Goal: Task Accomplishment & Management: Use online tool/utility

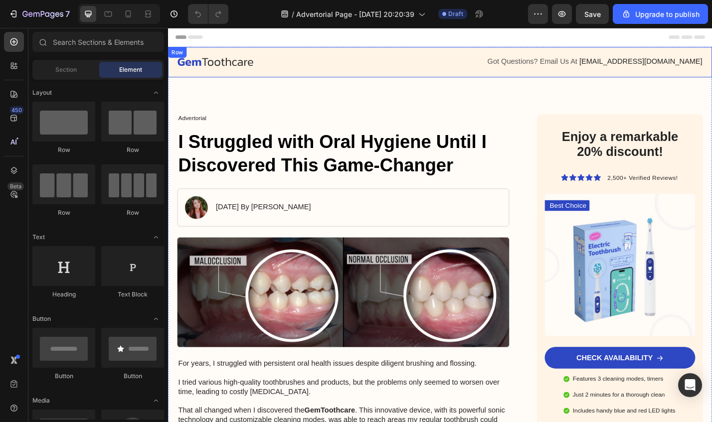
click at [314, 68] on div at bounding box center [319, 64] width 282 height 9
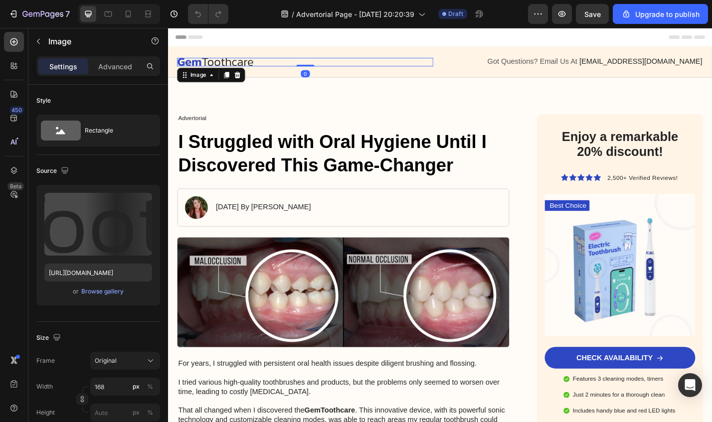
click at [258, 65] on img at bounding box center [220, 64] width 84 height 9
click at [265, 66] on div at bounding box center [319, 64] width 282 height 9
click at [258, 68] on img at bounding box center [220, 64] width 84 height 9
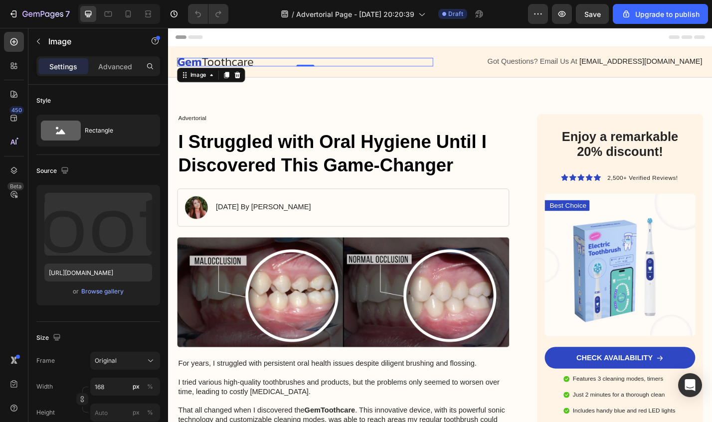
click at [262, 67] on div at bounding box center [319, 64] width 282 height 9
click at [270, 65] on div at bounding box center [319, 64] width 282 height 9
click at [35, 42] on icon "button" at bounding box center [38, 41] width 8 height 8
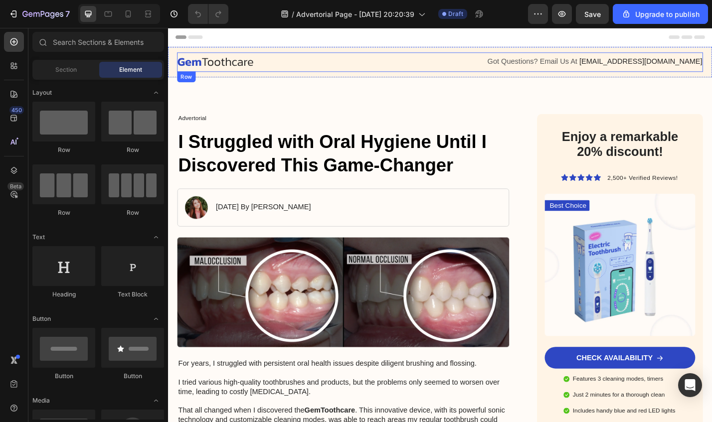
click at [222, 71] on div "Image Got Questions? Email Us At support@gemstore.com Text Block Row" at bounding box center [467, 64] width 578 height 21
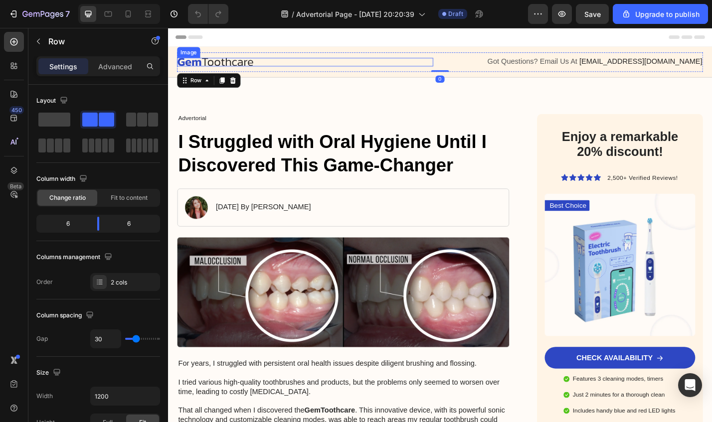
click at [227, 67] on img at bounding box center [220, 64] width 84 height 9
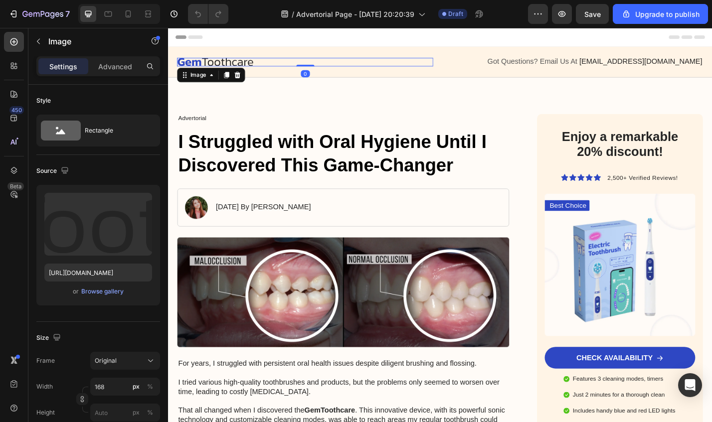
click at [223, 67] on img at bounding box center [220, 64] width 84 height 9
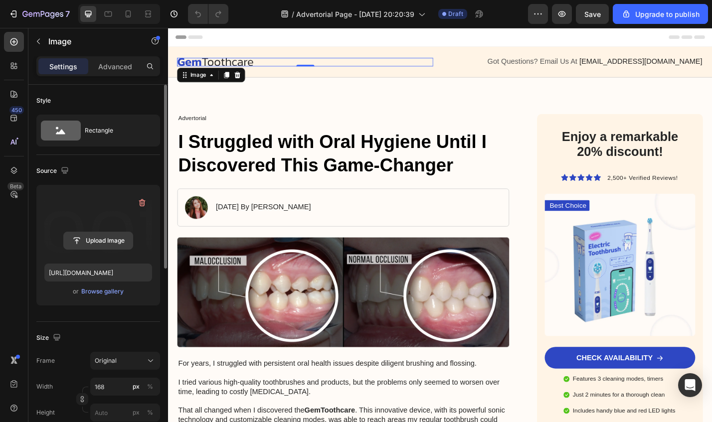
click at [98, 240] on input "file" at bounding box center [98, 240] width 69 height 17
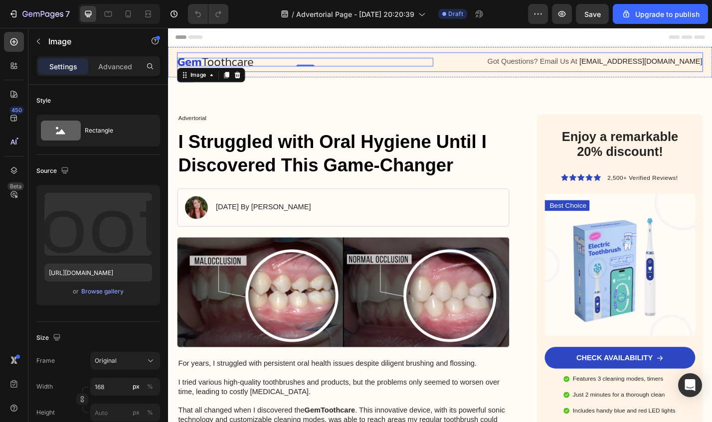
click at [259, 72] on div "Image 0 Got Questions? Email Us At support@gemstore.com Text Block Row" at bounding box center [467, 64] width 578 height 21
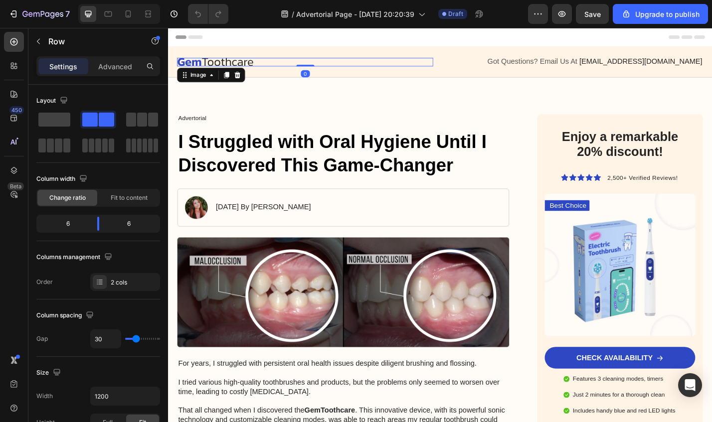
click at [261, 67] on img at bounding box center [220, 64] width 84 height 9
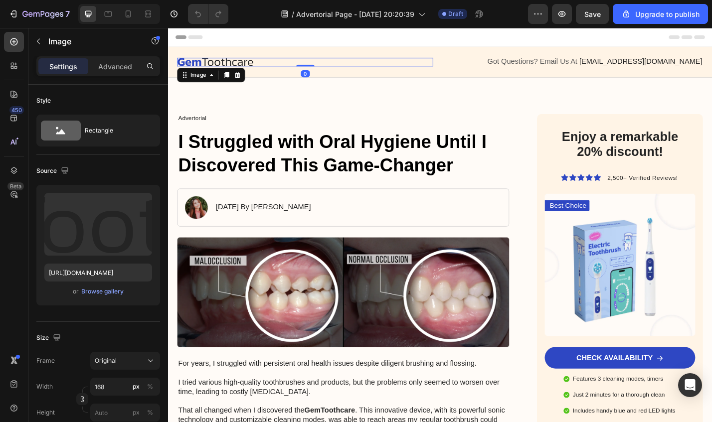
click at [252, 66] on img at bounding box center [220, 64] width 84 height 9
click at [233, 69] on img at bounding box center [220, 64] width 84 height 9
click at [243, 76] on icon at bounding box center [244, 79] width 8 height 8
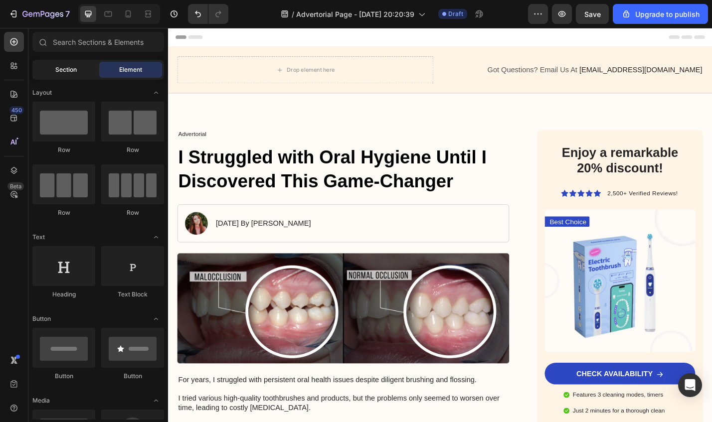
click at [63, 70] on span "Section" at bounding box center [65, 69] width 21 height 9
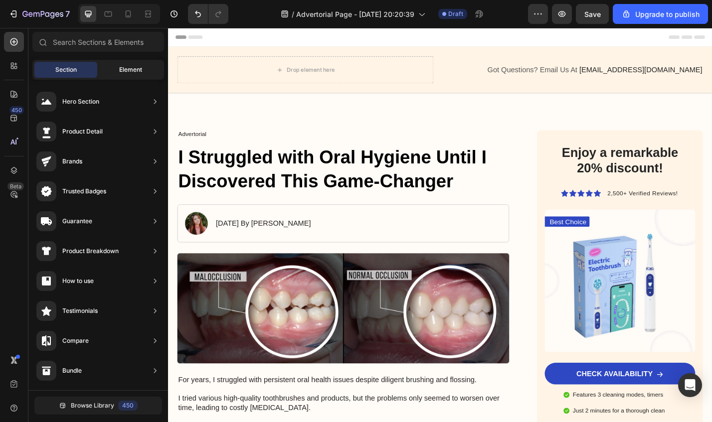
click at [130, 63] on div "Element" at bounding box center [130, 70] width 63 height 16
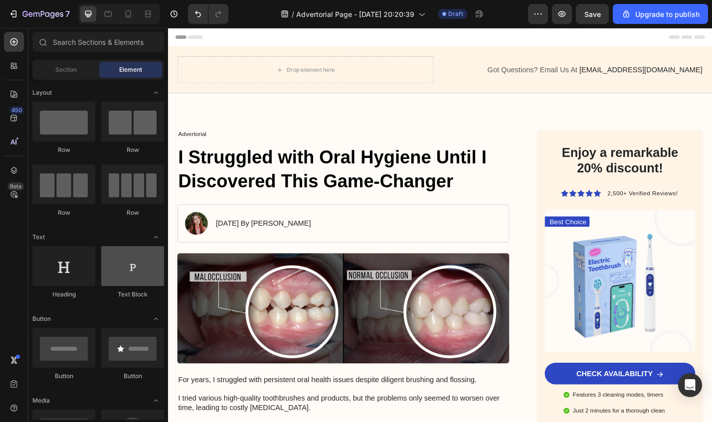
scroll to position [90, 0]
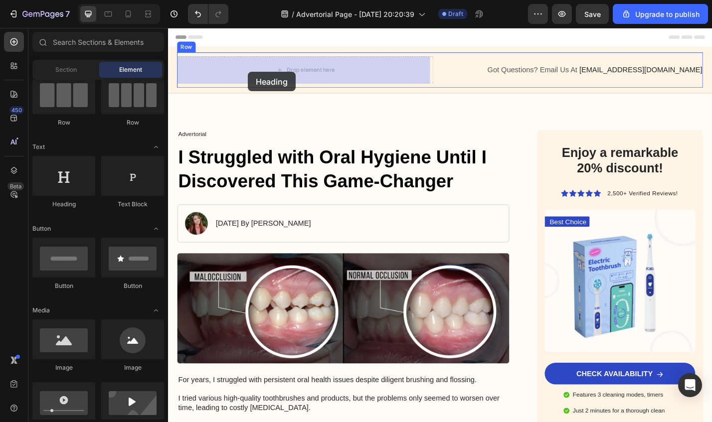
drag, startPoint x: 230, startPoint y: 212, endPoint x: 256, endPoint y: 76, distance: 138.1
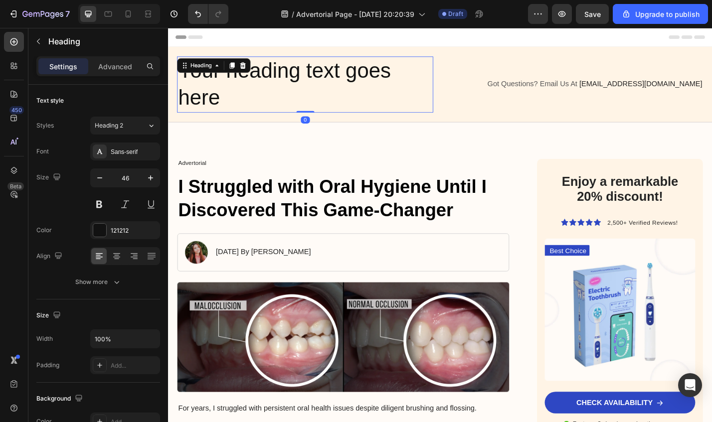
click at [338, 90] on h2 "Your heading text goes here" at bounding box center [319, 90] width 282 height 62
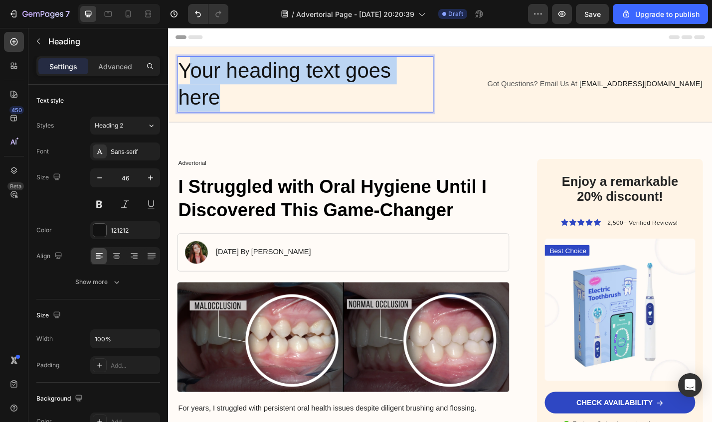
drag, startPoint x: 255, startPoint y: 107, endPoint x: 194, endPoint y: 84, distance: 64.8
click at [194, 84] on p "Your heading text goes here" at bounding box center [319, 90] width 280 height 60
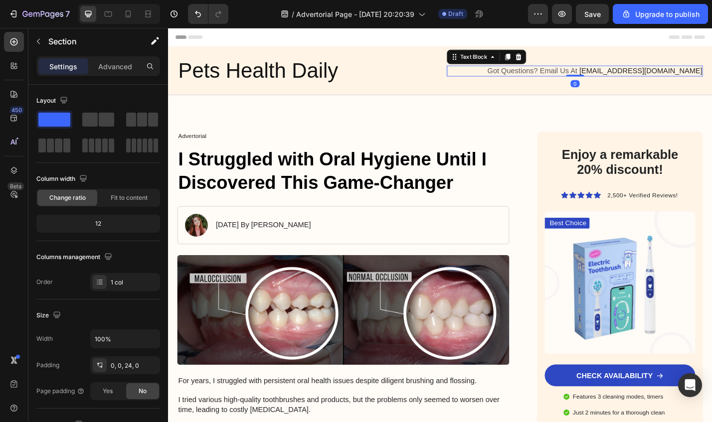
click at [617, 76] on span "Got Questions? Email Us At" at bounding box center [568, 74] width 99 height 8
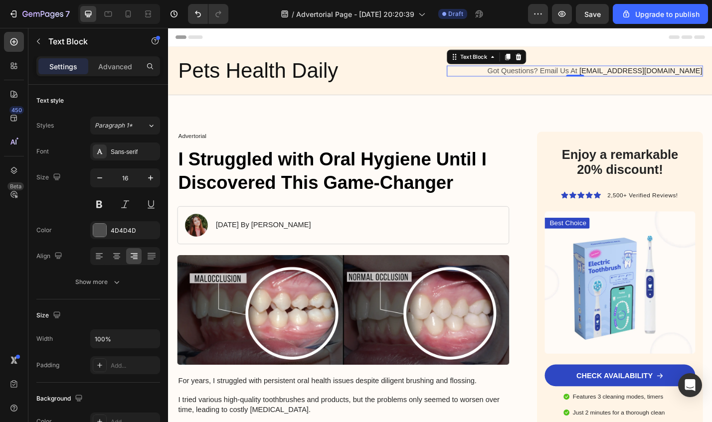
click at [618, 72] on span "Got Questions? Email Us At" at bounding box center [568, 74] width 99 height 8
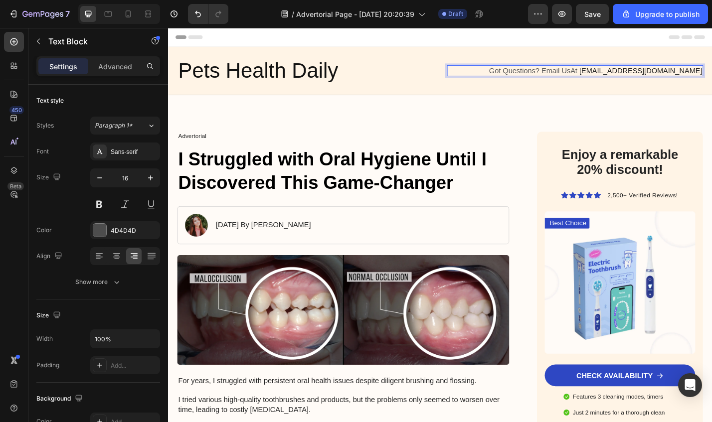
click at [618, 76] on span "Got Questions? Email UsAt" at bounding box center [569, 74] width 97 height 8
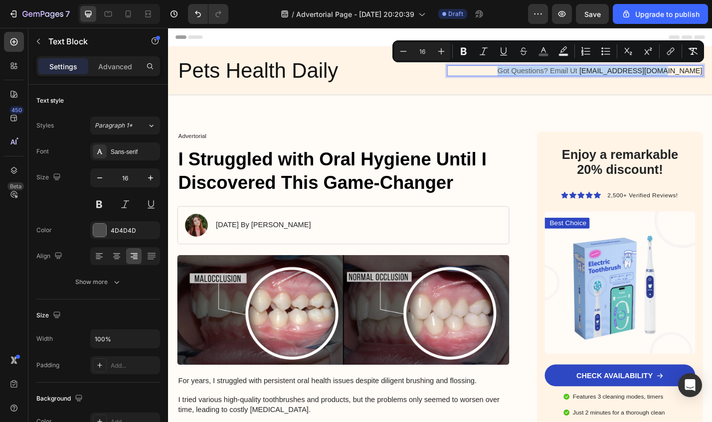
drag, startPoint x: 573, startPoint y: 74, endPoint x: 747, endPoint y: 76, distance: 173.5
click at [712, 76] on p "Got Questions? Email Ut support@gemstore.com" at bounding box center [616, 75] width 280 height 10
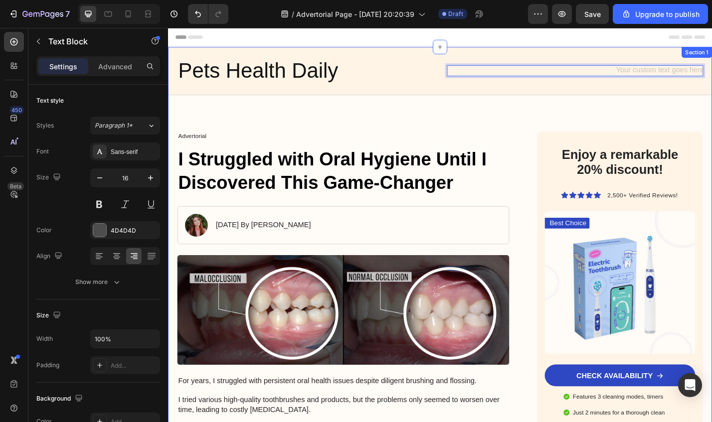
drag, startPoint x: 456, startPoint y: 131, endPoint x: 447, endPoint y: 111, distance: 22.1
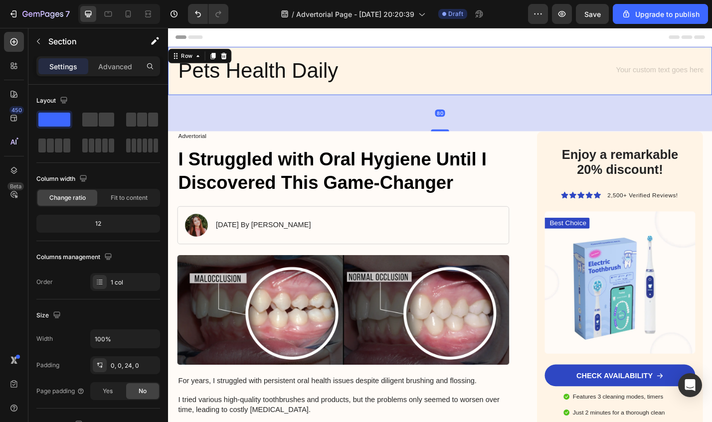
click at [432, 96] on div "Pets Health Daily Heading Text Block Row Row 80" at bounding box center [467, 74] width 598 height 53
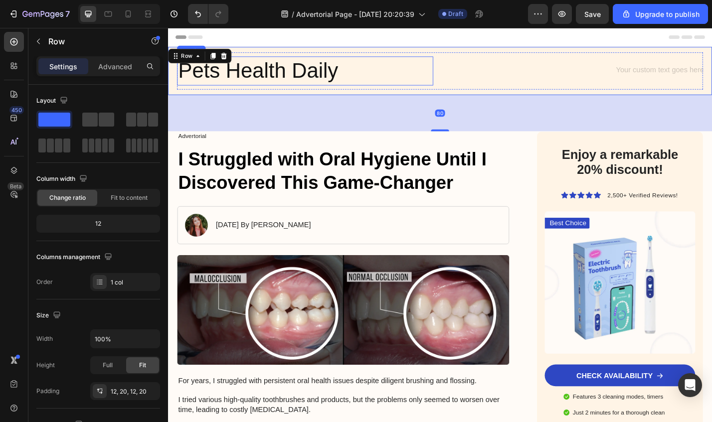
click at [451, 73] on p "Pets Health Daily" at bounding box center [319, 75] width 280 height 30
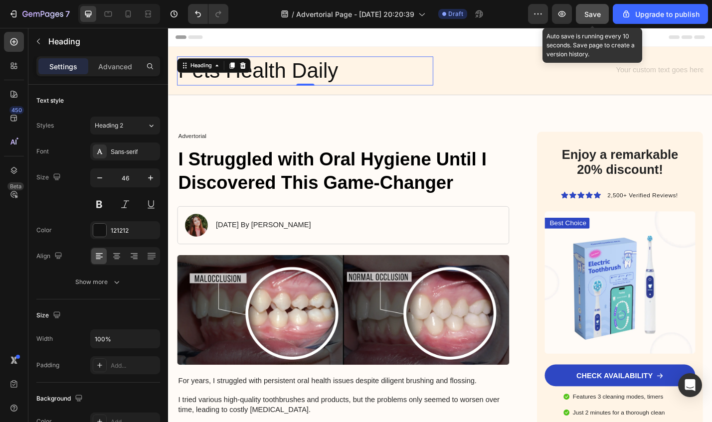
click at [591, 16] on span "Save" at bounding box center [592, 14] width 16 height 8
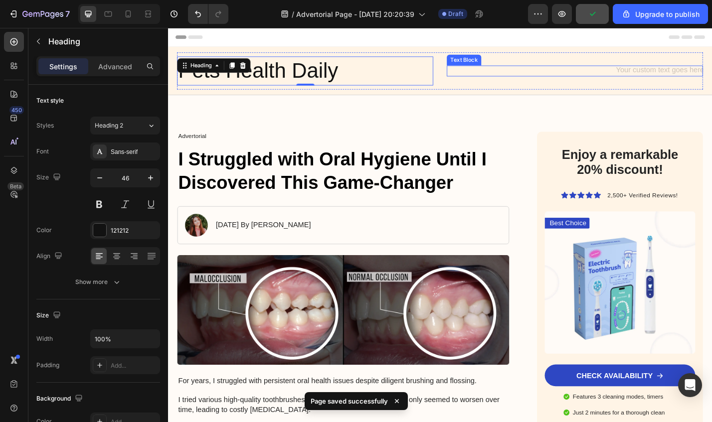
click at [482, 81] on div "Text Block" at bounding box center [616, 75] width 282 height 32
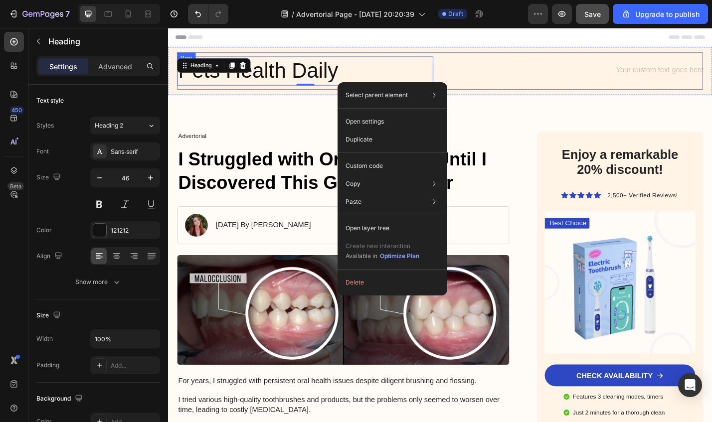
click at [539, 68] on div "Text Block" at bounding box center [616, 75] width 282 height 32
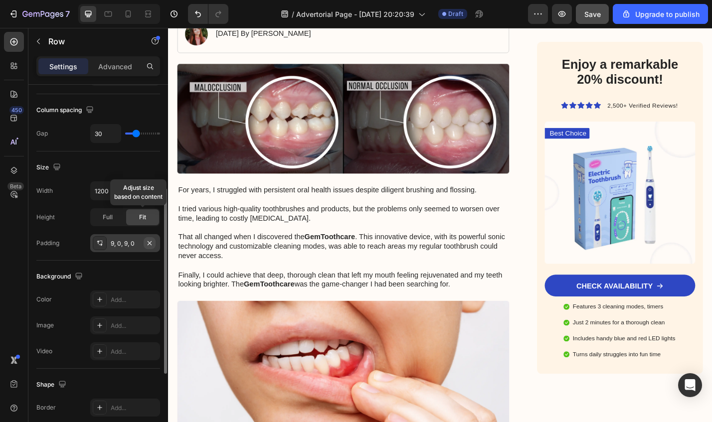
scroll to position [356, 0]
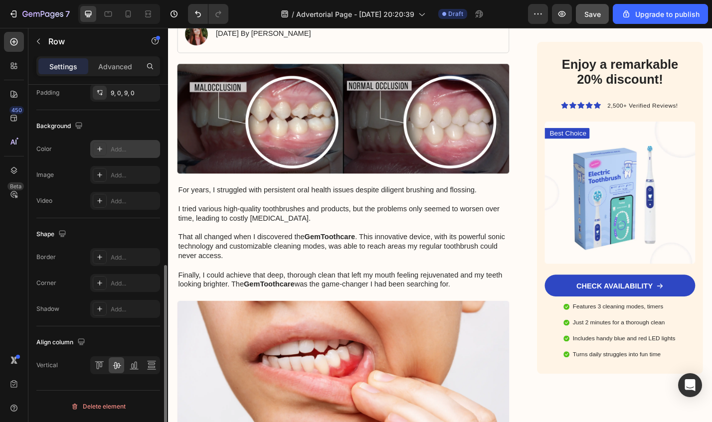
click at [114, 140] on div "Background The changes might be hidden by the video. Color Add... Image Add... …" at bounding box center [98, 164] width 124 height 108
click at [117, 153] on div "Add..." at bounding box center [134, 149] width 47 height 9
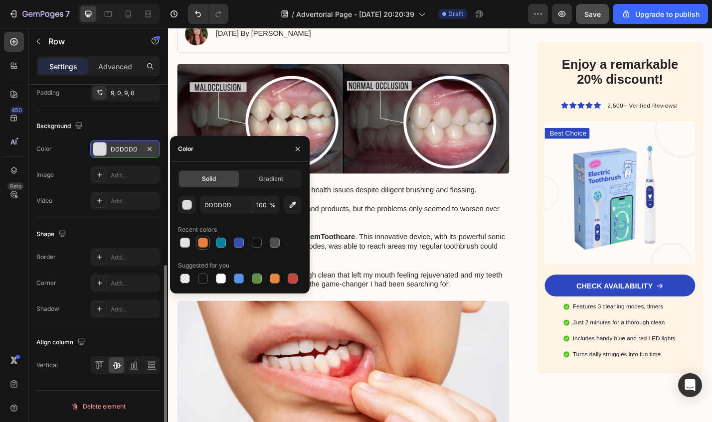
click at [201, 243] on div at bounding box center [203, 243] width 10 height 10
type input "E97F3C"
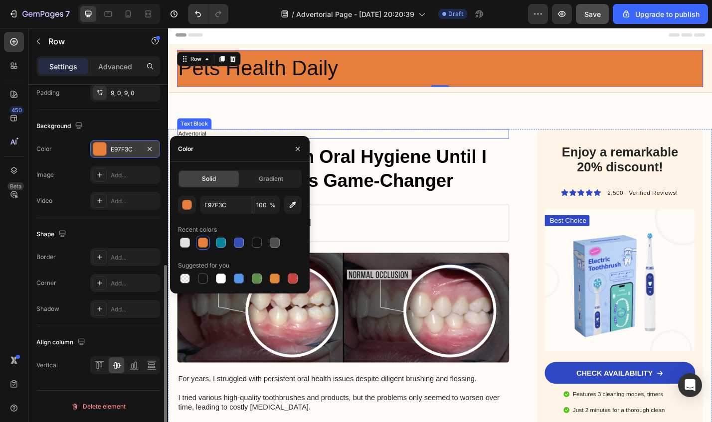
scroll to position [0, 0]
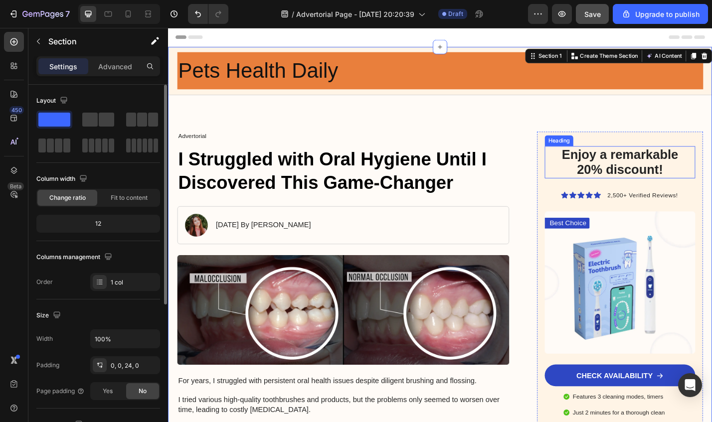
click at [518, 142] on div "Advertorial" at bounding box center [360, 147] width 365 height 10
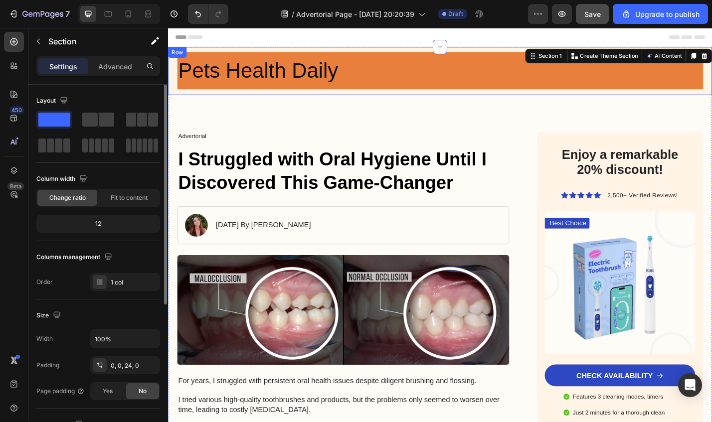
click at [543, 98] on div "Pets Health Daily Heading Text Block Row Row" at bounding box center [467, 74] width 598 height 53
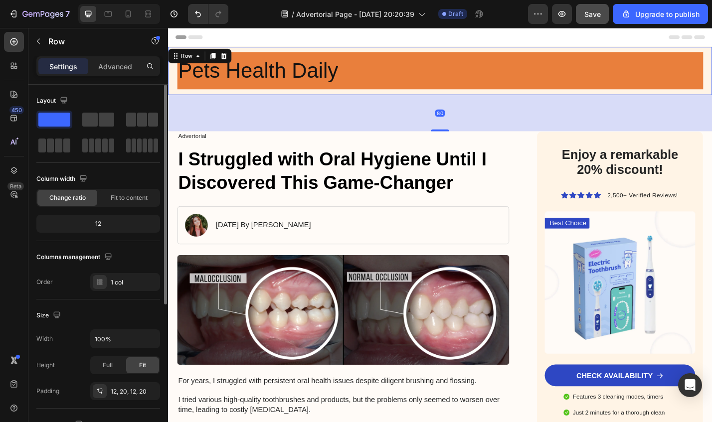
click at [548, 94] on div "Pets Health Daily Heading Text Block Row" at bounding box center [467, 74] width 578 height 41
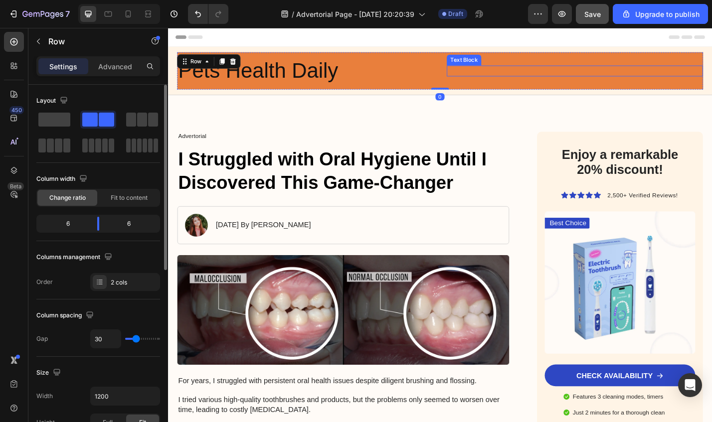
click at [495, 71] on p "Rich Text Editor. Editing area: main" at bounding box center [616, 75] width 280 height 10
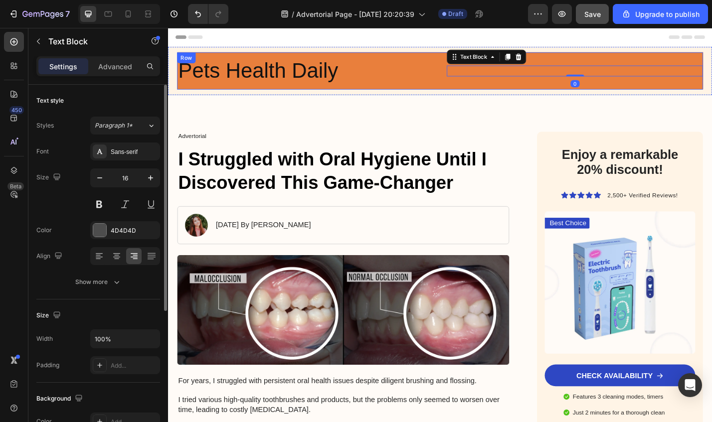
click at [461, 62] on div "Pets Health Daily Heading Text Block 0 Row" at bounding box center [467, 74] width 578 height 41
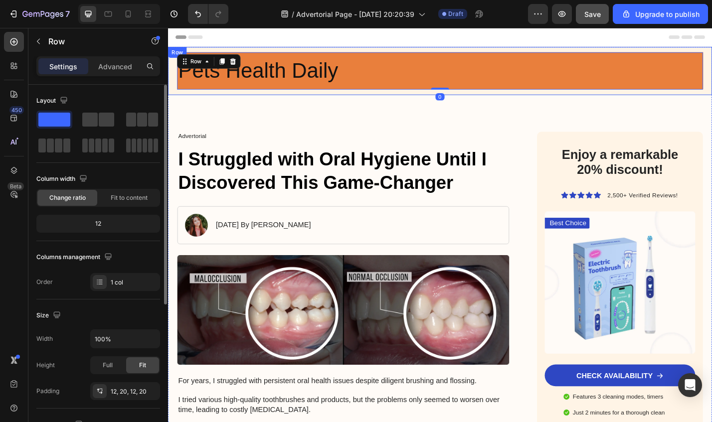
click at [443, 49] on div "Pets Health Daily Heading Text Block Row 0 Row" at bounding box center [467, 74] width 598 height 53
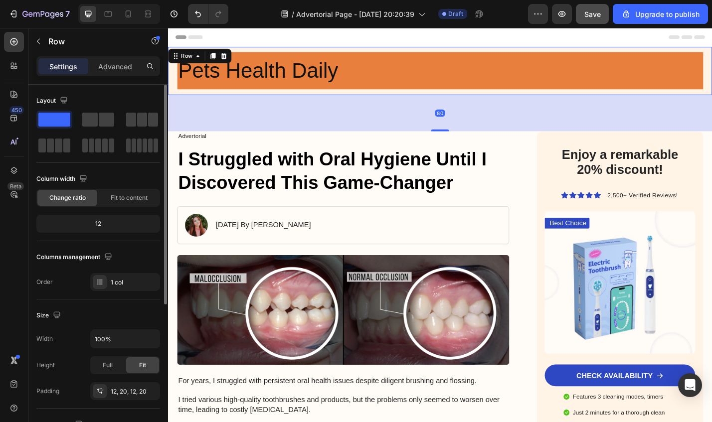
click at [448, 37] on div "Header" at bounding box center [467, 38] width 582 height 20
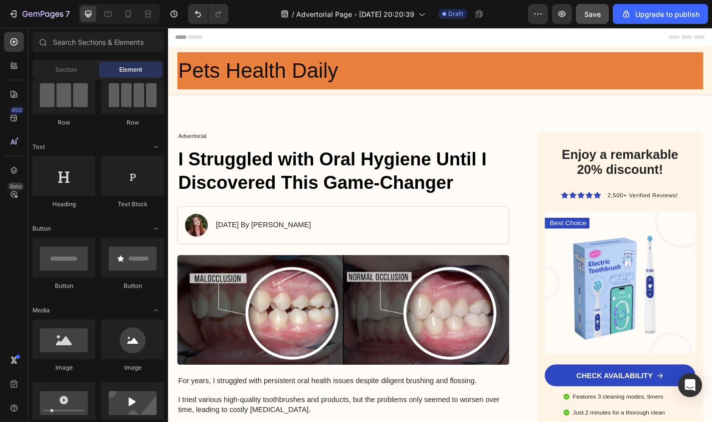
click at [450, 38] on div "Header" at bounding box center [467, 38] width 582 height 20
click at [451, 38] on div "Header" at bounding box center [467, 38] width 582 height 20
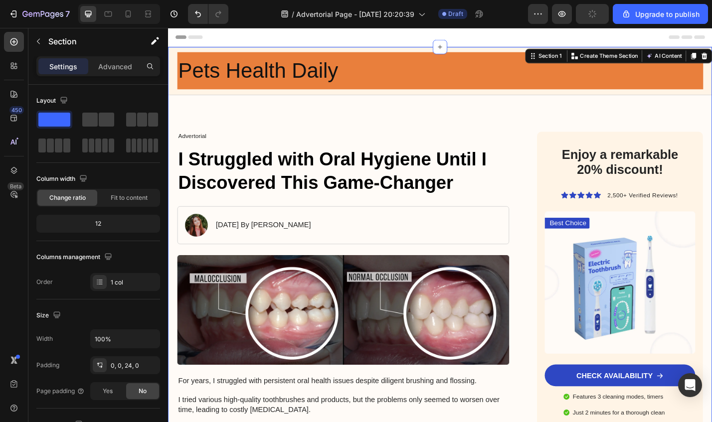
drag, startPoint x: 223, startPoint y: 137, endPoint x: 195, endPoint y: 148, distance: 30.2
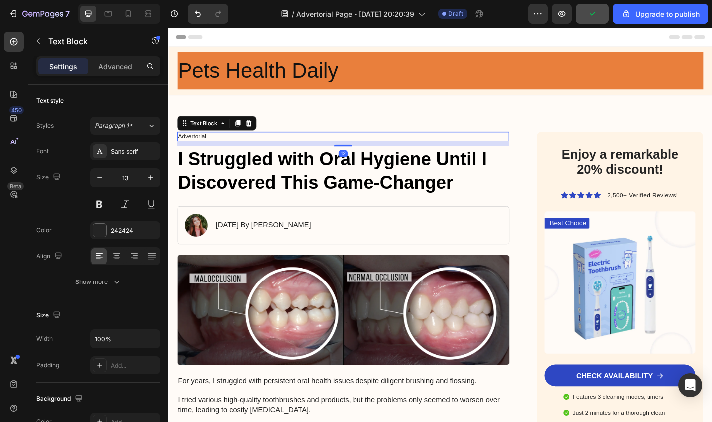
click at [193, 149] on p "Advertorial" at bounding box center [360, 147] width 363 height 8
click at [199, 147] on p "Advertorial" at bounding box center [360, 147] width 363 height 8
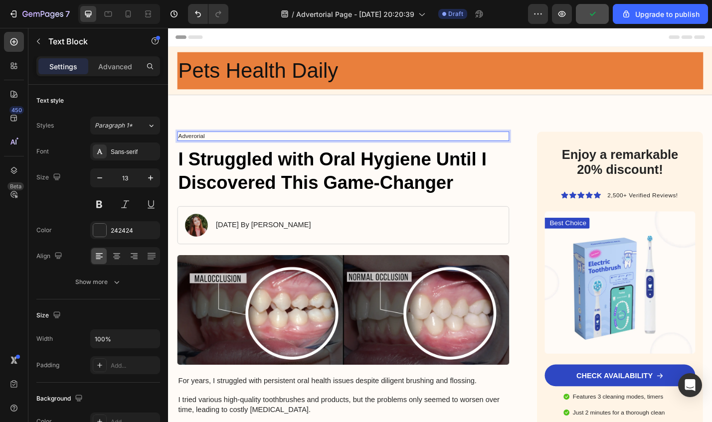
drag, startPoint x: 212, startPoint y: 146, endPoint x: 152, endPoint y: 147, distance: 60.4
drag, startPoint x: 270, startPoint y: 151, endPoint x: 283, endPoint y: 177, distance: 28.8
click at [270, 151] on div "Rich Text Editor. Editing area: main" at bounding box center [360, 147] width 365 height 10
click at [283, 177] on h1 "I Struggled with Oral Hygiene Until I Discovered This Game-Changer" at bounding box center [360, 185] width 365 height 54
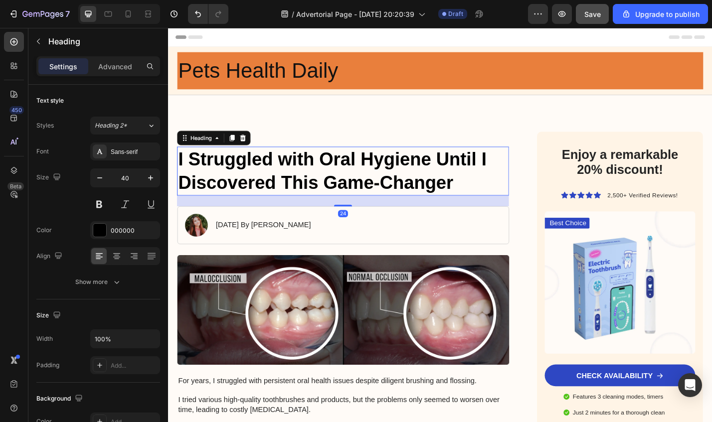
click at [283, 176] on h1 "I Struggled with Oral Hygiene Until I Discovered This Game-Changer" at bounding box center [360, 185] width 365 height 54
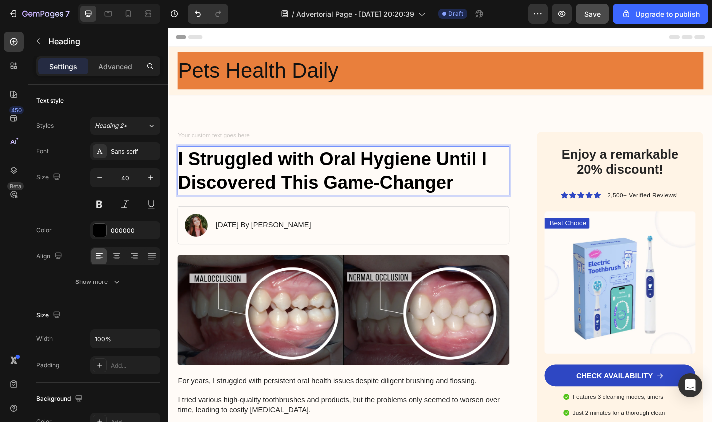
click at [482, 194] on p "I Struggled with Oral Hygiene Until I Discovered This Game-Changer" at bounding box center [360, 185] width 363 height 52
click at [423, 147] on div "Rich Text Editor. Editing area: main" at bounding box center [360, 147] width 365 height 10
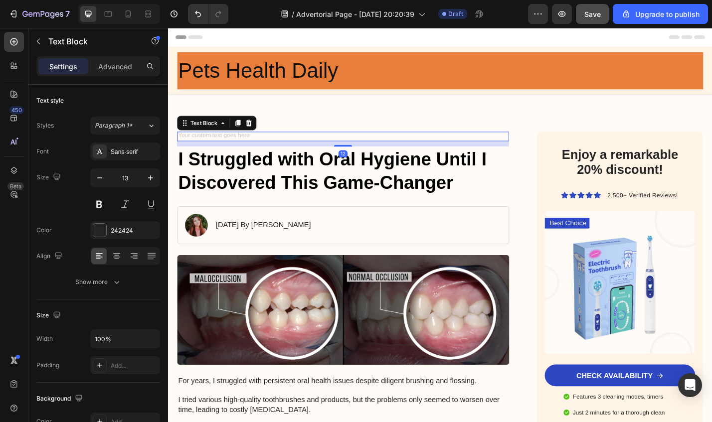
click at [250, 148] on div "Rich Text Editor. Editing area: main" at bounding box center [360, 147] width 365 height 10
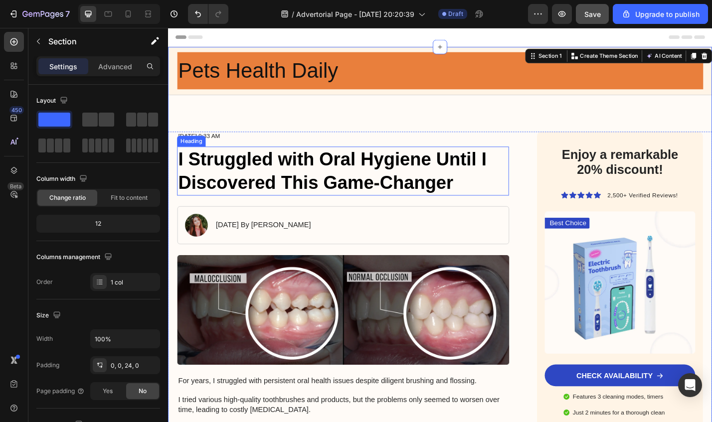
click at [484, 176] on p "I Struggled with Oral Hygiene Until I Discovered This Game-Changer" at bounding box center [360, 185] width 363 height 52
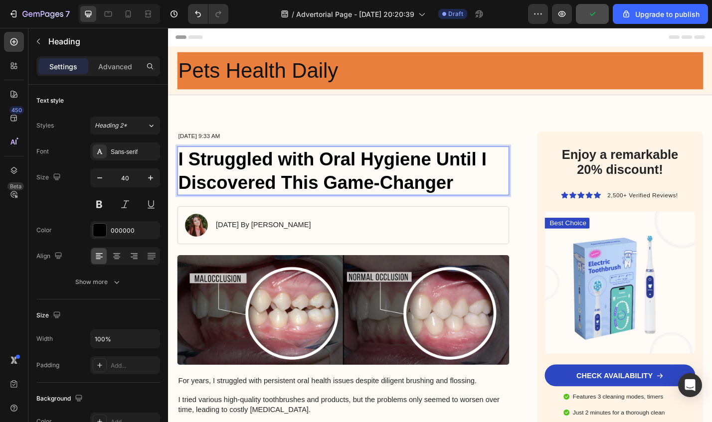
click at [506, 200] on p "I Struggled with Oral Hygiene Until I Discovered This Game-Changer" at bounding box center [360, 185] width 363 height 52
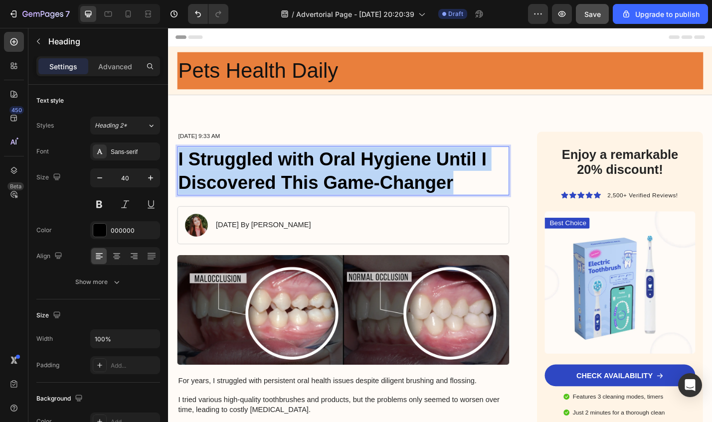
drag, startPoint x: 502, startPoint y: 200, endPoint x: 181, endPoint y: 183, distance: 321.1
click at [181, 183] on p "I Struggled with Oral Hygiene Until I Discovered This Game-Changer" at bounding box center [360, 185] width 363 height 52
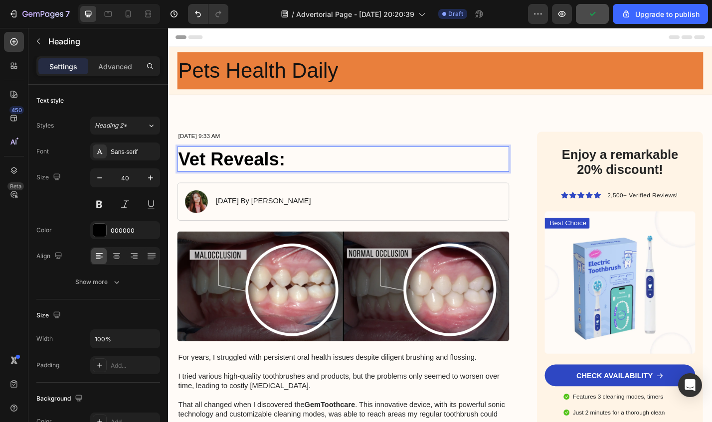
click at [372, 173] on p "Vet Reveals:" at bounding box center [360, 172] width 363 height 26
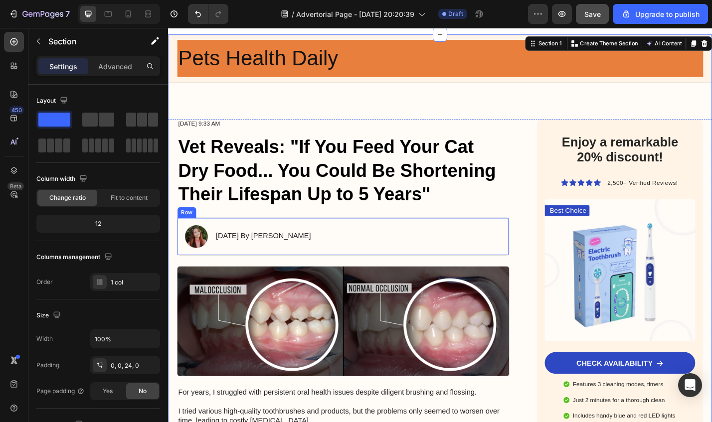
scroll to position [15, 0]
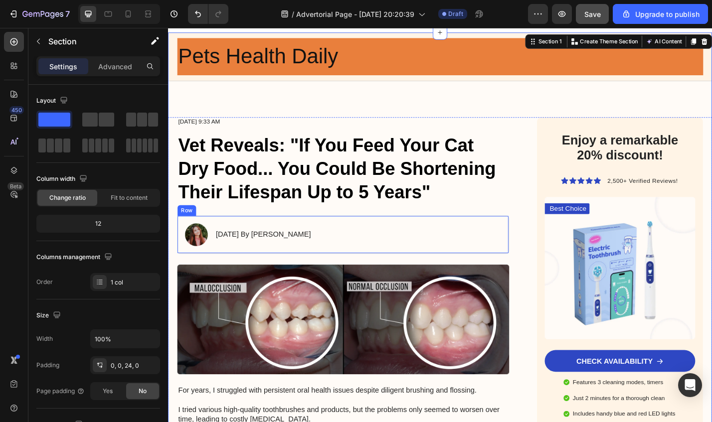
click at [402, 255] on div "Image January 18, 2024 By Maria Noman Text Block Row" at bounding box center [360, 255] width 365 height 42
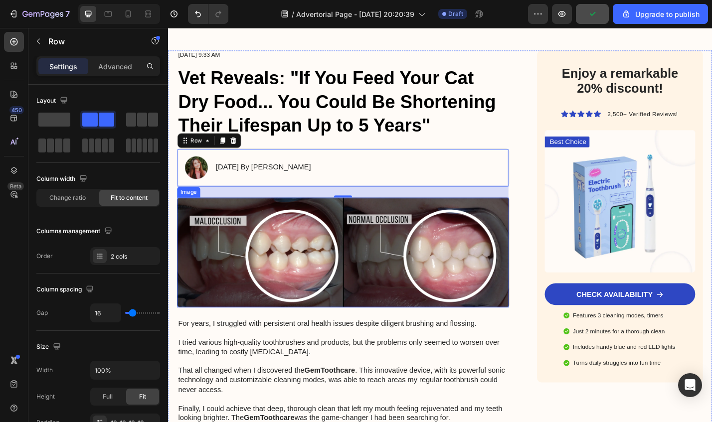
scroll to position [95, 0]
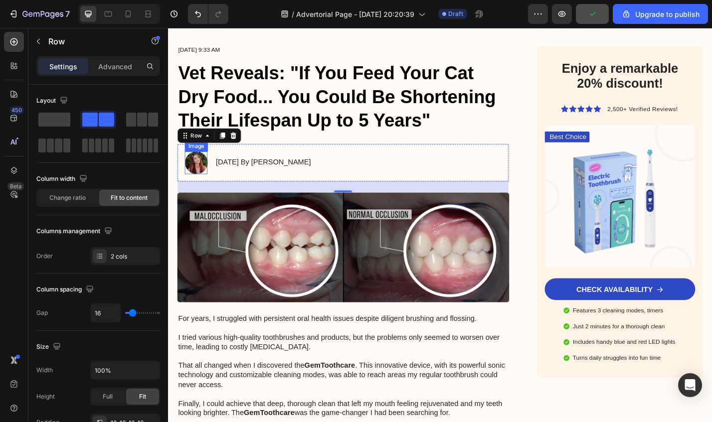
click at [199, 179] on img at bounding box center [198, 176] width 25 height 25
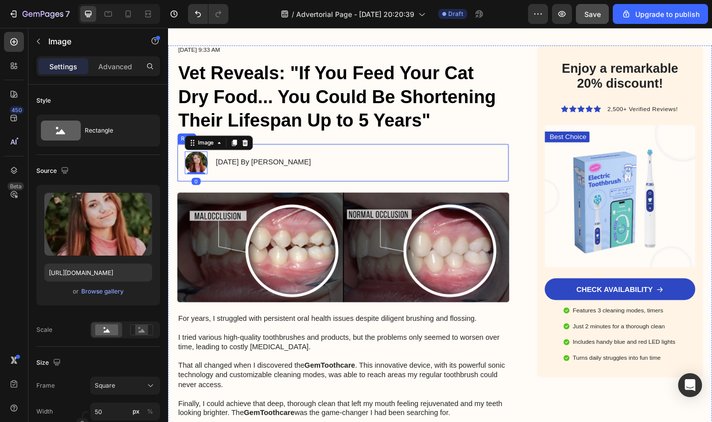
click at [382, 163] on div "Image 0 January 18, 2024 By Maria Noman Text Block Row" at bounding box center [360, 176] width 365 height 42
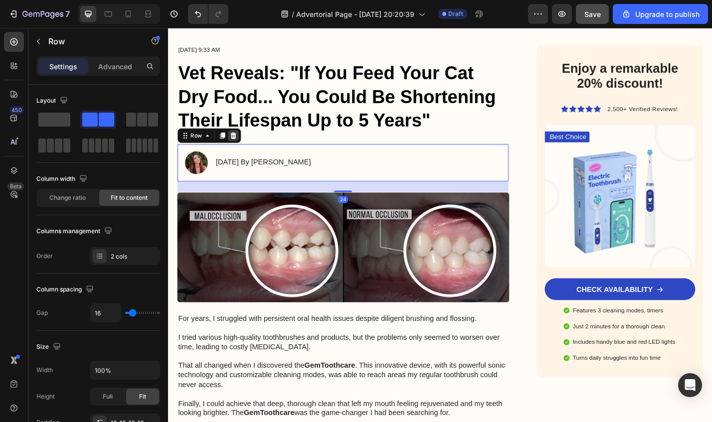
click at [242, 149] on icon at bounding box center [240, 146] width 8 height 8
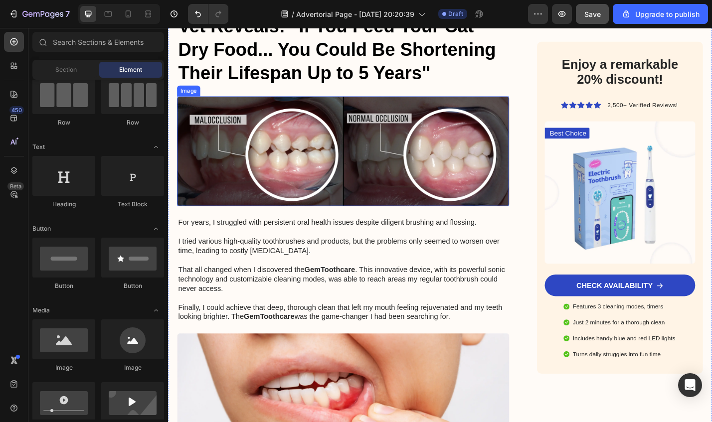
scroll to position [158, 0]
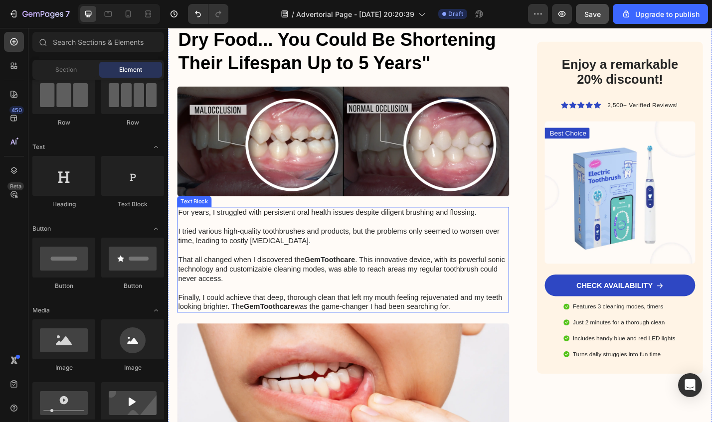
click at [251, 252] on p "For years, I struggled with persistent oral health issues despite diligent brus…" at bounding box center [360, 283] width 363 height 114
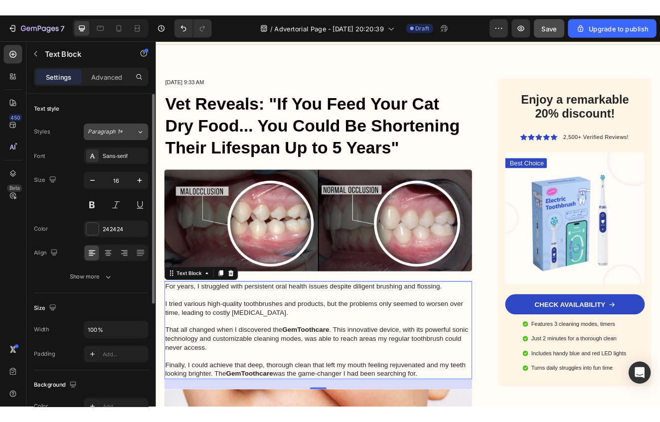
scroll to position [70, 0]
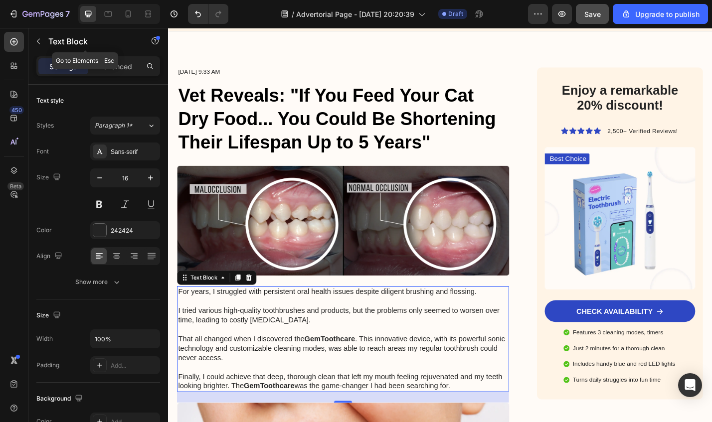
click at [34, 41] on button "button" at bounding box center [38, 41] width 16 height 16
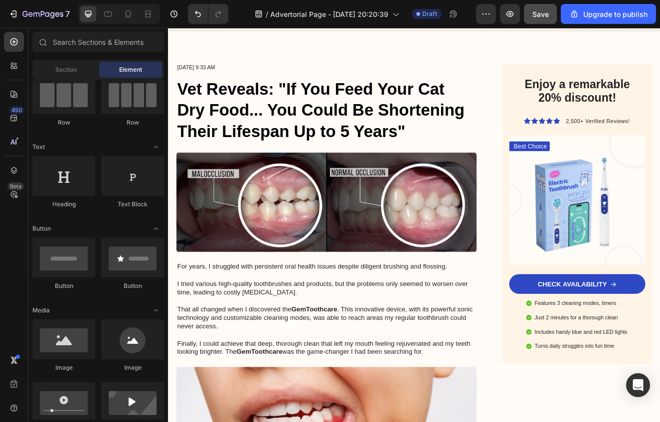
scroll to position [0, 0]
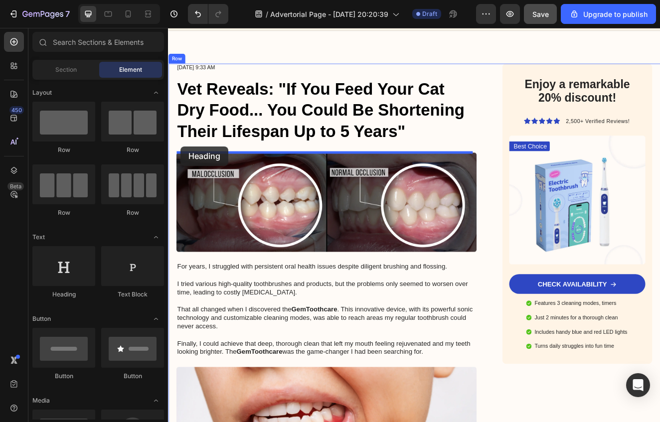
drag, startPoint x: 238, startPoint y: 297, endPoint x: 183, endPoint y: 172, distance: 136.4
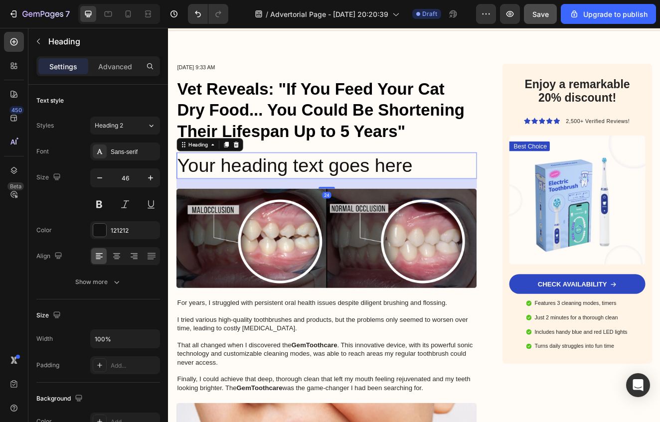
click at [451, 194] on h2 "Your heading text goes here" at bounding box center [360, 196] width 365 height 32
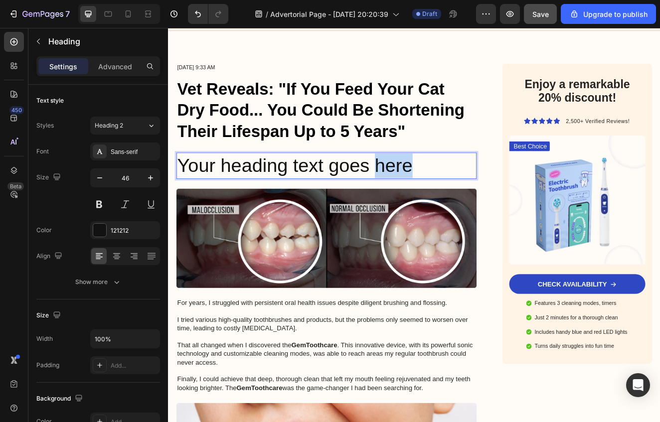
drag, startPoint x: 490, startPoint y: 193, endPoint x: 417, endPoint y: 188, distance: 72.4
click at [417, 188] on p "Your heading text goes here" at bounding box center [360, 196] width 363 height 30
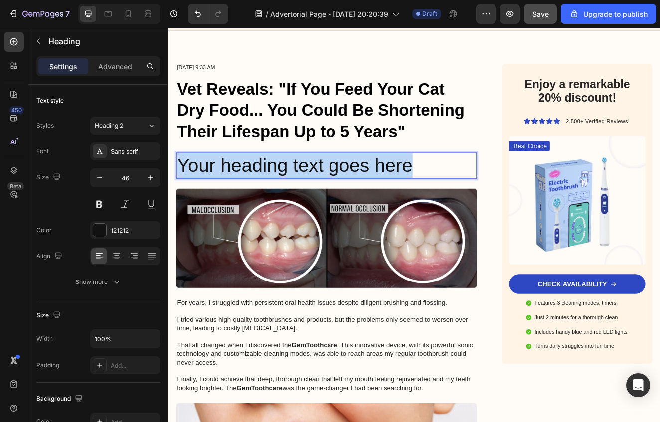
drag, startPoint x: 476, startPoint y: 193, endPoint x: 186, endPoint y: 196, distance: 290.2
click at [185, 196] on p "Your heading text goes here" at bounding box center [360, 196] width 363 height 30
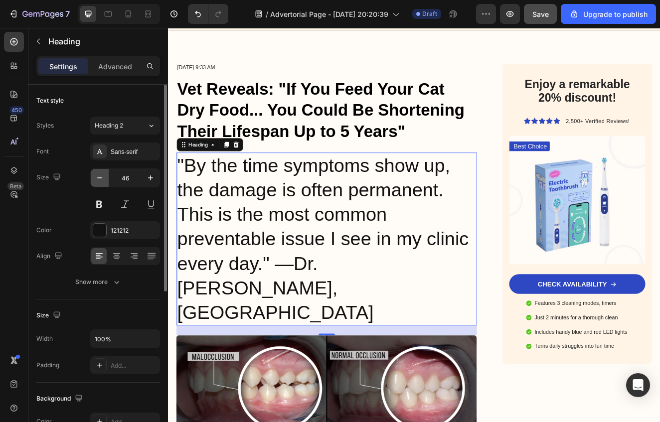
click at [97, 177] on icon "button" at bounding box center [100, 178] width 10 height 10
click at [96, 177] on icon "button" at bounding box center [100, 178] width 10 height 10
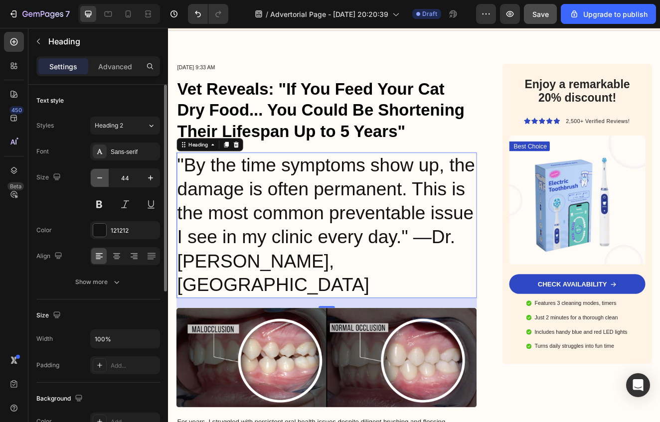
click at [96, 177] on icon "button" at bounding box center [100, 178] width 10 height 10
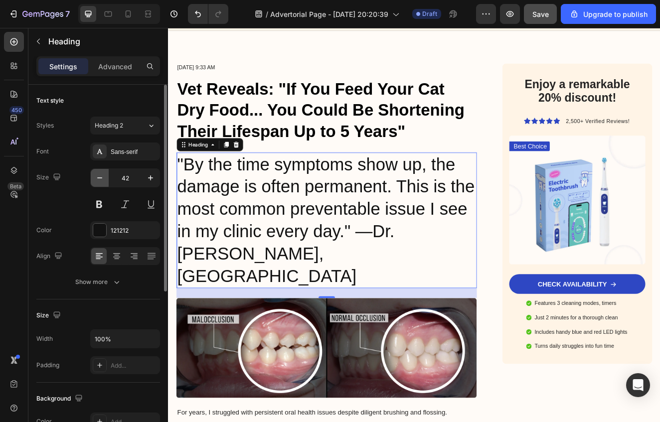
click at [96, 177] on icon "button" at bounding box center [100, 178] width 10 height 10
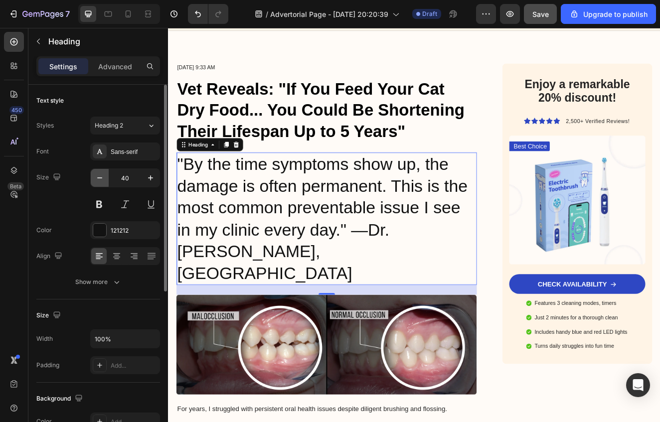
click at [98, 175] on icon "button" at bounding box center [100, 178] width 10 height 10
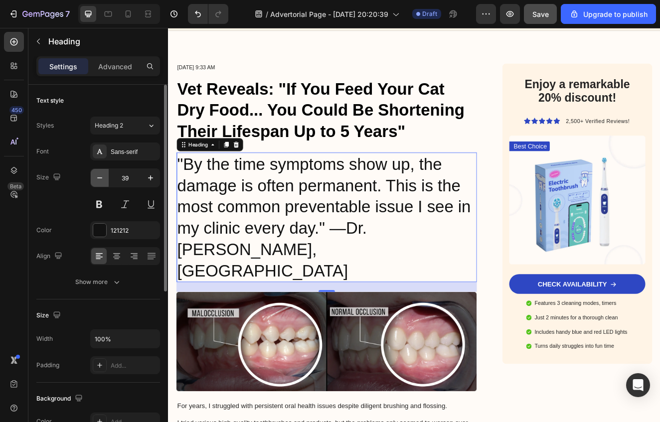
click at [98, 175] on icon "button" at bounding box center [100, 178] width 10 height 10
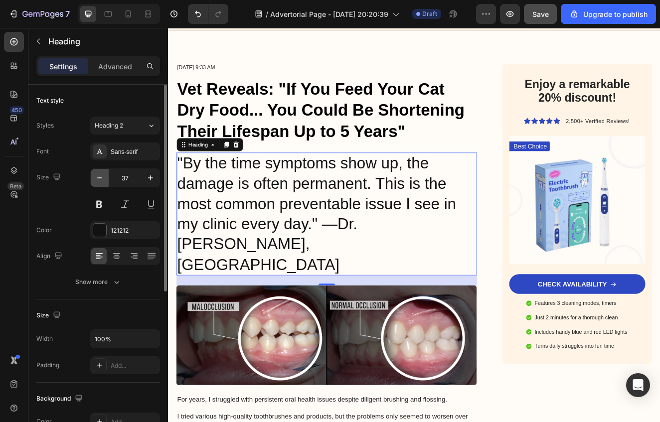
click at [98, 175] on icon "button" at bounding box center [100, 178] width 10 height 10
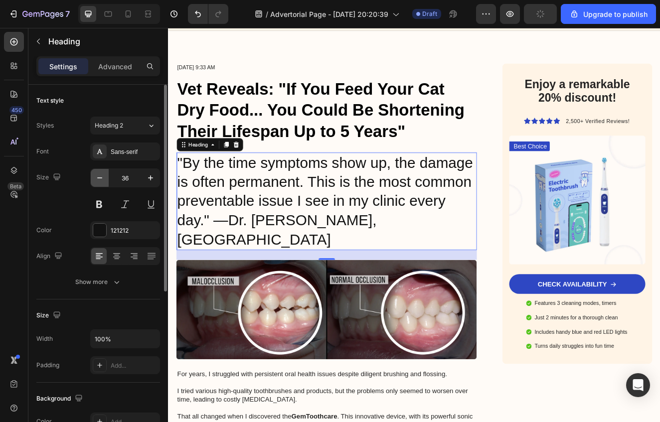
click at [98, 175] on icon "button" at bounding box center [100, 178] width 10 height 10
click at [95, 175] on icon "button" at bounding box center [100, 178] width 10 height 10
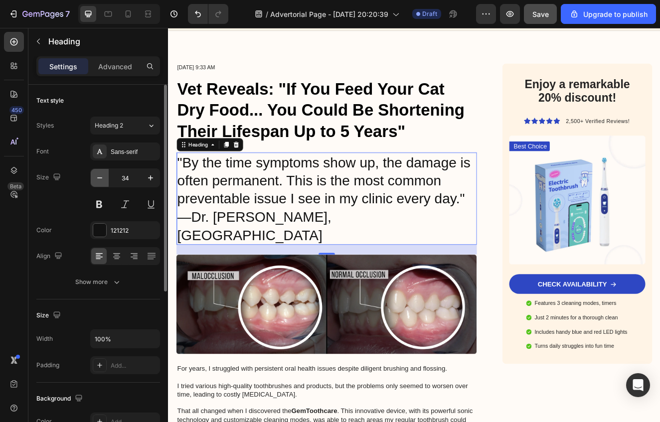
click at [95, 175] on icon "button" at bounding box center [100, 178] width 10 height 10
click at [97, 174] on icon "button" at bounding box center [100, 178] width 10 height 10
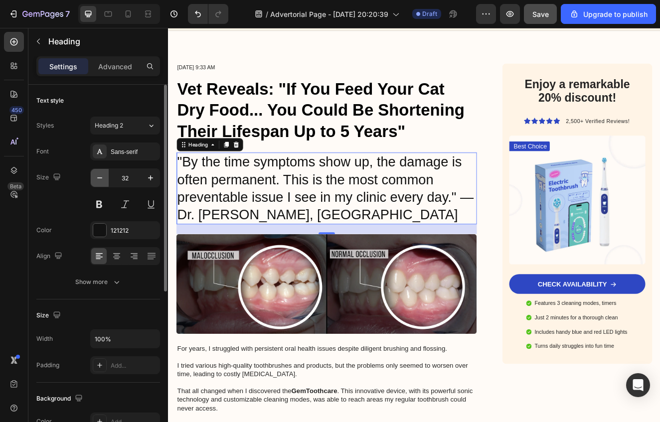
click at [98, 174] on icon "button" at bounding box center [100, 178] width 10 height 10
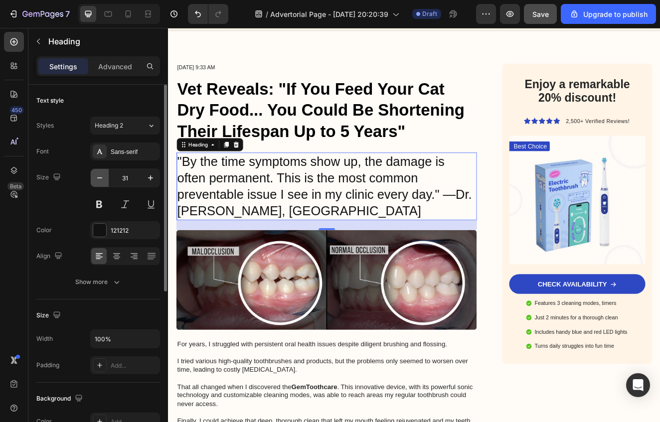
click at [98, 174] on icon "button" at bounding box center [100, 178] width 10 height 10
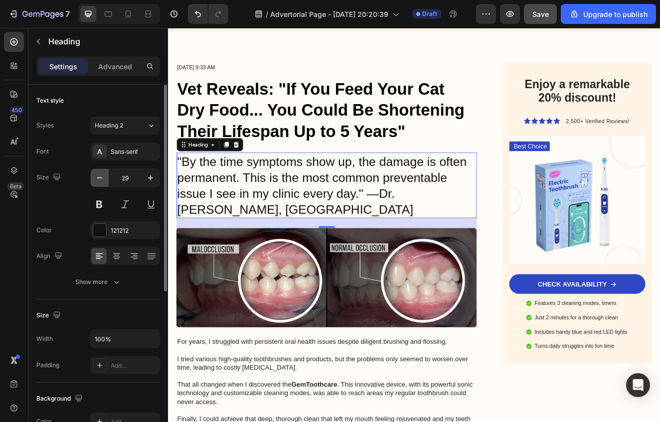
click at [98, 174] on icon "button" at bounding box center [100, 178] width 10 height 10
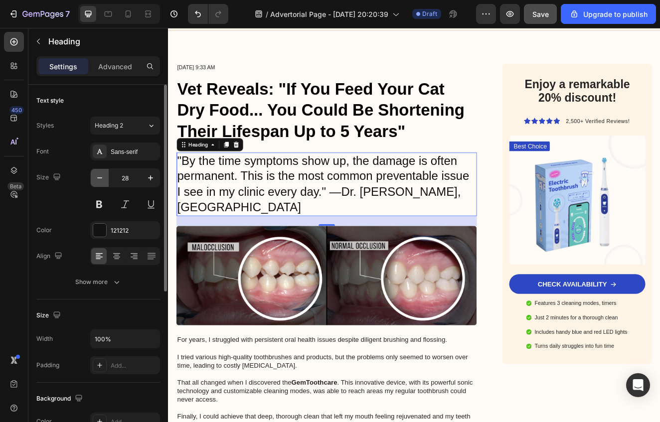
click at [97, 173] on icon "button" at bounding box center [100, 178] width 10 height 10
click at [94, 171] on button "button" at bounding box center [100, 178] width 18 height 18
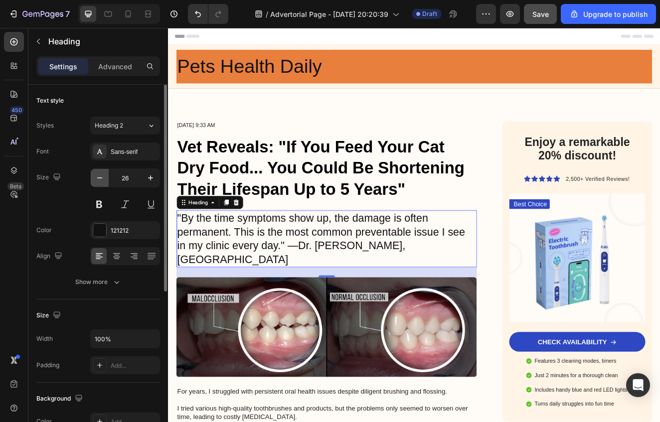
click at [100, 184] on button "button" at bounding box center [100, 178] width 18 height 18
click at [100, 183] on button "button" at bounding box center [100, 178] width 18 height 18
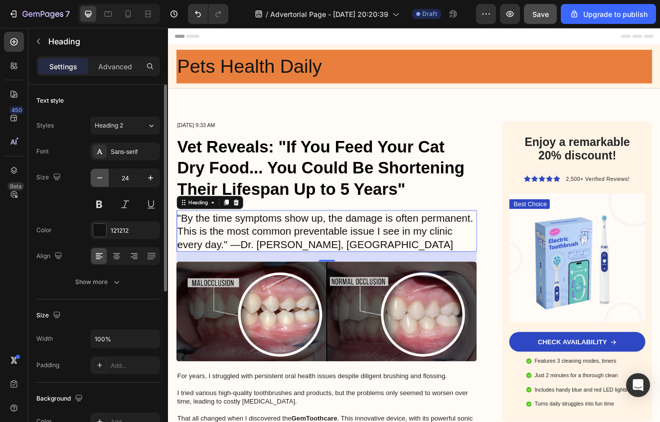
click at [100, 183] on button "button" at bounding box center [100, 178] width 18 height 18
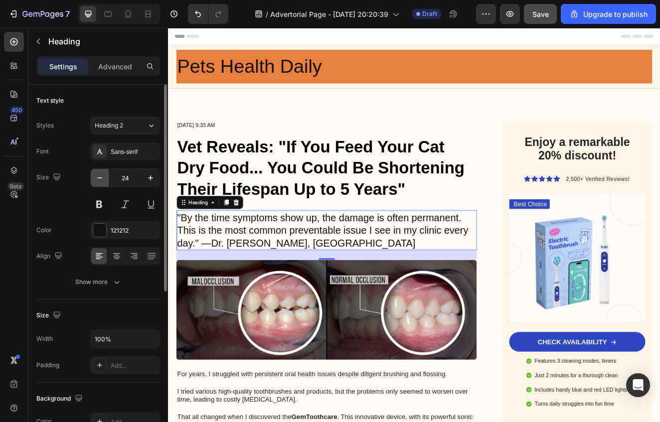
click at [100, 183] on button "button" at bounding box center [100, 178] width 18 height 18
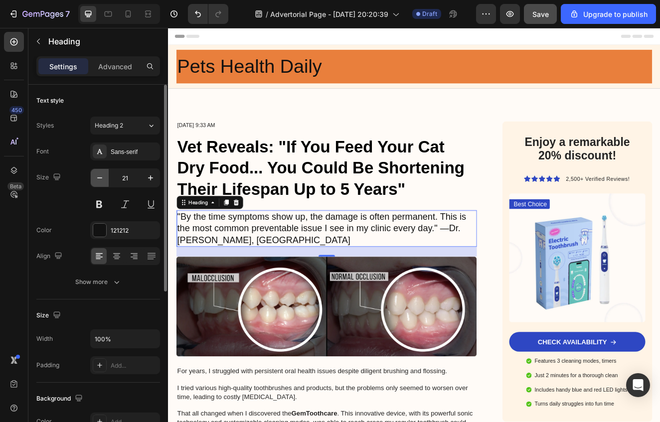
click at [100, 183] on button "button" at bounding box center [100, 178] width 18 height 18
click at [100, 181] on icon "button" at bounding box center [100, 178] width 10 height 10
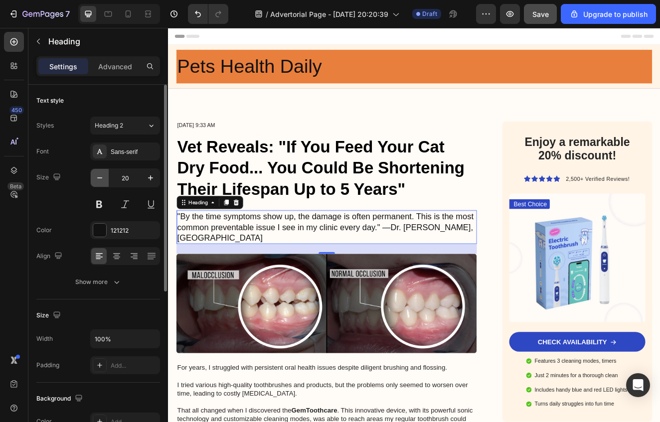
type input "19"
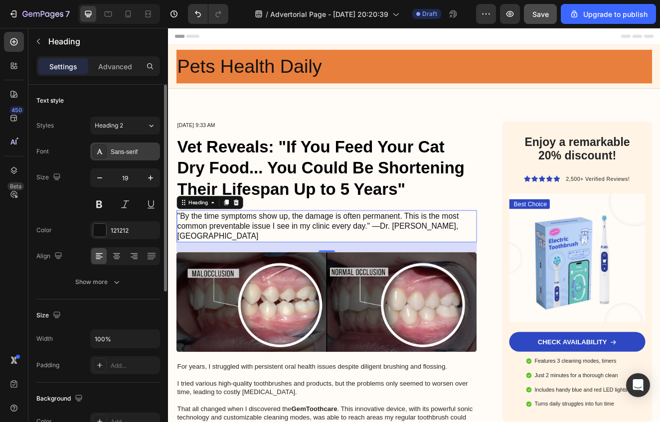
click at [130, 153] on div "Sans-serif" at bounding box center [134, 152] width 47 height 9
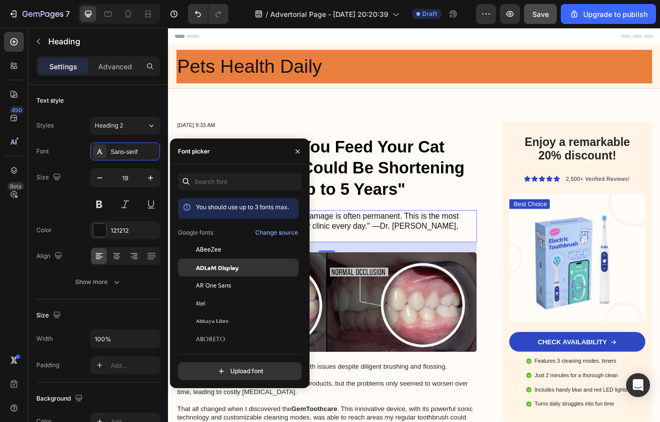
click at [209, 263] on span "ADLaM Display" at bounding box center [217, 267] width 43 height 9
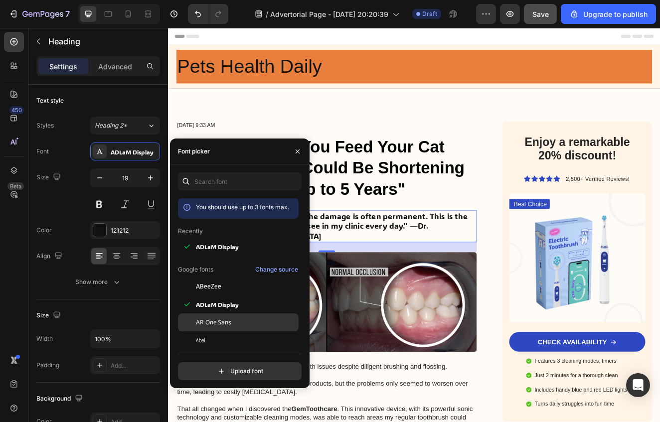
click at [230, 321] on span "AR One Sans" at bounding box center [213, 322] width 35 height 9
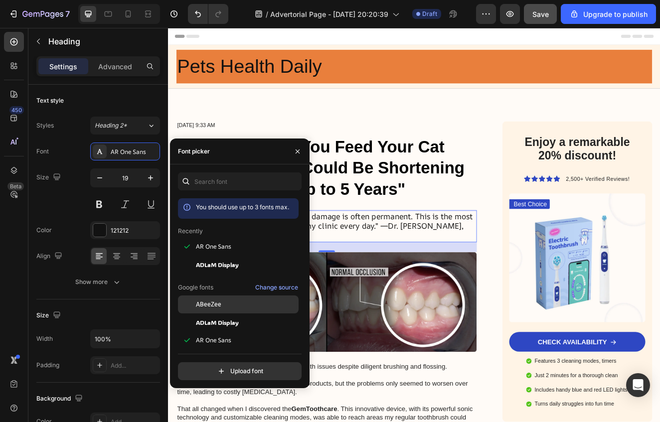
click at [229, 301] on div "ABeeZee" at bounding box center [246, 304] width 101 height 9
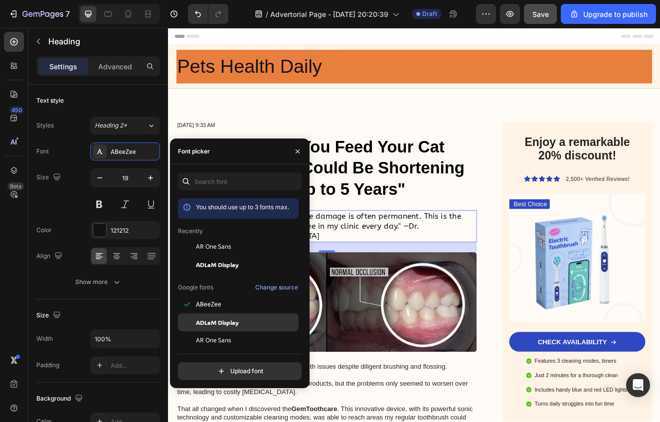
click at [243, 325] on div "ADLaM Display" at bounding box center [246, 322] width 101 height 9
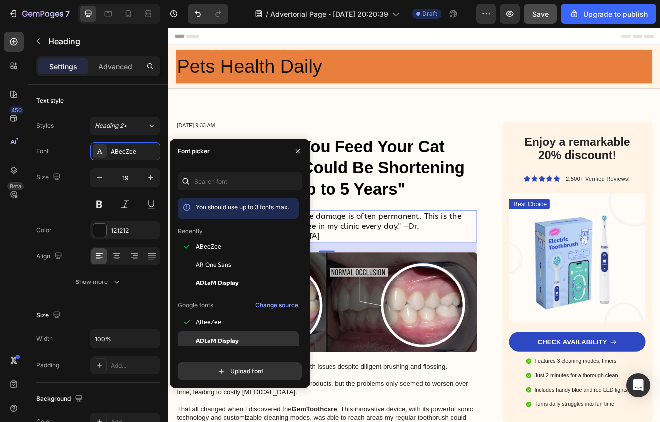
drag, startPoint x: 246, startPoint y: 338, endPoint x: 244, endPoint y: 331, distance: 7.4
click at [246, 338] on div "ADLaM Display" at bounding box center [246, 340] width 101 height 9
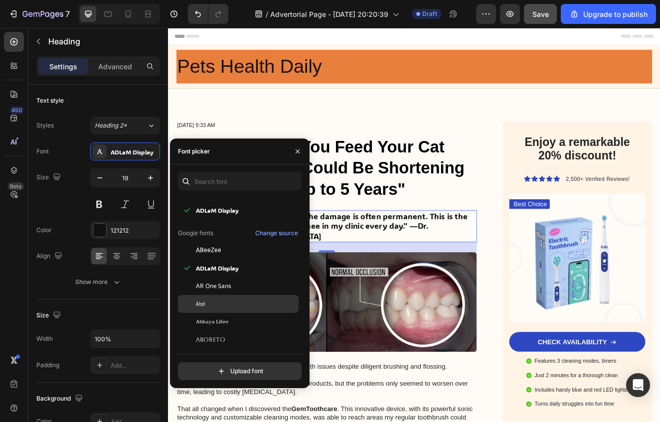
scroll to position [78, 0]
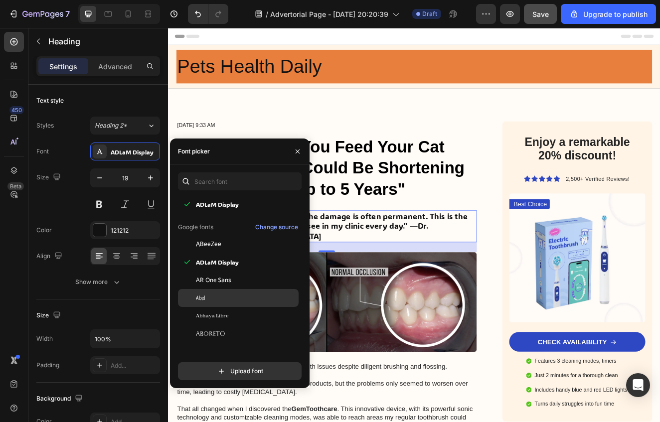
click at [247, 300] on div "Abel" at bounding box center [246, 298] width 101 height 9
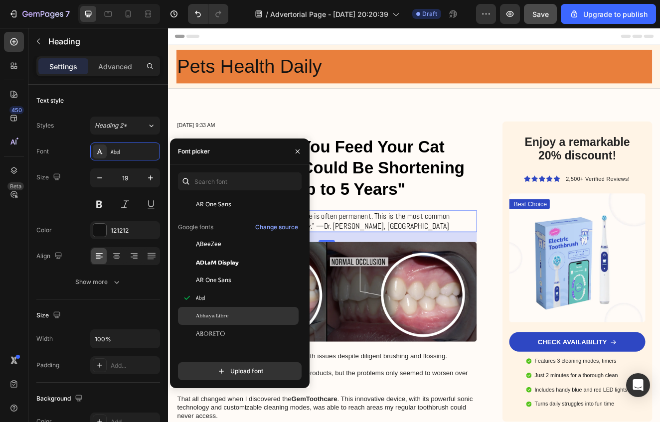
click at [247, 316] on div "Abhaya Libre" at bounding box center [246, 316] width 101 height 9
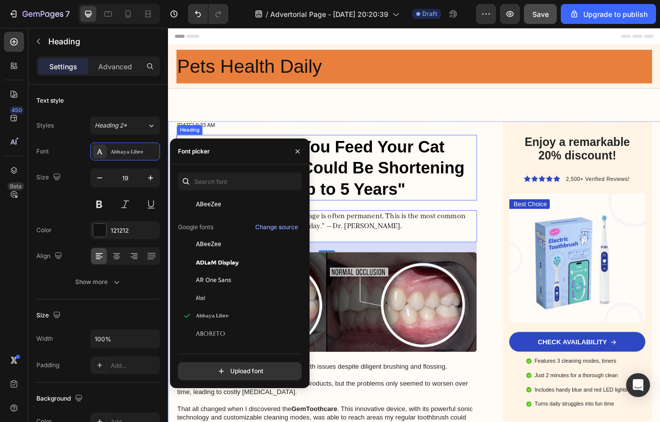
click at [484, 228] on p "Vet Reveals: "If You Feed Your Cat Dry Food... You Could Be Shortening Their Li…" at bounding box center [360, 198] width 363 height 78
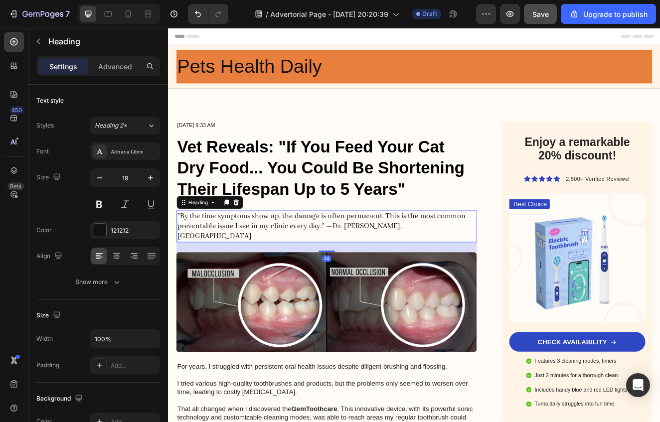
click at [423, 272] on p ""By the time symptoms show up, the damage is often permanent. This is the most …" at bounding box center [360, 269] width 363 height 37
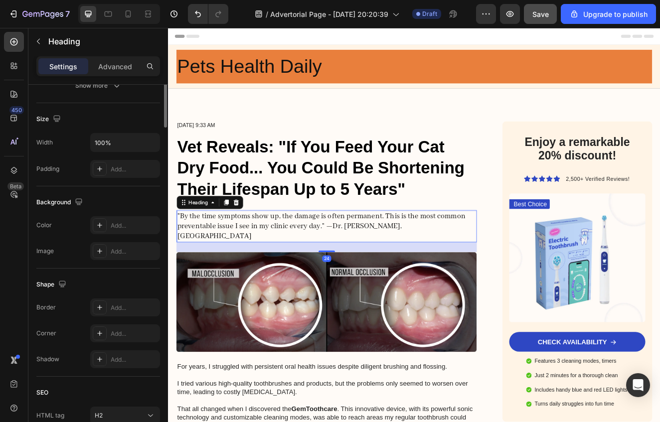
scroll to position [281, 0]
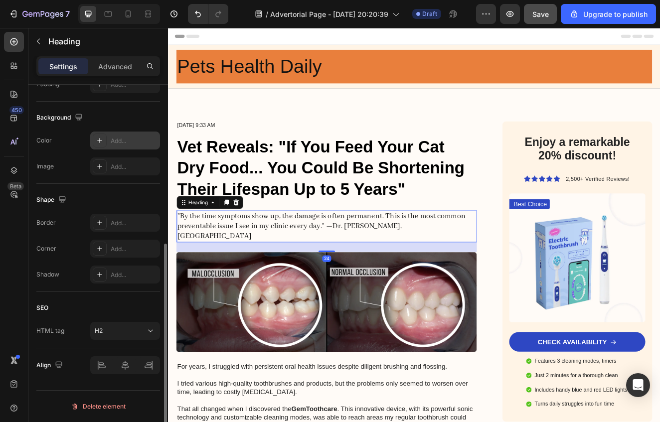
click at [105, 146] on div at bounding box center [100, 141] width 14 height 14
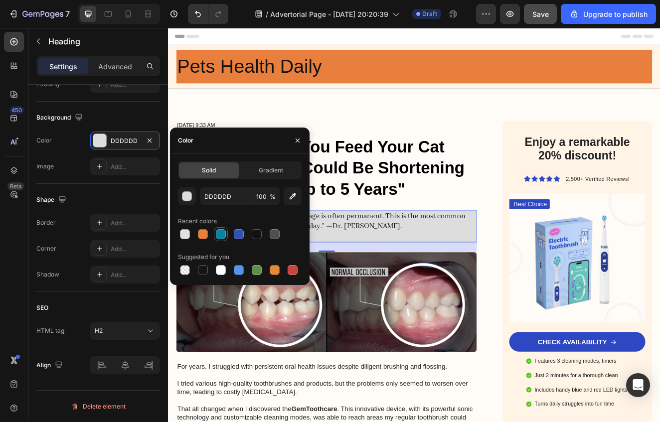
click at [223, 235] on div at bounding box center [221, 234] width 10 height 10
type input "07829F"
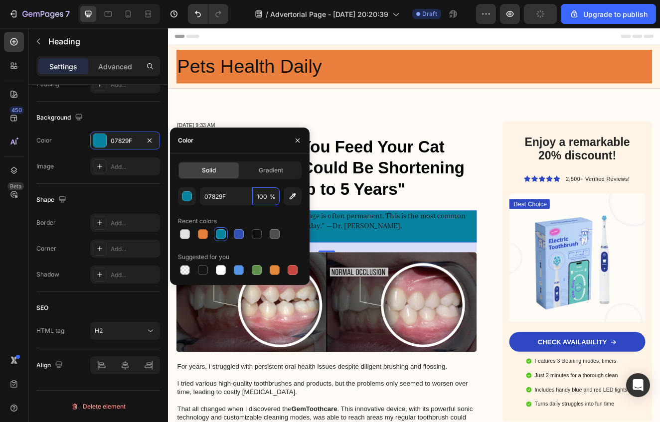
click at [270, 197] on span "%" at bounding box center [273, 196] width 6 height 9
click at [273, 199] on span "%" at bounding box center [273, 196] width 6 height 9
drag, startPoint x: 266, startPoint y: 198, endPoint x: 258, endPoint y: 198, distance: 7.5
click at [258, 198] on input "100" at bounding box center [265, 196] width 27 height 18
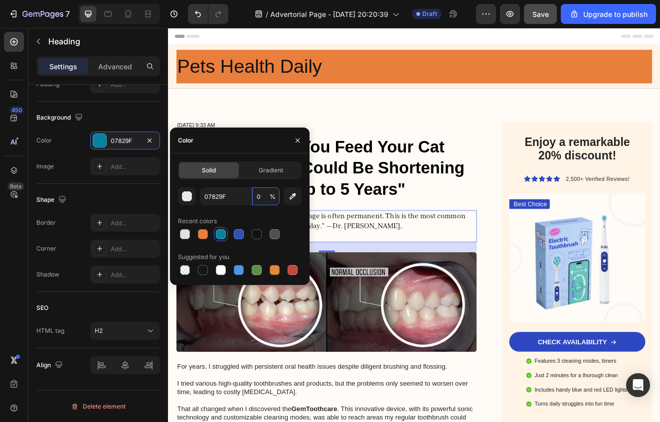
type input "30"
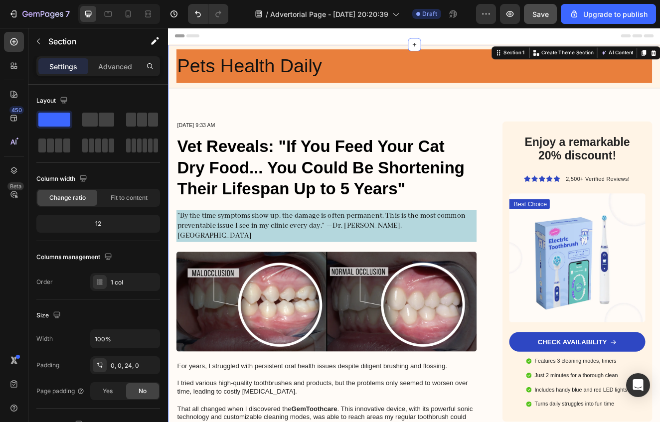
scroll to position [0, 0]
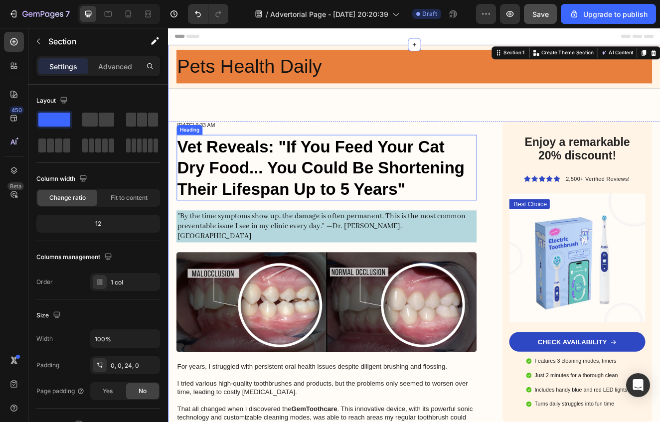
click at [246, 177] on p "Vet Reveals: "If You Feed Your Cat Dry Food... You Could Be Shortening Their Li…" at bounding box center [360, 198] width 363 height 78
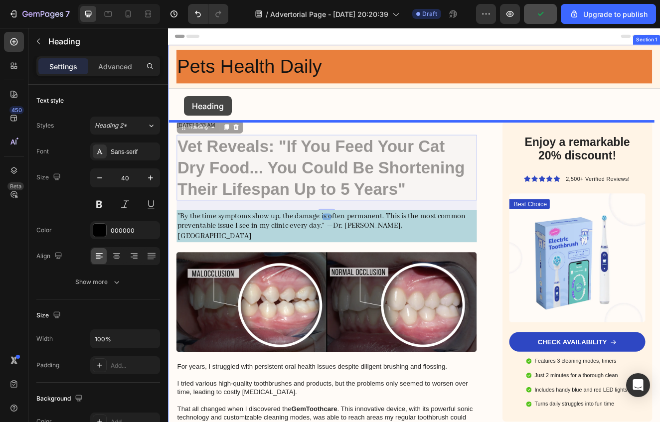
drag, startPoint x: 186, startPoint y: 151, endPoint x: 188, endPoint y: 109, distance: 41.4
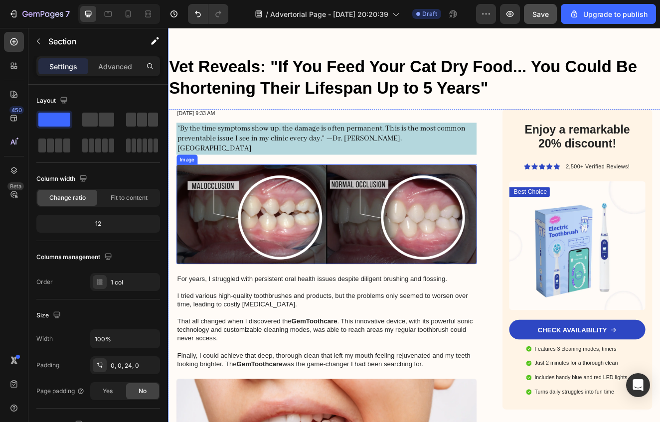
scroll to position [89, 0]
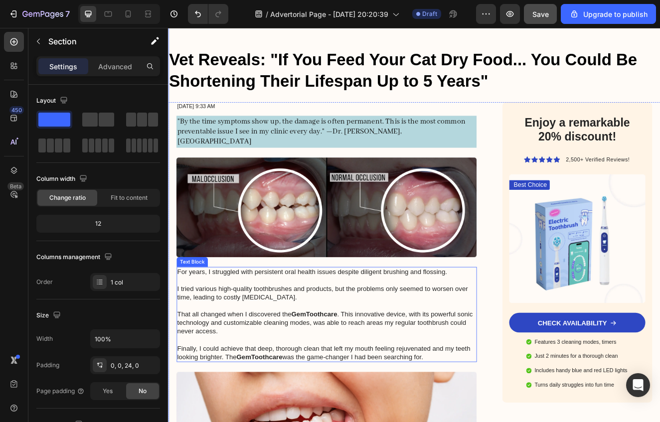
click at [369, 320] on p "For years, I struggled with persistent oral health issues despite diligent brus…" at bounding box center [360, 377] width 363 height 114
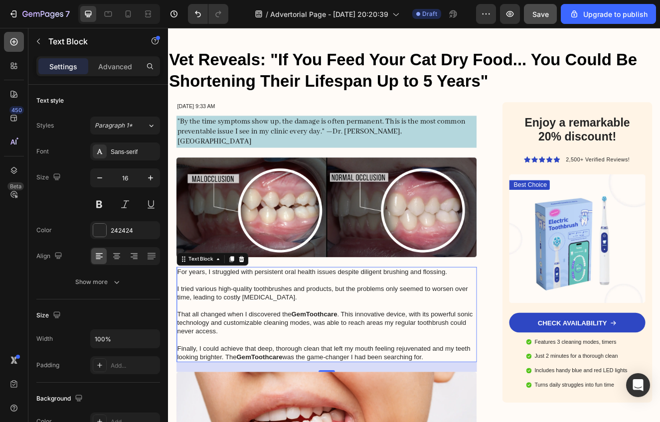
click at [15, 44] on icon at bounding box center [13, 41] width 7 height 7
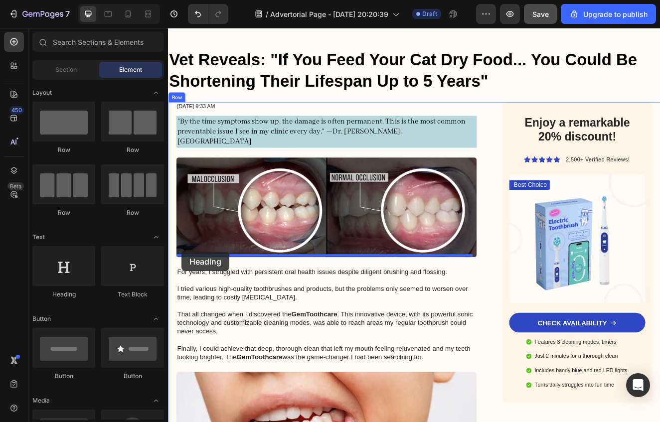
drag, startPoint x: 237, startPoint y: 296, endPoint x: 187, endPoint y: 300, distance: 50.5
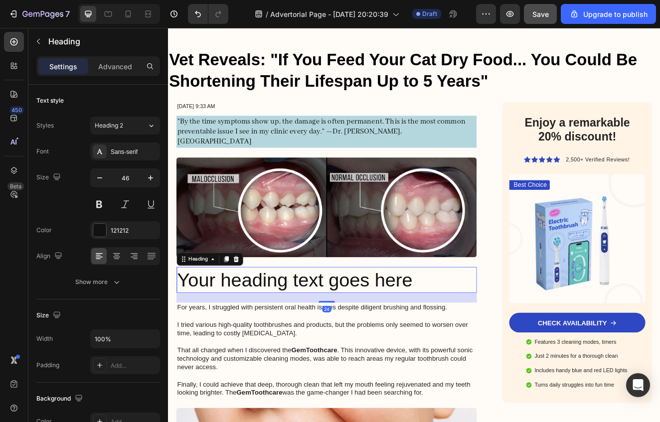
click at [464, 321] on h2 "Your heading text goes here" at bounding box center [360, 335] width 365 height 32
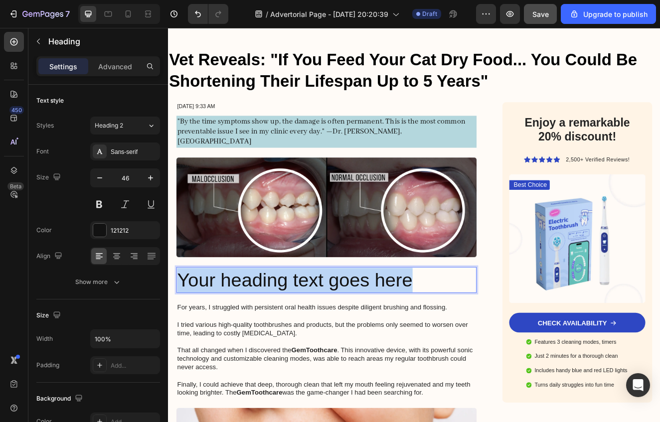
drag, startPoint x: 471, startPoint y: 320, endPoint x: 178, endPoint y: 321, distance: 293.2
click at [178, 321] on h2 "Your heading text goes here" at bounding box center [360, 335] width 365 height 32
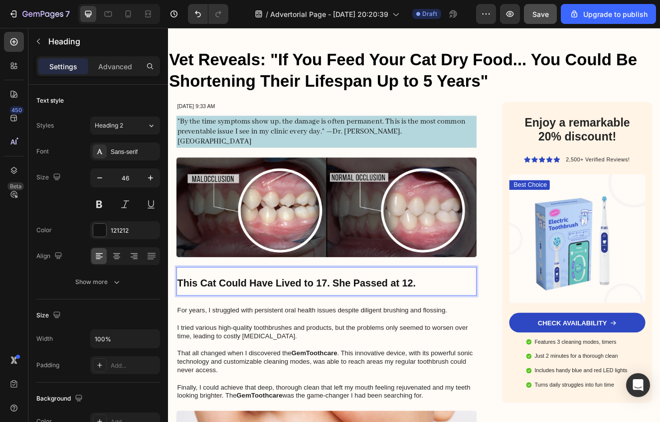
click at [496, 320] on p "This Cat Could Have Lived to 17. She Passed at 12." at bounding box center [360, 336] width 363 height 33
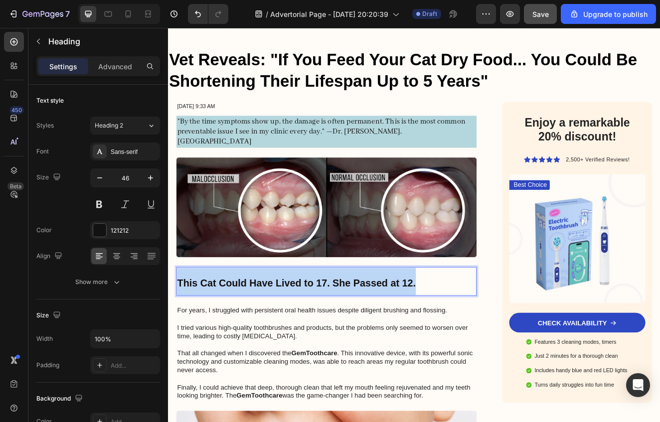
drag, startPoint x: 487, startPoint y: 324, endPoint x: 177, endPoint y: 321, distance: 310.2
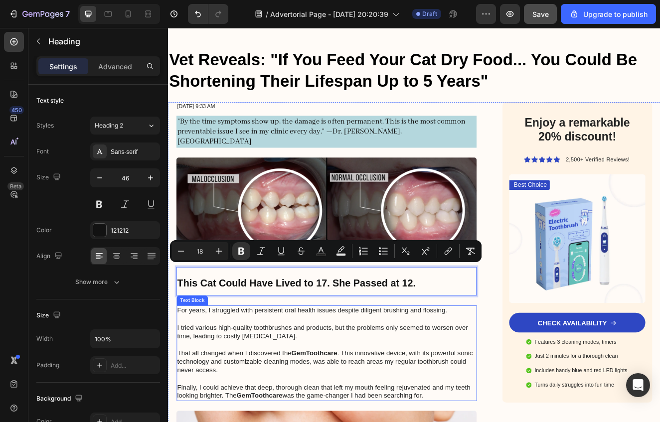
click at [420, 367] on p "For years, I struggled with persistent oral health issues despite diligent brus…" at bounding box center [360, 423] width 363 height 114
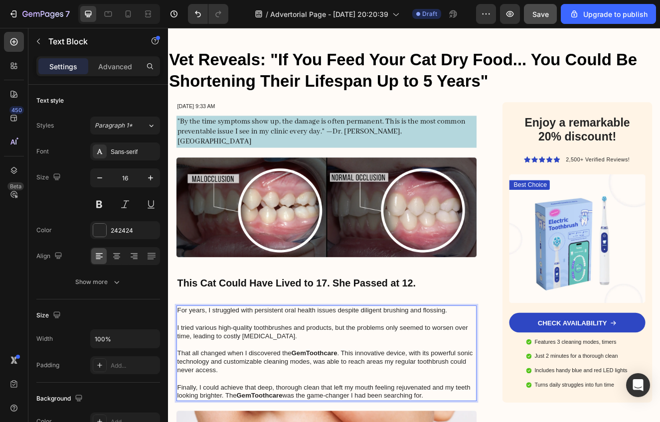
click at [340, 374] on p "For years, I struggled with persistent oral health issues despite diligent brus…" at bounding box center [360, 423] width 363 height 114
click at [307, 366] on p "For years, I struggled with persistent oral health issues despite diligent brus…" at bounding box center [360, 423] width 363 height 114
click at [390, 422] on p "For years, I struggled with persistent oral health issues despite diligent brus…" at bounding box center [360, 423] width 363 height 114
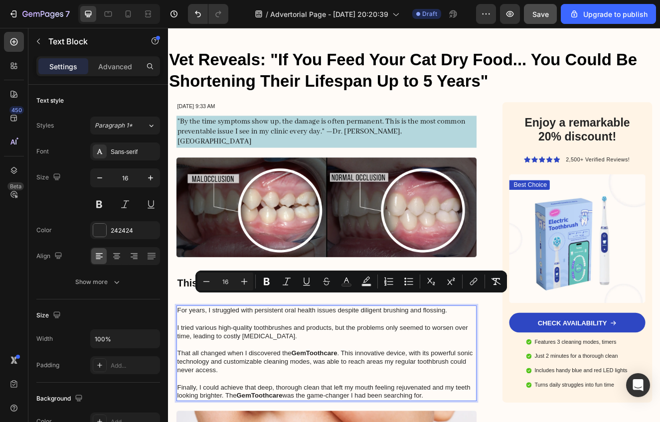
drag, startPoint x: 492, startPoint y: 463, endPoint x: 165, endPoint y: 358, distance: 343.6
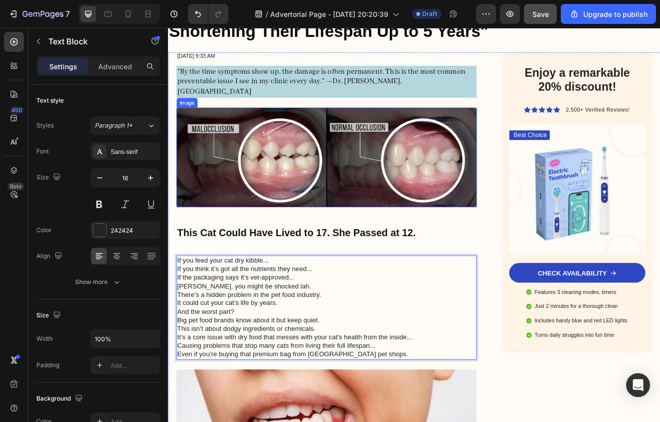
scroll to position [155, 0]
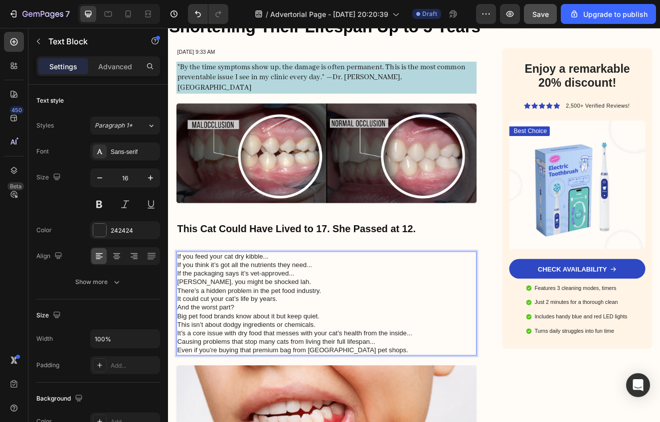
click at [300, 301] on p "If you feed your cat dry kibble... If you think it’s got all the nutrients they…" at bounding box center [360, 321] width 363 height 41
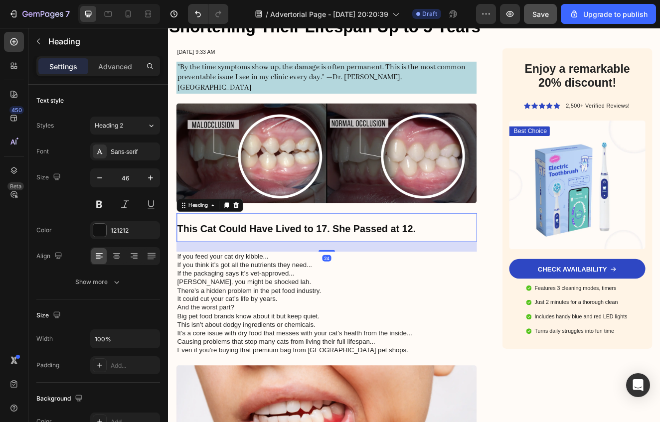
click at [225, 268] on p "⁠⁠⁠⁠⁠⁠⁠ This Cat Could Have Lived to 17. She Passed at 12." at bounding box center [360, 270] width 363 height 33
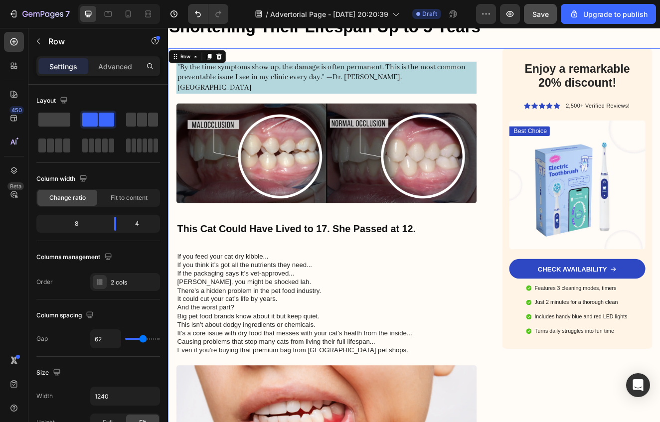
click at [223, 265] on p "⁠⁠⁠⁠⁠⁠⁠ This Cat Could Have Lived to 17. She Passed at 12." at bounding box center [360, 270] width 363 height 33
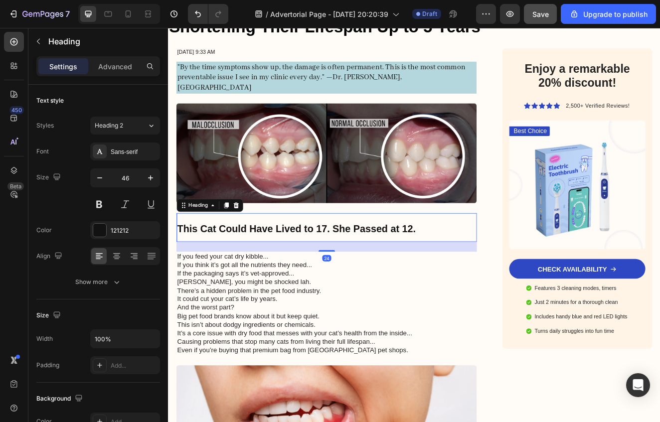
click at [293, 288] on div "24" at bounding box center [360, 294] width 365 height 12
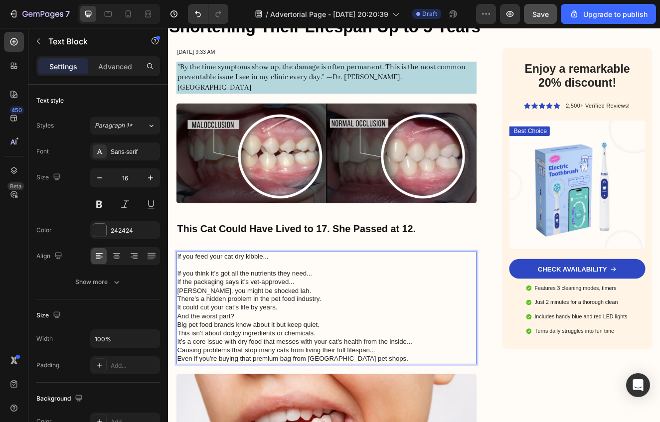
drag, startPoint x: 340, startPoint y: 306, endPoint x: 369, endPoint y: 319, distance: 31.9
click at [343, 311] on p "⁠⁠⁠⁠⁠⁠⁠ If you think it’s got all the nutrients they need... If the packaging s…" at bounding box center [360, 331] width 363 height 41
click at [366, 315] on p "⁠⁠⁠⁠⁠⁠⁠ If you think it’s got all the nutrients they need... If the packaging s…" at bounding box center [360, 331] width 363 height 41
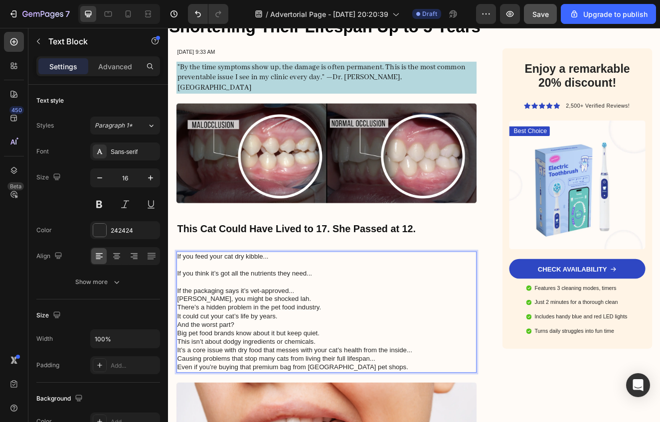
click at [350, 332] on p "⁠⁠⁠⁠⁠⁠⁠ If the packaging says it’s vet-approved... Aiya, you might be shocked l…" at bounding box center [360, 347] width 363 height 31
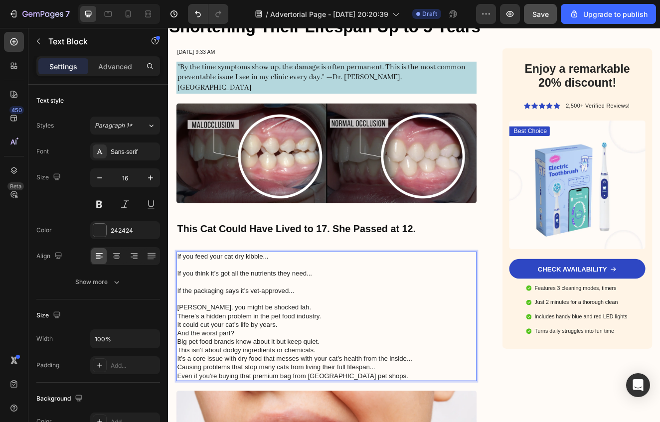
click at [377, 353] on p "⁠⁠⁠⁠⁠⁠⁠ Aiya, you might be shocked lah." at bounding box center [360, 363] width 363 height 21
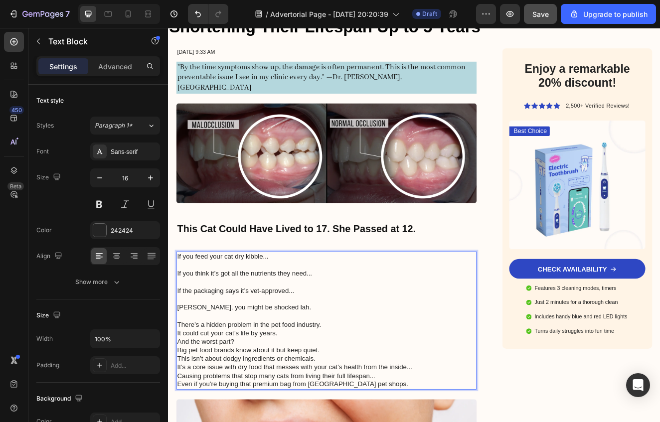
click at [416, 384] on p "There’s a hidden problem in the pet food industry. It could cut your cat’s life…" at bounding box center [360, 404] width 363 height 41
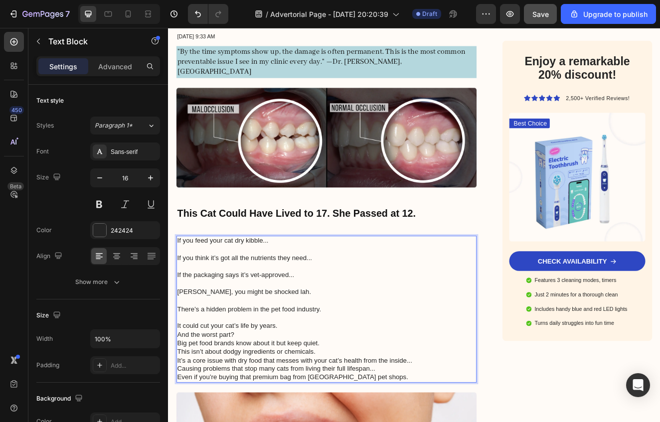
scroll to position [175, 0]
click at [352, 381] on p "⁠⁠⁠⁠⁠⁠⁠ It could cut your cat’s life by years. And the worst part? Big pet food…" at bounding box center [360, 395] width 363 height 41
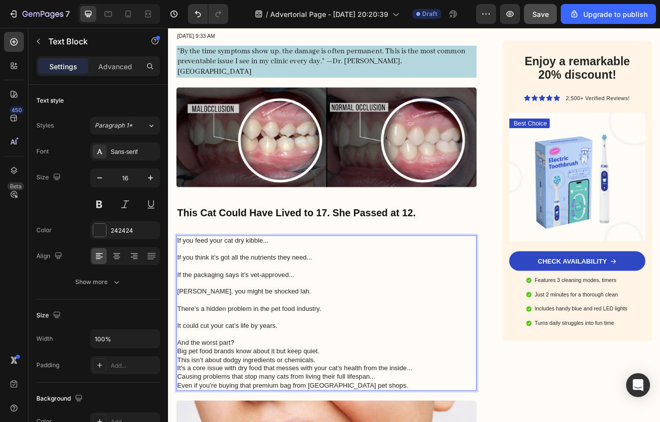
click at [351, 397] on p "⁠⁠⁠⁠⁠⁠⁠ And the worst part? Big pet food brands know about it but keep quiet." at bounding box center [360, 410] width 363 height 31
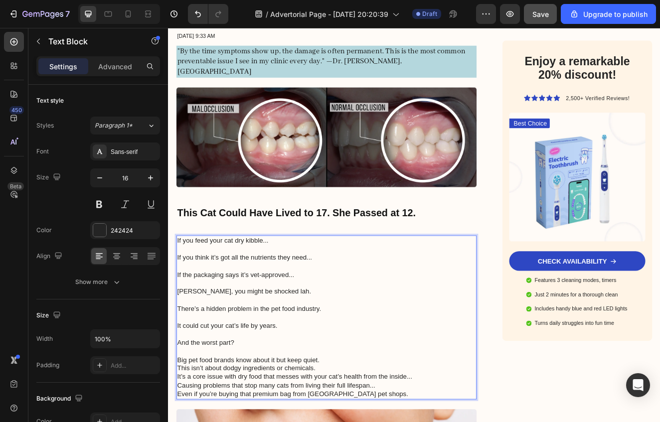
click at [409, 416] on p "⁠⁠⁠⁠⁠⁠⁠ Big pet food brands know about it but keep quiet." at bounding box center [360, 426] width 363 height 21
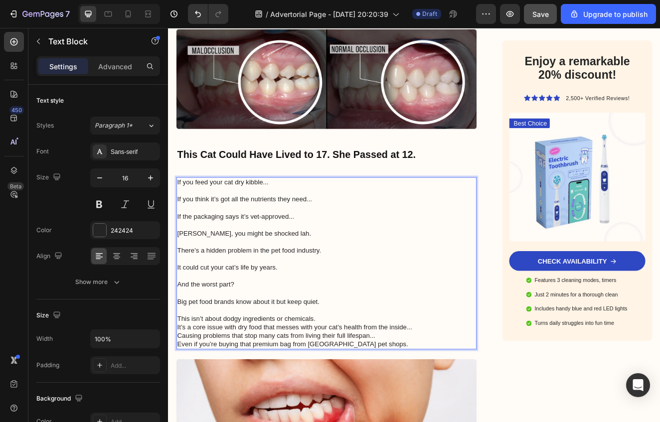
scroll to position [246, 0]
click at [369, 376] on p "This isn’t about dodgy ingredients or chemicals. It’s a core issue with dry foo…" at bounding box center [360, 396] width 363 height 41
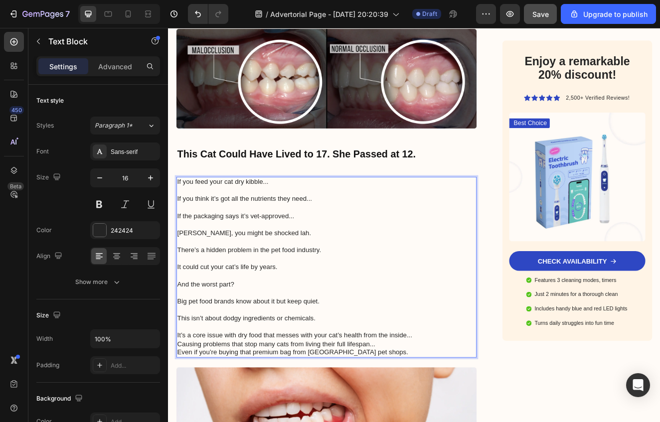
click at [484, 388] on p "⁠⁠⁠⁠⁠⁠⁠ It’s a core issue with dry food that messes with your cat’s health from…" at bounding box center [360, 406] width 363 height 41
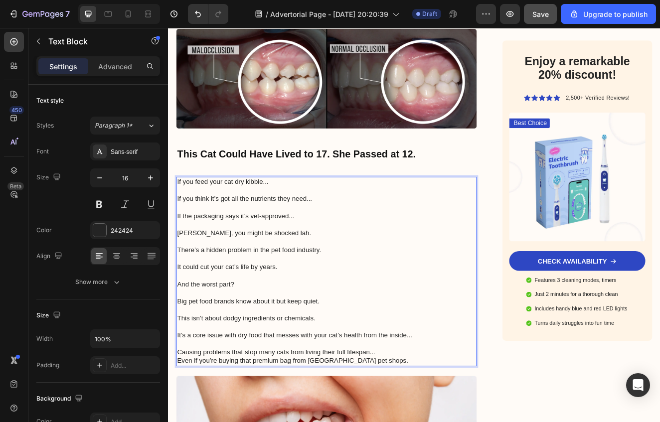
click at [467, 411] on p "⁠⁠⁠⁠⁠⁠⁠ Causing problems that stop many cats from living their full lifespan...…" at bounding box center [360, 422] width 363 height 31
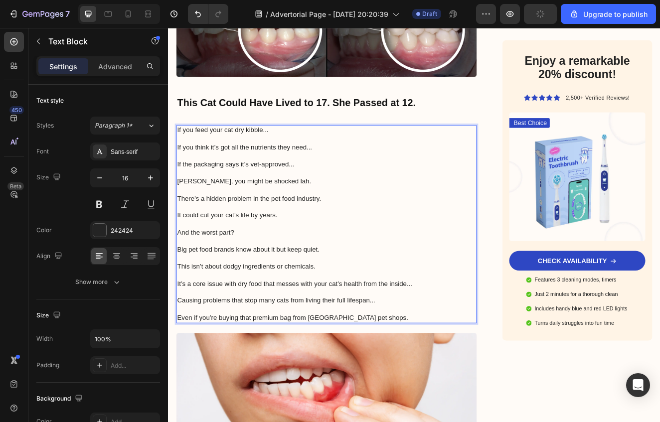
scroll to position [321, 0]
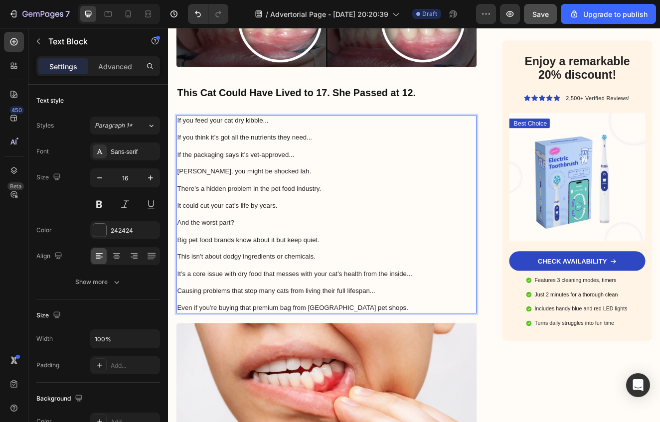
click at [417, 270] on p "Big pet food brands know about it but keep quiet." at bounding box center [360, 280] width 363 height 21
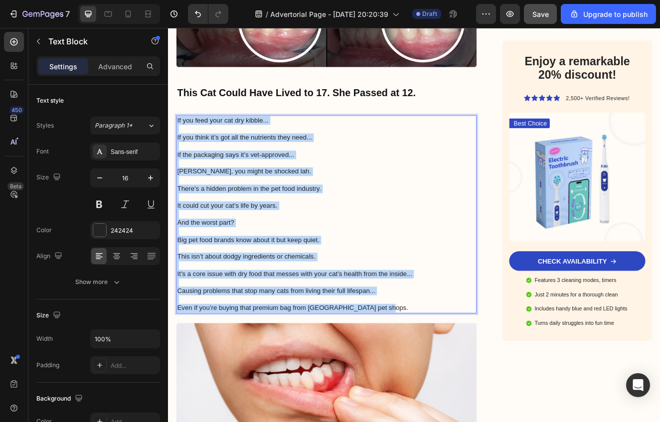
drag, startPoint x: 439, startPoint y: 354, endPoint x: 163, endPoint y: 114, distance: 365.1
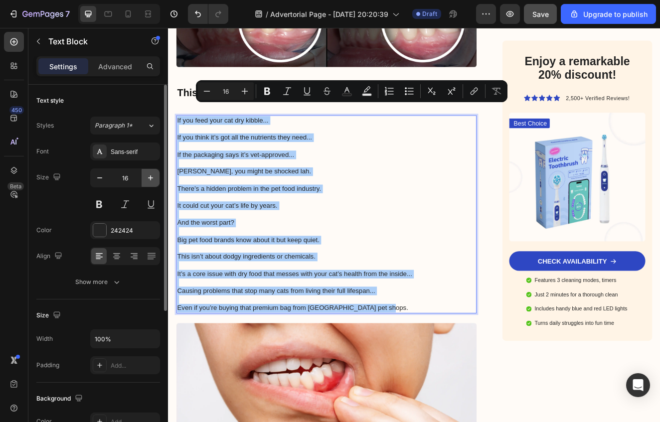
click at [150, 176] on icon "button" at bounding box center [151, 178] width 10 height 10
click at [150, 176] on icon "button" at bounding box center [150, 178] width 5 height 5
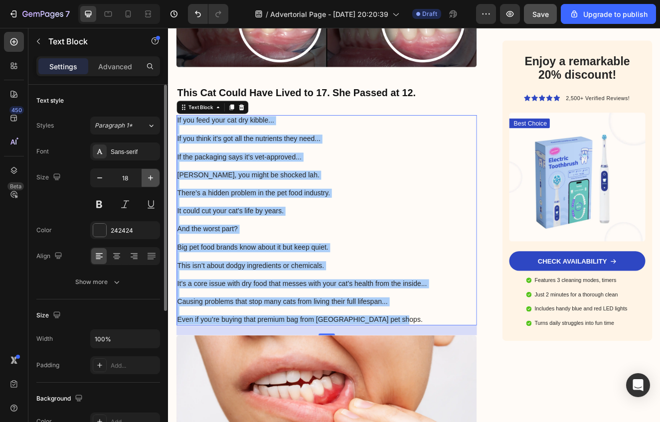
click at [150, 176] on icon "button" at bounding box center [150, 178] width 5 height 5
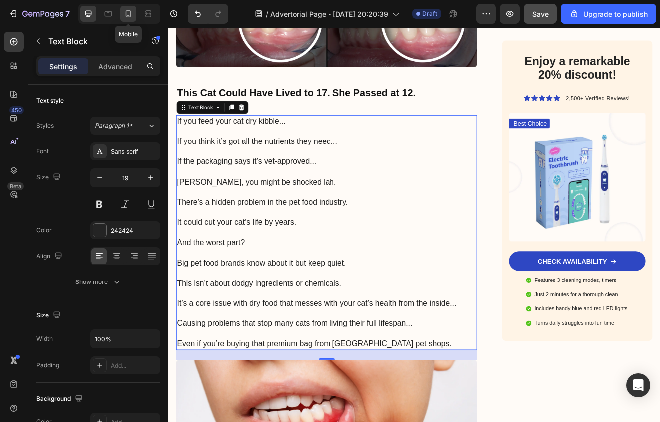
click at [125, 16] on icon at bounding box center [128, 14] width 10 height 10
type input "14"
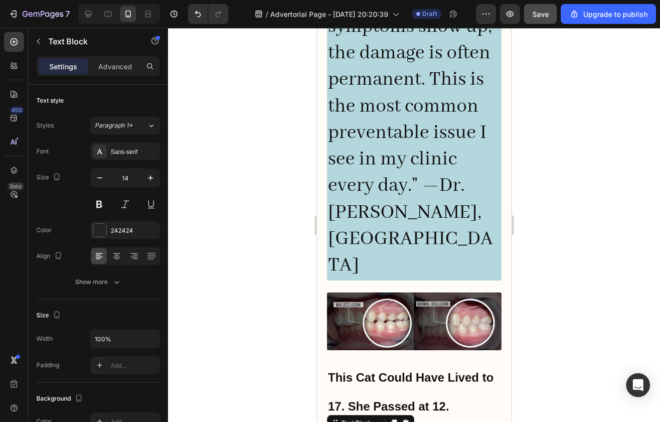
scroll to position [60, 0]
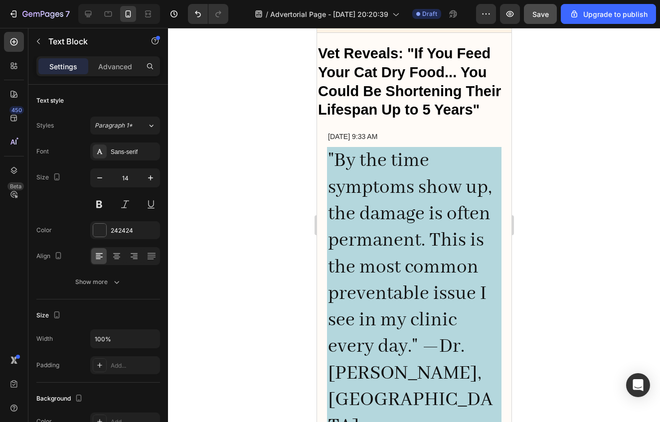
click at [244, 157] on div at bounding box center [414, 225] width 492 height 394
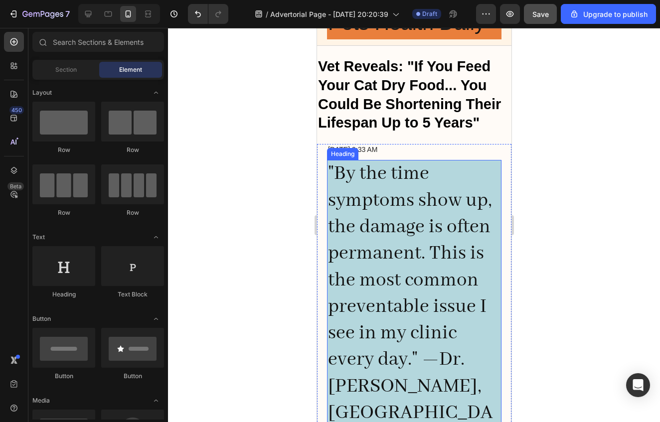
scroll to position [39, 0]
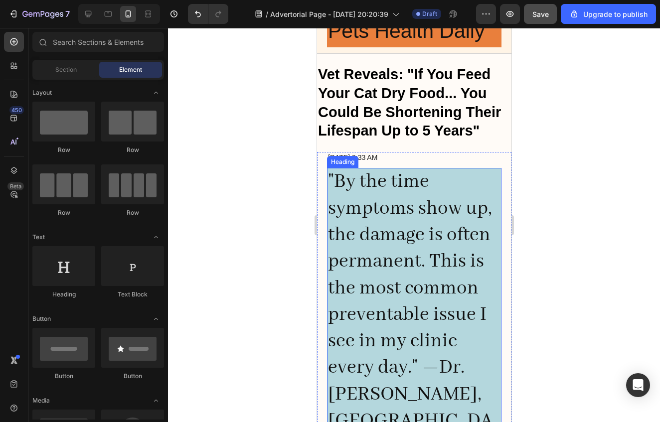
click at [445, 198] on p ""By the time symptoms show up, the damage is often permanent. This is the most …" at bounding box center [414, 315] width 173 height 292
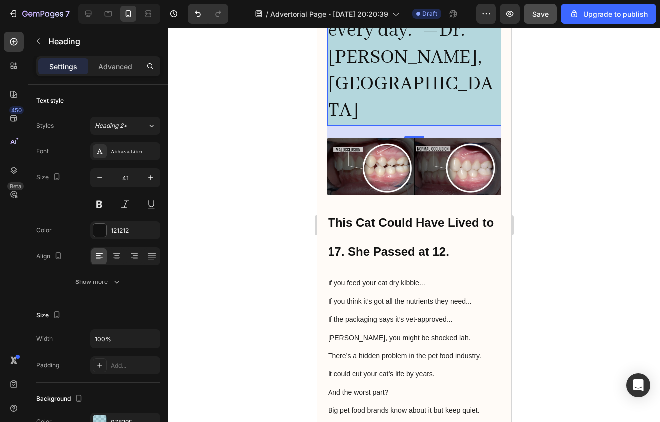
scroll to position [0, 0]
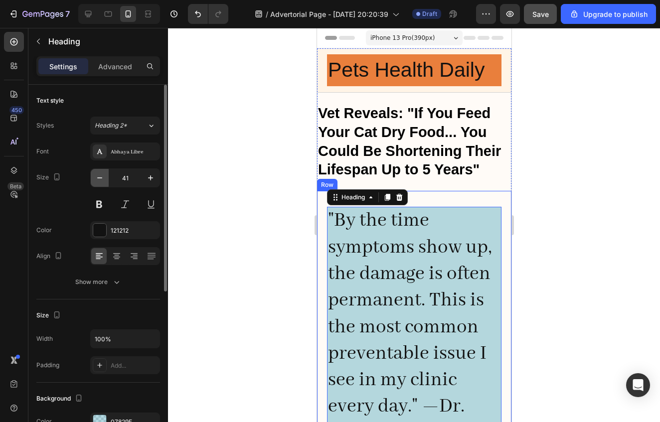
click at [97, 182] on icon "button" at bounding box center [100, 178] width 10 height 10
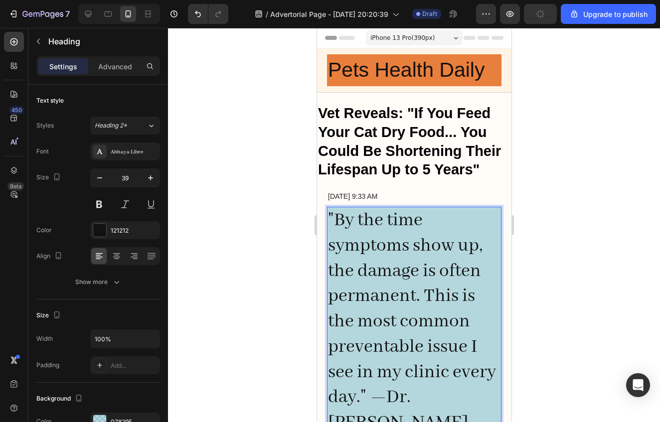
click at [352, 236] on p ""By the time symptoms show up, the damage is often permanent. This is the most …" at bounding box center [414, 347] width 173 height 278
drag, startPoint x: 487, startPoint y: 319, endPoint x: 354, endPoint y: 215, distance: 168.4
click at [486, 319] on p ""By the time symptoms show up, the damage is often permanent. This is the most …" at bounding box center [414, 347] width 173 height 278
click at [392, 208] on p ""By the time symptoms show up, the damage is often permanent. This is the most …" at bounding box center [414, 347] width 173 height 278
click at [99, 183] on icon "button" at bounding box center [100, 178] width 10 height 10
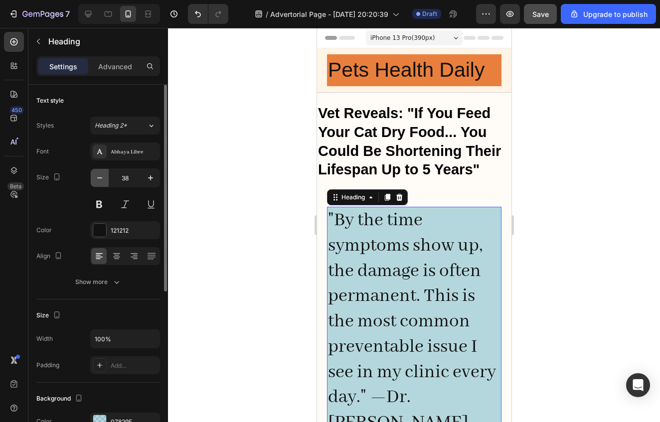
click at [99, 183] on icon "button" at bounding box center [100, 178] width 10 height 10
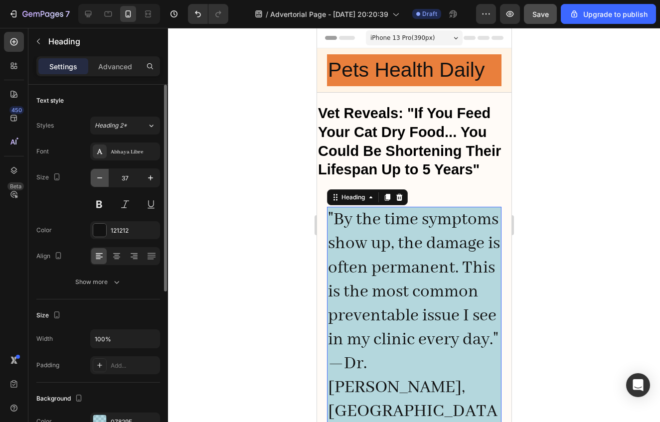
click at [99, 183] on icon "button" at bounding box center [100, 178] width 10 height 10
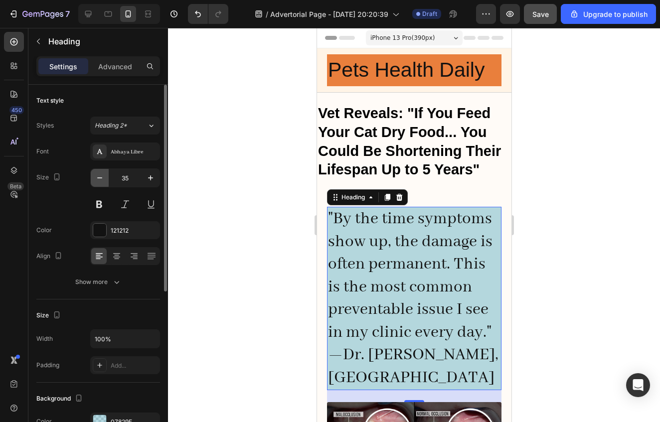
click at [99, 183] on icon "button" at bounding box center [100, 178] width 10 height 10
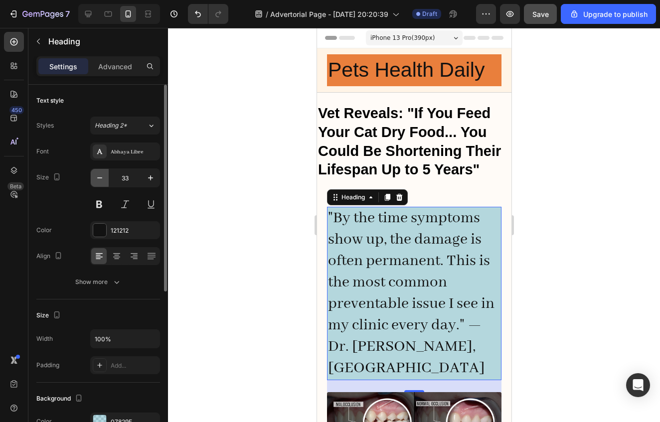
click at [100, 178] on icon "button" at bounding box center [100, 178] width 10 height 10
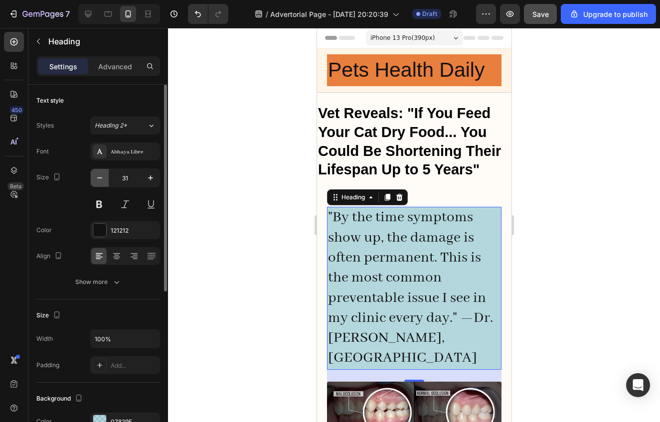
click at [100, 182] on icon "button" at bounding box center [100, 178] width 10 height 10
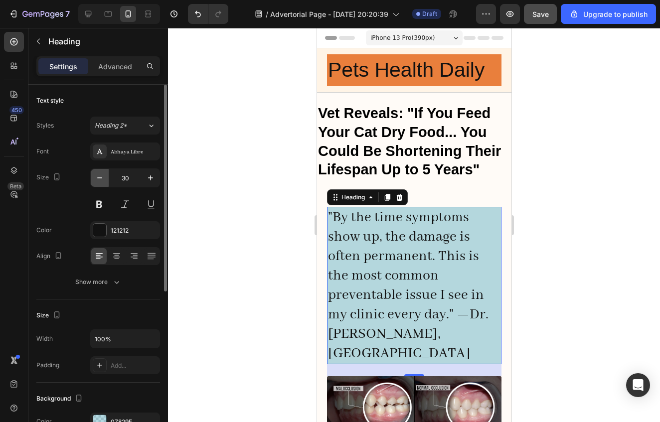
click at [100, 182] on icon "button" at bounding box center [100, 178] width 10 height 10
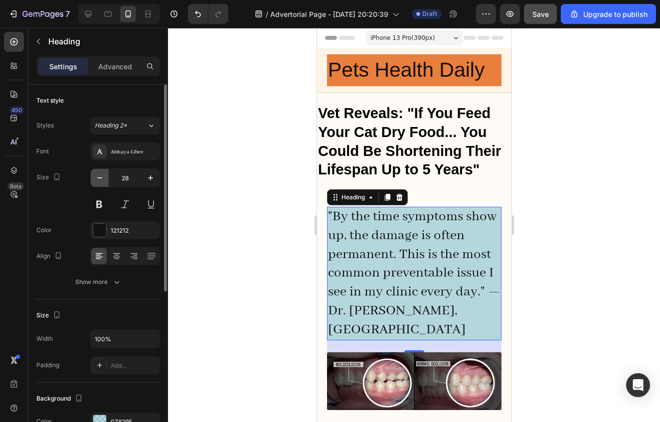
click at [100, 182] on icon "button" at bounding box center [100, 178] width 10 height 10
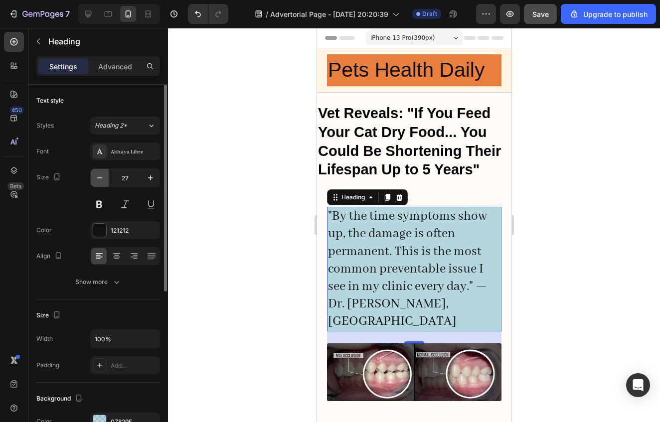
click at [100, 182] on icon "button" at bounding box center [100, 178] width 10 height 10
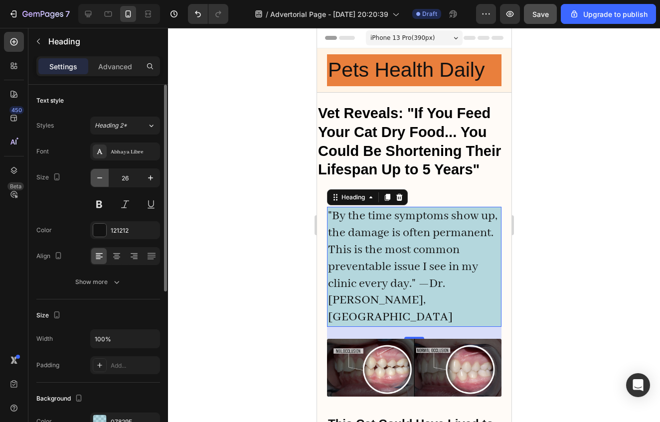
click at [100, 182] on icon "button" at bounding box center [100, 178] width 10 height 10
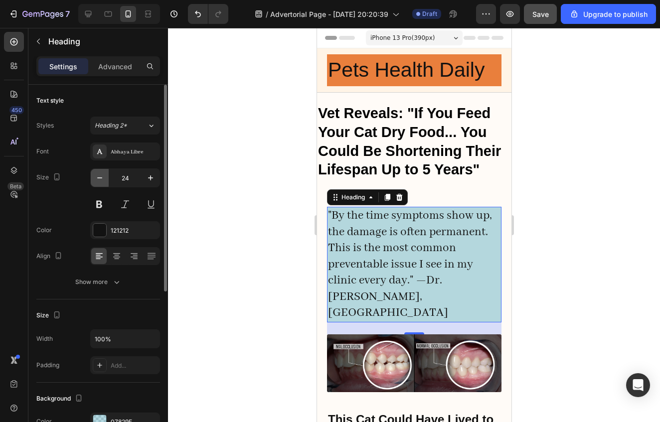
click at [100, 182] on icon "button" at bounding box center [100, 178] width 10 height 10
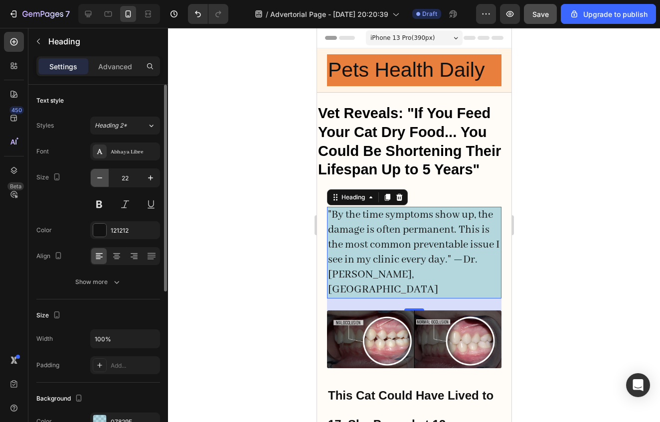
click at [100, 181] on icon "button" at bounding box center [100, 178] width 10 height 10
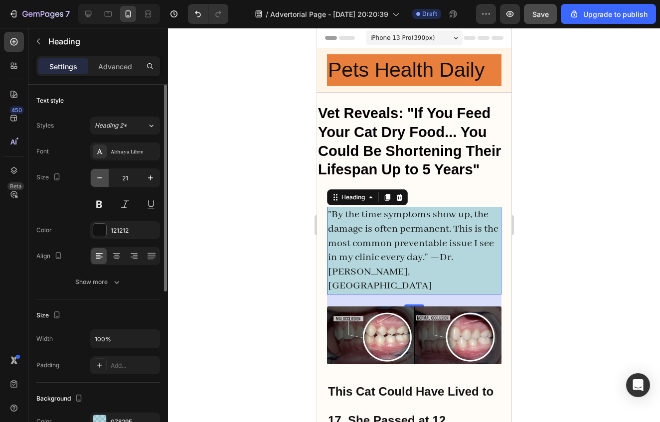
click at [100, 181] on icon "button" at bounding box center [100, 178] width 10 height 10
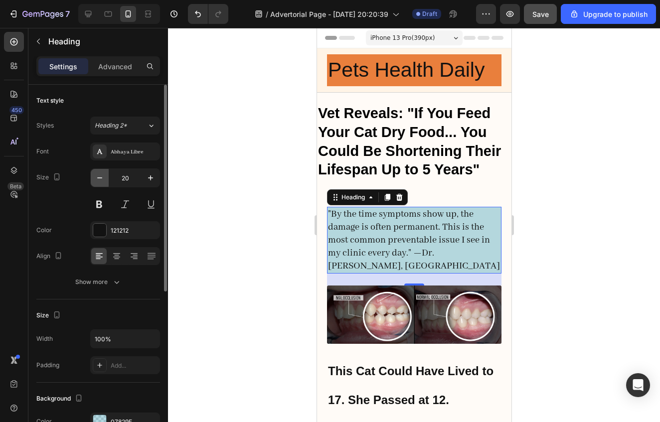
click at [100, 181] on icon "button" at bounding box center [100, 178] width 10 height 10
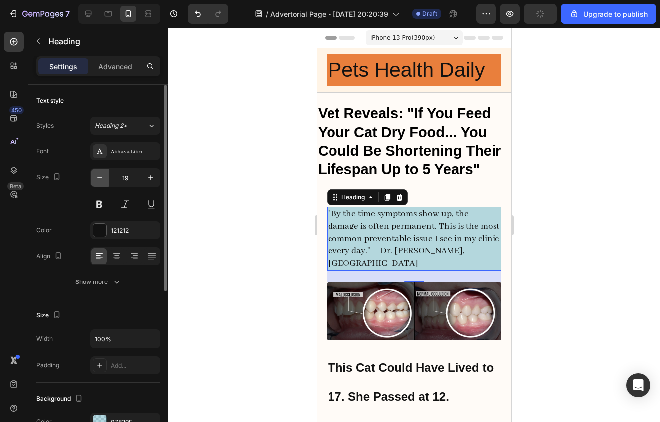
click at [100, 181] on icon "button" at bounding box center [100, 178] width 10 height 10
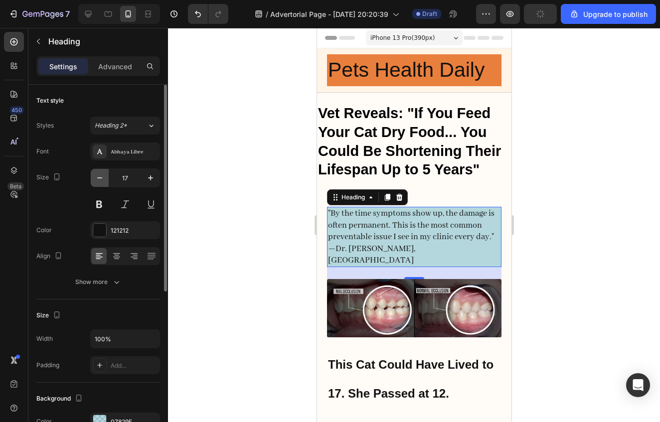
click at [100, 181] on icon "button" at bounding box center [100, 178] width 10 height 10
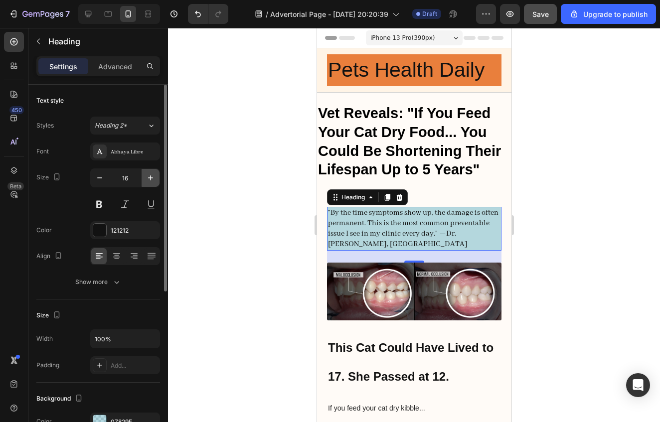
click at [157, 179] on button "button" at bounding box center [151, 178] width 18 height 18
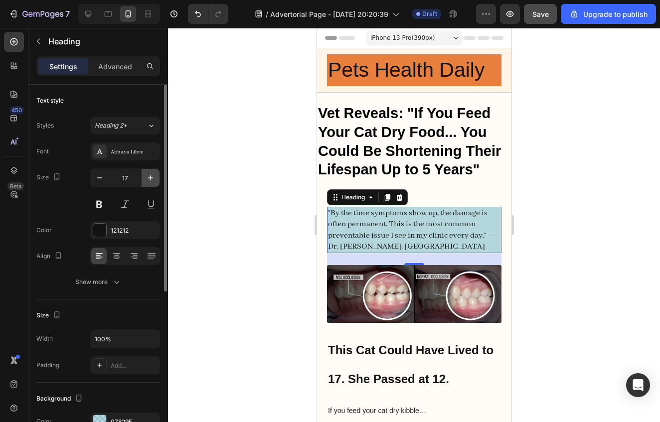
click at [157, 179] on button "button" at bounding box center [151, 178] width 18 height 18
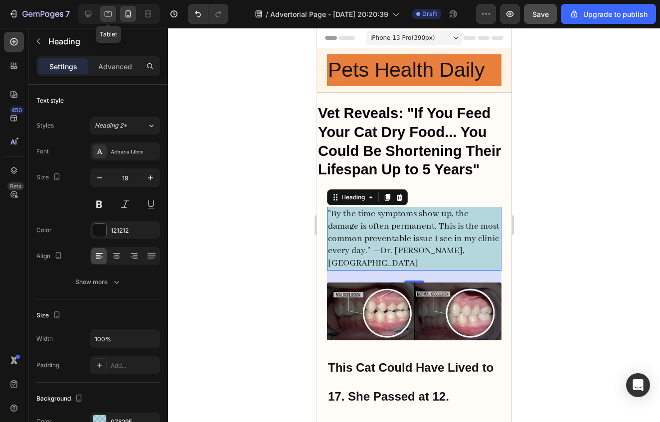
click at [110, 14] on icon at bounding box center [108, 14] width 10 height 10
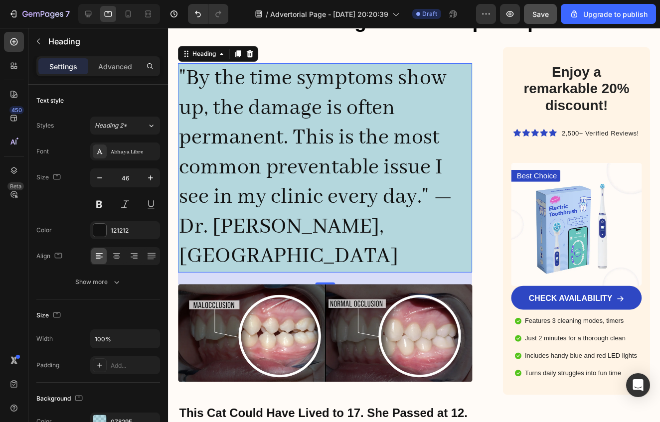
scroll to position [161, 0]
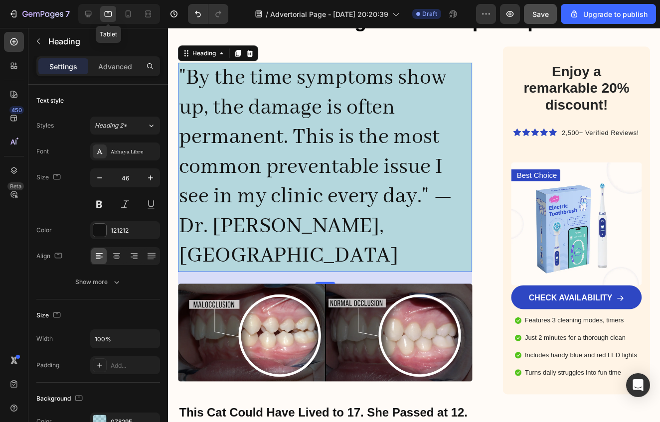
drag, startPoint x: 86, startPoint y: 14, endPoint x: 113, endPoint y: 12, distance: 27.0
click at [113, 12] on div "Tablet" at bounding box center [119, 14] width 82 height 20
drag, startPoint x: 316, startPoint y: 161, endPoint x: 314, endPoint y: 155, distance: 6.5
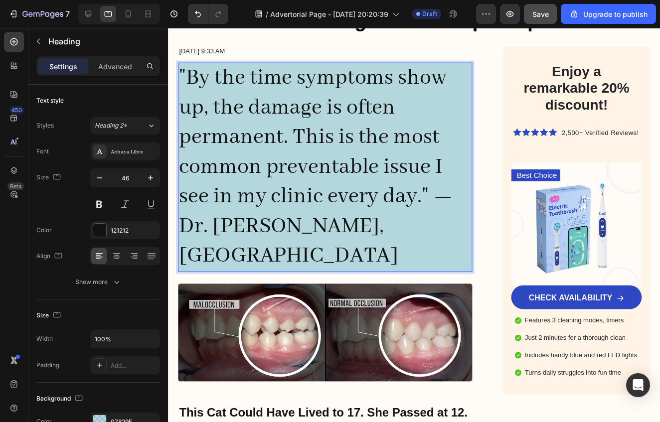
click at [294, 199] on p ""By the time symptoms show up, the damage is often permanent. This is the most …" at bounding box center [326, 168] width 294 height 209
click at [105, 178] on button "button" at bounding box center [100, 178] width 18 height 18
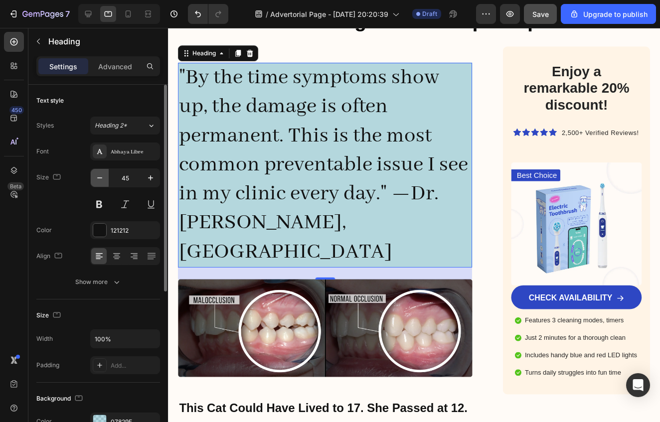
click at [101, 178] on icon "button" at bounding box center [99, 178] width 5 height 1
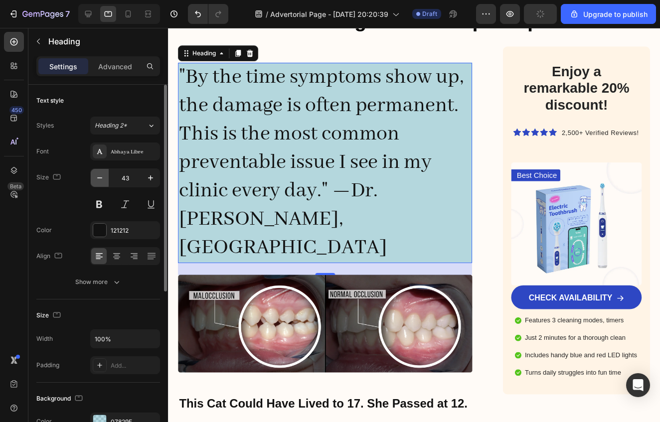
click at [101, 178] on icon "button" at bounding box center [99, 178] width 5 height 1
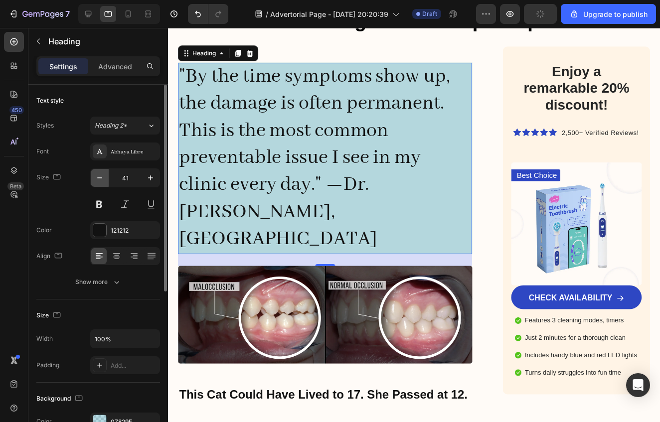
click at [101, 178] on icon "button" at bounding box center [99, 178] width 5 height 1
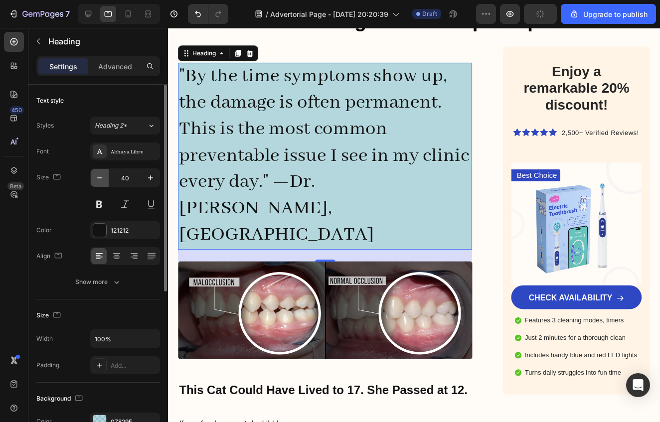
click at [101, 178] on icon "button" at bounding box center [99, 178] width 5 height 1
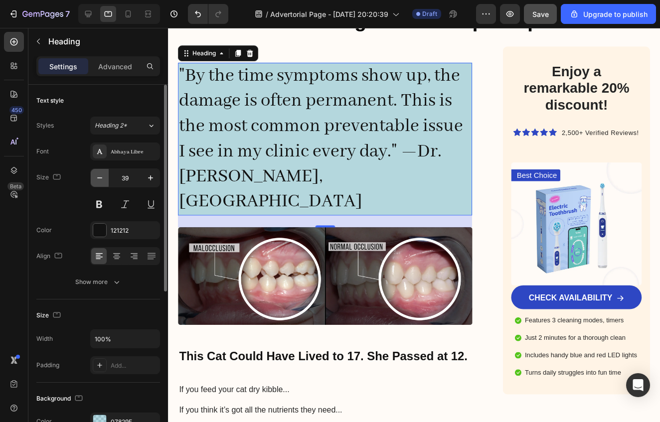
click at [101, 178] on icon "button" at bounding box center [99, 178] width 5 height 1
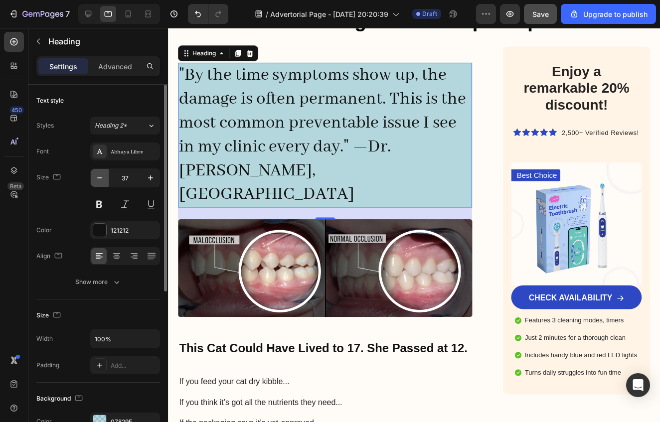
click at [101, 178] on icon "button" at bounding box center [99, 178] width 5 height 1
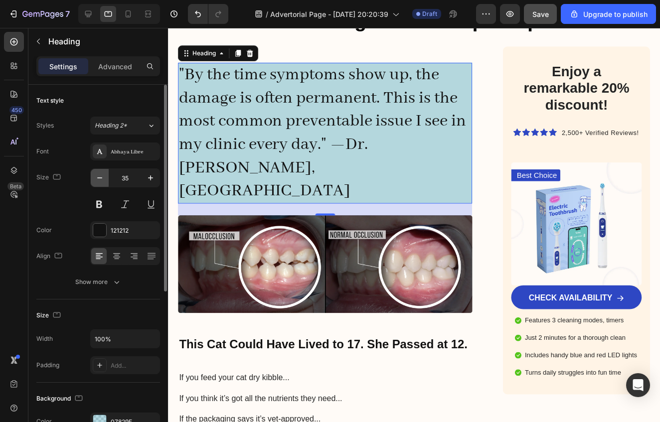
click at [102, 178] on icon "button" at bounding box center [100, 178] width 10 height 10
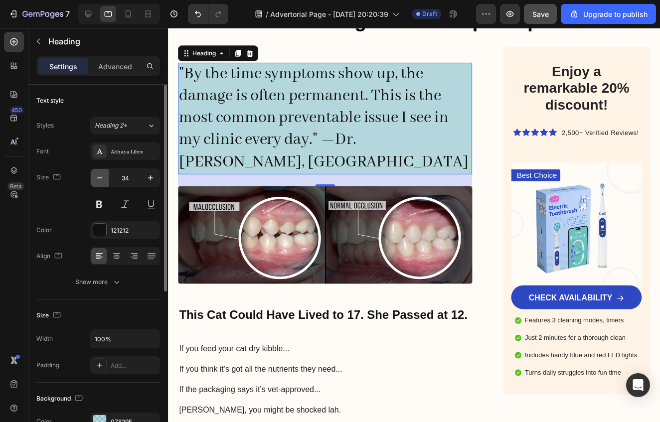
click at [102, 178] on icon "button" at bounding box center [100, 178] width 10 height 10
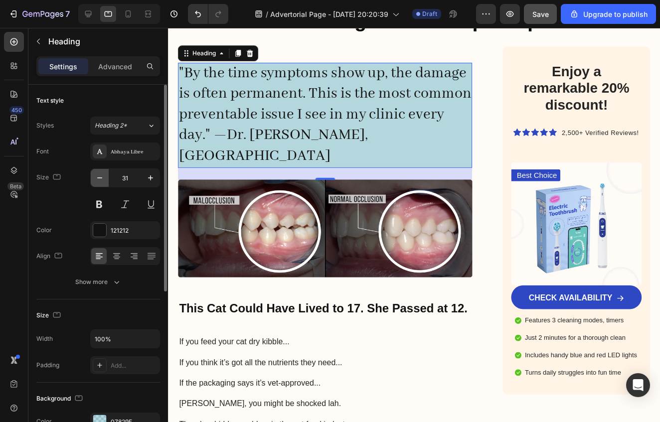
click at [102, 177] on icon "button" at bounding box center [100, 178] width 10 height 10
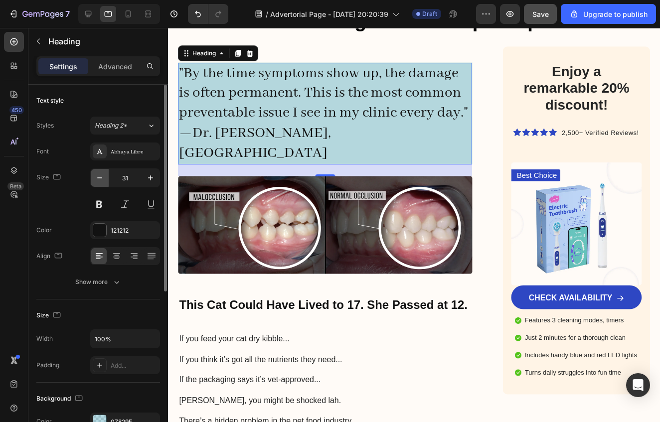
click at [102, 176] on icon "button" at bounding box center [100, 178] width 10 height 10
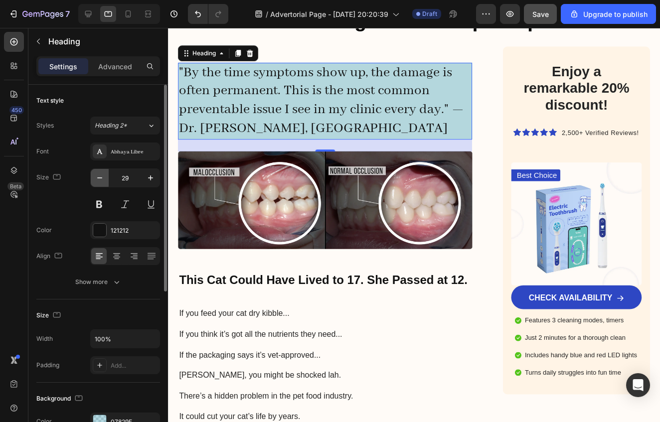
click at [102, 176] on icon "button" at bounding box center [100, 178] width 10 height 10
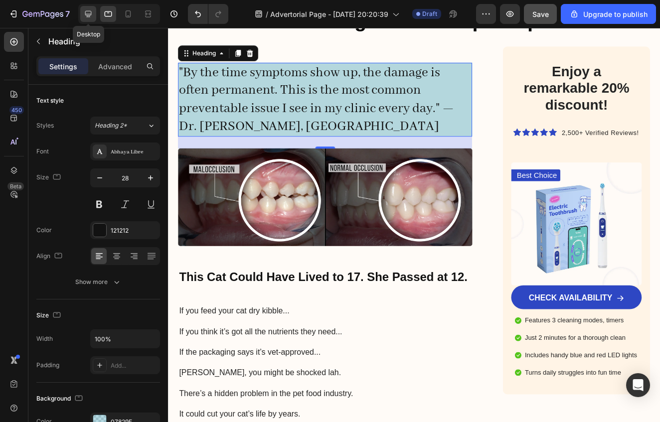
click at [92, 17] on icon at bounding box center [88, 14] width 10 height 10
type input "19"
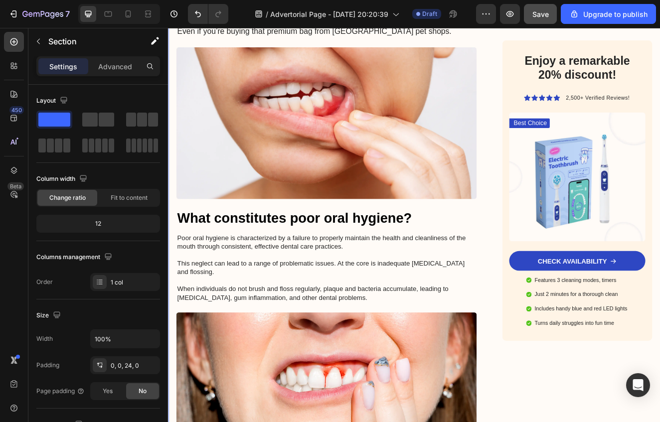
scroll to position [623, 0]
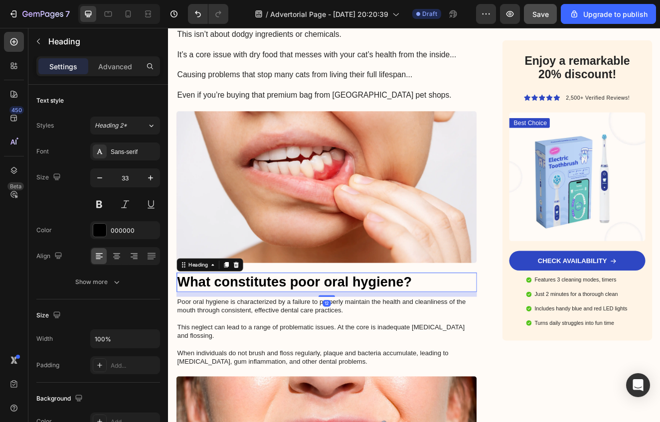
click at [463, 326] on h3 "What constitutes poor oral hygiene?" at bounding box center [360, 337] width 365 height 23
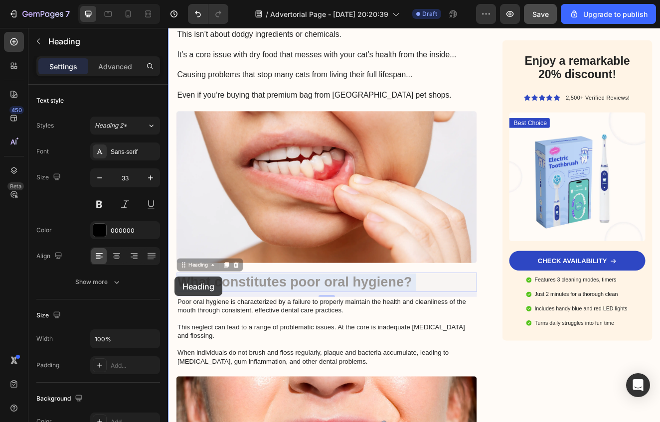
drag, startPoint x: 481, startPoint y: 321, endPoint x: 185, endPoint y: 324, distance: 295.7
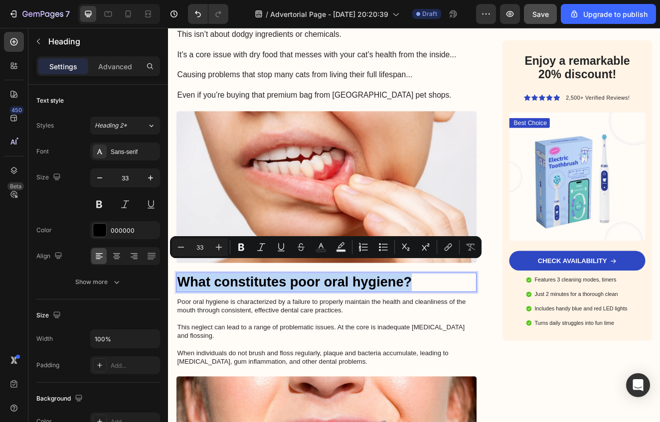
drag, startPoint x: 473, startPoint y: 321, endPoint x: 181, endPoint y: 325, distance: 292.7
click at [181, 327] on p "What constitutes poor oral hygiene?" at bounding box center [360, 337] width 363 height 21
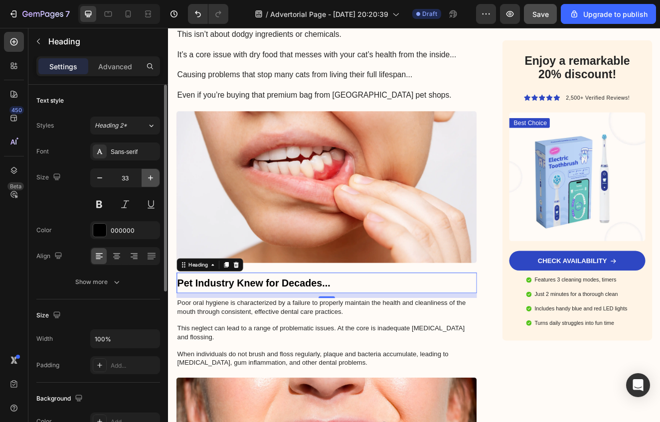
click at [156, 181] on button "button" at bounding box center [151, 178] width 18 height 18
click at [157, 181] on button "button" at bounding box center [151, 178] width 18 height 18
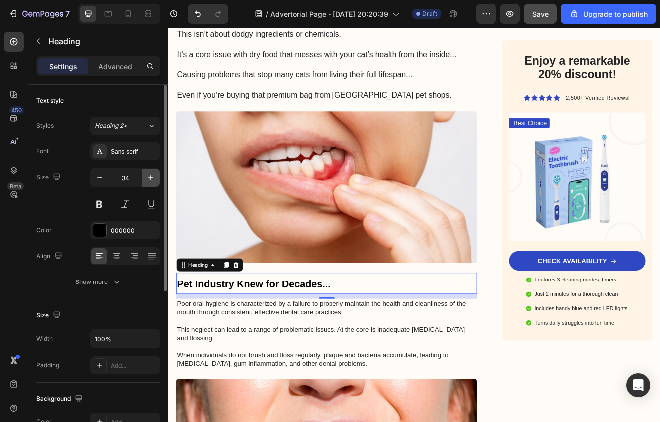
type input "35"
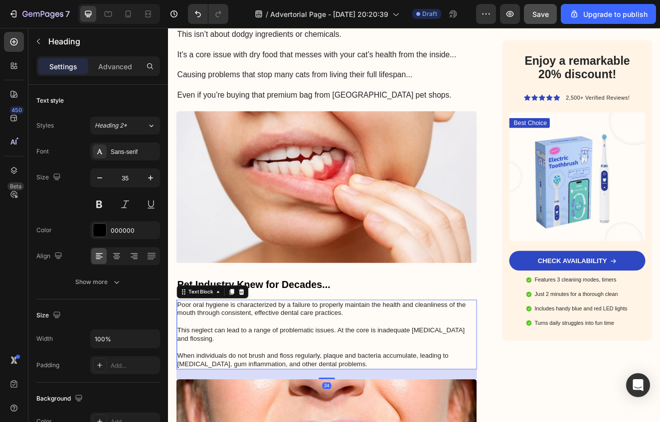
click at [418, 381] on p "Poor oral hygiene is characterized by a failure to properly maintain the health…" at bounding box center [360, 401] width 363 height 83
drag, startPoint x: 399, startPoint y: 412, endPoint x: 391, endPoint y: 415, distance: 9.0
click at [400, 412] on p "Poor oral hygiene is characterized by a failure to properly maintain the health…" at bounding box center [360, 401] width 363 height 83
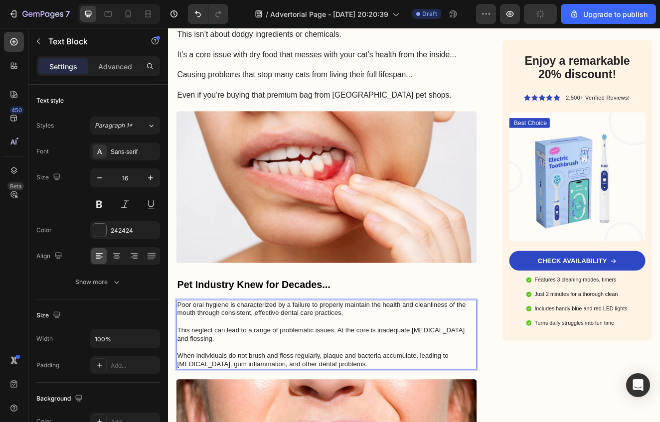
click at [381, 419] on p "Poor oral hygiene is characterized by a failure to properly maintain the health…" at bounding box center [360, 401] width 363 height 83
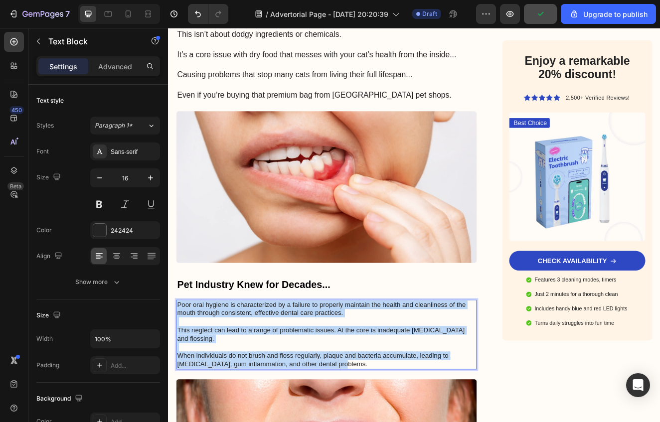
drag, startPoint x: 379, startPoint y: 420, endPoint x: 177, endPoint y: 348, distance: 215.0
click at [179, 360] on p "Poor oral hygiene is characterized by a failure to properly maintain the health…" at bounding box center [360, 401] width 363 height 83
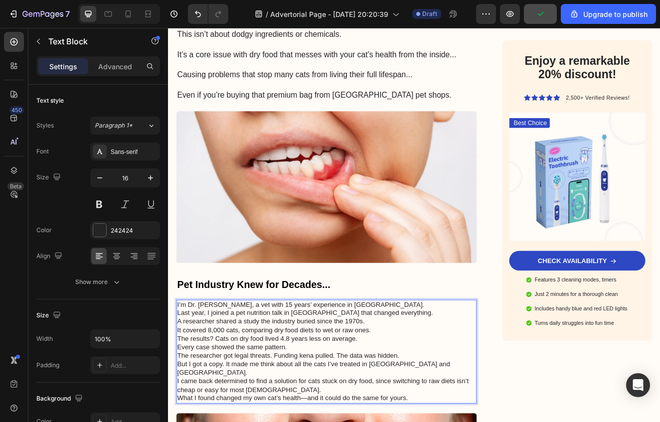
click at [432, 360] on p "I’m Dr. Azman Ismail, a vet with 15 years’ experience in Kuala Lumpur. Last yea…" at bounding box center [360, 380] width 363 height 41
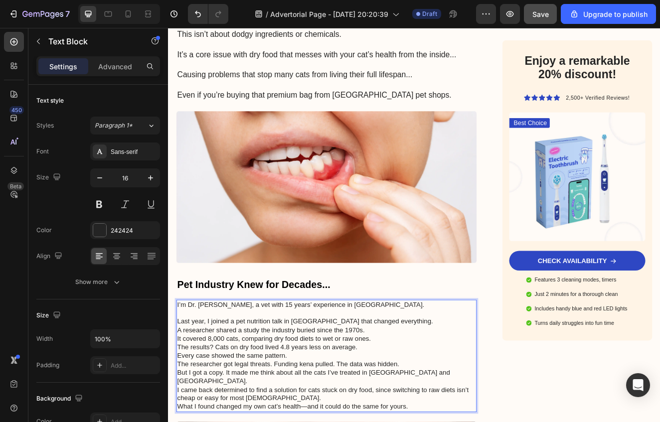
click at [455, 370] on p "⁠⁠⁠⁠⁠⁠⁠ Last year, I joined a pet nutrition talk in Singapore that changed ever…" at bounding box center [360, 389] width 363 height 41
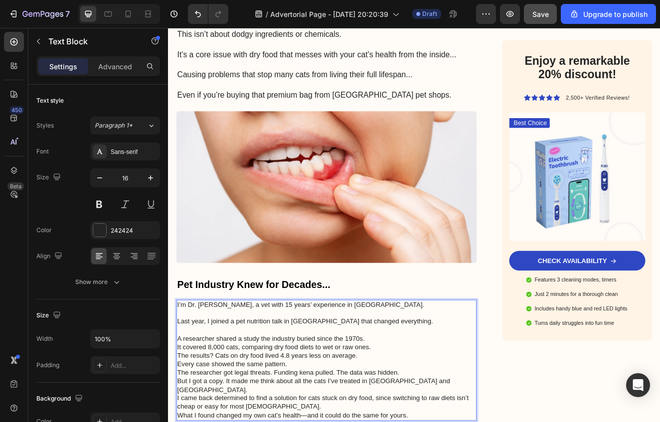
click at [431, 390] on p "⁠⁠⁠⁠⁠⁠⁠ A researcher shared a study the industry buried since the 1970s. It cov…" at bounding box center [360, 405] width 363 height 31
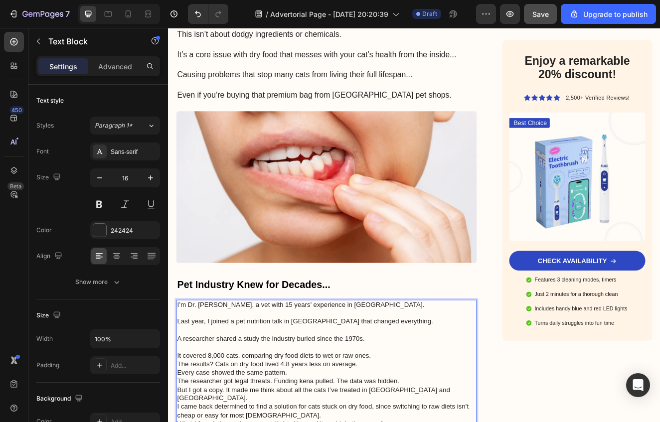
click at [443, 411] on p "⁠⁠⁠⁠⁠⁠⁠ It covered 8,000 cats, comparing dry food diets to wet or raw ones." at bounding box center [360, 421] width 363 height 21
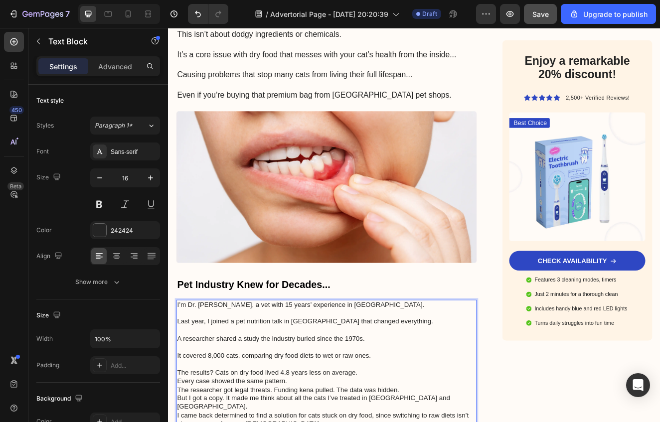
drag, startPoint x: 440, startPoint y: 421, endPoint x: 445, endPoint y: 428, distance: 8.2
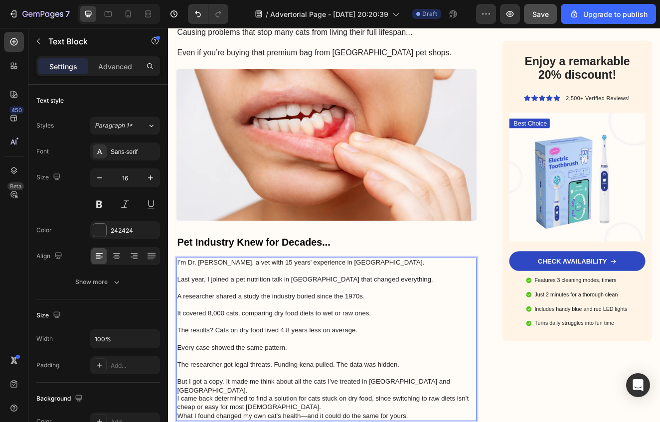
scroll to position [703, 0]
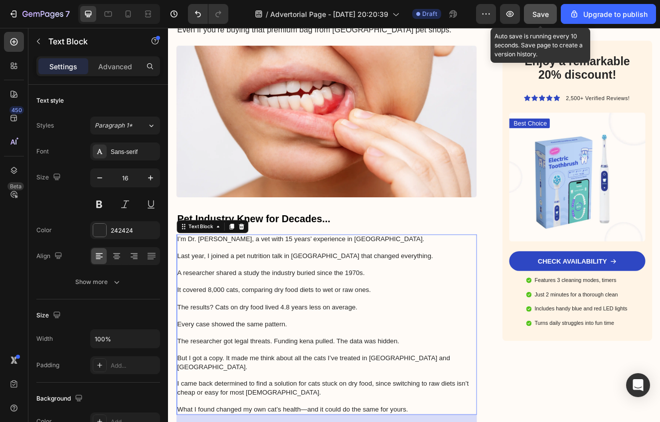
click at [545, 12] on span "Save" at bounding box center [541, 14] width 16 height 8
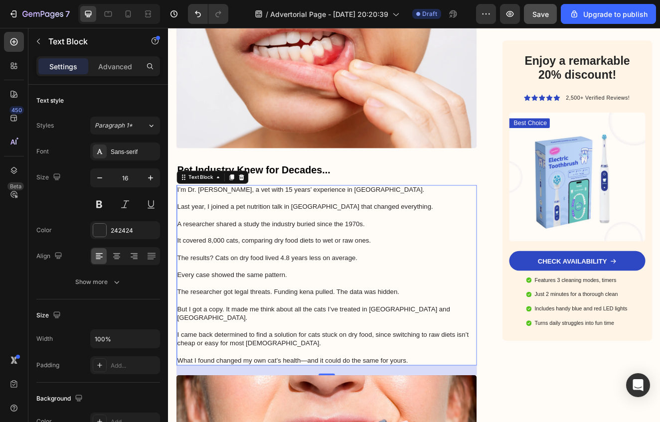
scroll to position [955, 0]
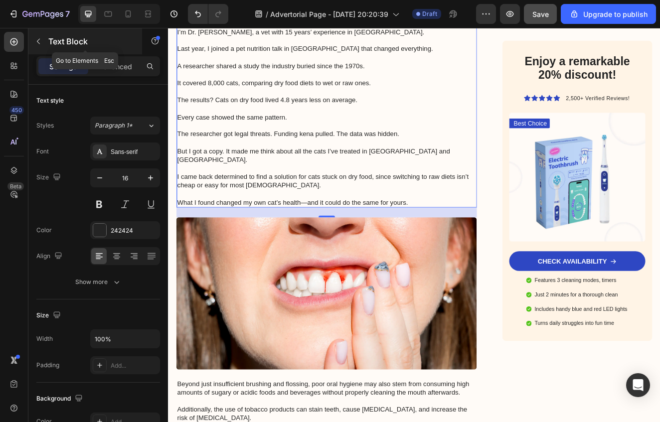
click at [43, 41] on button "button" at bounding box center [38, 41] width 16 height 16
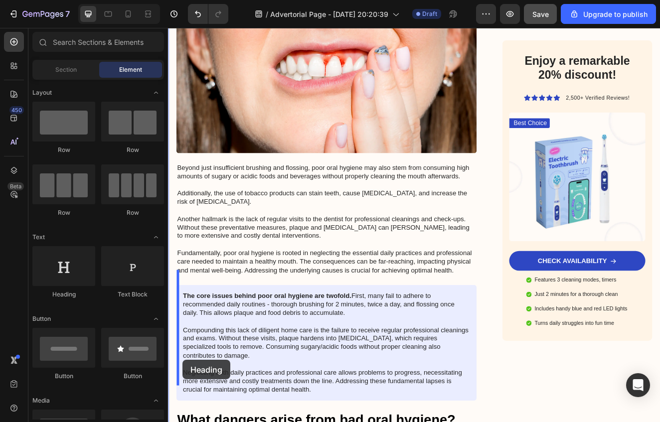
scroll to position [1243, 0]
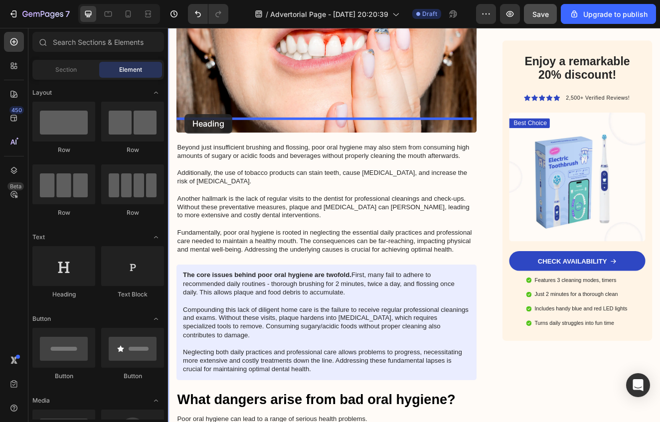
drag, startPoint x: 234, startPoint y: 291, endPoint x: 188, endPoint y: 133, distance: 165.1
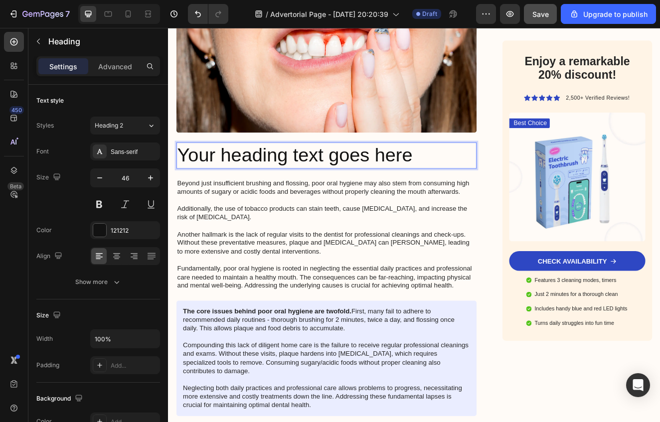
click at [464, 167] on h2 "Your heading text goes here" at bounding box center [360, 183] width 365 height 32
drag, startPoint x: 472, startPoint y: 156, endPoint x: 184, endPoint y: 162, distance: 287.3
click at [178, 169] on h2 "Your heading text goes here" at bounding box center [360, 183] width 365 height 32
click at [185, 168] on p "Your heading text goes here" at bounding box center [360, 183] width 363 height 30
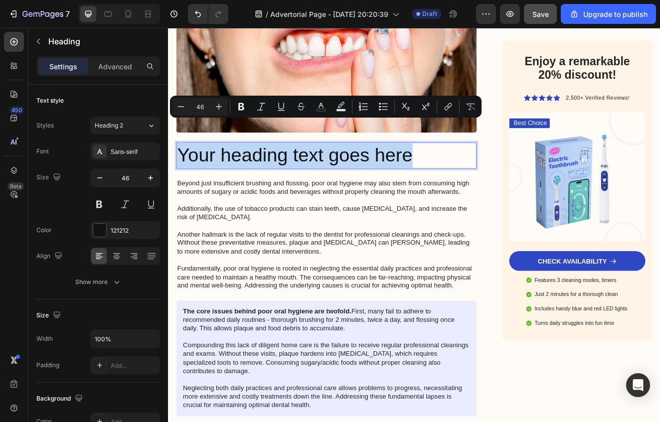
drag, startPoint x: 432, startPoint y: 155, endPoint x: 166, endPoint y: 151, distance: 266.3
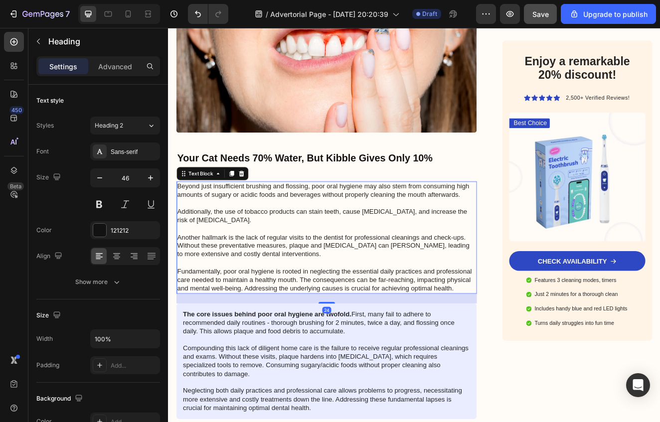
click at [268, 260] on p "Beyond just insufficient brushing and flossing, poor oral hygiene may also stem…" at bounding box center [360, 282] width 363 height 135
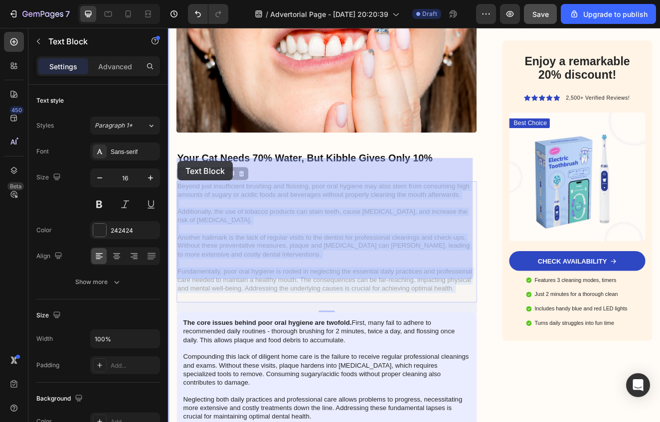
drag, startPoint x: 247, startPoint y: 325, endPoint x: 190, endPoint y: 199, distance: 137.9
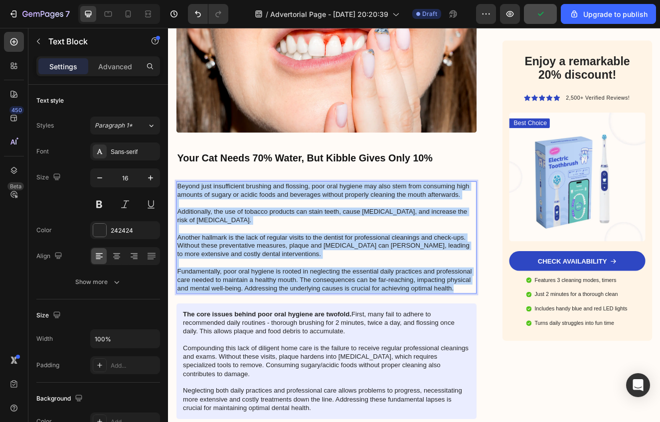
drag, startPoint x: 236, startPoint y: 327, endPoint x: 180, endPoint y: 192, distance: 146.1
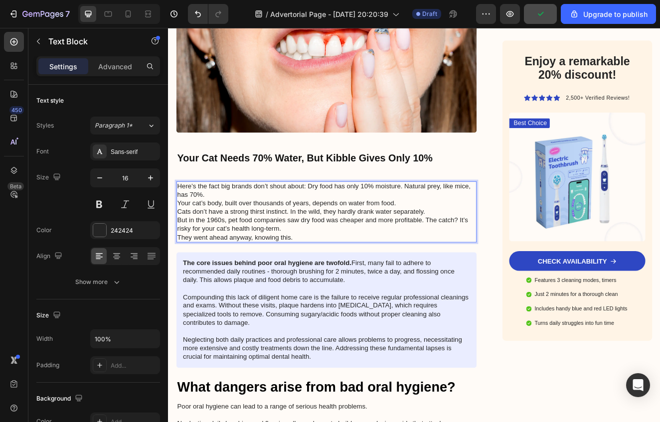
click at [479, 215] on p "Here’s the fact big brands don’t shout about: Dry food has only 10% moisture. N…" at bounding box center [360, 235] width 363 height 41
click at [487, 215] on p "Here’s the fact big brands don’t shout about: Dry food has only 10% moisture. N…" at bounding box center [360, 235] width 363 height 41
click at [479, 215] on p "Here’s the fact big brands don’t shout about: Dry food has only 10% moisture. N…" at bounding box center [360, 235] width 363 height 41
click at [457, 215] on p "Here’s the fact big brands don’t shout about: Dry food has only 10% moisture. N…" at bounding box center [360, 235] width 363 height 41
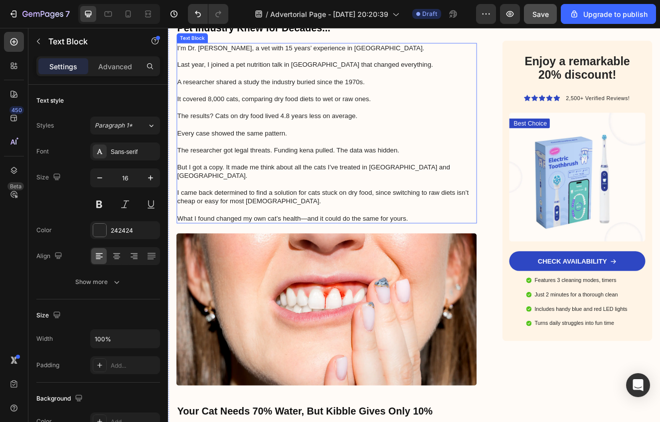
scroll to position [1096, 0]
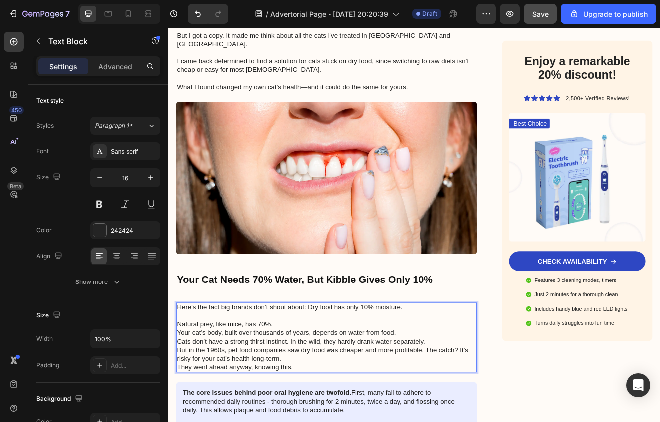
click at [457, 373] on p "Rich Text Editor. Editing area: main" at bounding box center [360, 378] width 363 height 10
click at [464, 383] on p "Natural prey, like mice, has 70%. Your cat’s body, built over thousands of year…" at bounding box center [360, 398] width 363 height 31
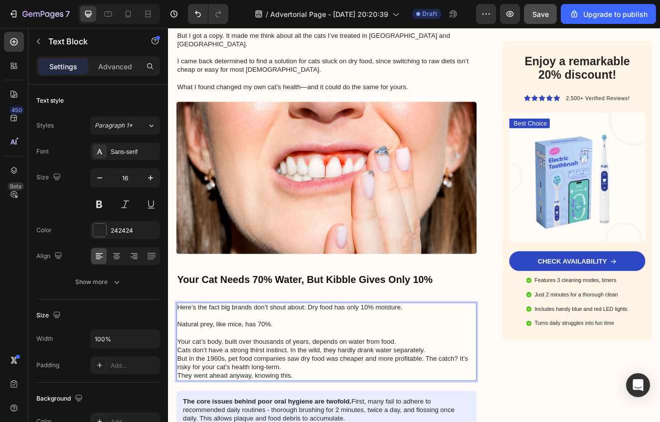
click at [486, 394] on p "⁠⁠⁠⁠⁠⁠⁠ Your cat’s body, built over thousands of years, depends on water from f…" at bounding box center [360, 409] width 363 height 31
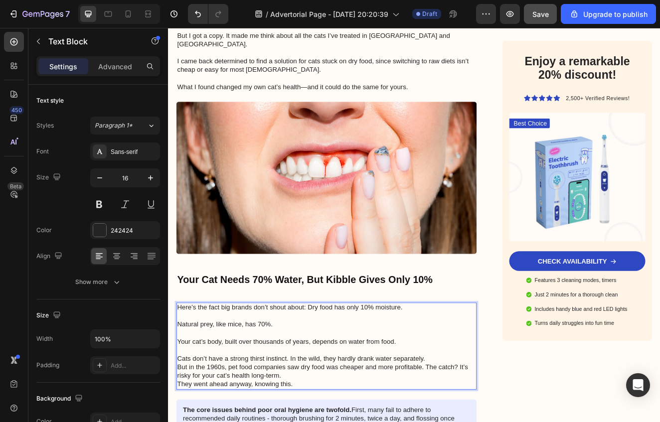
click at [507, 415] on p "⁠⁠⁠⁠⁠⁠⁠ Cats don’t have a strong thirst instinct. In the wild, they hardly dran…" at bounding box center [360, 425] width 363 height 21
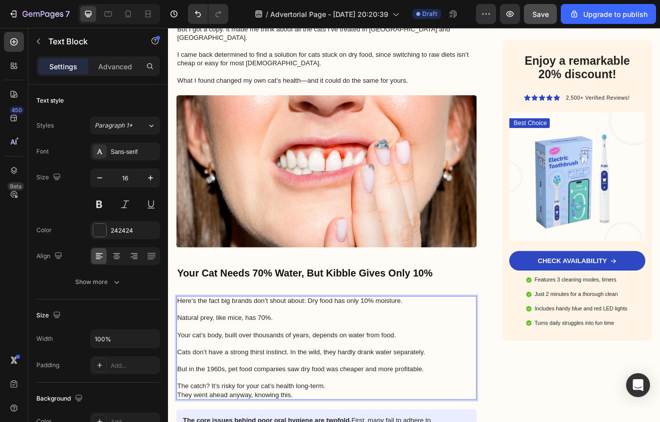
scroll to position [1113, 0]
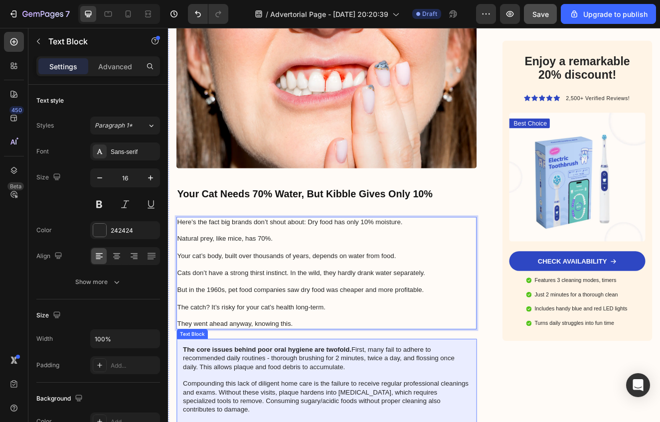
scroll to position [1201, 0]
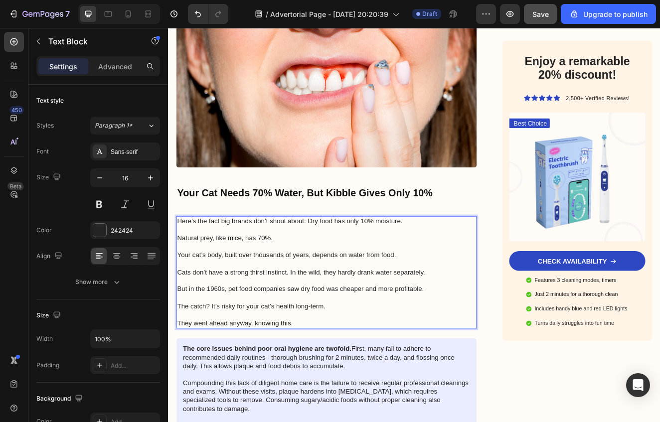
click at [515, 210] on p "⁠⁠⁠⁠⁠⁠⁠ Your Cat Needs 70% Water, But Kibble Gives Only 10%" at bounding box center [360, 226] width 363 height 33
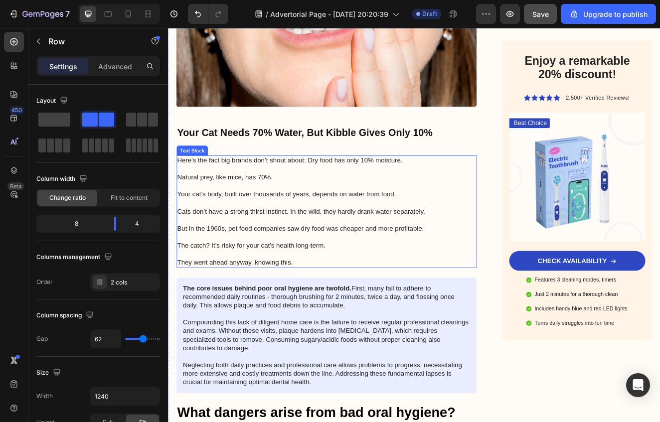
scroll to position [1282, 0]
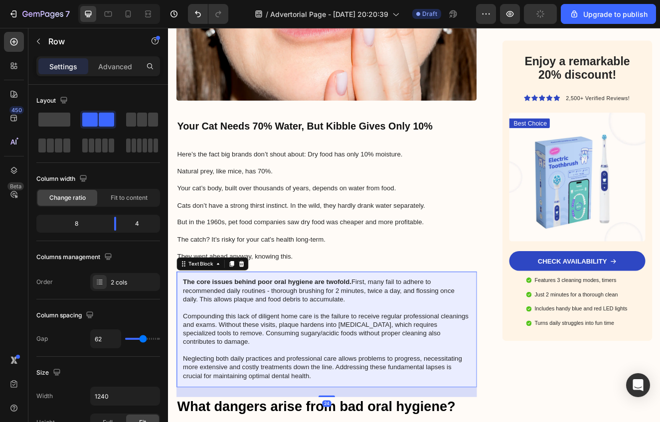
click at [391, 332] on p "The core issues behind poor oral hygiene are twofold. First, many fail to adher…" at bounding box center [360, 394] width 349 height 125
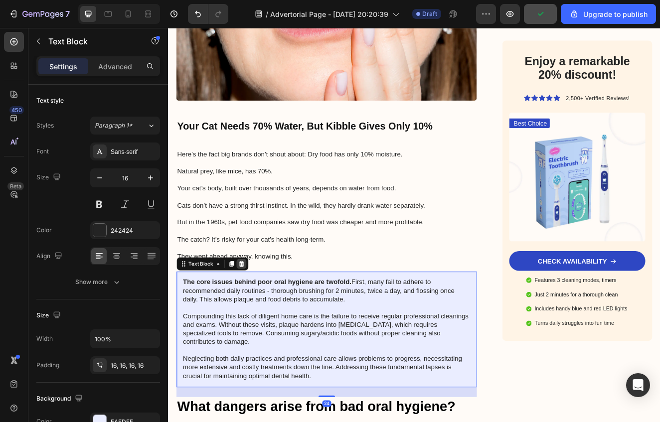
click at [261, 309] on div at bounding box center [257, 315] width 12 height 12
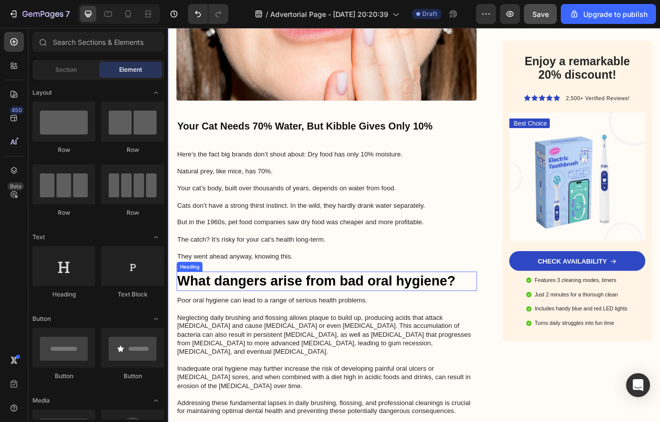
click at [241, 324] on h2 "What dangers arise from bad oral hygiene?" at bounding box center [360, 335] width 365 height 23
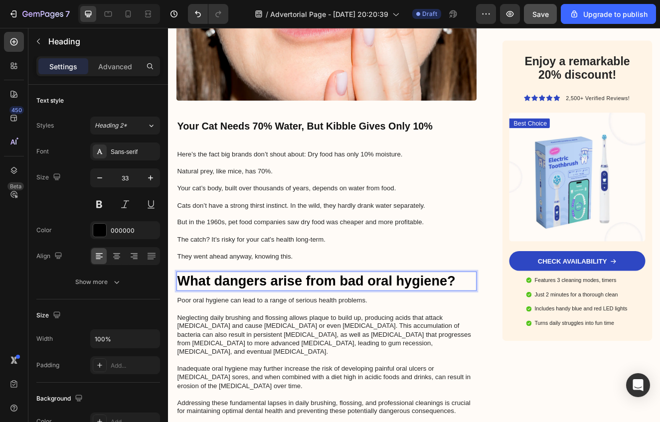
drag, startPoint x: 505, startPoint y: 303, endPoint x: 514, endPoint y: 308, distance: 10.0
click at [510, 324] on h2 "What dangers arise from bad oral hygiene?" at bounding box center [360, 335] width 365 height 23
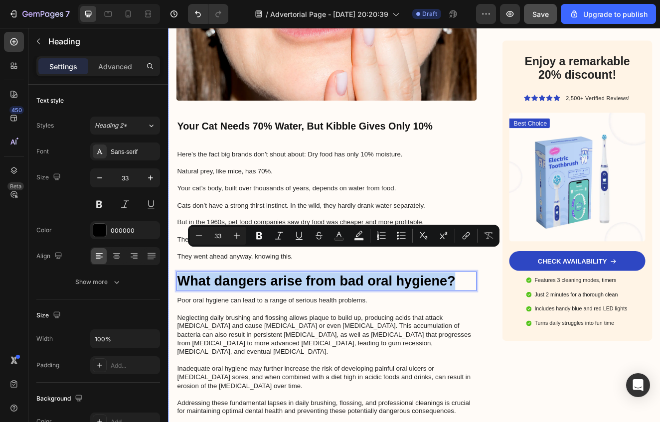
drag, startPoint x: 520, startPoint y: 308, endPoint x: 177, endPoint y: 307, distance: 343.1
click at [177, 307] on div "4 Aug 2024 at 9:33 AM Text Block "By the time symptoms show up, the damage is o…" at bounding box center [467, 283] width 598 height 2717
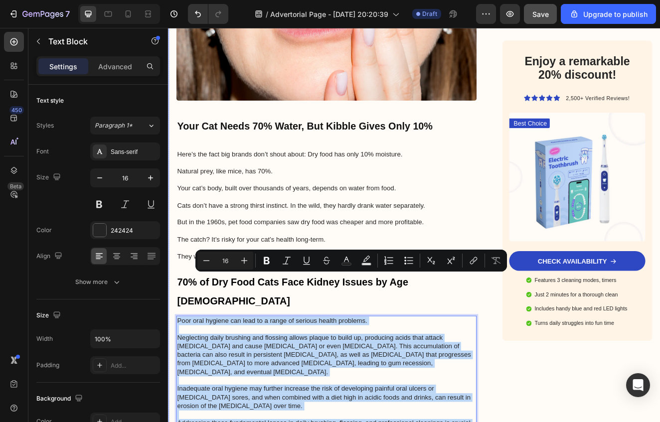
drag, startPoint x: 519, startPoint y: 456, endPoint x: 177, endPoint y: 334, distance: 362.8
click at [177, 334] on div "4 Aug 2024 at 9:33 AM Text Block "By the time symptoms show up, the damage is o…" at bounding box center [467, 296] width 598 height 2742
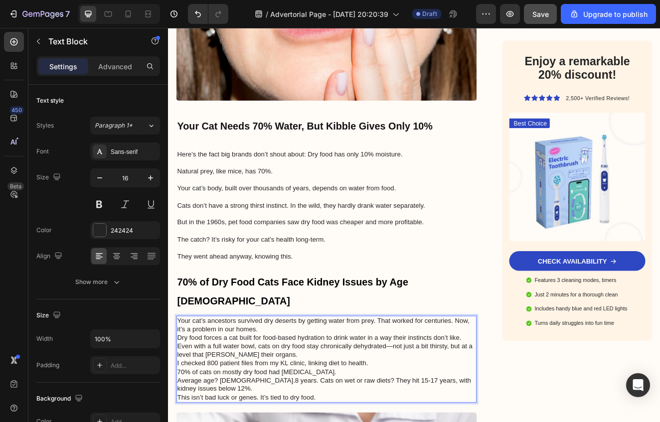
click at [425, 379] on p "Your cat’s ancestors survived dry deserts by getting water from prey. That work…" at bounding box center [360, 394] width 363 height 31
click at [423, 379] on p "Your cat’s ancestors survived dry deserts by getting water from prey. That work…" at bounding box center [360, 394] width 363 height 31
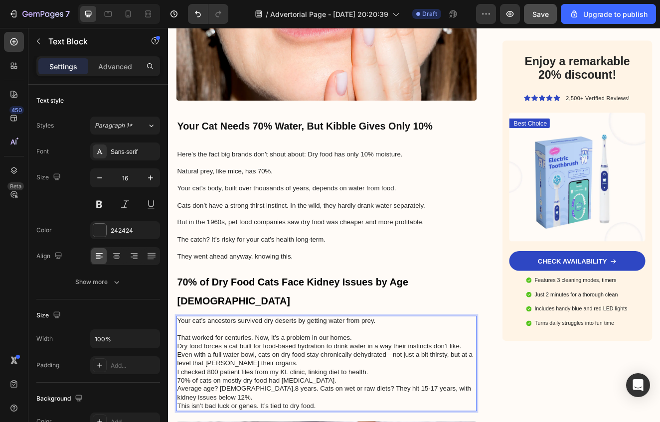
click at [428, 400] on p "That worked for centuries. Now, it’s a problem in our homes. Dry food forces a …" at bounding box center [360, 410] width 363 height 21
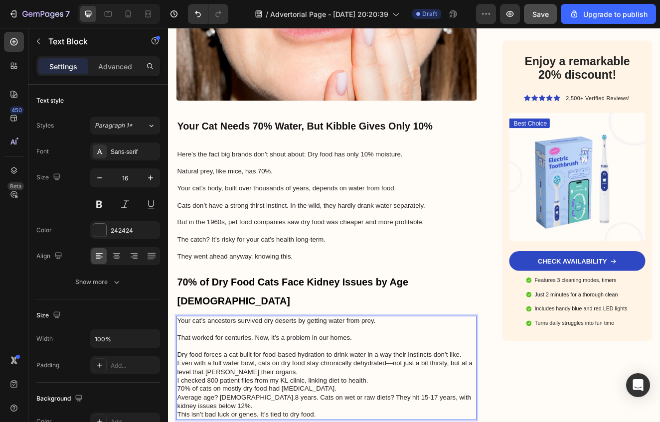
click at [526, 410] on p "⁠⁠⁠⁠⁠⁠⁠ Dry food forces a cat built for food-based hydration to drink water in …" at bounding box center [360, 420] width 363 height 21
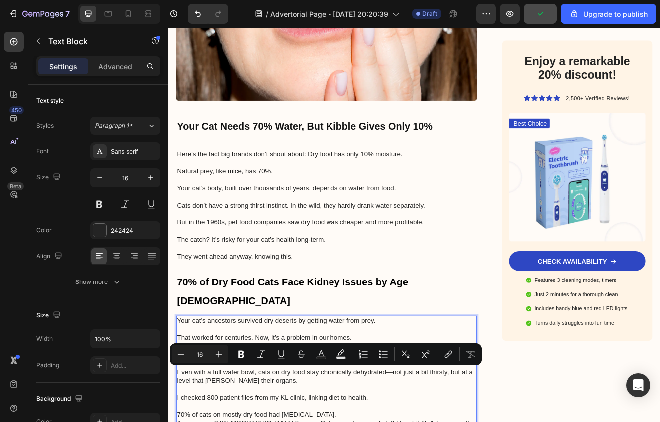
click at [401, 363] on button "Subscript" at bounding box center [406, 355] width 18 height 18
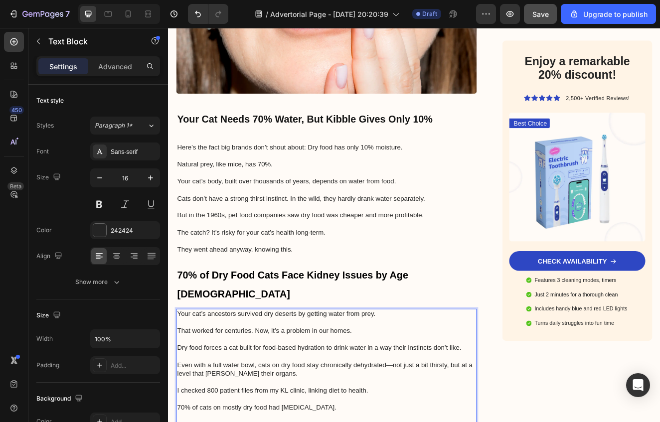
scroll to position [1299, 0]
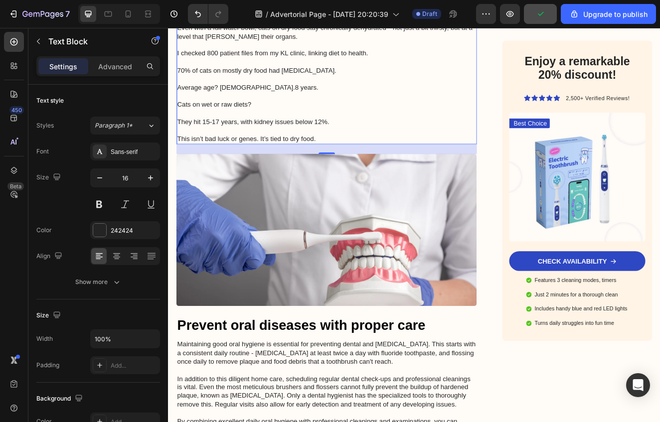
scroll to position [1707, 0]
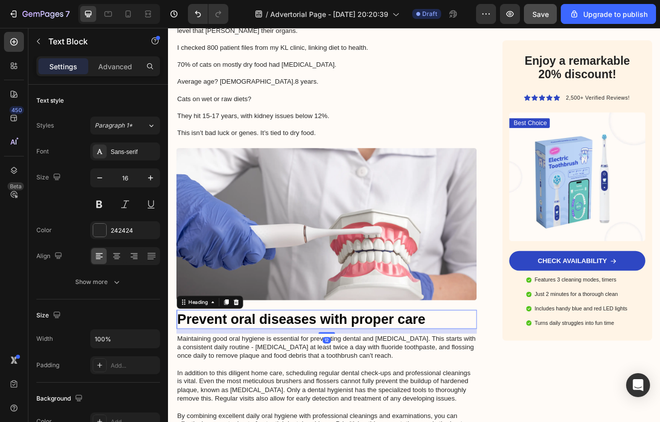
click at [482, 371] on h2 "Prevent oral diseases with proper care" at bounding box center [360, 382] width 365 height 23
click at [487, 371] on h2 "Prevent oral diseases with proper care" at bounding box center [360, 382] width 365 height 23
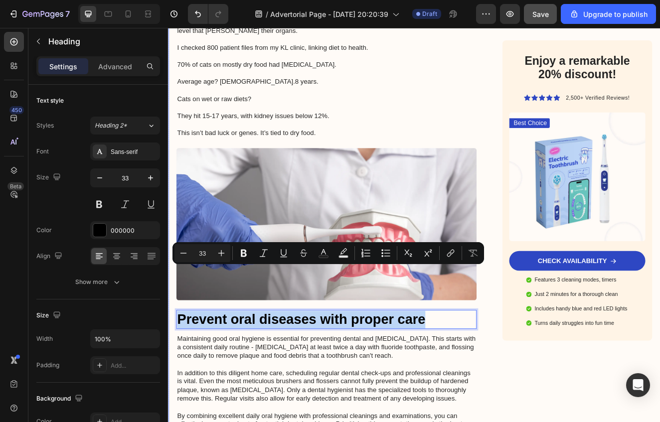
drag, startPoint x: 488, startPoint y: 331, endPoint x: 171, endPoint y: 330, distance: 317.1
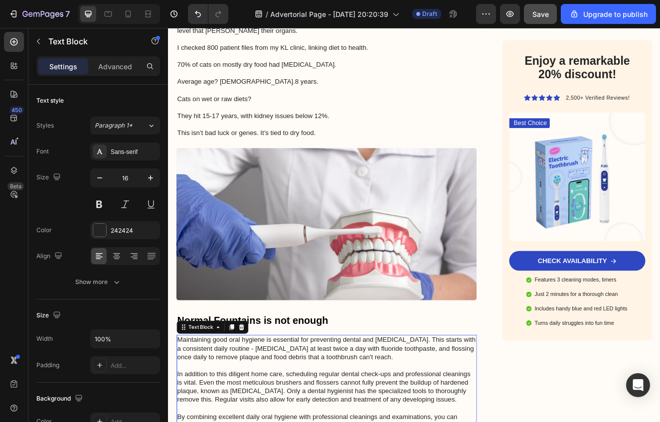
drag, startPoint x: 337, startPoint y: 452, endPoint x: 336, endPoint y: 462, distance: 9.5
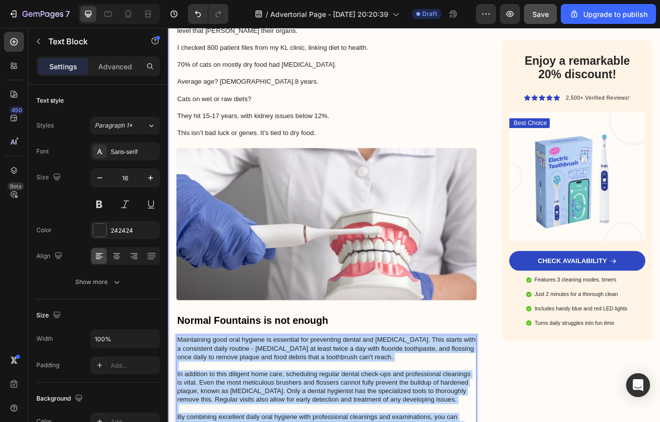
drag, startPoint x: 336, startPoint y: 469, endPoint x: 173, endPoint y: 356, distance: 198.4
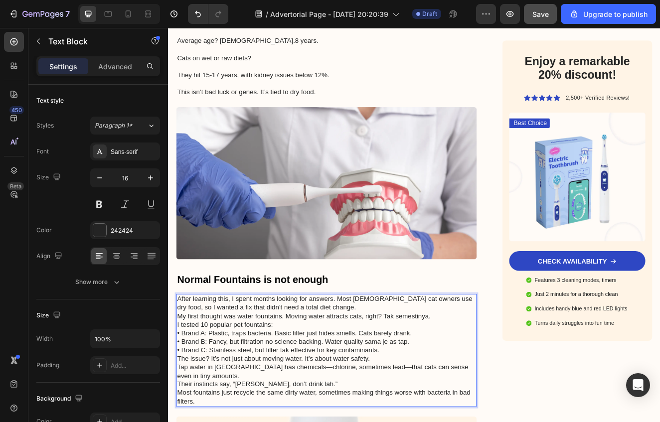
scroll to position [1788, 0]
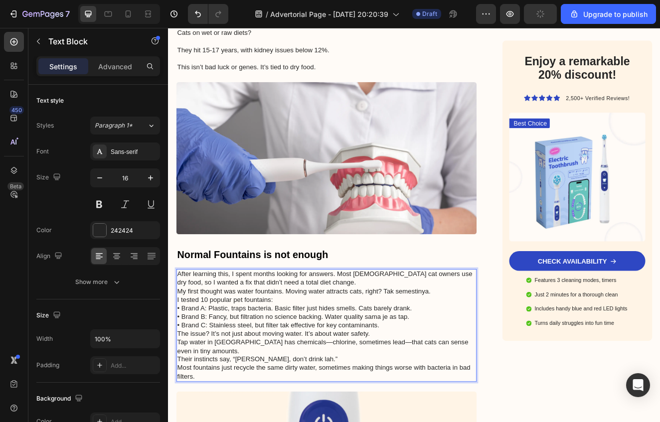
click at [489, 354] on p "I tested 10 popular pet fountains: • Brand A: Plastic, traps bacteria. Basic fi…" at bounding box center [360, 374] width 363 height 41
click at [457, 322] on p "After learning this, I spent months looking for answers. Most Malaysian cat own…" at bounding box center [360, 337] width 363 height 31
click at [375, 322] on p "After learning this, I spent months looking for answers. Most Malaysian cat own…" at bounding box center [360, 337] width 363 height 31
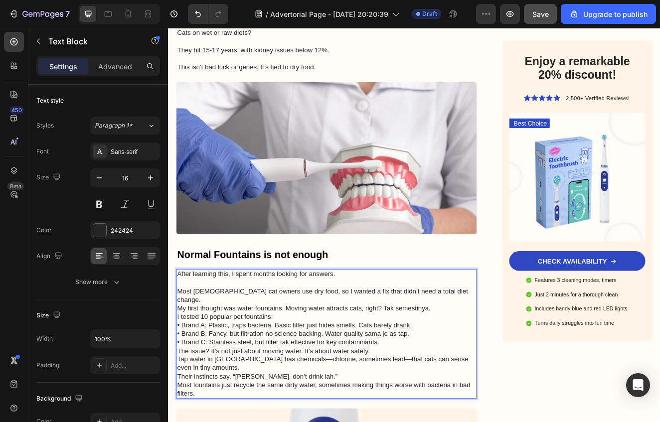
drag, startPoint x: 513, startPoint y: 293, endPoint x: 507, endPoint y: 302, distance: 10.4
click at [513, 343] on p "Most Malaysian cat owners use dry food, so I wanted a fix that didn’t need a to…" at bounding box center [360, 358] width 363 height 31
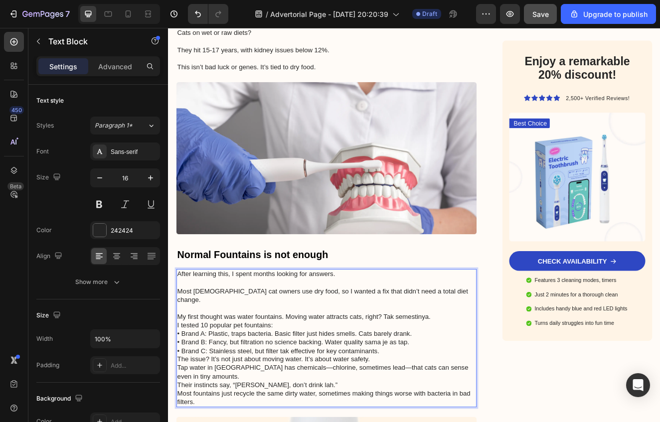
click at [312, 364] on p "⁠⁠⁠⁠⁠⁠⁠ My first thought was water fountains. Moving water attracts cats, right…" at bounding box center [360, 374] width 363 height 21
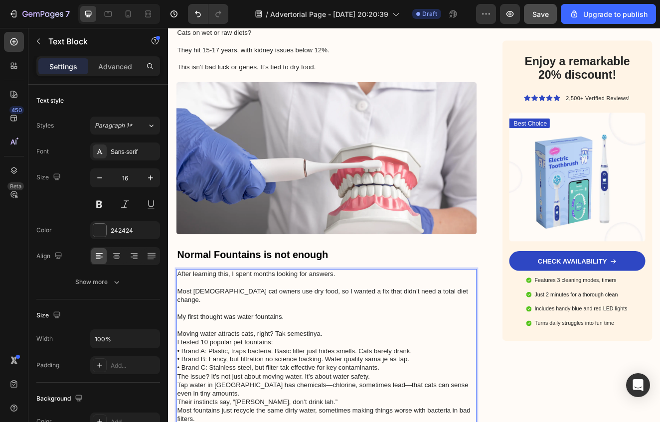
click at [379, 395] on p "Moving water attracts cats, right? Tak semestinya." at bounding box center [360, 400] width 363 height 10
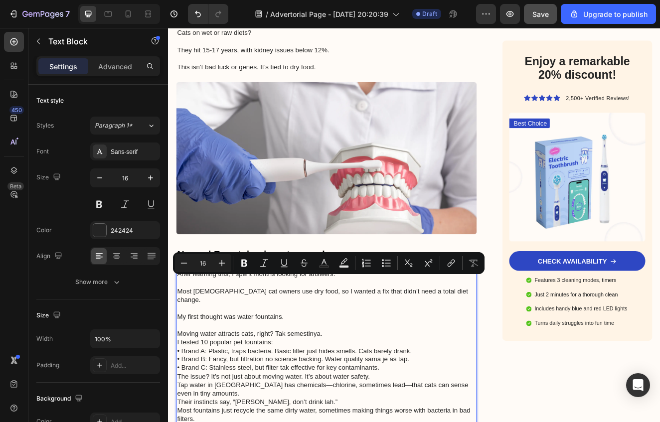
drag, startPoint x: 358, startPoint y: 336, endPoint x: 304, endPoint y: 338, distance: 53.9
click at [303, 395] on p "Moving water attracts cats, right? Tak semestinya." at bounding box center [360, 400] width 363 height 10
click at [367, 395] on p "Moving water attracts cats, right? Tak semestinya." at bounding box center [360, 400] width 363 height 10
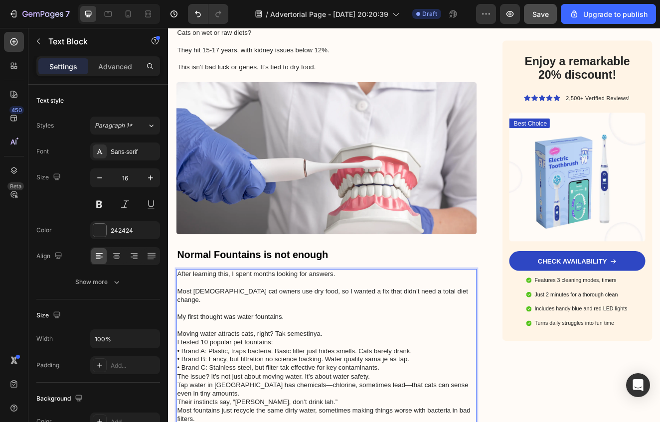
click at [379, 395] on p "Moving water attracts cats, right? Tak semestinya." at bounding box center [360, 400] width 363 height 10
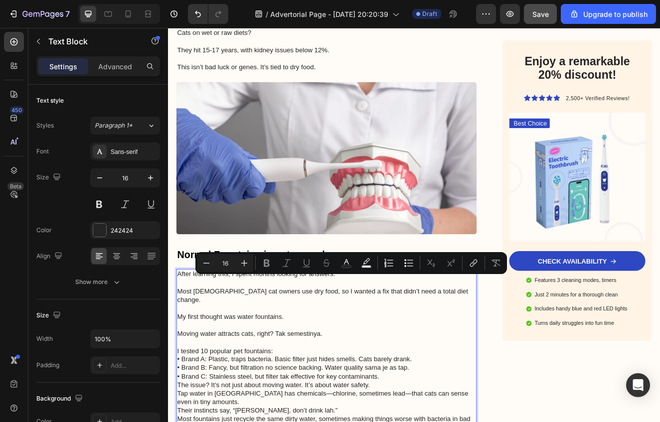
drag, startPoint x: 373, startPoint y: 339, endPoint x: 293, endPoint y: 339, distance: 80.3
click at [292, 395] on p "Moving water attracts cats, right? Tak semestinya." at bounding box center [360, 400] width 363 height 10
click at [437, 395] on p "Moving water attracts cats, right? Tak semestinya." at bounding box center [360, 400] width 363 height 10
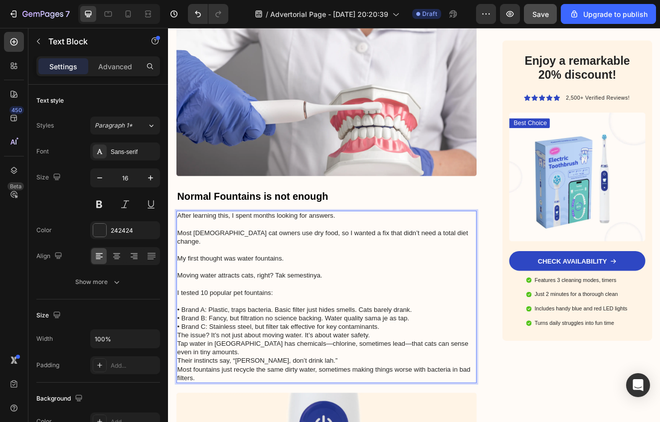
scroll to position [1862, 0]
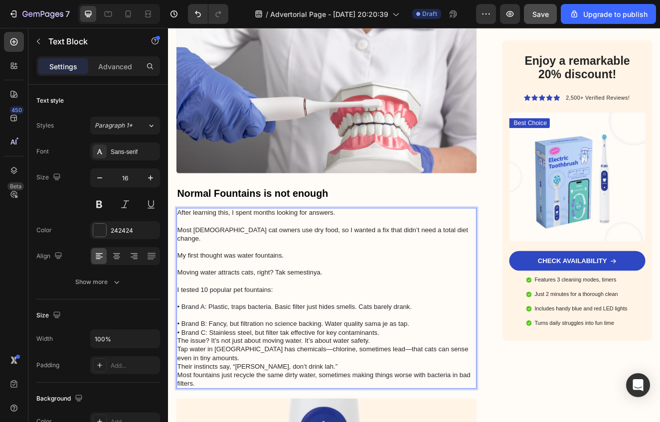
click at [473, 372] on p "⁠⁠⁠⁠⁠⁠⁠ • Brand B: Fancy, but filtration no science backing. Water quality sama…" at bounding box center [360, 387] width 363 height 31
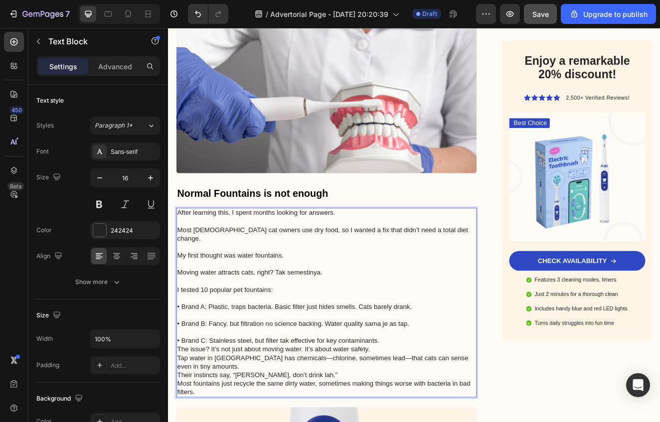
click at [456, 393] on p "⁠⁠⁠⁠⁠⁠⁠ • Brand C: Stainless steel, but filter tak effective for key contaminan…" at bounding box center [360, 403] width 363 height 21
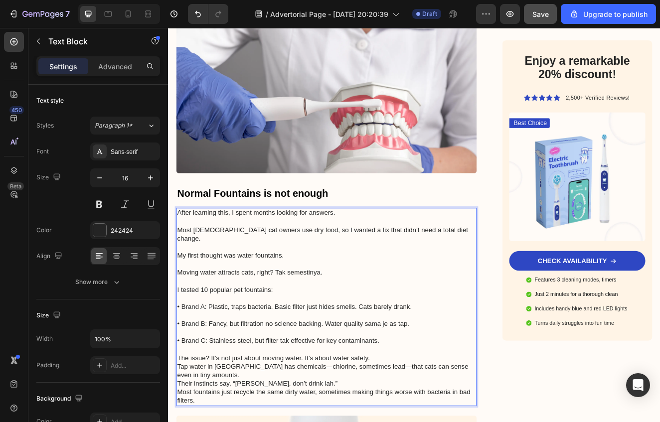
click at [214, 393] on p "• Brand C: Stainless steel, but filter tak effective for key contaminants." at bounding box center [360, 403] width 363 height 21
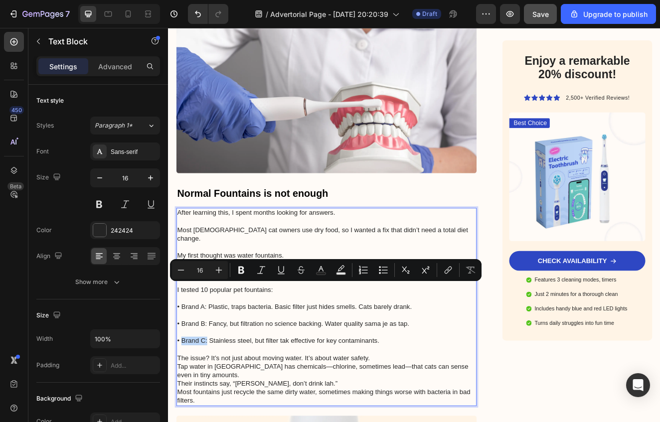
drag, startPoint x: 216, startPoint y: 346, endPoint x: 184, endPoint y: 342, distance: 31.6
click at [184, 393] on p "• Brand C: Stainless steel, but filter tak effective for key contaminants." at bounding box center [360, 403] width 363 height 21
click at [207, 404] on strong "Brand C:" at bounding box center [199, 408] width 34 height 8
click at [214, 393] on p "• Brand C: Stainless steel, but filter tak effective for key contaminants." at bounding box center [360, 403] width 363 height 21
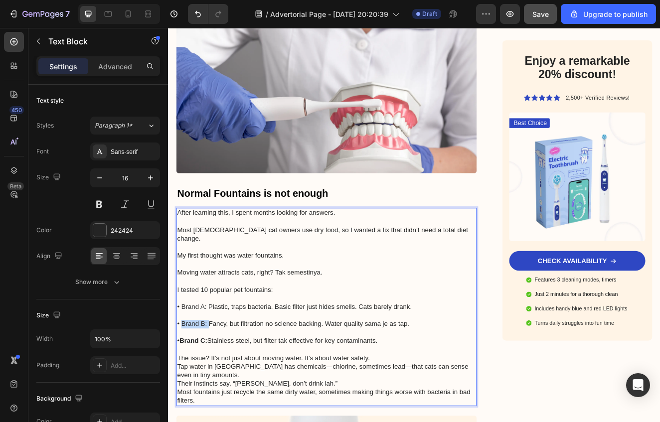
drag, startPoint x: 217, startPoint y: 320, endPoint x: 185, endPoint y: 325, distance: 32.3
click at [185, 372] on p "• Brand B: Fancy, but filtration no science backing. Water quality sama je as t…" at bounding box center [360, 382] width 363 height 21
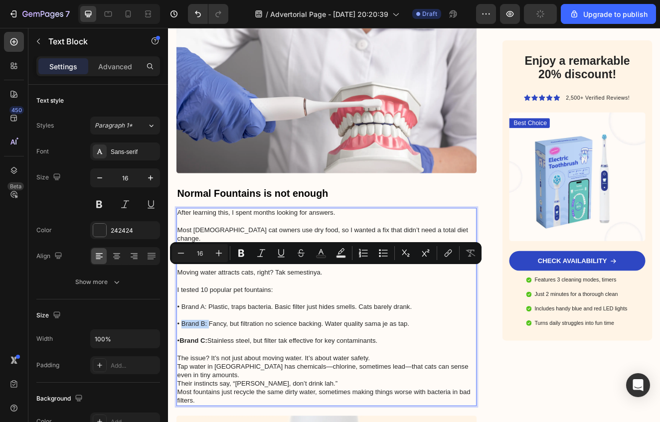
click at [211, 372] on p "• Brand B: Fancy, but filtration no science backing. Water quality sama je as t…" at bounding box center [360, 382] width 363 height 21
click at [215, 372] on p "• Brand B: Fancy, but filtration no science backing. Water quality sama je as t…" at bounding box center [360, 382] width 363 height 21
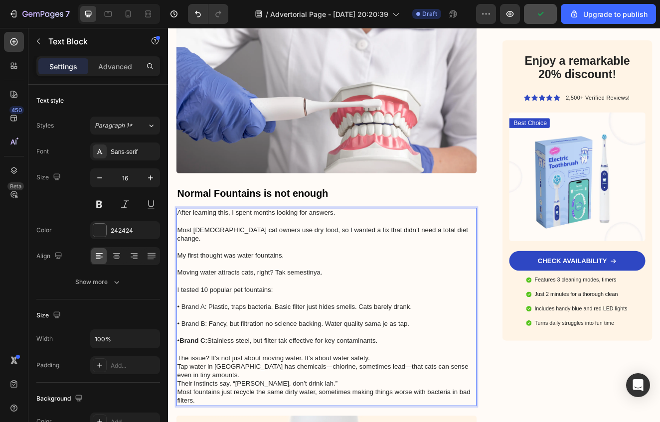
drag, startPoint x: 216, startPoint y: 326, endPoint x: 186, endPoint y: 328, distance: 30.0
click at [186, 372] on p "• Brand B: Fancy, but filtration no science backing. Water quality sama je as t…" at bounding box center [360, 382] width 363 height 21
drag, startPoint x: 216, startPoint y: 325, endPoint x: 184, endPoint y: 324, distance: 31.9
click at [184, 372] on p "• Brand B: Fancy, but filtration no science backing. Water quality sama je as t…" at bounding box center [360, 382] width 363 height 21
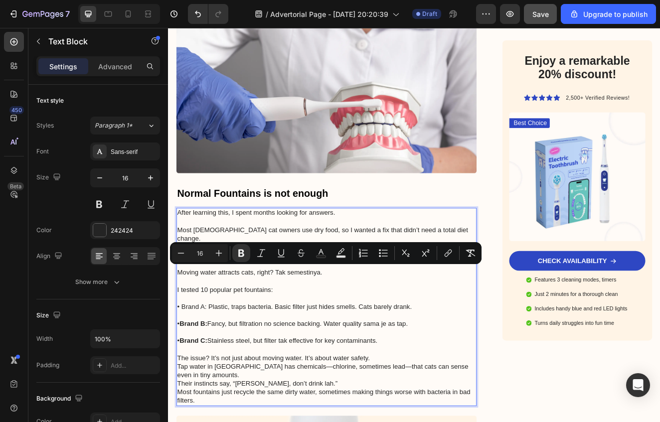
click at [216, 383] on strong "Brand B:" at bounding box center [199, 387] width 34 height 8
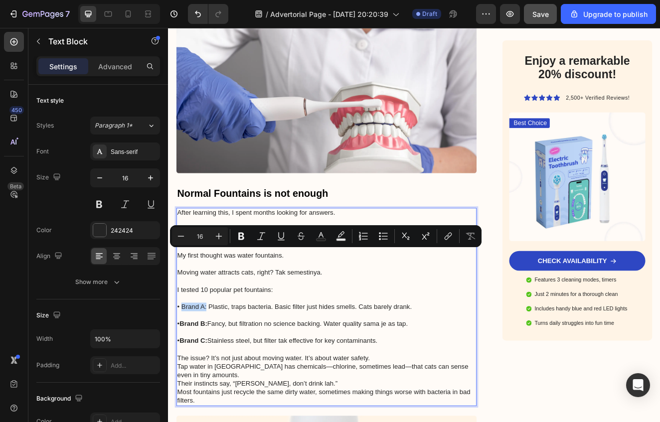
drag, startPoint x: 215, startPoint y: 305, endPoint x: 184, endPoint y: 305, distance: 30.4
click at [184, 352] on p "• Brand A: Plastic, traps bacteria. Basic filter just hides smells. Cats barely…" at bounding box center [360, 362] width 363 height 21
drag, startPoint x: 330, startPoint y: 340, endPoint x: 369, endPoint y: 350, distance: 40.6
click at [331, 393] on p "• Brand C: Stainless steel, but filter tak effective for key contaminants." at bounding box center [360, 403] width 363 height 21
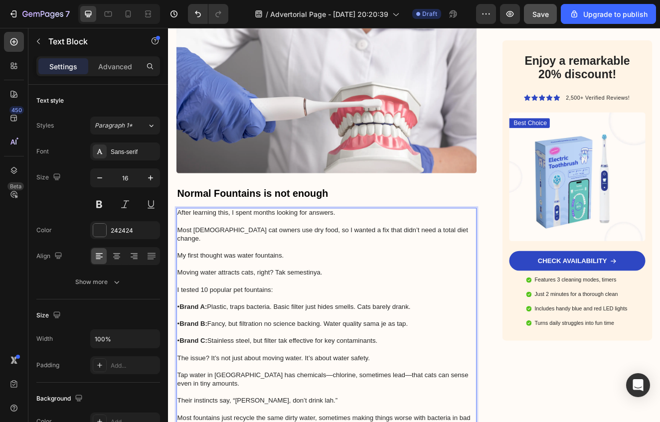
drag, startPoint x: 352, startPoint y: 434, endPoint x: 397, endPoint y: 433, distance: 45.4
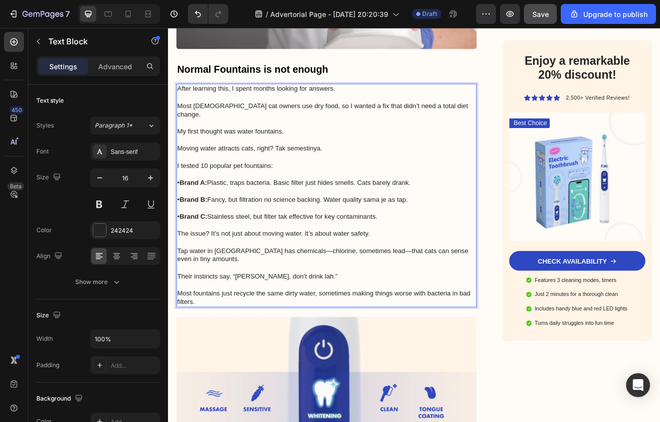
scroll to position [2143, 0]
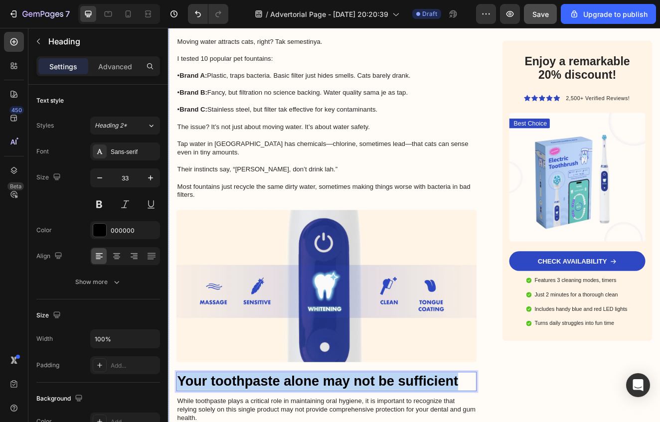
drag, startPoint x: 523, startPoint y: 392, endPoint x: 176, endPoint y: 393, distance: 347.6
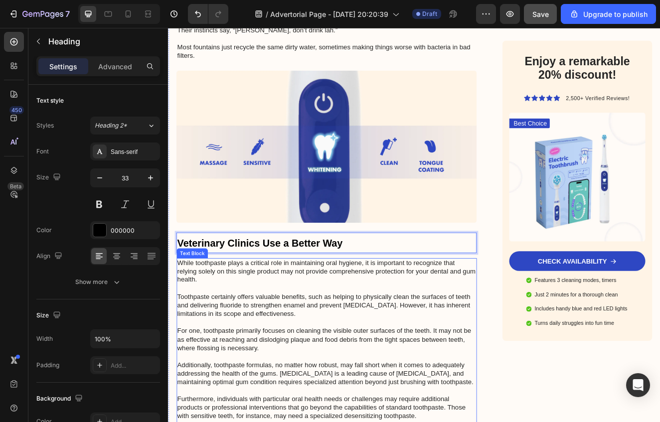
scroll to position [2313, 0]
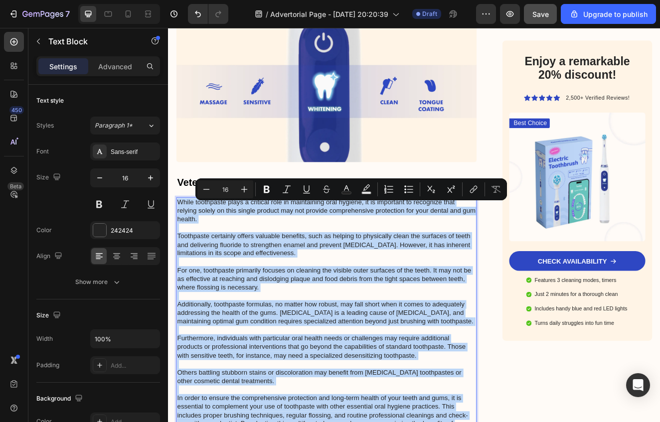
scroll to position [2637, 0]
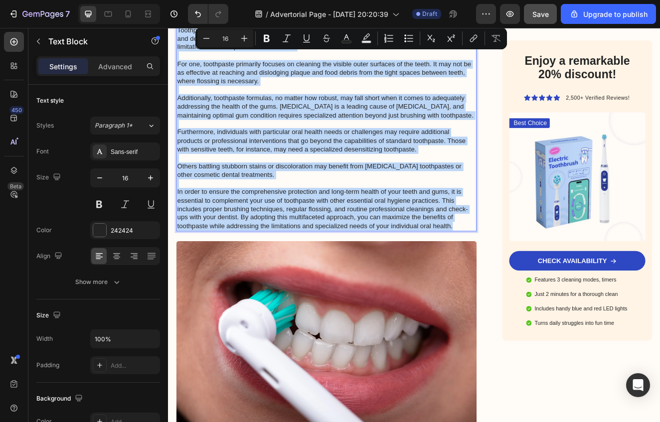
drag, startPoint x: 181, startPoint y: 247, endPoint x: 523, endPoint y: 204, distance: 344.7
click at [523, 204] on p "While toothpaste plays a critical role in maintaining oral hygiene, it is impor…" at bounding box center [360, 129] width 363 height 290
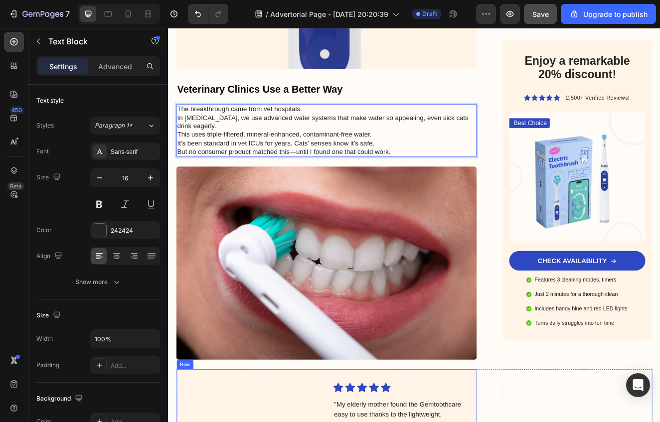
scroll to position [2374, 0]
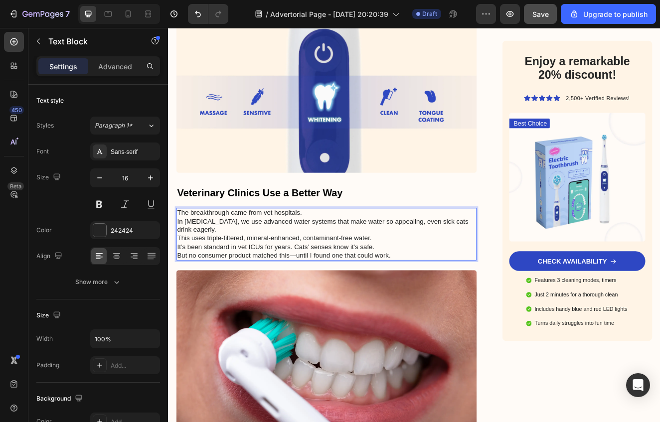
drag, startPoint x: 385, startPoint y: 192, endPoint x: 390, endPoint y: 189, distance: 5.1
click at [386, 248] on p "The breakthrough came from vet hospitals. In ICU, we use advanced water systems…" at bounding box center [360, 274] width 363 height 52
click at [395, 248] on p "The breakthrough came from vet hospitals. In ICU, we use advanced water systems…" at bounding box center [360, 274] width 363 height 52
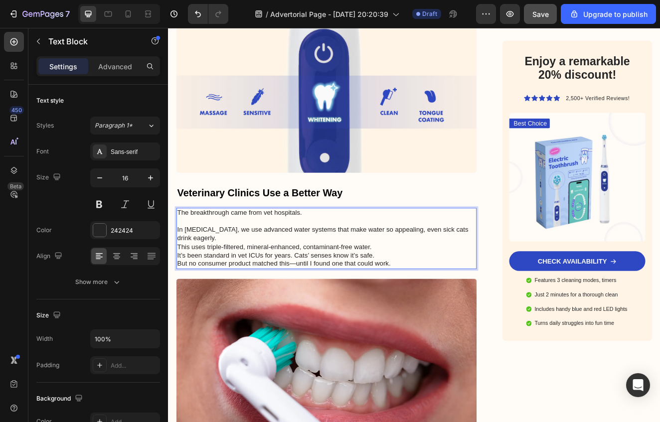
click at [535, 258] on p "⁠⁠⁠⁠⁠⁠⁠ In ICU, we use advanced water systems that make water so appealing, eve…" at bounding box center [360, 284] width 363 height 52
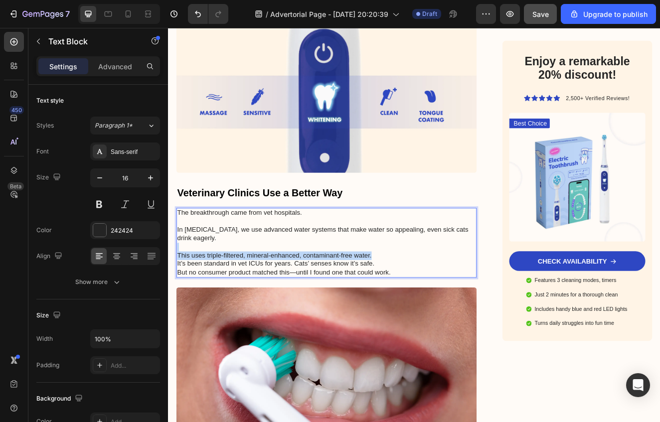
drag, startPoint x: 489, startPoint y: 222, endPoint x: 486, endPoint y: 230, distance: 8.4
click at [489, 289] on p "⁠⁠⁠⁠⁠⁠⁠ This uses triple-filtered, mineral-enhanced, contaminant-free water. It…" at bounding box center [360, 304] width 363 height 31
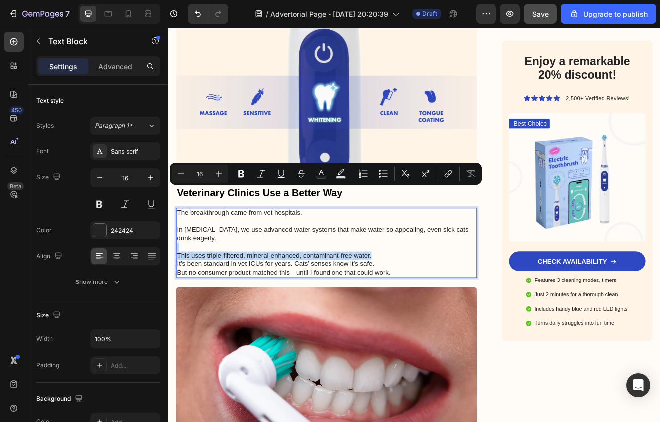
click at [486, 289] on p "This uses triple-filtered, mineral-enhanced, contaminant-free water. It’s been …" at bounding box center [360, 304] width 363 height 31
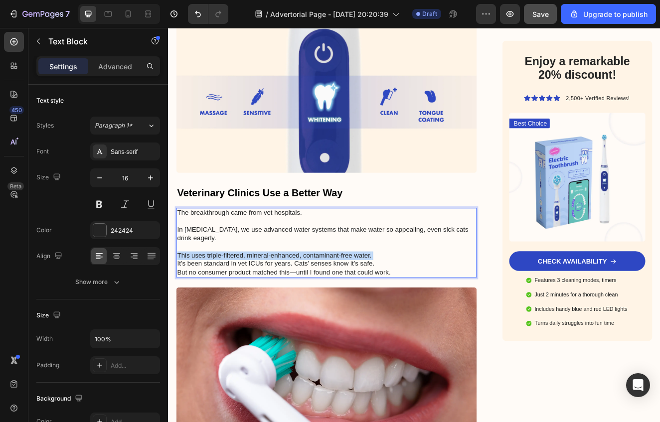
click at [487, 289] on p "This uses triple-filtered, mineral-enhanced, contaminant-free water. It’s been …" at bounding box center [360, 304] width 363 height 31
click at [483, 289] on p "This uses triple-filtered, mineral-enhanced, contaminant-free water." at bounding box center [360, 299] width 363 height 21
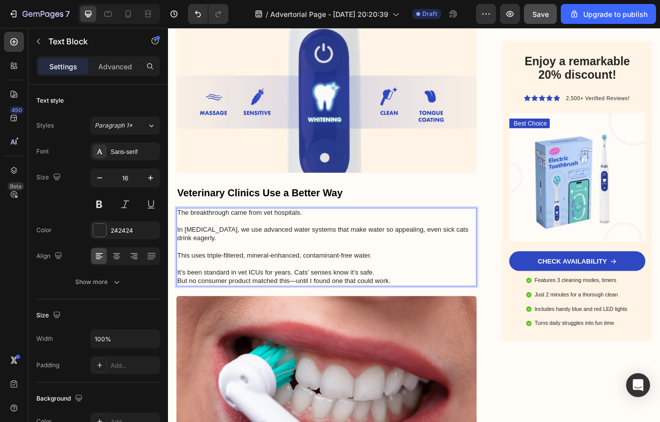
click at [472, 320] on p "It’s been standard in vet ICUs for years. Cats’ senses know it’s safe." at bounding box center [360, 325] width 363 height 10
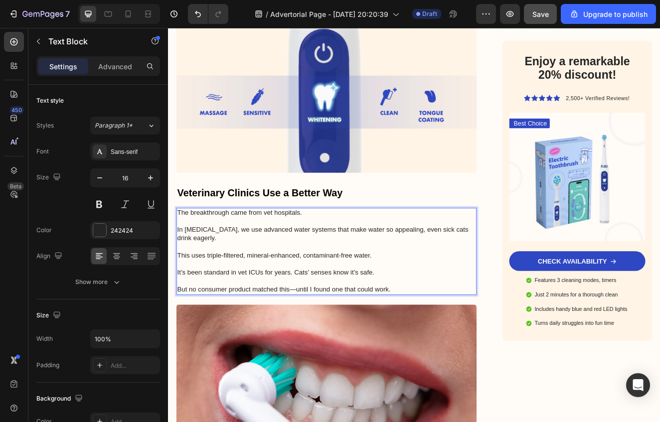
click at [322, 320] on p "It’s been standard in vet ICUs for years. Cats’ senses know it’s safe." at bounding box center [360, 325] width 363 height 10
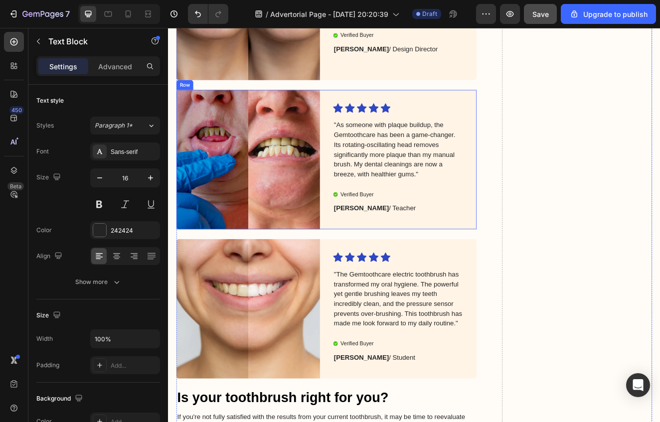
scroll to position [3144, 0]
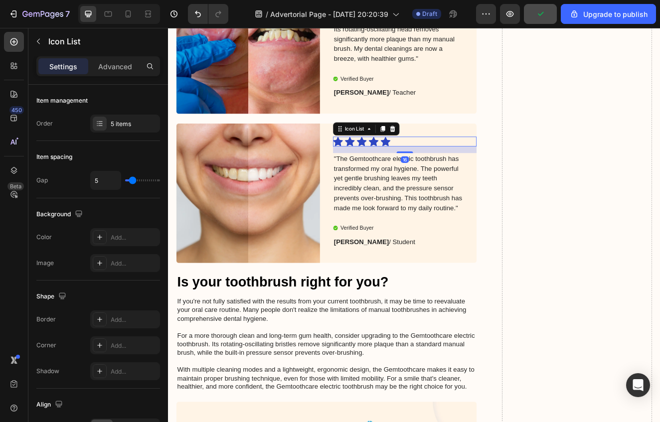
click at [507, 163] on div "Icon Icon Icon Icon Icon" at bounding box center [447, 166] width 159 height 12
click at [427, 349] on h2 "Is your toothbrush right for you?" at bounding box center [360, 337] width 365 height 23
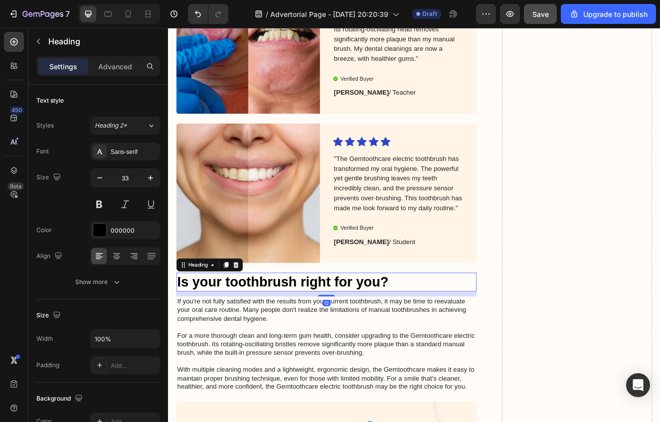
click at [442, 343] on h2 "Is your toothbrush right for you?" at bounding box center [360, 337] width 365 height 23
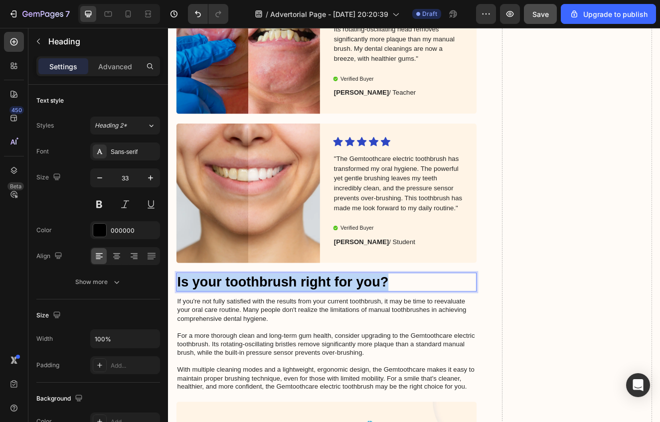
drag, startPoint x: 431, startPoint y: 341, endPoint x: 118, endPoint y: 331, distance: 313.3
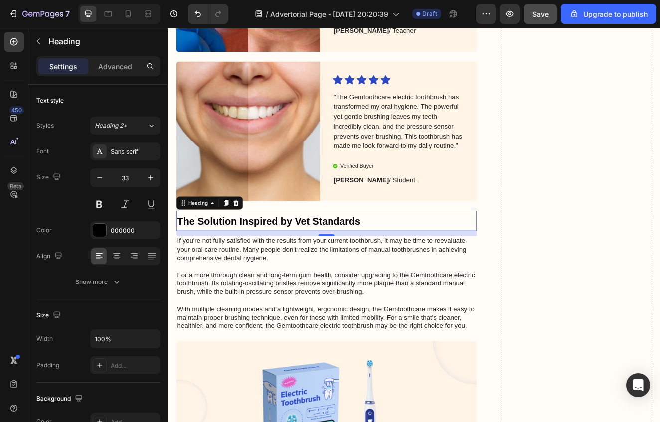
scroll to position [3228, 0]
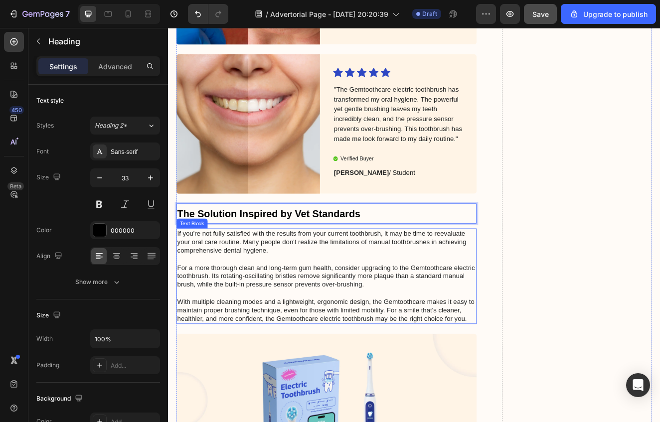
click at [464, 377] on p "If you're not fully satisfied with the results from your current toothbrush, it…" at bounding box center [360, 330] width 363 height 114
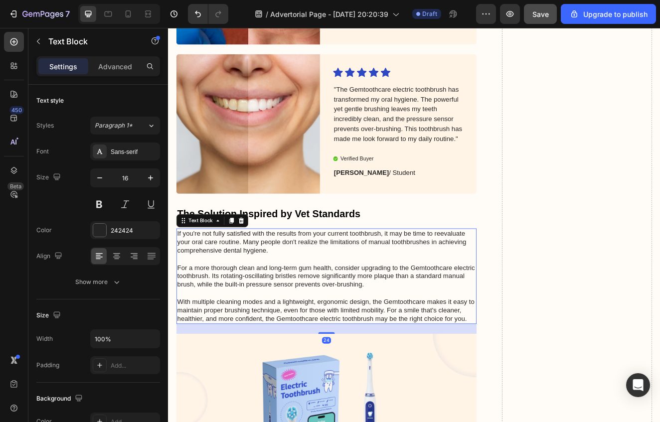
click at [532, 385] on p "If you're not fully satisfied with the results from your current toothbrush, it…" at bounding box center [360, 330] width 363 height 114
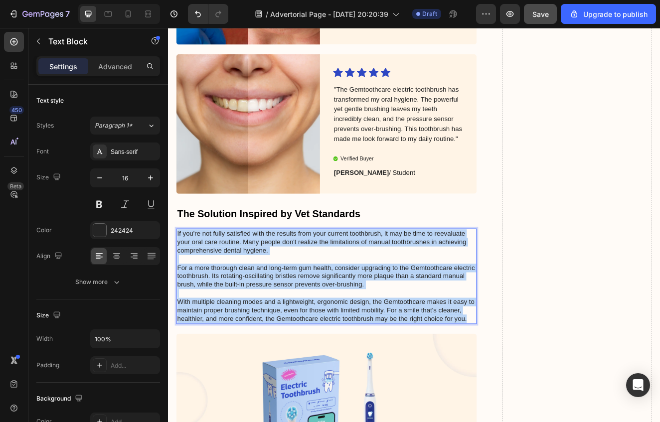
drag, startPoint x: 534, startPoint y: 386, endPoint x: 165, endPoint y: 277, distance: 384.2
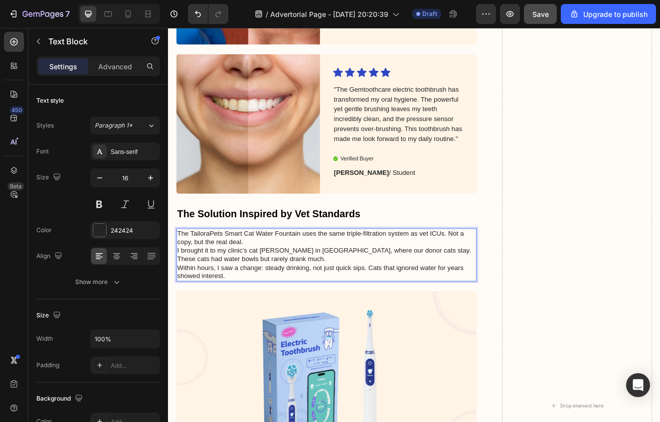
click at [341, 290] on p "The TailoraPets Smart Cat Water Fountain uses the same triple-filtration system…" at bounding box center [360, 293] width 363 height 41
click at [508, 284] on p "The TailoraPets Smart Cat Water Fountain uses the same triple-filtration system…" at bounding box center [360, 293] width 363 height 41
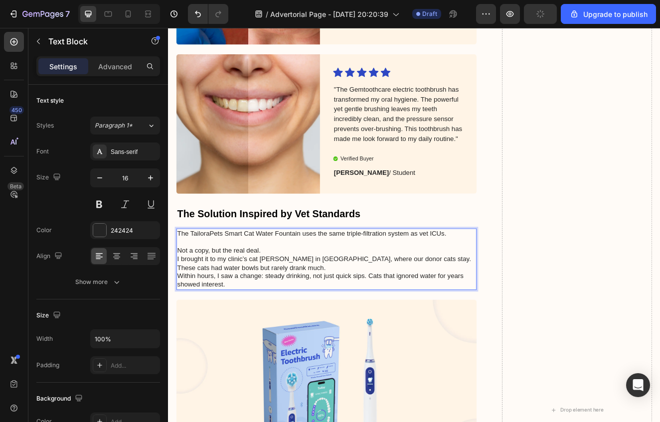
drag, startPoint x: 419, startPoint y: 294, endPoint x: 420, endPoint y: 301, distance: 6.5
click at [419, 294] on p "Rich Text Editor. Editing area: main" at bounding box center [360, 288] width 363 height 10
click at [420, 301] on p "Not a copy, but the real deal. I brought it to my clinic’s cat ward in KL, wher…" at bounding box center [360, 309] width 363 height 31
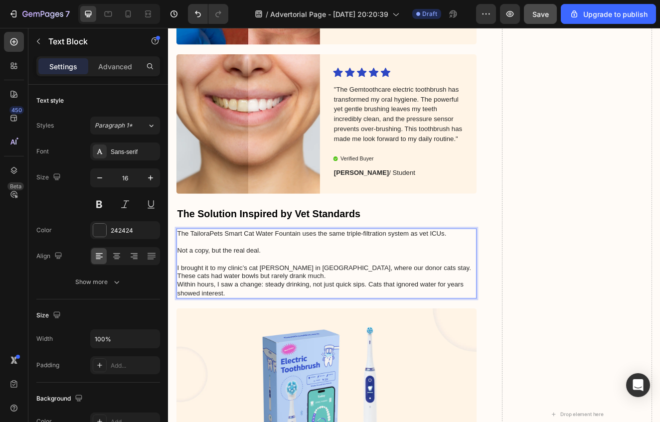
click at [331, 331] on p "⁠⁠⁠⁠⁠⁠⁠ I brought it to my clinic’s cat ward in KL, where our donor cats stay. …" at bounding box center [360, 319] width 363 height 31
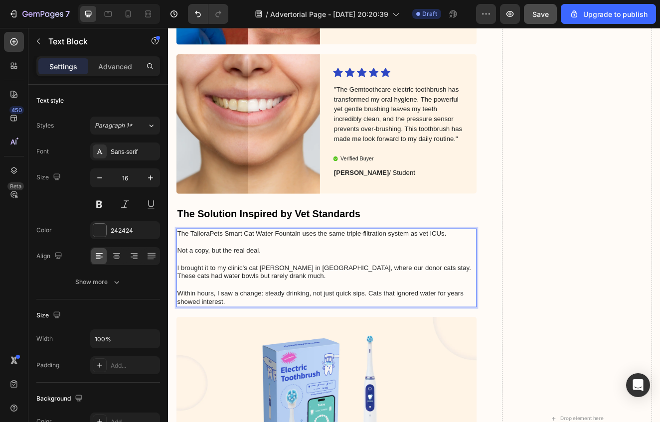
click at [417, 326] on p "I brought it to my clinic’s cat ward in KL, where our donor cats stay. These ca…" at bounding box center [360, 319] width 363 height 31
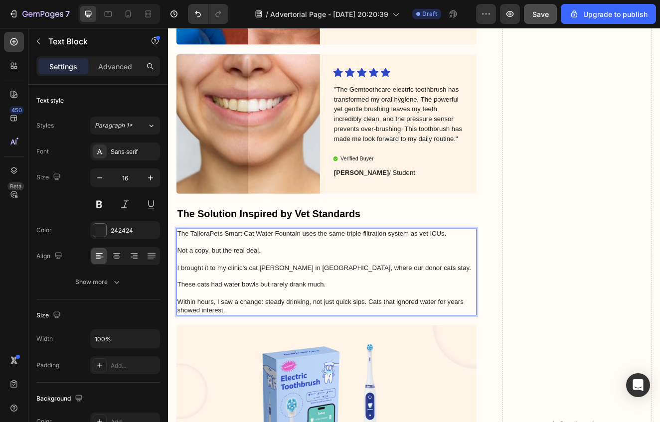
click at [412, 368] on p "Within hours, I saw a change: steady drinking, not just quick sips. Cats that i…" at bounding box center [360, 366] width 363 height 21
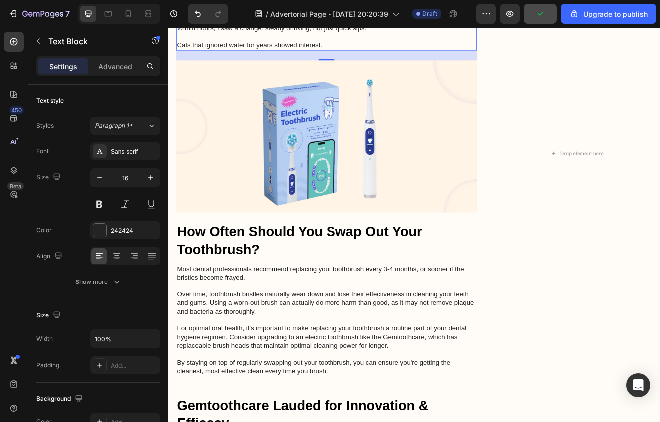
scroll to position [3558, 0]
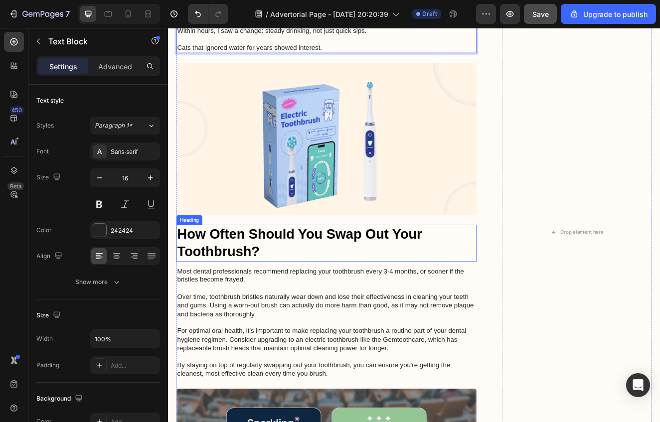
click at [292, 288] on h2 "How Often Should You Swap Out Your Toothbrush?" at bounding box center [360, 289] width 365 height 45
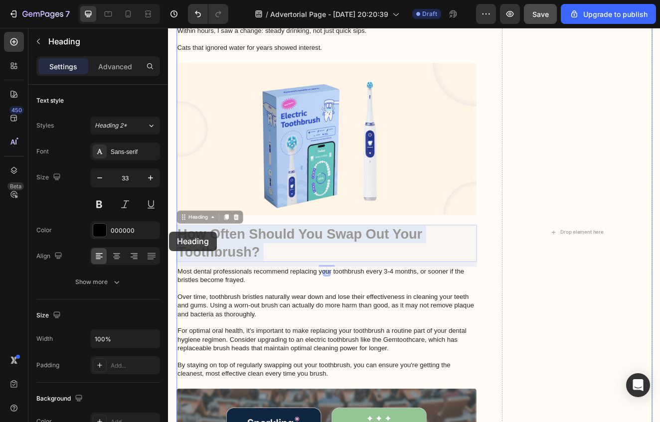
drag, startPoint x: 292, startPoint y: 297, endPoint x: 189, endPoint y: 278, distance: 103.9
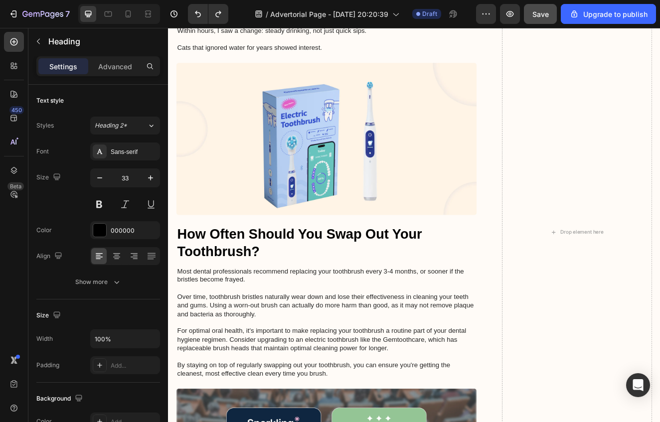
click at [296, 300] on h2 "How Often Should You Swap Out Your Toothbrush?" at bounding box center [360, 289] width 365 height 45
drag, startPoint x: 296, startPoint y: 302, endPoint x: 291, endPoint y: 303, distance: 5.6
click at [296, 302] on p "How Often Should You Swap Out Your Toothbrush?" at bounding box center [360, 289] width 363 height 43
drag, startPoint x: 271, startPoint y: 301, endPoint x: 246, endPoint y: 297, distance: 25.8
click at [246, 297] on p "How Often Should You Swap Out Your Toothbrush?" at bounding box center [360, 289] width 363 height 43
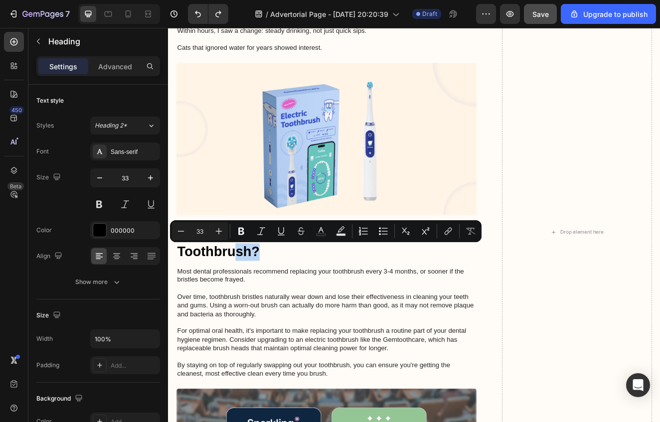
drag, startPoint x: 269, startPoint y: 298, endPoint x: 276, endPoint y: 300, distance: 6.7
click at [270, 298] on p "How Often Should You Swap Out Your Toothbrush?" at bounding box center [360, 289] width 363 height 43
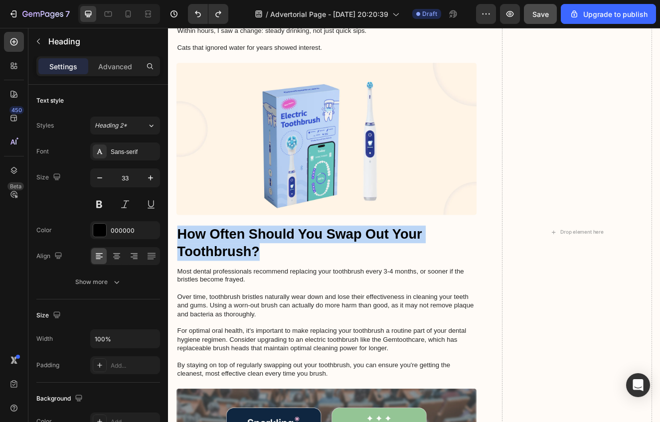
drag, startPoint x: 284, startPoint y: 303, endPoint x: 179, endPoint y: 282, distance: 107.8
click at [179, 282] on p "How Often Should You Swap Out Your Toothbrush?" at bounding box center [360, 289] width 363 height 43
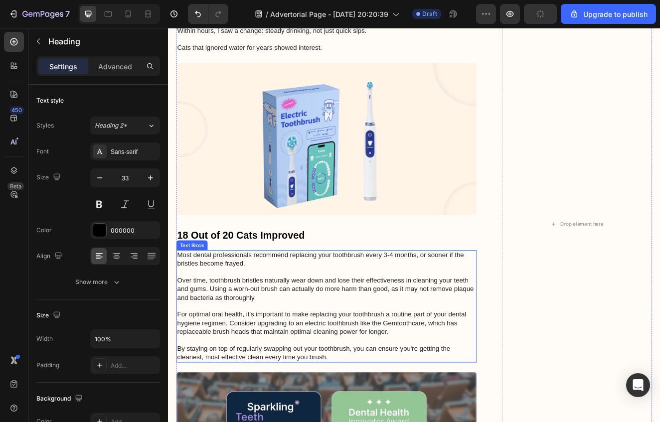
drag, startPoint x: 248, startPoint y: 330, endPoint x: 194, endPoint y: 316, distance: 55.6
click at [248, 330] on p "Most dental professionals recommend replacing your toothbrush every 3-4 months,…" at bounding box center [360, 366] width 363 height 135
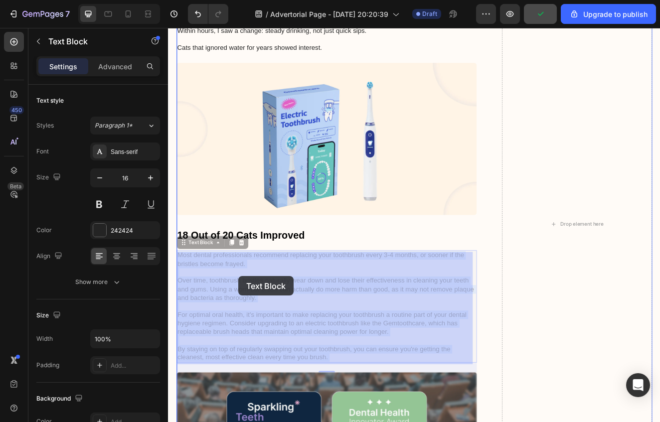
drag, startPoint x: 366, startPoint y: 425, endPoint x: 253, endPoint y: 330, distance: 147.5
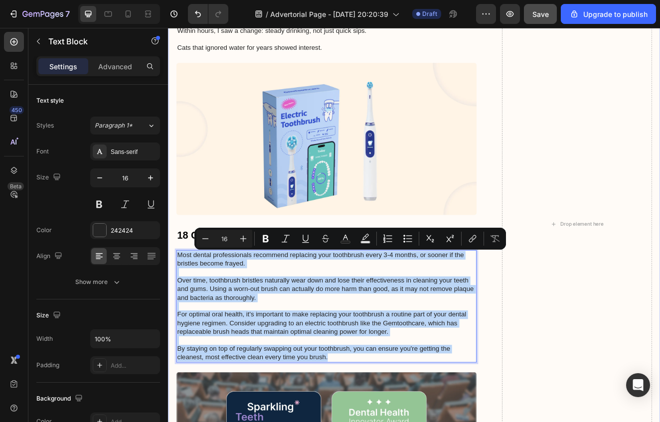
drag, startPoint x: 370, startPoint y: 428, endPoint x: 171, endPoint y: 298, distance: 238.2
click at [171, 298] on div "Image Icon Icon Icon Icon Icon Icon List "My elderly mother found the Gemtoothc…" at bounding box center [467, 274] width 598 height 1815
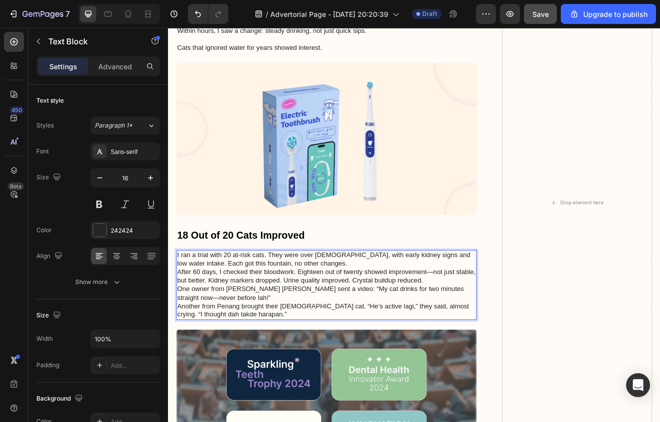
click at [293, 309] on p "I ran a trial with 20 at-risk cats. They were over 7 years old, with early kidn…" at bounding box center [360, 319] width 363 height 41
click at [290, 308] on p "I ran a trial with 20 at-risk cats. They were over 7 years old, with early kidn…" at bounding box center [360, 319] width 363 height 41
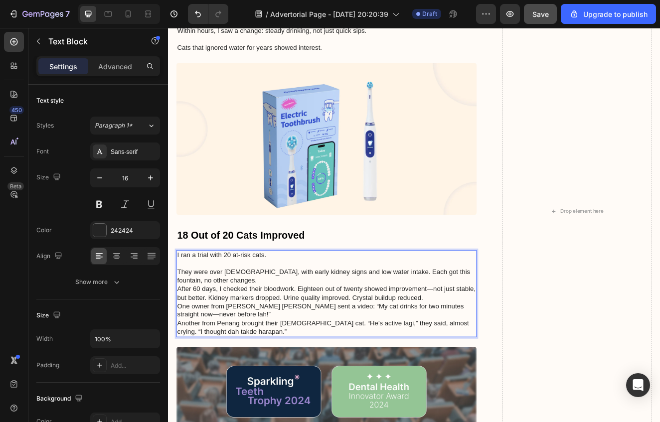
click at [437, 325] on p "They were over 7 years old, with early kidney signs and low water intake. Each …" at bounding box center [360, 340] width 363 height 41
click at [439, 327] on p "They were over 7 years old, with early kidney signs and low water intake. Each …" at bounding box center [360, 340] width 363 height 41
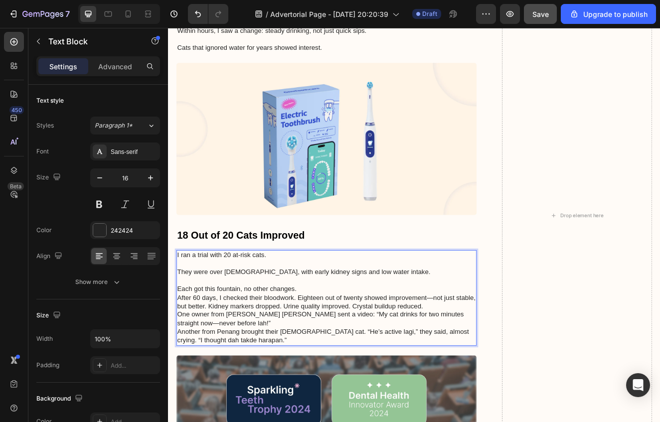
click at [441, 347] on p "Each got this fountain, no other changes. After 60 days, I checked their bloodw…" at bounding box center [360, 356] width 363 height 31
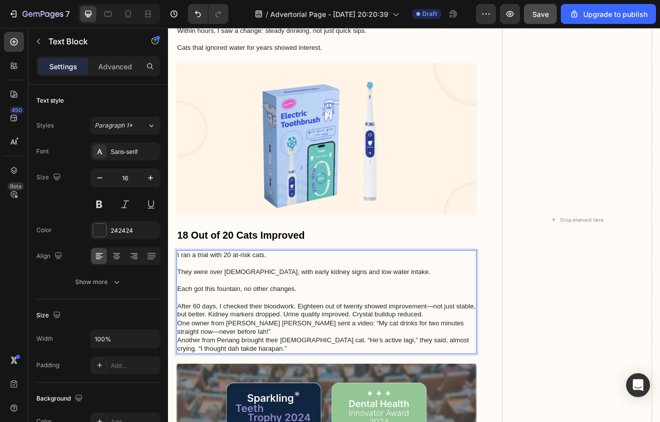
click at [325, 371] on p "⁠⁠⁠⁠⁠⁠⁠ After 60 days, I checked their bloodwork. Eighteen out of twenty showed…" at bounding box center [360, 366] width 363 height 31
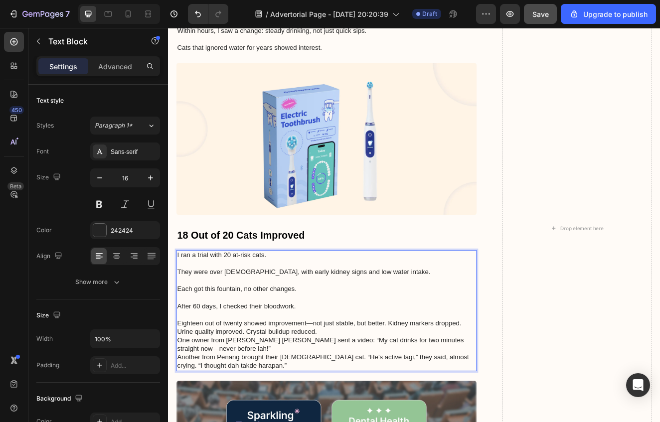
click at [434, 391] on p "Eighteen out of twenty showed improvement—not just stable, but better. Kidney m…" at bounding box center [360, 392] width 363 height 21
click at [436, 391] on p "Eighteen out of twenty showed improvement—not just stable, but better. Kidney m…" at bounding box center [360, 392] width 363 height 21
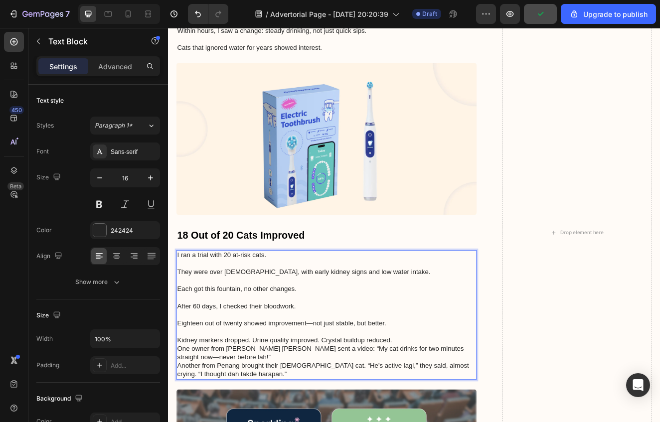
click at [271, 411] on p "Kidney markers dropped. Urine quality improved. Crystal buildup reduced." at bounding box center [360, 408] width 363 height 10
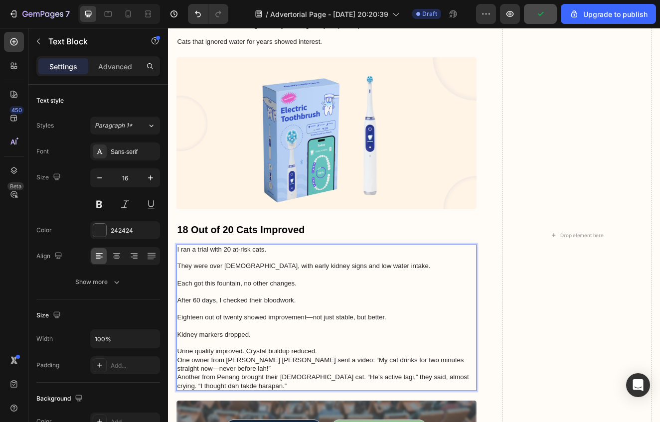
scroll to position [3574, 0]
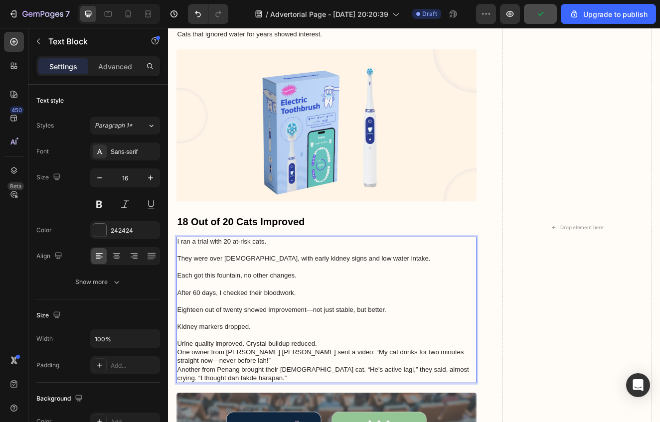
click at [265, 413] on p "Urine quality improved. Crystal buildup reduced." at bounding box center [360, 412] width 363 height 10
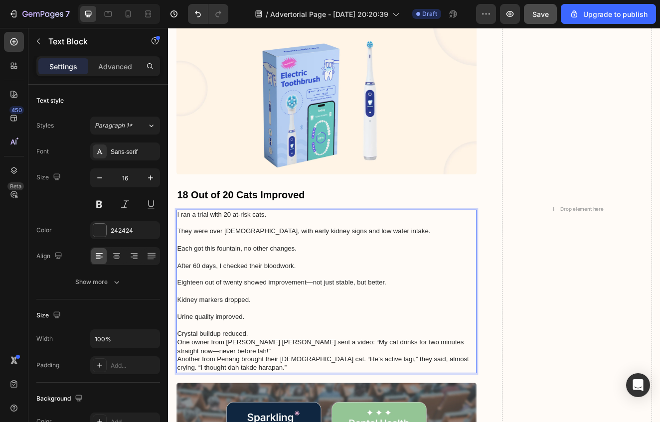
scroll to position [3630, 0]
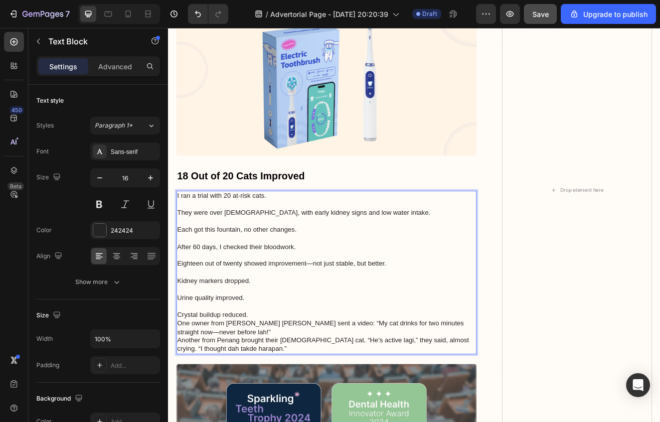
click at [293, 375] on p "Crystal buildup reduced." at bounding box center [360, 377] width 363 height 10
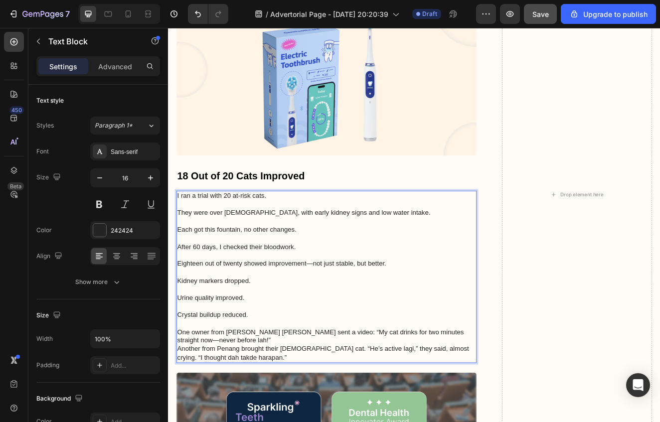
click at [321, 405] on p "One owner from Shah Alam sent a video: “My cat drinks for two minutes straight …" at bounding box center [360, 413] width 363 height 41
click at [328, 410] on p "One owner from Shah Alam sent a video: “My cat drinks for two minutes straight …" at bounding box center [360, 413] width 363 height 41
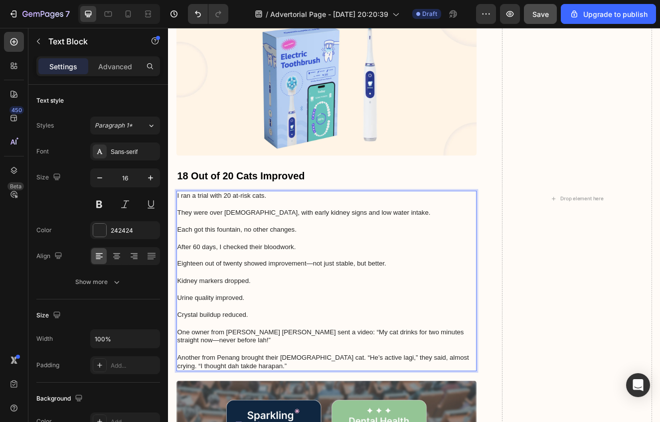
click at [363, 422] on p "⁠⁠⁠⁠⁠⁠⁠ Another from Penang brought their 14-year-old cat. “He’s active lagi,” …" at bounding box center [360, 428] width 363 height 31
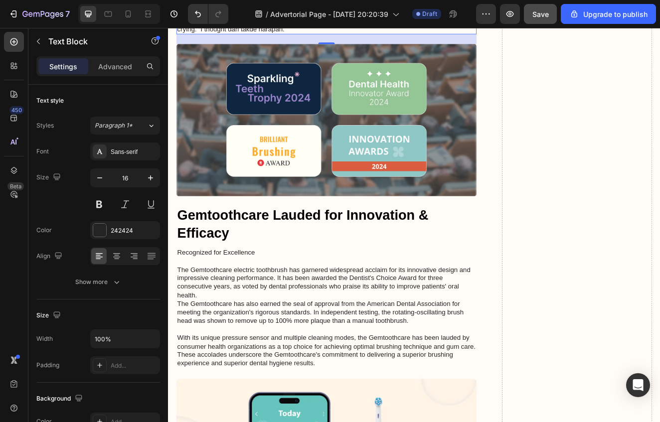
scroll to position [4240, 0]
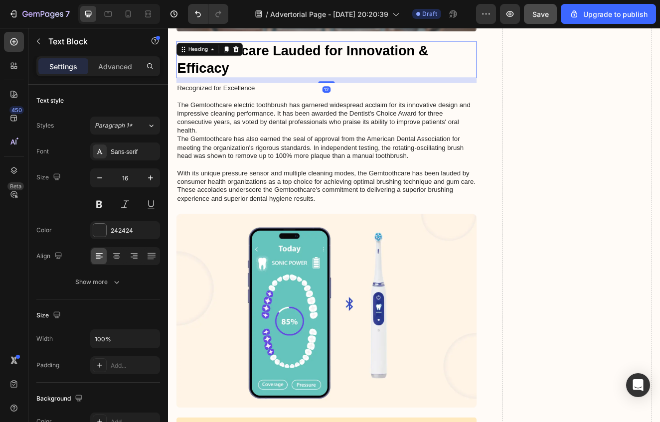
click at [245, 80] on h2 "Gemtoothcare Lauded for Innovation & Efficacy" at bounding box center [360, 66] width 365 height 45
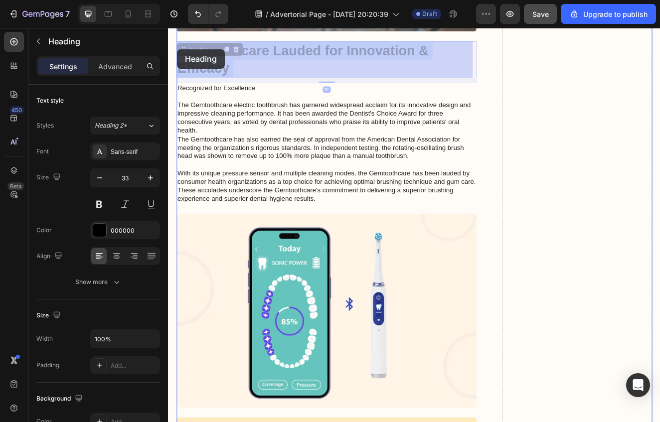
drag, startPoint x: 246, startPoint y: 80, endPoint x: 179, endPoint y: 54, distance: 72.1
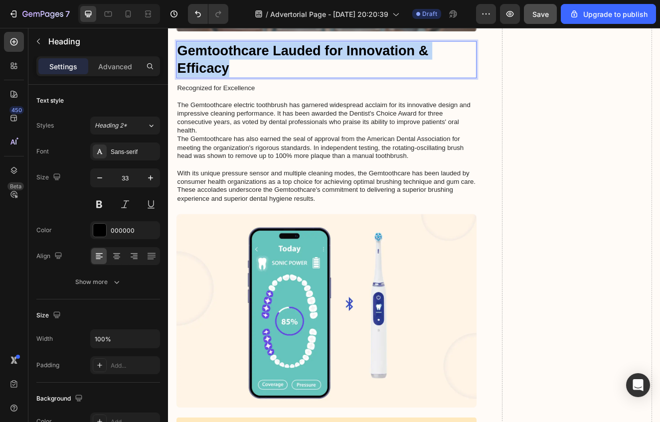
drag, startPoint x: 241, startPoint y: 73, endPoint x: 180, endPoint y: 58, distance: 63.1
click at [180, 58] on p "Gemtoothcare Lauded for Innovation & Efficacy" at bounding box center [360, 66] width 363 height 43
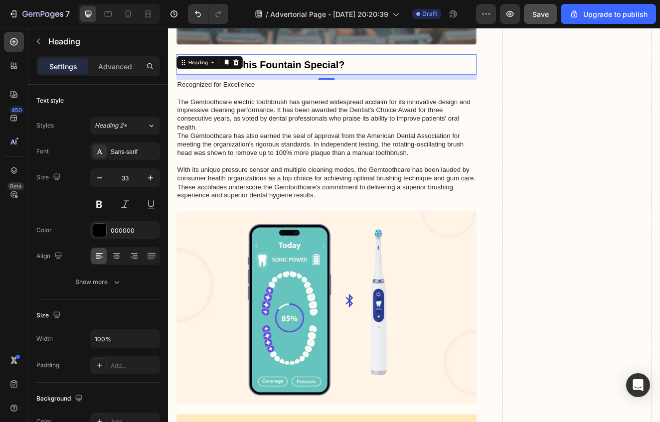
scroll to position [4207, 0]
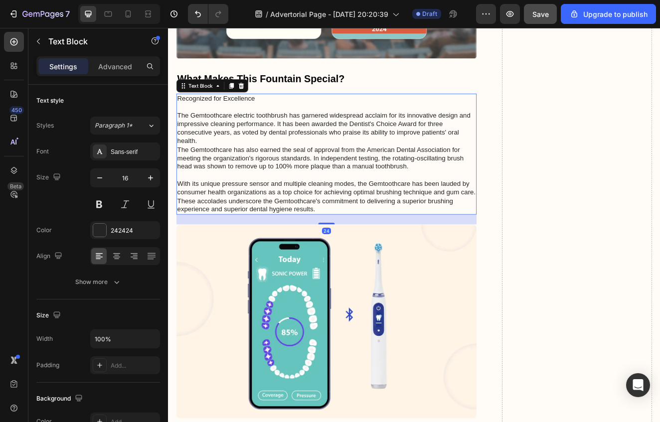
click at [309, 173] on p "Recognized for Excellence The Gemtoothcare electric toothbrush has garnered wid…" at bounding box center [360, 181] width 363 height 145
click at [351, 197] on p "Recognized for Excellence The Gemtoothcare electric toothbrush has garnered wid…" at bounding box center [360, 181] width 363 height 145
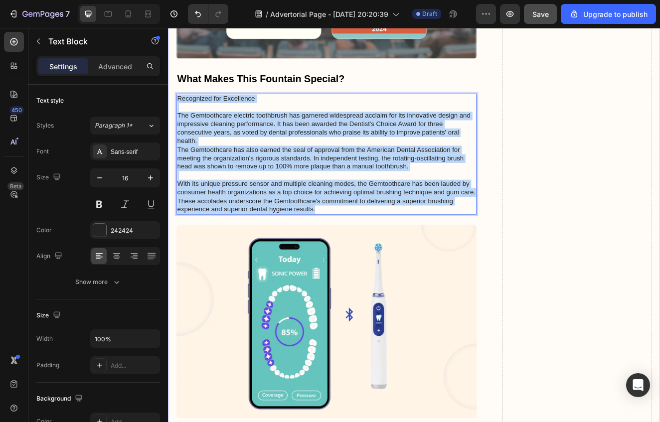
drag, startPoint x: 357, startPoint y: 250, endPoint x: 174, endPoint y: 118, distance: 226.1
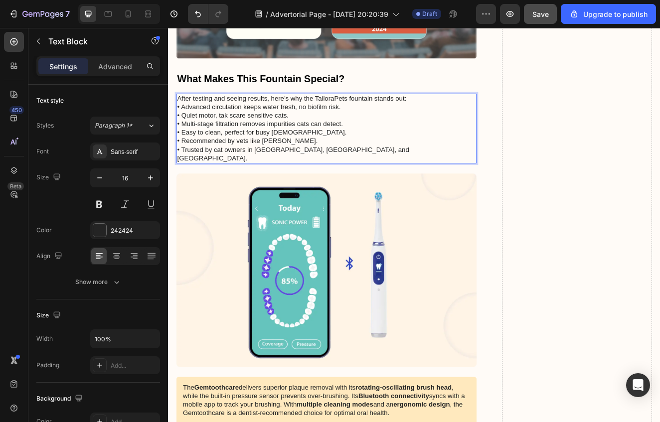
click at [492, 112] on p "After testing and seeing results, here’s why the TailoraPets fountain stands ou…" at bounding box center [360, 150] width 363 height 83
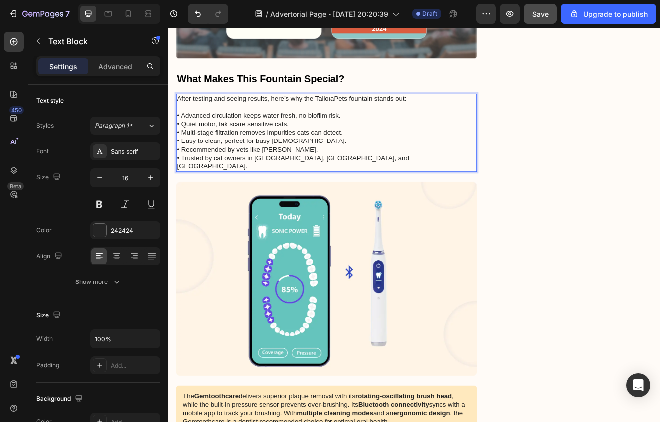
click at [474, 133] on p "⁠⁠⁠⁠⁠⁠⁠ • Advanced circulation keeps water fresh, no biofilm risk. • Quiet moto…" at bounding box center [360, 160] width 363 height 83
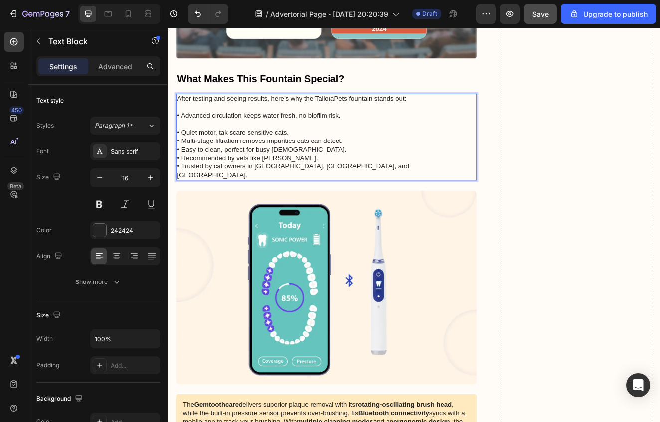
click at [467, 145] on p "⁠⁠⁠⁠⁠⁠⁠ • Quiet motor, tak scare sensitive cats. • Multi-stage filtration remov…" at bounding box center [360, 176] width 363 height 73
click at [444, 152] on p "⁠⁠⁠⁠⁠⁠⁠ • Quiet motor, tak scare sensitive cats. • Multi-stage filtration remov…" at bounding box center [360, 176] width 363 height 73
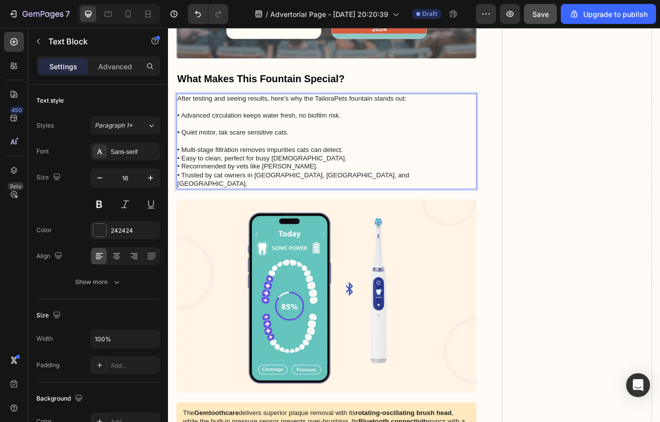
click at [448, 170] on p "⁠⁠⁠⁠⁠⁠⁠ • Multi-stage filtration removes impurities cats can detect. • Easy to …" at bounding box center [360, 192] width 363 height 62
drag, startPoint x: 448, startPoint y: 173, endPoint x: 442, endPoint y: 181, distance: 10.0
click at [448, 173] on p "⁠⁠⁠⁠⁠⁠⁠ • Multi-stage filtration removes impurities cats can detect. • Easy to …" at bounding box center [360, 192] width 363 height 62
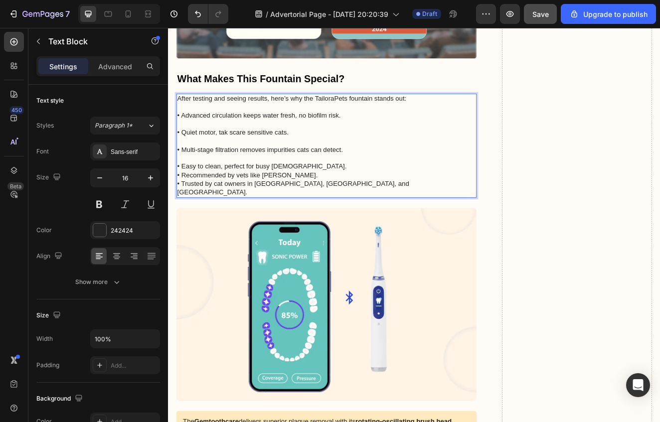
click at [434, 205] on p "⁠⁠⁠⁠⁠⁠⁠ • Easy to clean, perfect for busy Malaysians. • Recommended by vets lik…" at bounding box center [360, 208] width 363 height 52
click at [441, 195] on p "• Easy to clean, perfect for busy Malaysians. • Recommended by vets like Dr. Az…" at bounding box center [360, 208] width 363 height 52
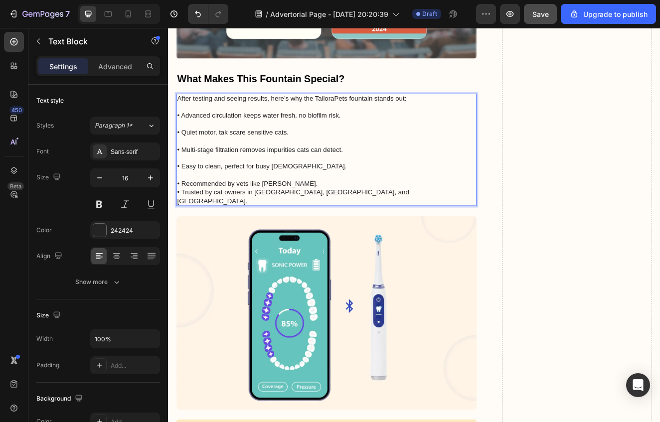
click at [443, 212] on p "⁠⁠⁠⁠⁠⁠⁠ • Recommended by vets like Dr. Azman. • Trusted by cat owners in KL, Pe…" at bounding box center [360, 222] width 363 height 41
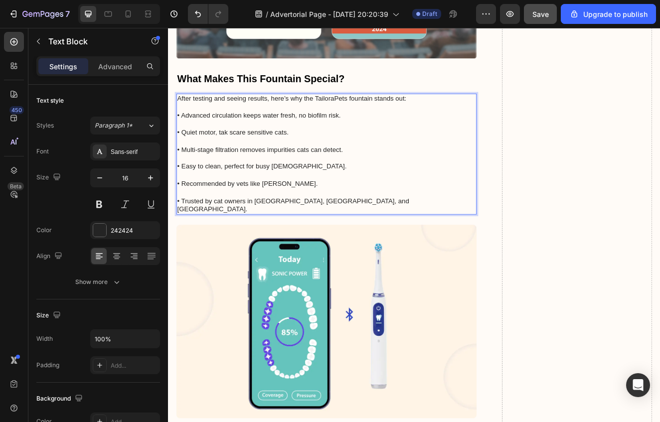
click at [450, 235] on p "⁠⁠⁠⁠⁠⁠⁠ • Trusted by cat owners in KL, Penang, and Johor." at bounding box center [360, 238] width 363 height 31
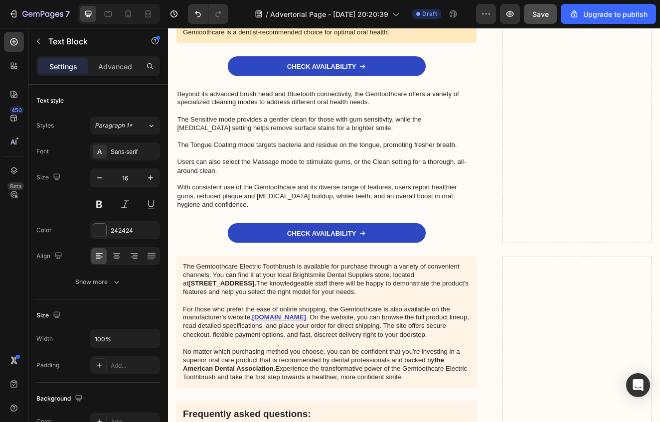
scroll to position [4535, 0]
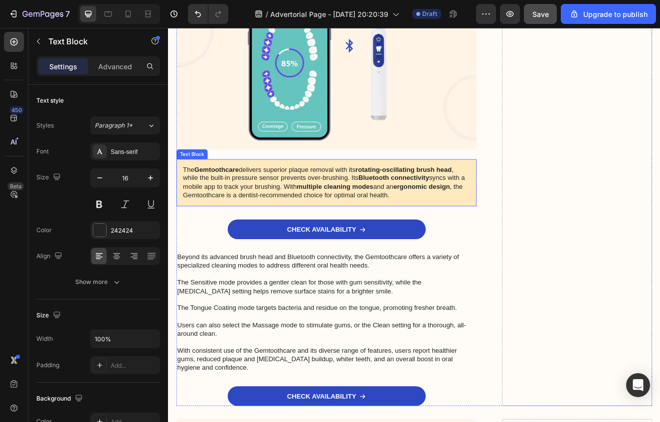
click at [303, 209] on p "The Gemtoothcare delivers superior plaque removal with its rotating-oscillating…" at bounding box center [360, 215] width 349 height 41
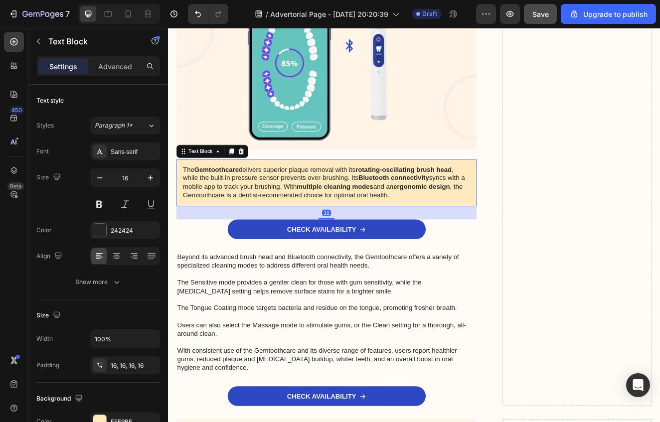
click at [452, 209] on p "The Gemtoothcare delivers superior plaque removal with its rotating-oscillating…" at bounding box center [360, 215] width 349 height 41
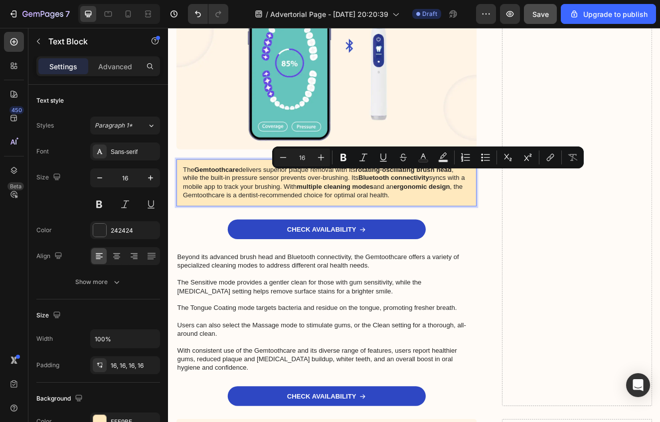
click at [249, 195] on p "The Gemtoothcare delivers superior plaque removal with its rotating-oscillating…" at bounding box center [360, 215] width 349 height 41
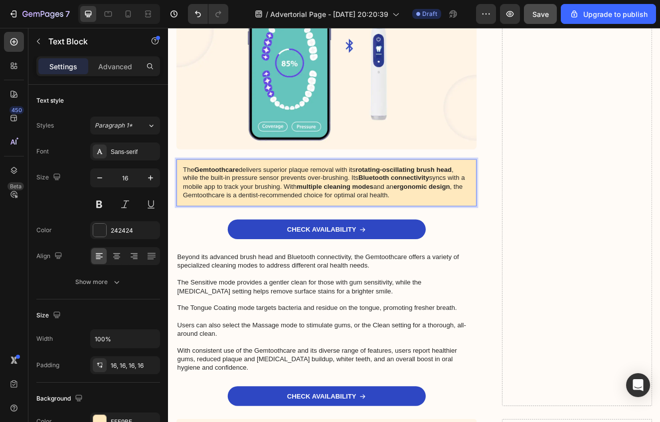
click at [225, 187] on div "The Gemtoothcare delivers superior plaque removal with its rotating-oscillating…" at bounding box center [360, 215] width 365 height 57
click at [232, 187] on div "The Gemtoothcare delivers superior plaque removal with its rotating-oscillating…" at bounding box center [360, 215] width 365 height 57
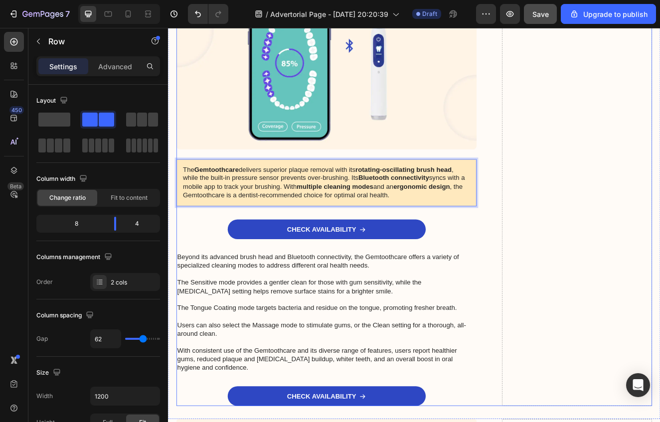
drag, startPoint x: 258, startPoint y: 167, endPoint x: 241, endPoint y: 178, distance: 20.5
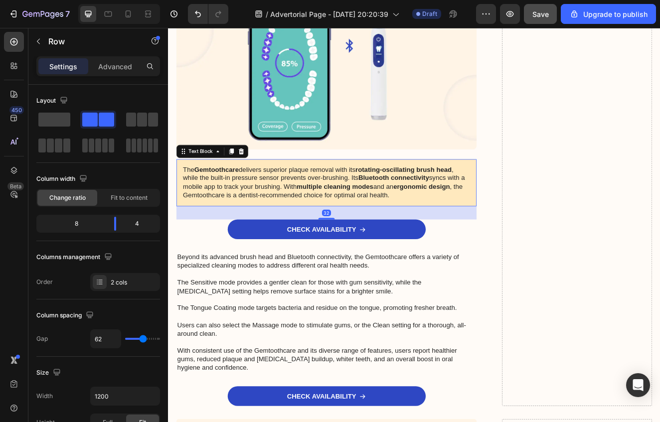
drag, startPoint x: 222, startPoint y: 185, endPoint x: 227, endPoint y: 178, distance: 9.4
click at [222, 196] on strong "Gemtoothcare" at bounding box center [227, 200] width 54 height 8
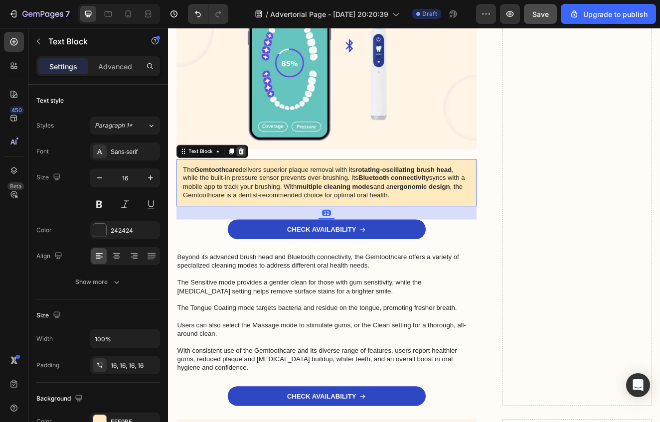
click at [258, 175] on icon at bounding box center [257, 178] width 6 height 7
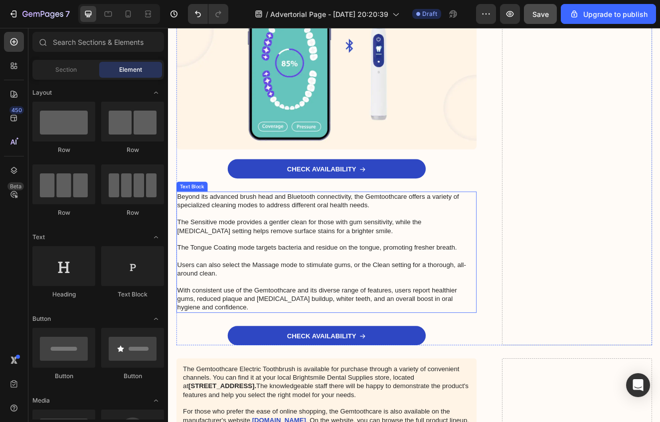
click at [320, 237] on p "Beyond its advanced brush head and Bluetooth connectivity, the Gemtoothcare off…" at bounding box center [360, 300] width 363 height 145
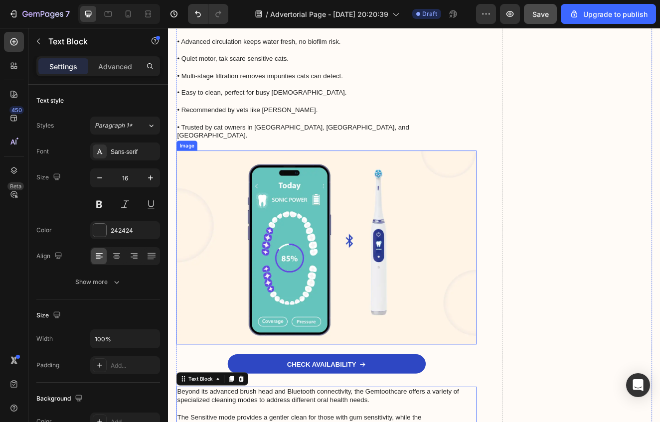
scroll to position [4135, 0]
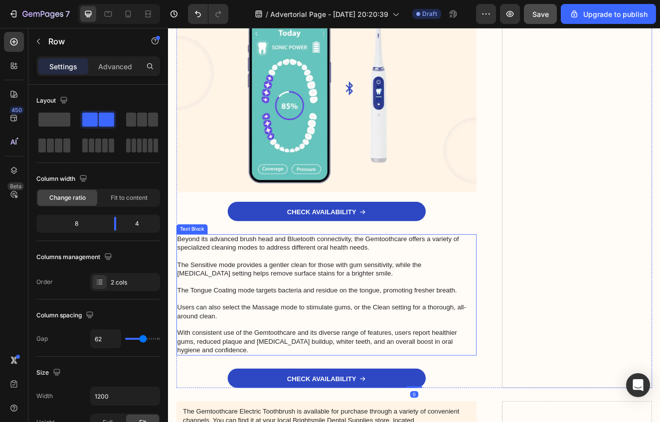
scroll to position [4481, 0]
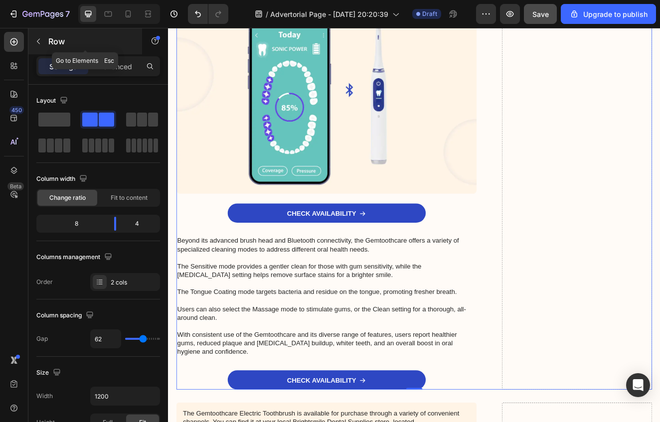
click at [35, 39] on icon "button" at bounding box center [38, 41] width 8 height 8
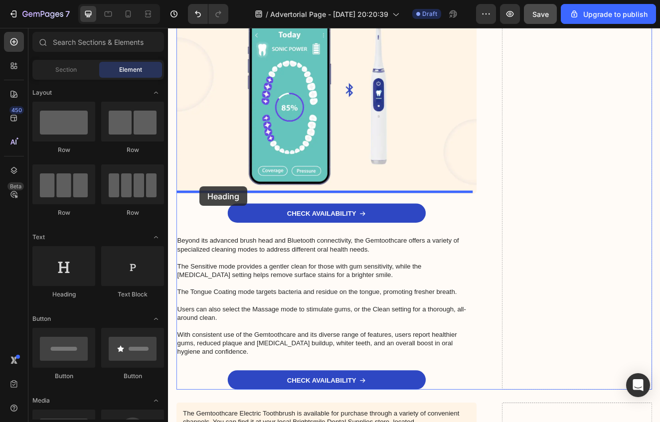
drag, startPoint x: 227, startPoint y: 302, endPoint x: 206, endPoint y: 221, distance: 83.9
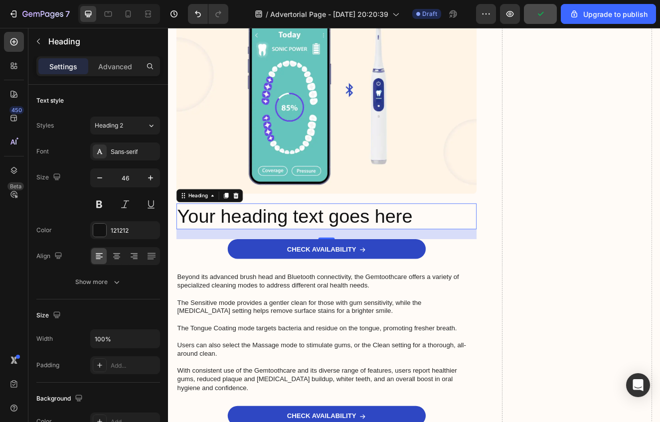
click at [488, 248] on h2 "Your heading text goes here" at bounding box center [360, 257] width 365 height 32
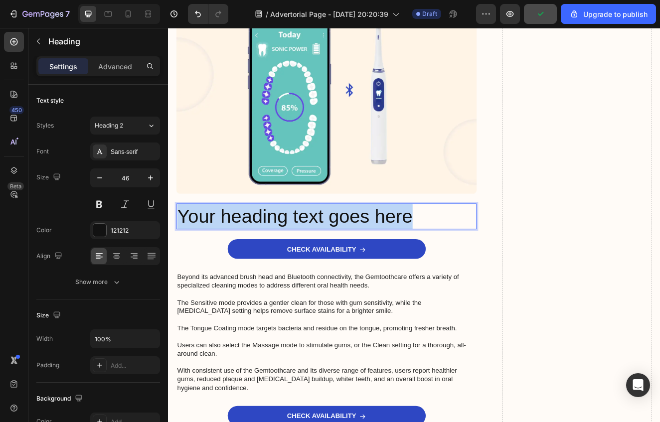
drag, startPoint x: 488, startPoint y: 248, endPoint x: 183, endPoint y: 246, distance: 304.2
click at [184, 248] on p "Your heading text goes here" at bounding box center [360, 257] width 363 height 30
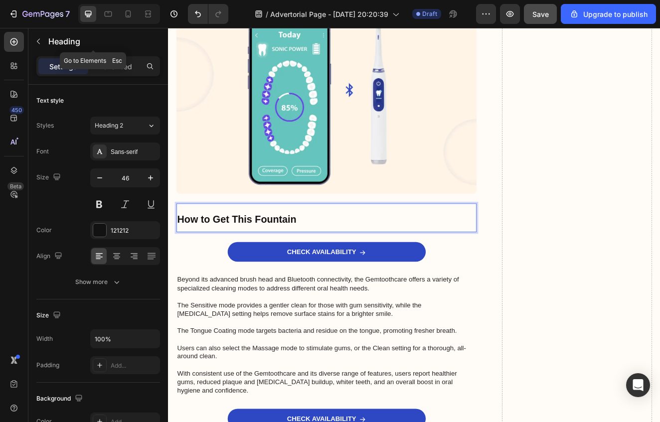
click at [41, 44] on icon "button" at bounding box center [38, 41] width 8 height 8
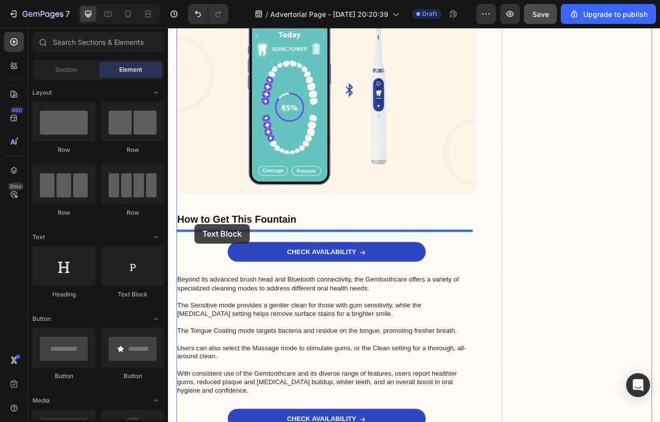
drag, startPoint x: 311, startPoint y: 305, endPoint x: 200, endPoint y: 267, distance: 117.2
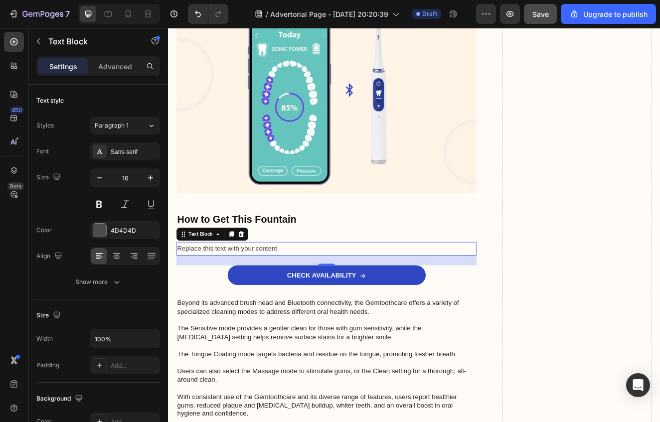
click at [334, 288] on div "Replace this text with your content" at bounding box center [360, 296] width 365 height 16
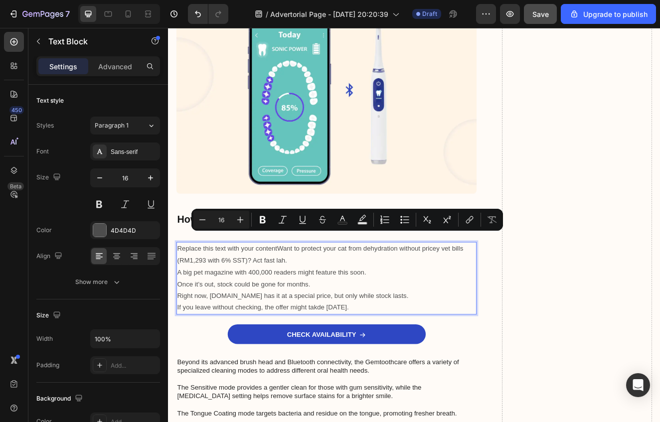
drag, startPoint x: 350, startPoint y: 336, endPoint x: 179, endPoint y: 282, distance: 179.8
click at [179, 288] on div "Replace this text with your contentWant to protect your cat from dehydration wi…" at bounding box center [360, 332] width 365 height 88
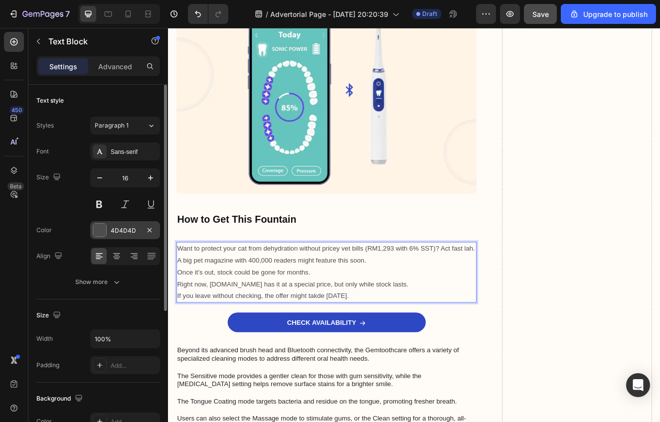
click at [124, 233] on div "4D4D4D" at bounding box center [125, 230] width 29 height 9
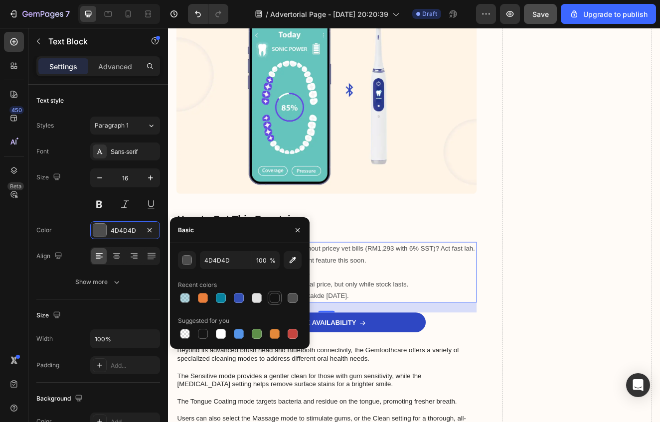
click at [271, 292] on div at bounding box center [275, 298] width 12 height 12
type input "121212"
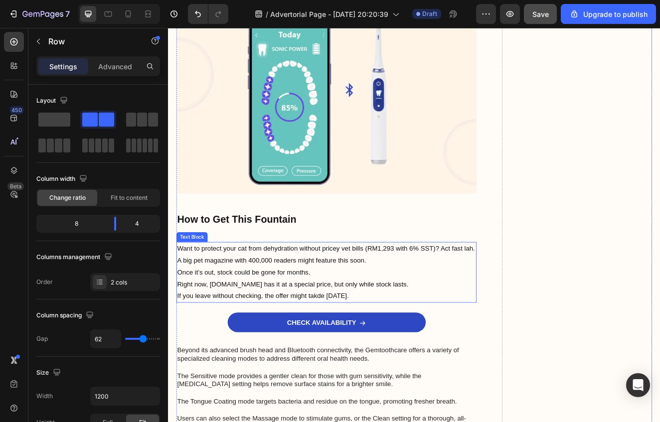
click at [498, 289] on p "Want to protect your cat from dehydration without pricey vet bills (RM1,293 wit…" at bounding box center [360, 310] width 363 height 43
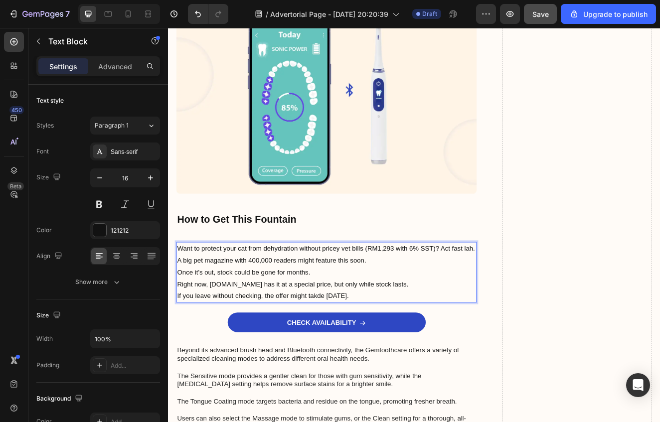
click at [501, 289] on p "Want to protect your cat from dehydration without pricey vet bills (RM1,293 wit…" at bounding box center [360, 310] width 363 height 43
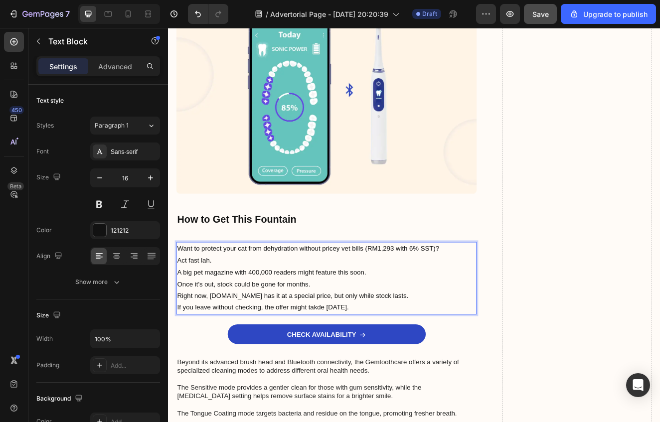
click at [321, 304] on p "Act fast lah. A big pet magazine with 400,000 readers might feature this soon. …" at bounding box center [360, 325] width 363 height 43
click at [449, 312] on p "Act fast lah. A big pet magazine with 400,000 readers might feature this soon. …" at bounding box center [360, 325] width 363 height 43
click at [366, 304] on p "Act fast lah. A big pet magazine with 400,000 readers might feature this soon. …" at bounding box center [360, 325] width 363 height 43
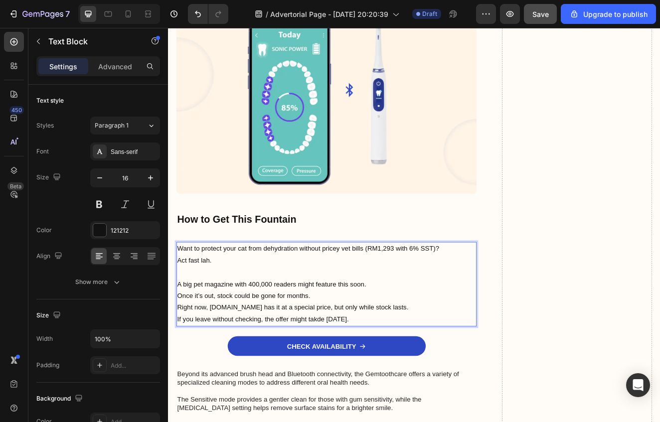
click at [509, 289] on p "Want to protect your cat from dehydration without pricey vet bills (RM1,293 wit…" at bounding box center [360, 296] width 363 height 14
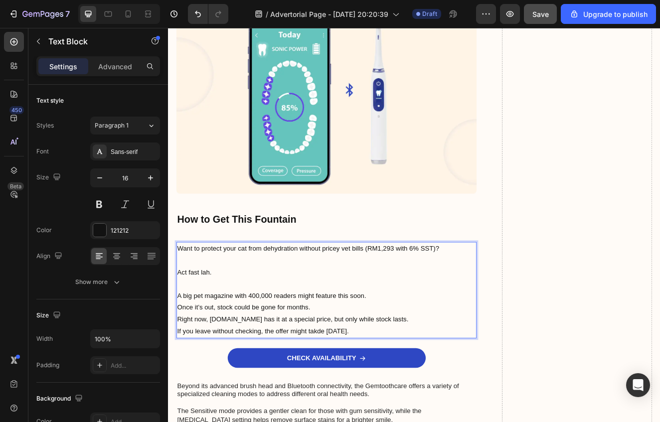
click at [461, 334] on p "A big pet magazine with 400,000 readers might feature this soon. Once it’s out,…" at bounding box center [360, 354] width 363 height 43
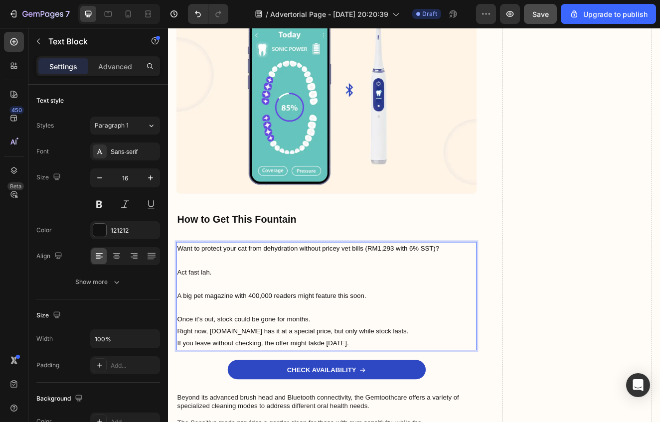
click at [430, 361] on p "⁠⁠⁠⁠⁠⁠⁠ Once it’s out, stock could be gone for months." at bounding box center [360, 375] width 363 height 29
click at [427, 366] on p "⁠⁠⁠⁠⁠⁠⁠ Once it’s out, stock could be gone for months." at bounding box center [360, 375] width 363 height 29
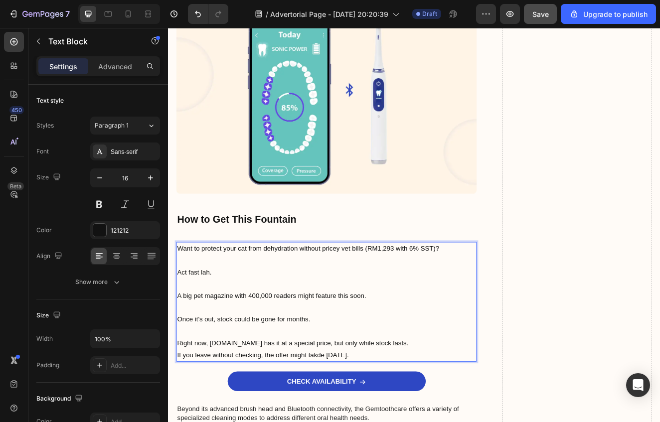
drag, startPoint x: 452, startPoint y: 396, endPoint x: 457, endPoint y: 397, distance: 5.5
click at [452, 404] on p "Right now, TailoraPets.com has it at a special price, but only while stock last…" at bounding box center [360, 418] width 363 height 29
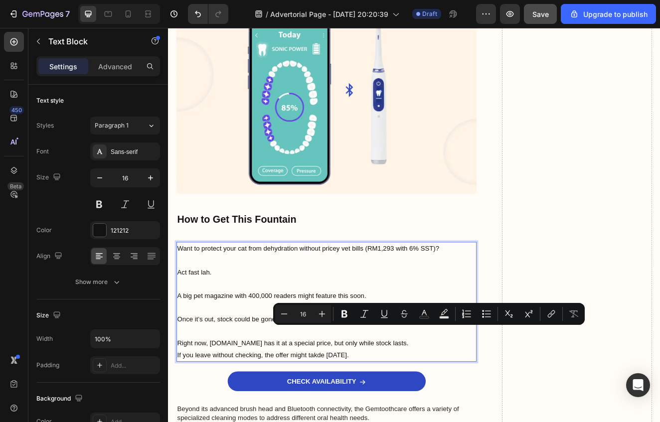
click at [471, 404] on p "Right now, TailoraPets.com has it at a special price, but only while stock last…" at bounding box center [360, 418] width 363 height 29
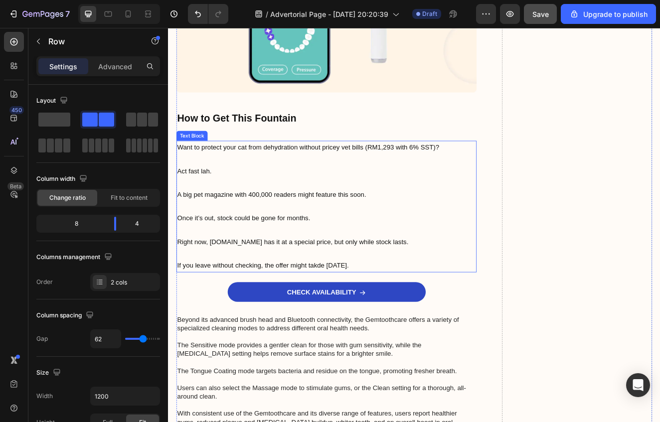
scroll to position [4602, 0]
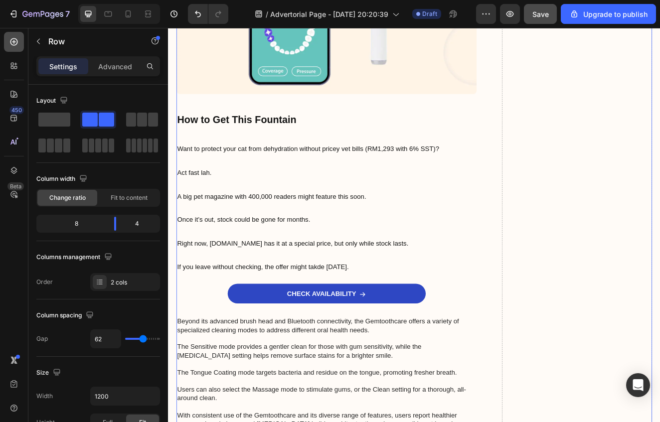
click at [7, 42] on div at bounding box center [14, 42] width 20 height 20
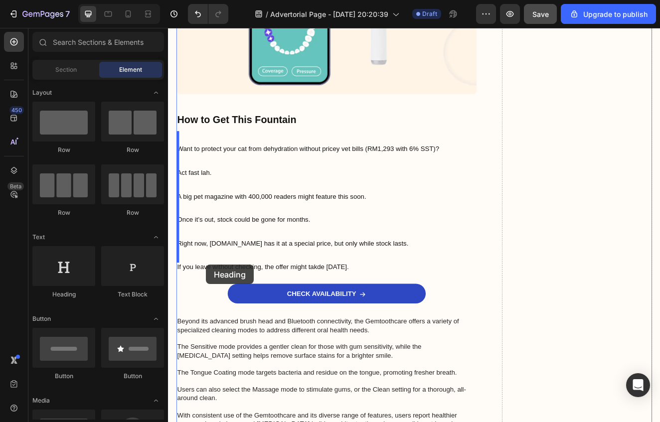
drag, startPoint x: 222, startPoint y: 311, endPoint x: 173, endPoint y: 323, distance: 51.2
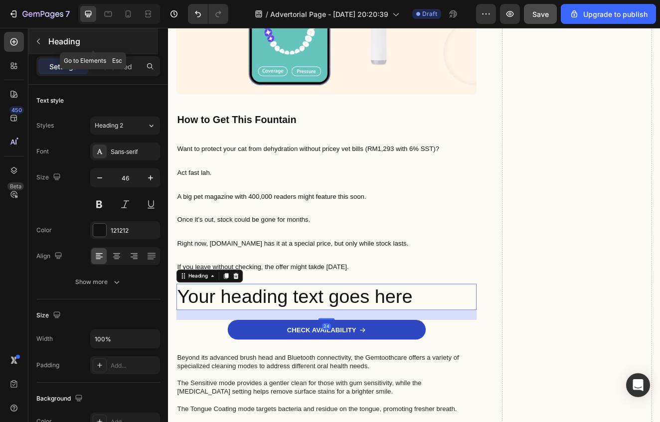
click at [38, 46] on button "button" at bounding box center [38, 41] width 16 height 16
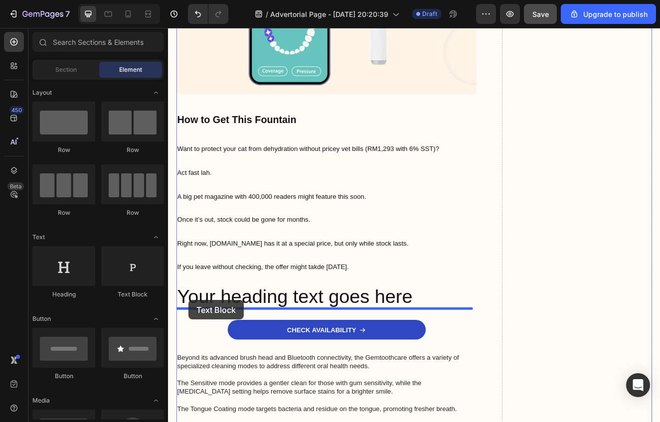
drag, startPoint x: 293, startPoint y: 306, endPoint x: 193, endPoint y: 359, distance: 113.5
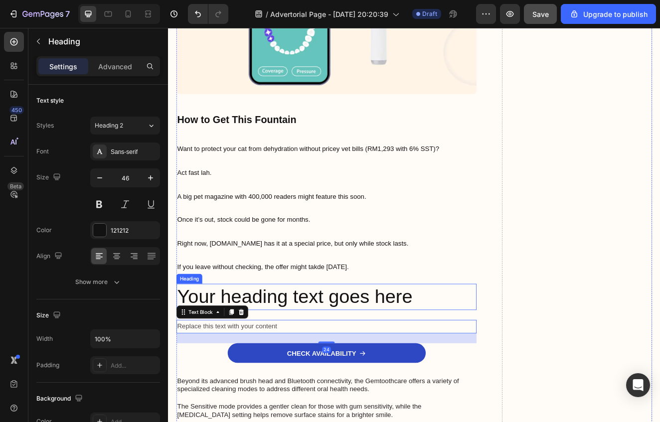
click at [202, 339] on h2 "Your heading text goes here" at bounding box center [360, 355] width 365 height 32
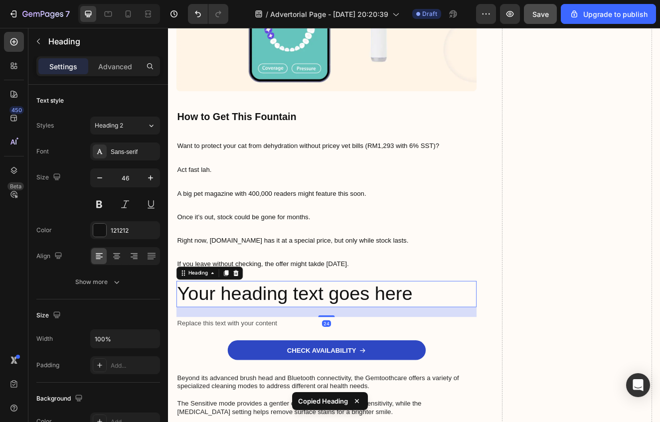
scroll to position [4619, 0]
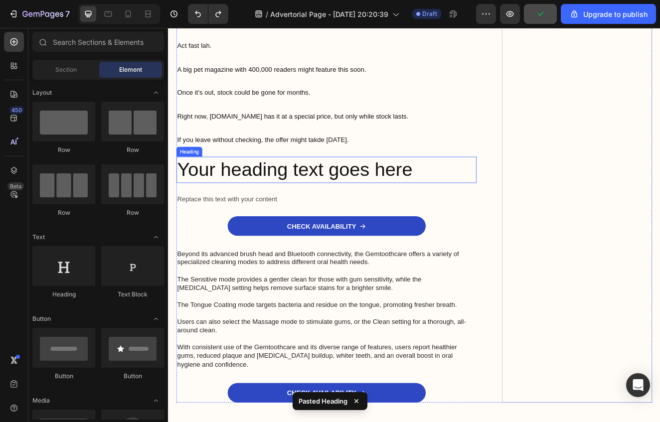
scroll to position [4794, 0]
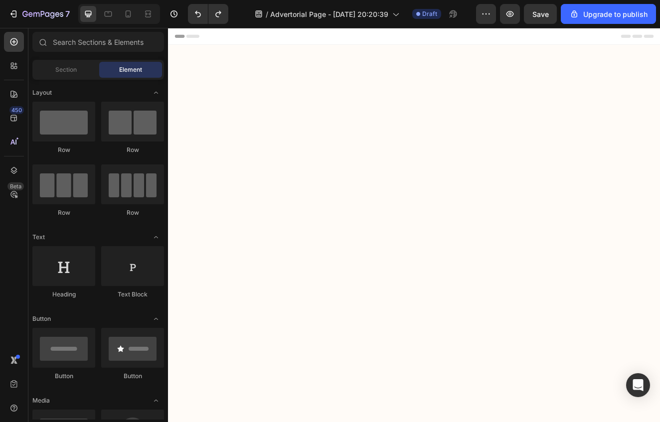
scroll to position [4794, 0]
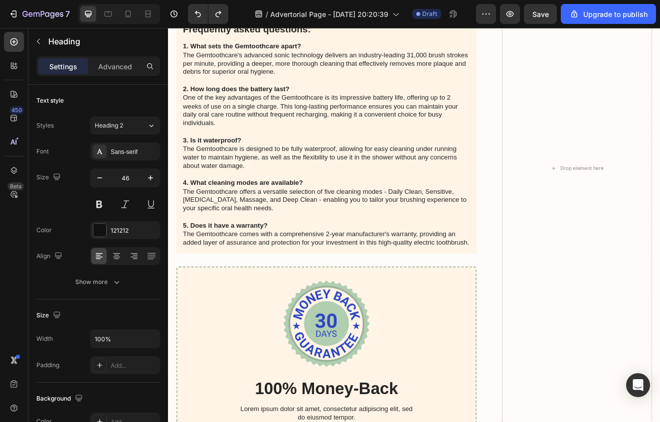
drag, startPoint x: 482, startPoint y: 157, endPoint x: 178, endPoint y: 155, distance: 304.2
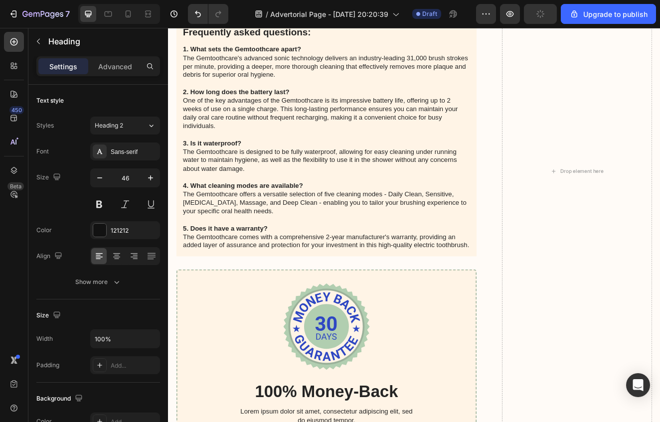
drag, startPoint x: 321, startPoint y: 190, endPoint x: 171, endPoint y: 181, distance: 150.9
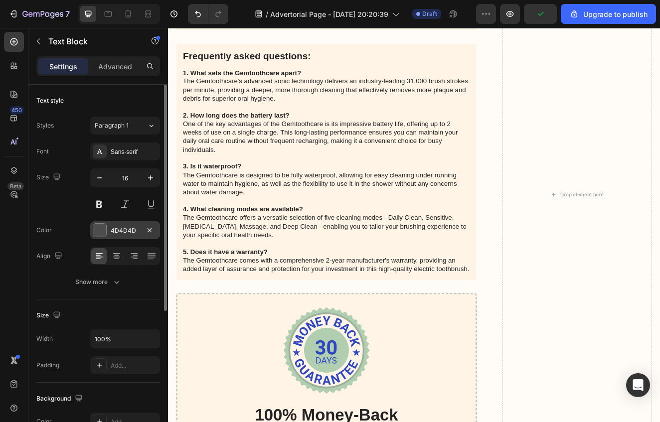
click at [127, 228] on div "4D4D4D" at bounding box center [125, 230] width 29 height 9
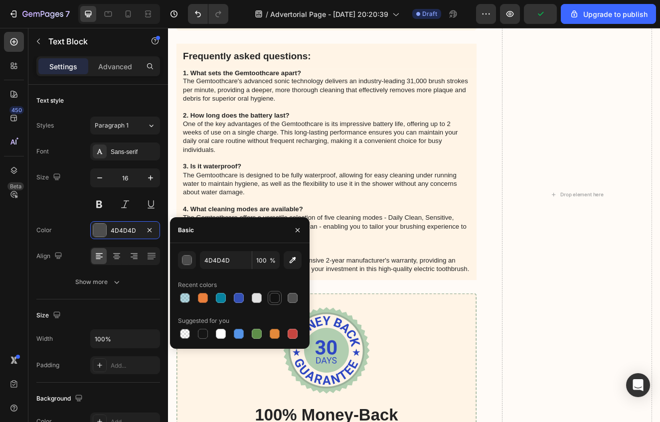
click at [272, 297] on div at bounding box center [275, 298] width 10 height 10
type input "121212"
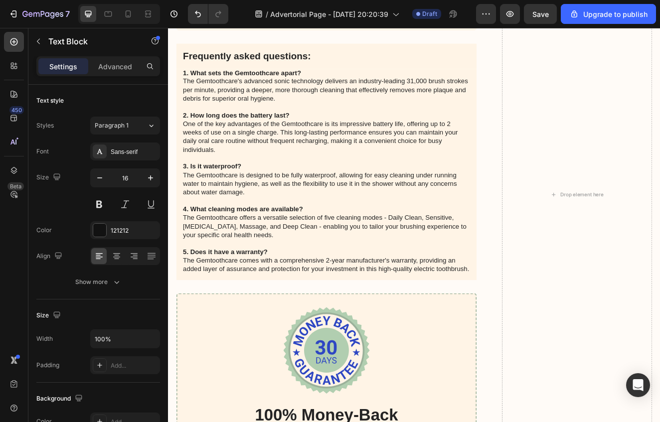
drag, startPoint x: 217, startPoint y: 220, endPoint x: 185, endPoint y: 186, distance: 46.2
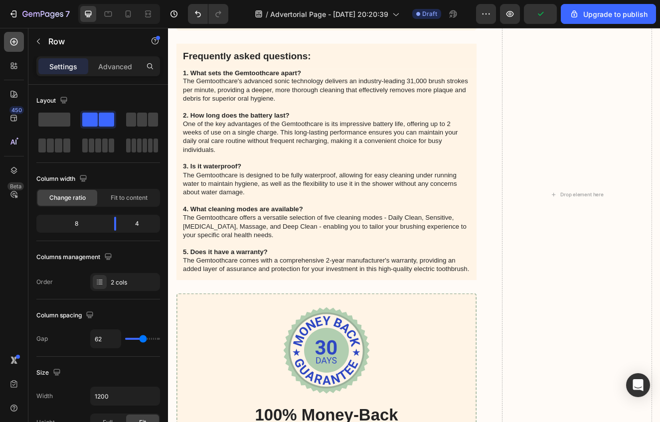
click at [12, 43] on icon at bounding box center [14, 42] width 10 height 10
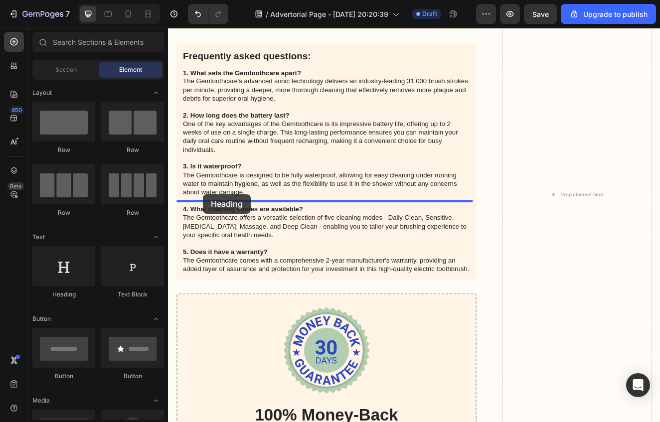
drag, startPoint x: 246, startPoint y: 287, endPoint x: 210, endPoint y: 231, distance: 66.4
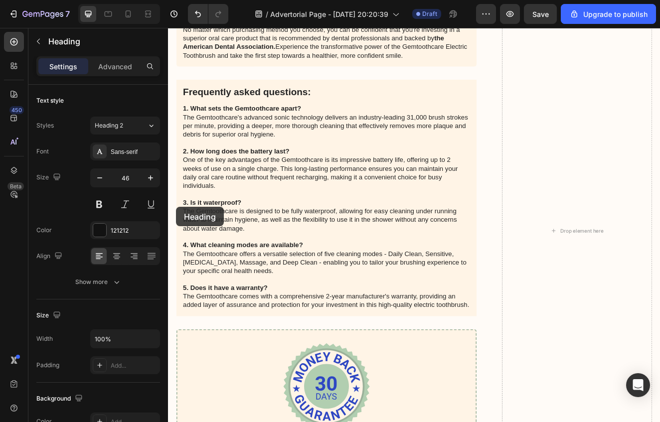
drag, startPoint x: 476, startPoint y: 253, endPoint x: 226, endPoint y: 246, distance: 249.4
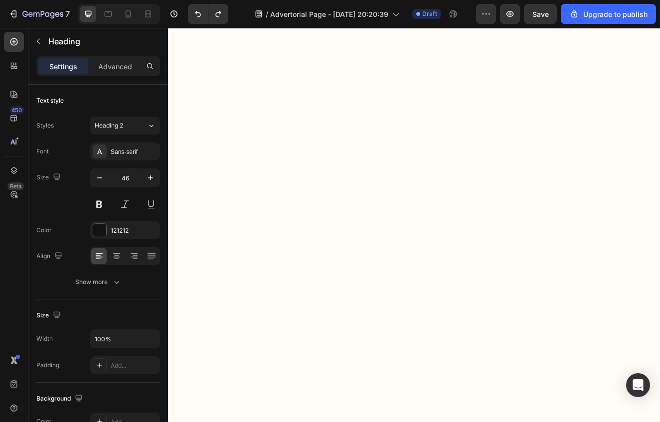
drag, startPoint x: 446, startPoint y: 257, endPoint x: 461, endPoint y: 256, distance: 15.0
drag, startPoint x: 457, startPoint y: 257, endPoint x: 466, endPoint y: 257, distance: 8.5
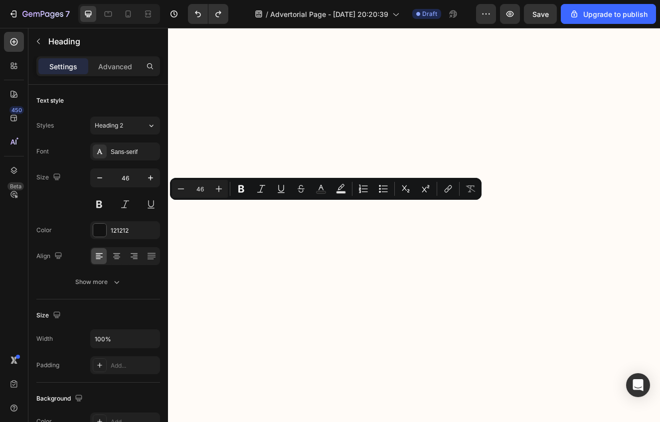
drag, startPoint x: 470, startPoint y: 257, endPoint x: 154, endPoint y: 256, distance: 316.1
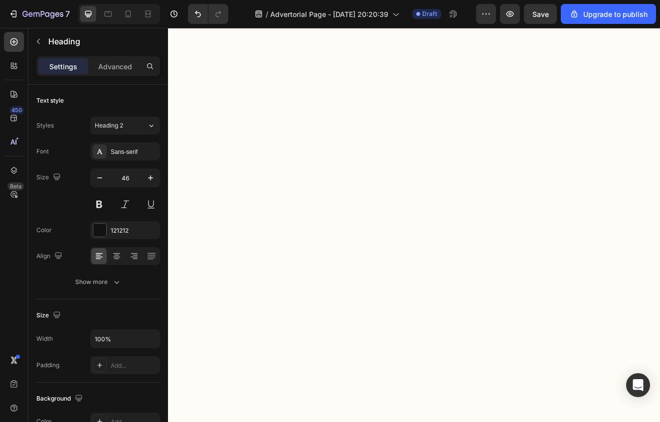
drag, startPoint x: 40, startPoint y: 47, endPoint x: 39, endPoint y: 60, distance: 13.1
click at [40, 47] on button "button" at bounding box center [38, 41] width 16 height 16
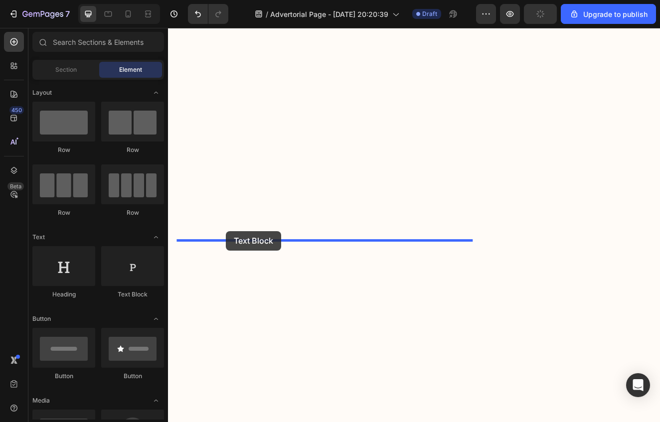
drag, startPoint x: 294, startPoint y: 297, endPoint x: 237, endPoint y: 275, distance: 60.5
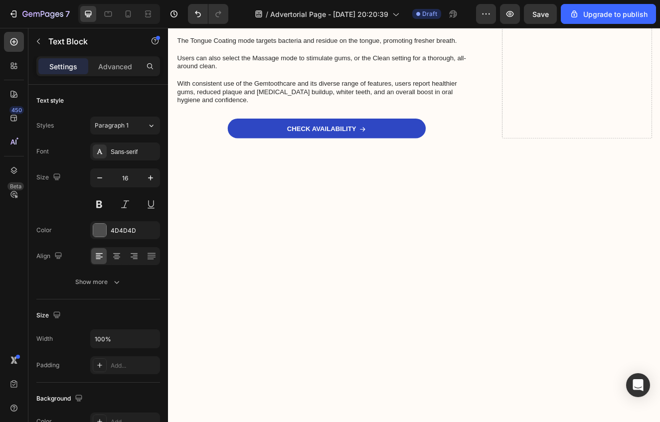
scroll to position [4926, 0]
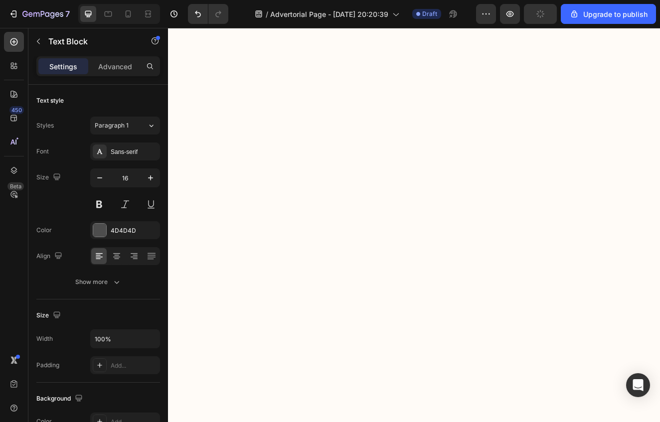
drag, startPoint x: 306, startPoint y: 164, endPoint x: 178, endPoint y: 164, distance: 128.1
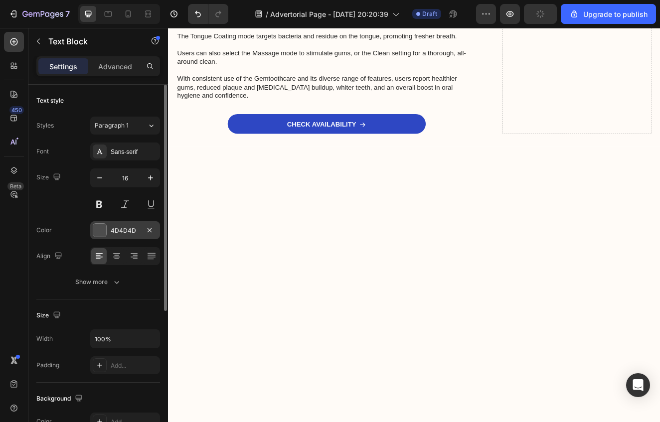
click at [118, 233] on div "4D4D4D" at bounding box center [125, 230] width 29 height 9
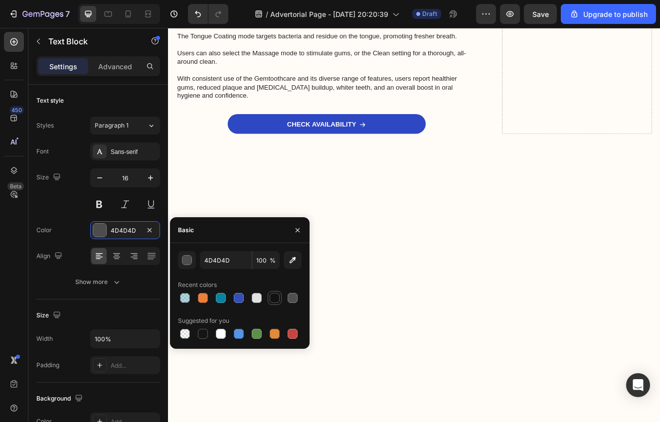
click at [270, 300] on div at bounding box center [275, 298] width 10 height 10
type input "121212"
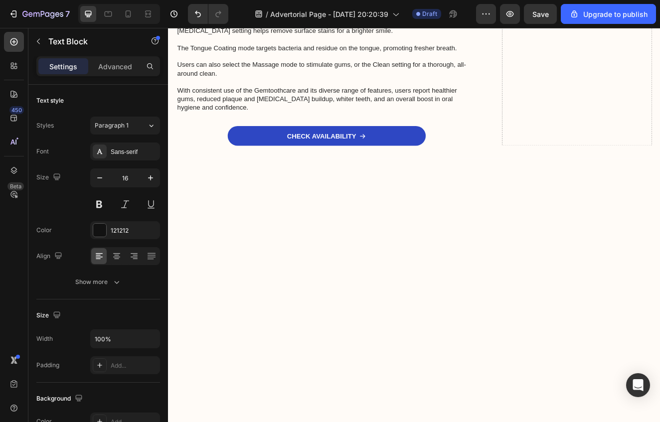
drag, startPoint x: 338, startPoint y: 195, endPoint x: 330, endPoint y: 206, distance: 13.3
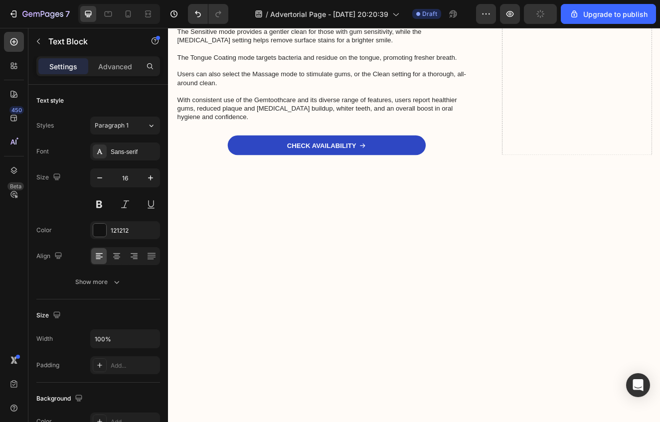
scroll to position [4994, 0]
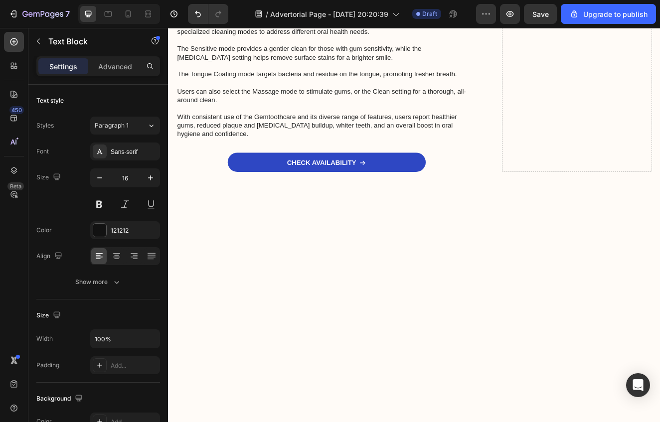
drag, startPoint x: 467, startPoint y: 366, endPoint x: 463, endPoint y: 373, distance: 8.3
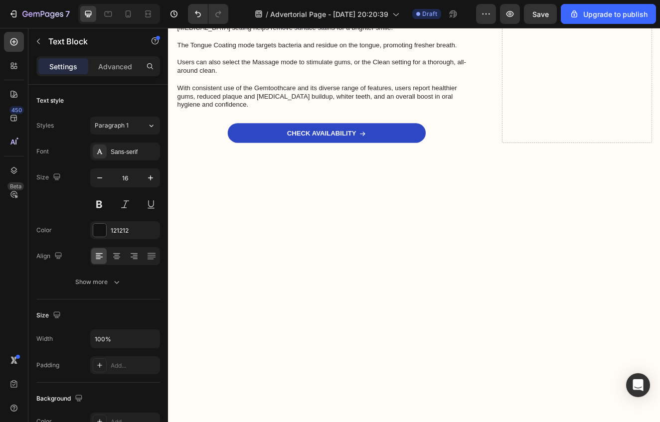
scroll to position [5071, 0]
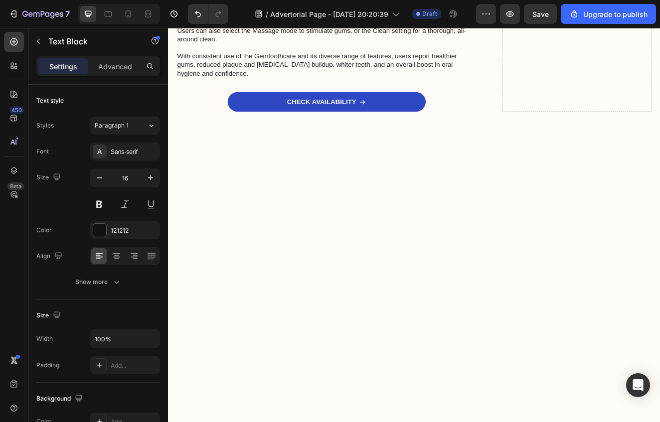
scroll to position [5139, 0]
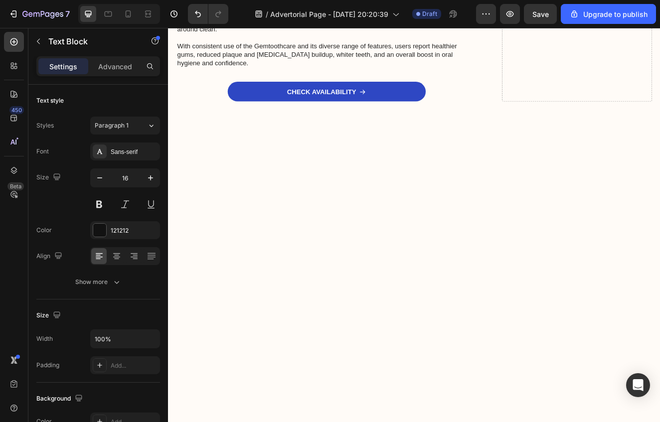
scroll to position [5215, 0]
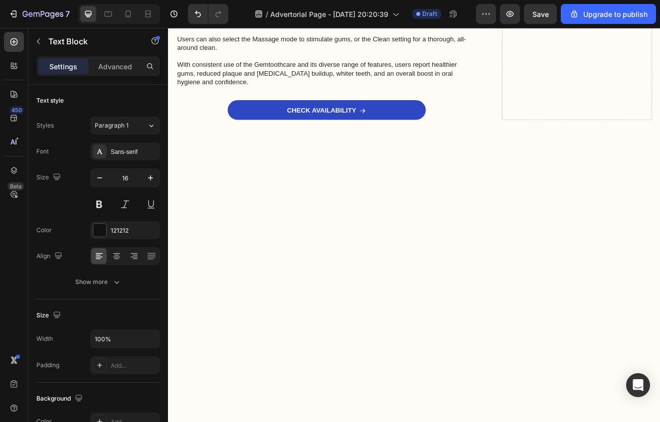
scroll to position [5231, 0]
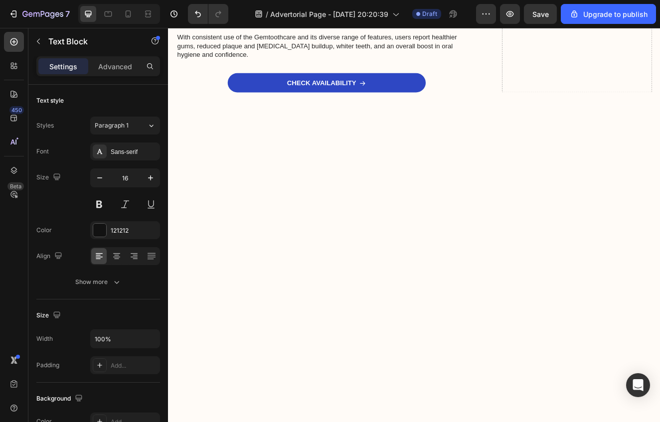
scroll to position [5315, 0]
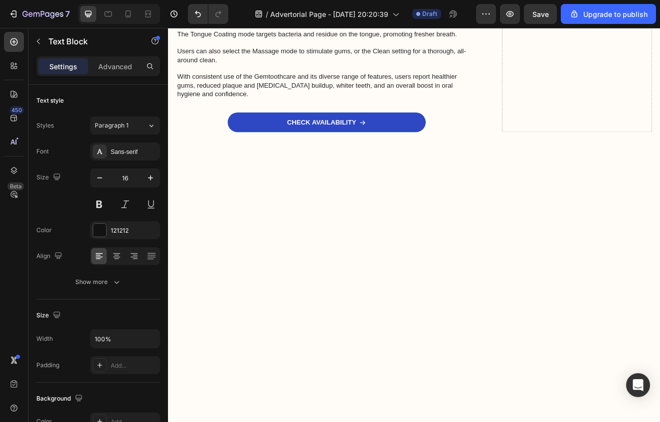
scroll to position [5329, 0]
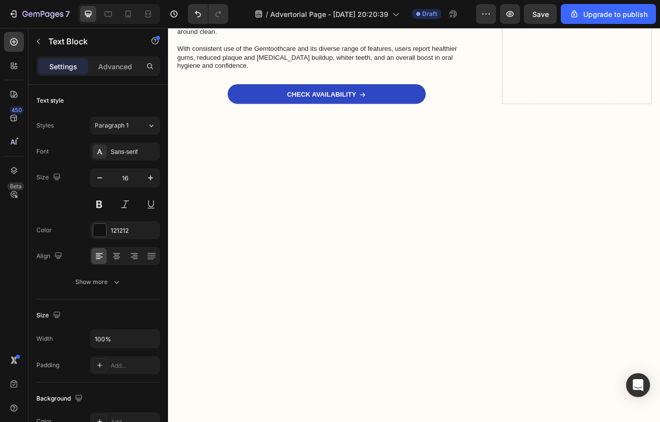
scroll to position [5401, 0]
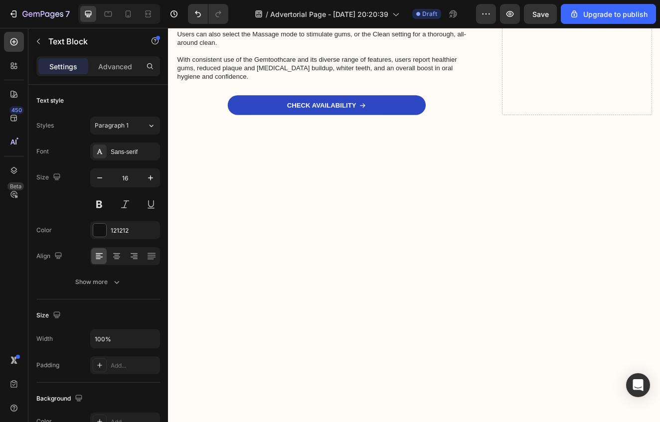
scroll to position [5416, 0]
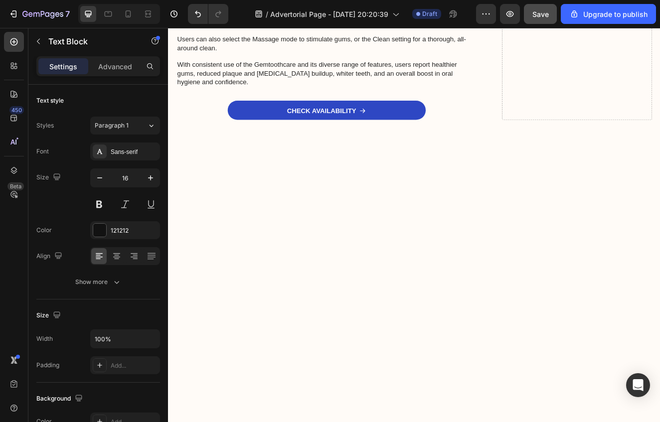
click at [544, 19] on button "Save" at bounding box center [540, 14] width 33 height 20
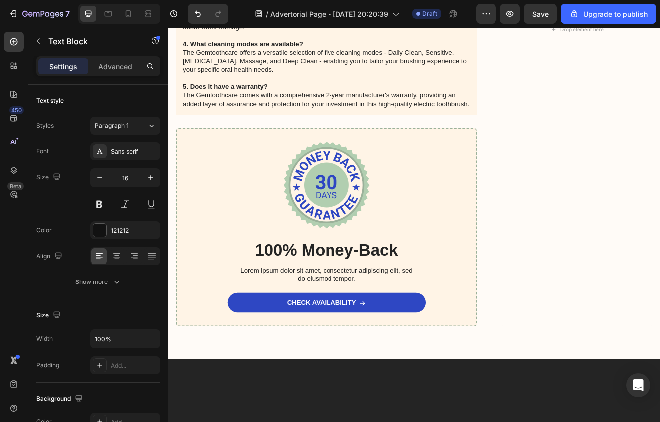
scroll to position [5893, 0]
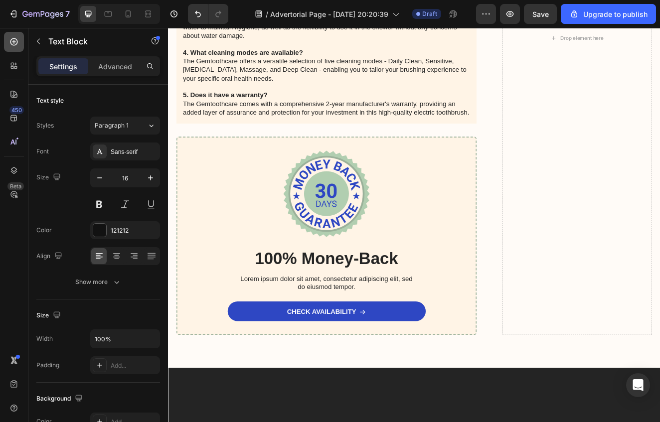
click at [13, 42] on icon at bounding box center [14, 42] width 10 height 10
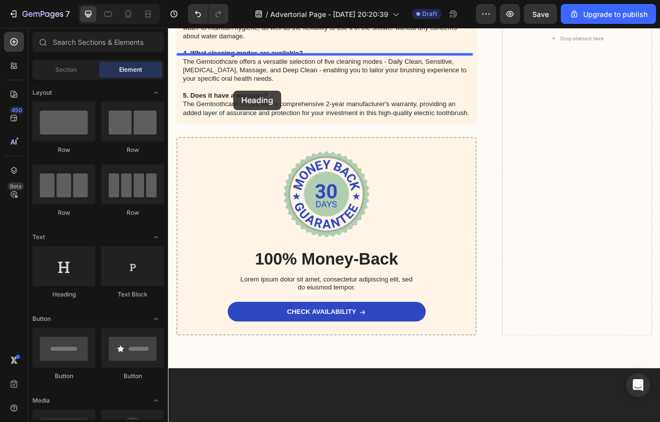
scroll to position [5550, 0]
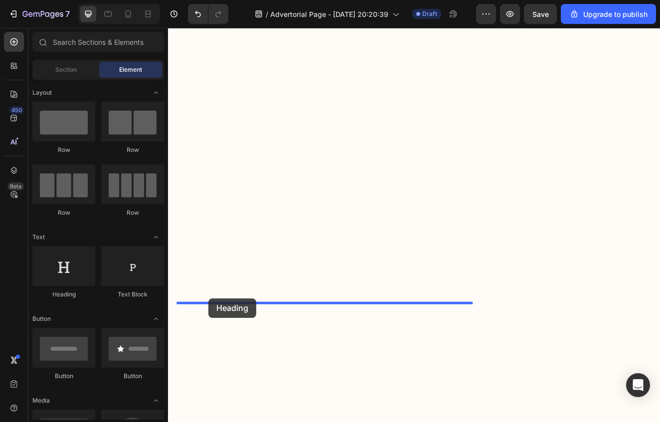
drag, startPoint x: 247, startPoint y: 302, endPoint x: 222, endPoint y: 354, distance: 57.8
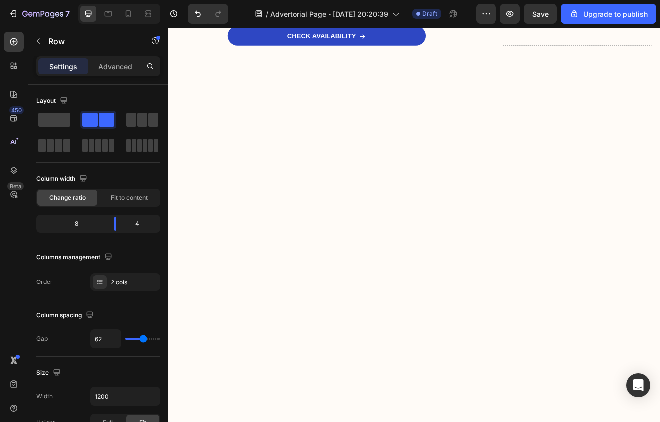
drag, startPoint x: 479, startPoint y: 360, endPoint x: 486, endPoint y: 364, distance: 8.0
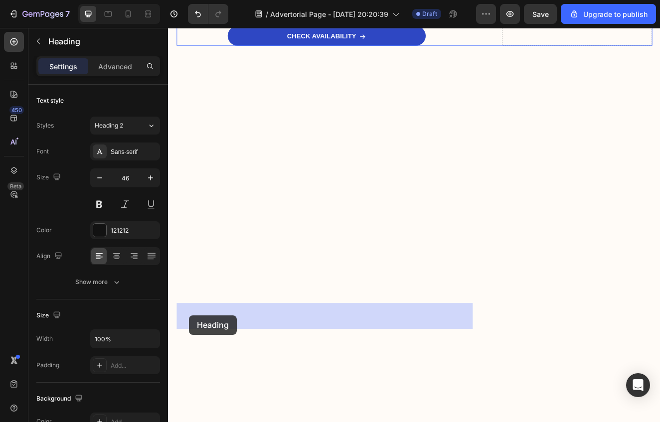
drag, startPoint x: 482, startPoint y: 377, endPoint x: 198, endPoint y: 377, distance: 283.7
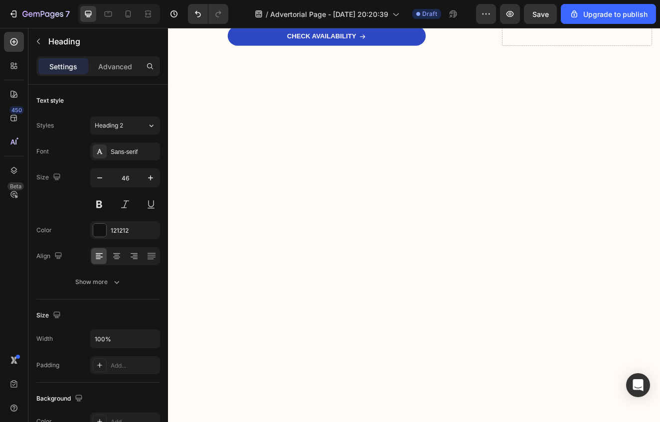
drag, startPoint x: 450, startPoint y: 384, endPoint x: 471, endPoint y: 380, distance: 20.8
drag, startPoint x: 474, startPoint y: 380, endPoint x: 182, endPoint y: 378, distance: 292.2
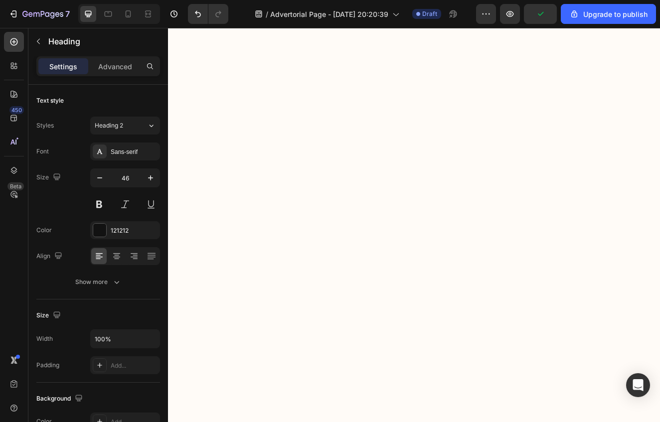
scroll to position [5728, 0]
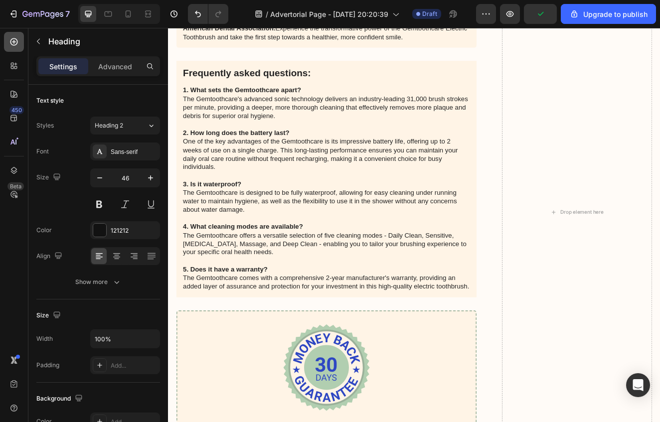
click at [14, 43] on icon at bounding box center [14, 42] width 10 height 10
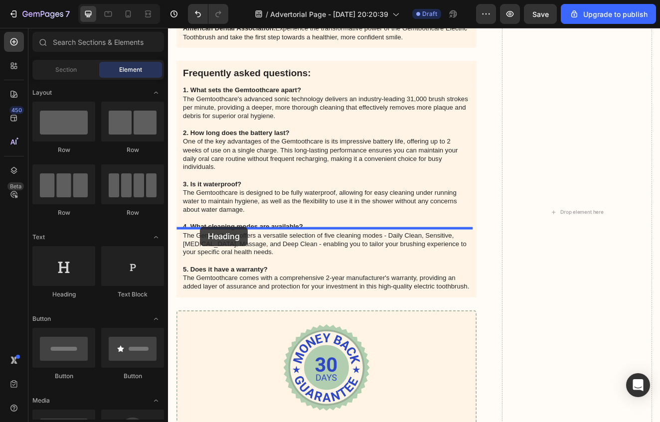
drag, startPoint x: 248, startPoint y: 284, endPoint x: 207, endPoint y: 270, distance: 43.4
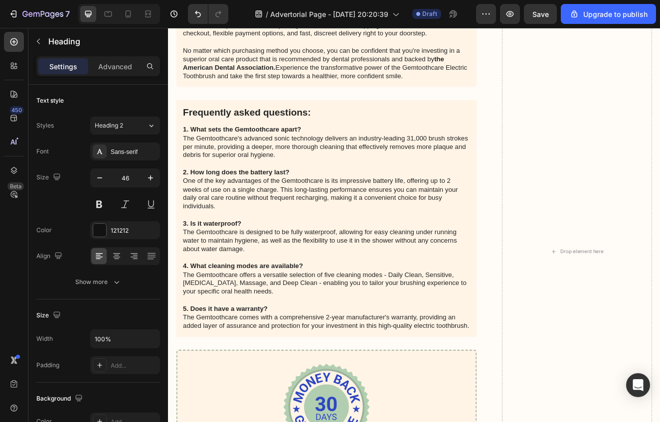
drag, startPoint x: 467, startPoint y: 293, endPoint x: 335, endPoint y: 265, distance: 135.1
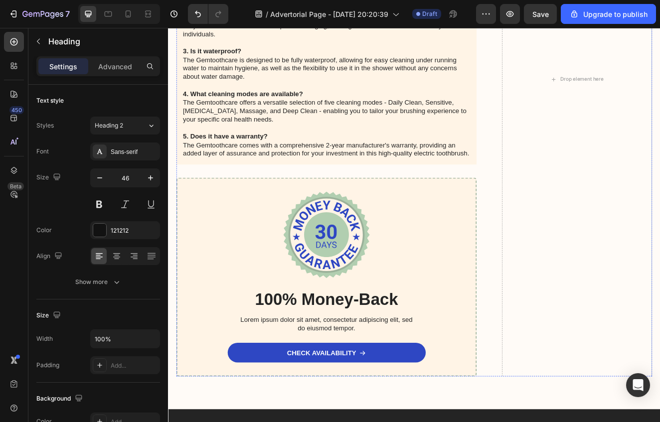
scroll to position [5922, 0]
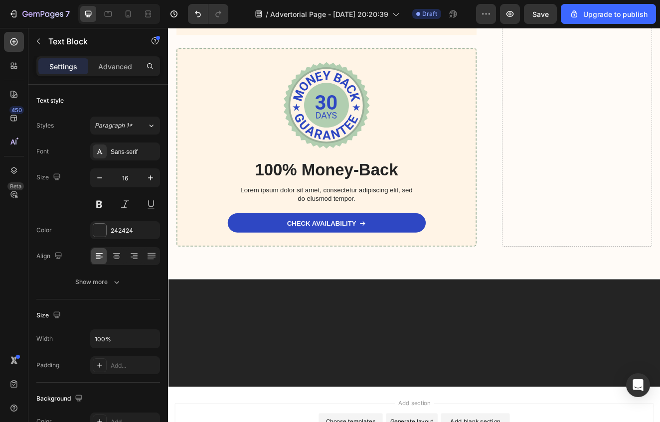
drag, startPoint x: 305, startPoint y: 151, endPoint x: 273, endPoint y: 122, distance: 42.7
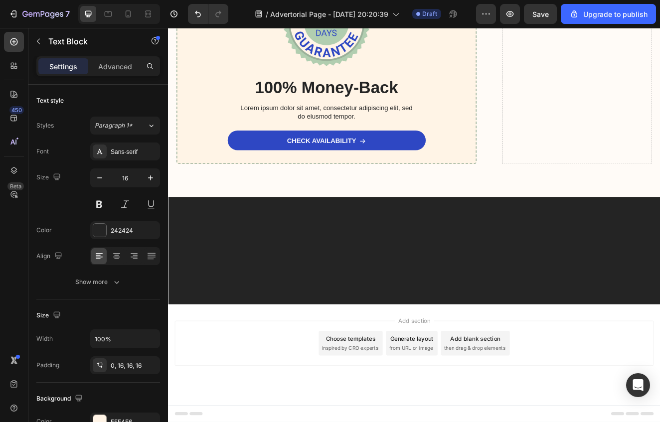
drag, startPoint x: 312, startPoint y: 390, endPoint x: 300, endPoint y: 250, distance: 141.2
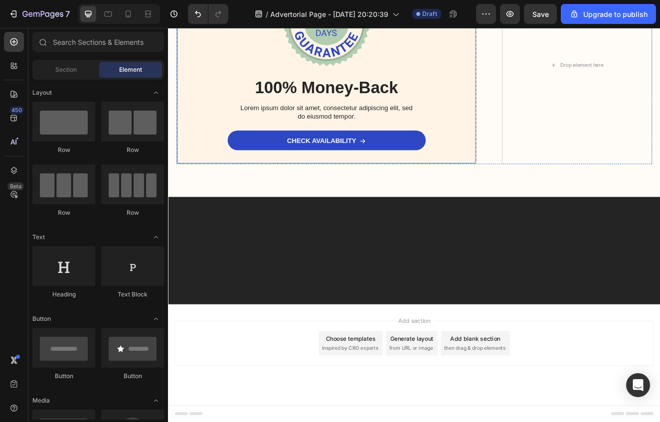
click at [259, 176] on div "Image 100% Money-Back Heading Lorem ipsum dolor sit amet, consectetur adipiscin…" at bounding box center [360, 72] width 365 height 241
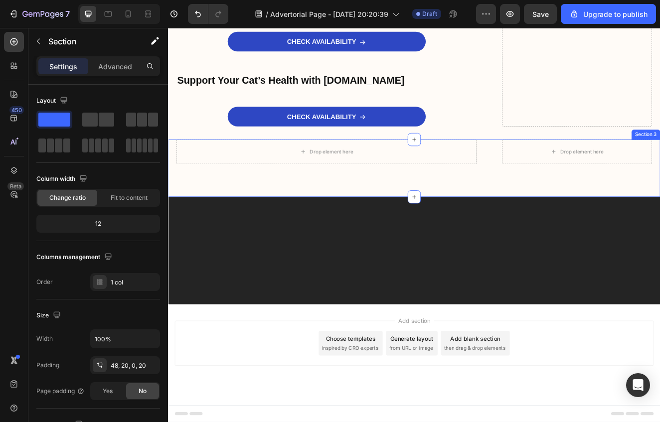
click at [302, 257] on div at bounding box center [467, 298] width 598 height 131
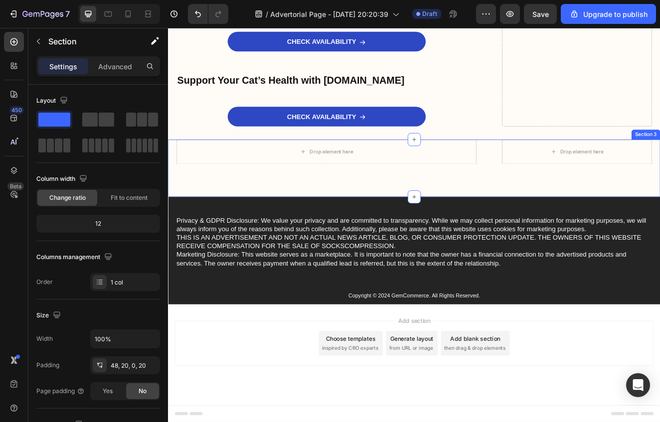
scroll to position [5905, 0]
click at [403, 273] on div "Privacy & GDPR Disclosure: We value your privacy and are committed to transpare…" at bounding box center [467, 298] width 598 height 131
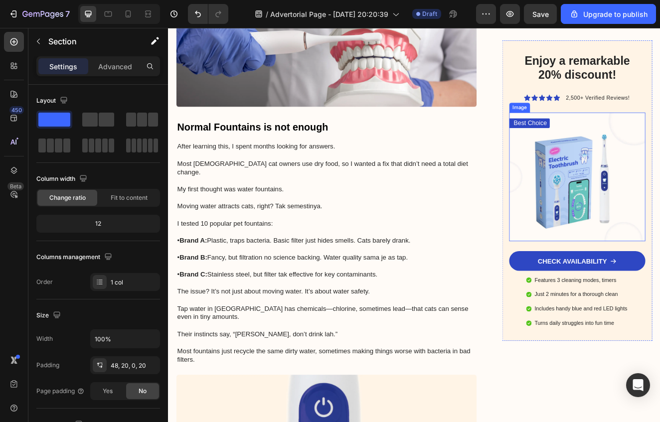
scroll to position [1939, 0]
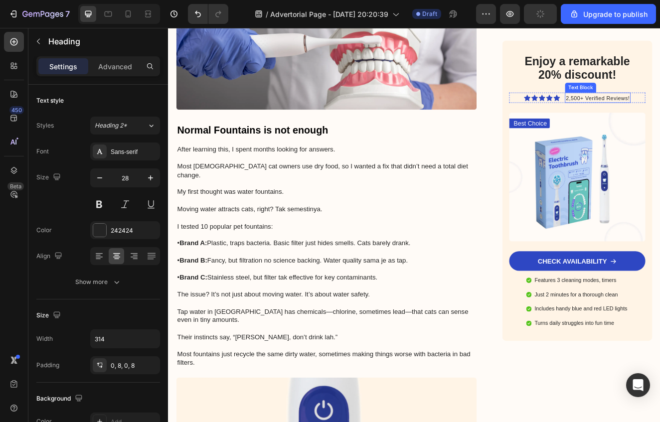
click at [660, 83] on h2 "Enjoy a remarkable 20% discount!" at bounding box center [665, 76] width 157 height 35
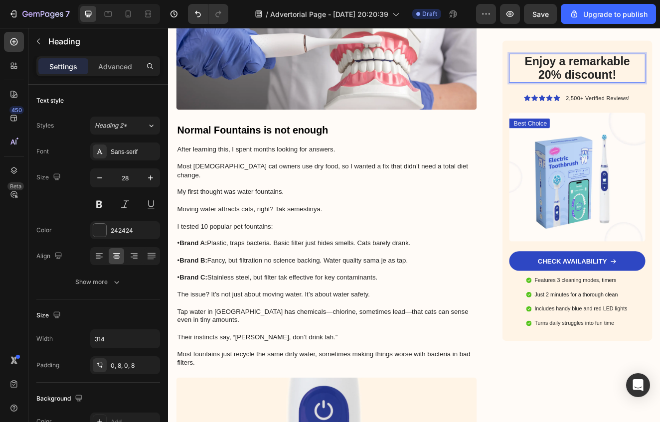
click at [660, 83] on h2 "Enjoy a remarkable 20% discount!" at bounding box center [665, 76] width 157 height 35
click at [660, 77] on p "Enjoy a remarkable 20% discount!" at bounding box center [665, 76] width 149 height 33
click at [660, 81] on p "Enjoy a remarkable 20% discount!" at bounding box center [665, 76] width 149 height 33
drag, startPoint x: 719, startPoint y: 85, endPoint x: 593, endPoint y: 69, distance: 127.2
click at [593, 69] on p "Enjoy a remarkable 20% discount!" at bounding box center [665, 76] width 149 height 33
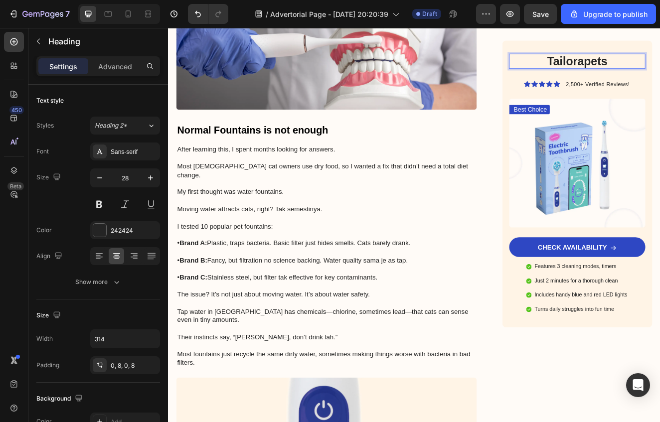
click at [660, 65] on p "Tailorapets" at bounding box center [665, 68] width 149 height 17
drag, startPoint x: 703, startPoint y: 68, endPoint x: 609, endPoint y: 67, distance: 93.7
click at [610, 67] on p "Tailorapets" at bounding box center [665, 68] width 149 height 17
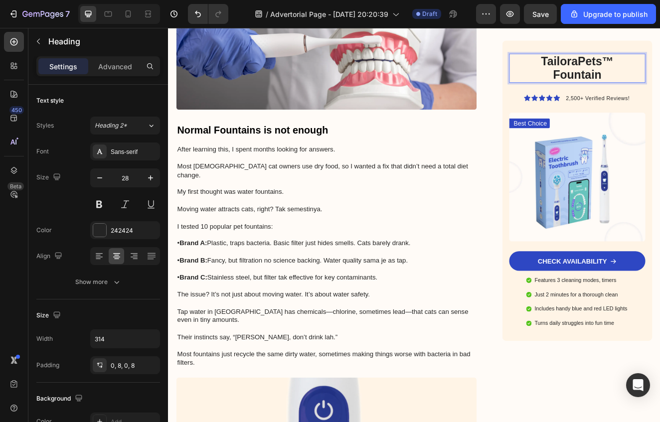
click at [626, 85] on p "TailoraPets™ Fountain" at bounding box center [665, 76] width 149 height 33
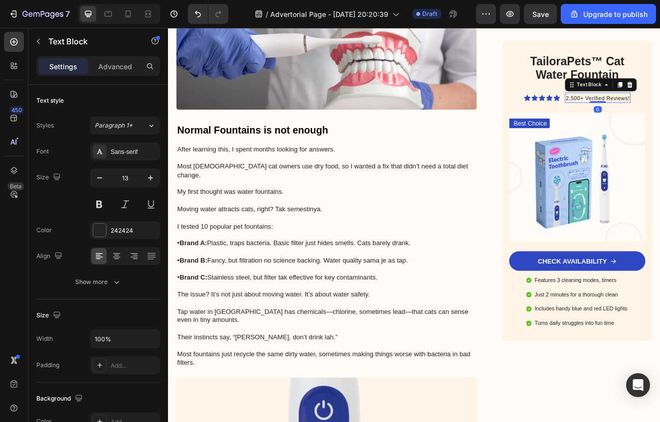
drag, startPoint x: 682, startPoint y: 113, endPoint x: 673, endPoint y: 114, distance: 9.5
click at [660, 183] on img at bounding box center [665, 209] width 166 height 157
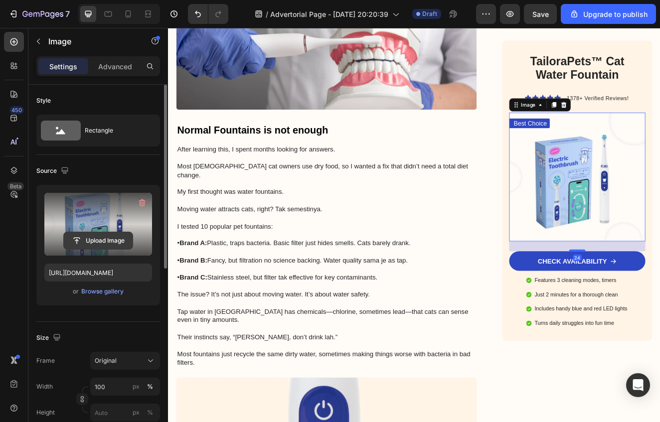
click at [95, 244] on input "file" at bounding box center [98, 240] width 69 height 17
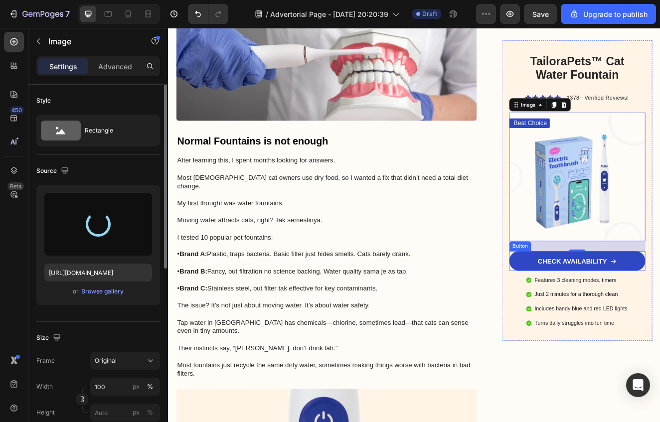
scroll to position [1924, 0]
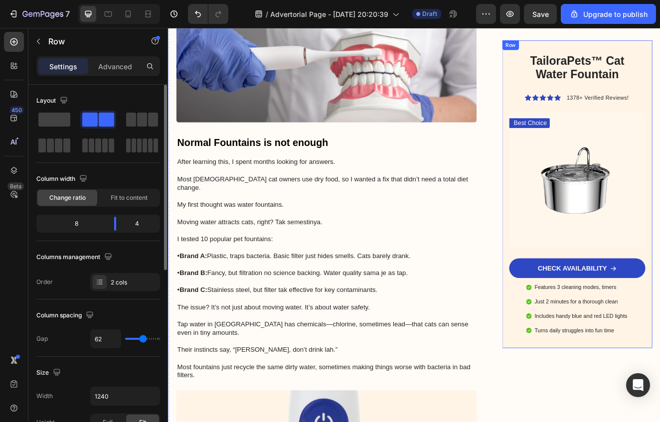
click at [574, 108] on div "TailoraPets™ Cat Water Fountain Heading Icon Icon Icon Icon Icon Icon List 1378…" at bounding box center [665, 230] width 183 height 375
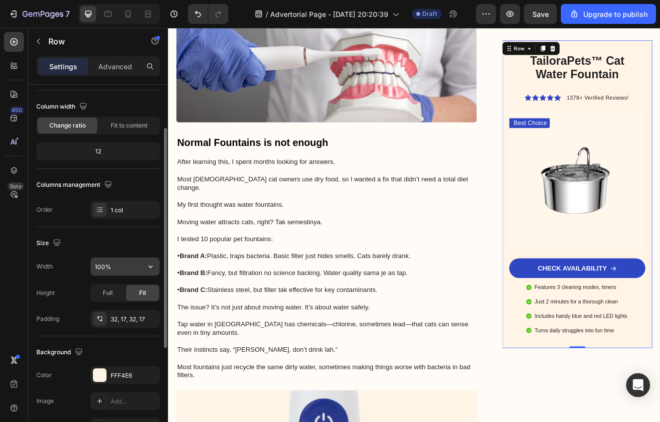
scroll to position [90, 0]
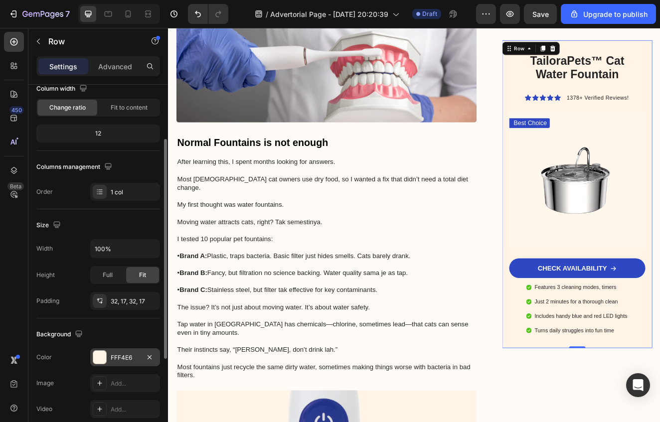
click at [134, 361] on div "FFF4E6" at bounding box center [125, 358] width 29 height 9
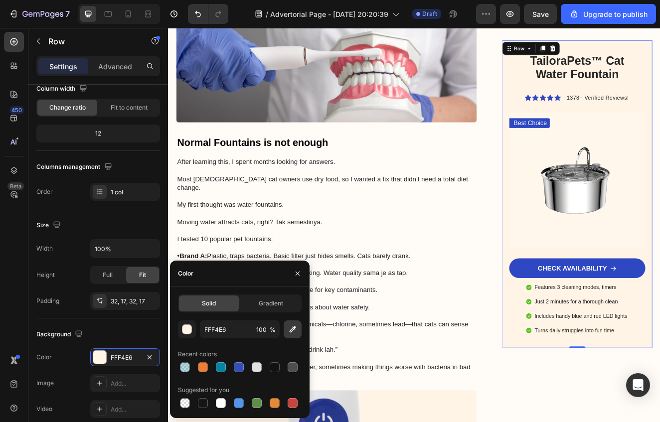
click at [295, 333] on icon "button" at bounding box center [293, 330] width 10 height 10
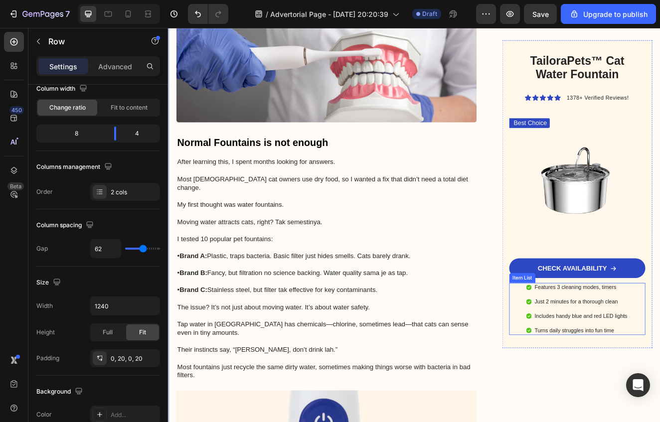
click at [660, 342] on p "Features 3 cleaning modes, timers" at bounding box center [669, 344] width 113 height 8
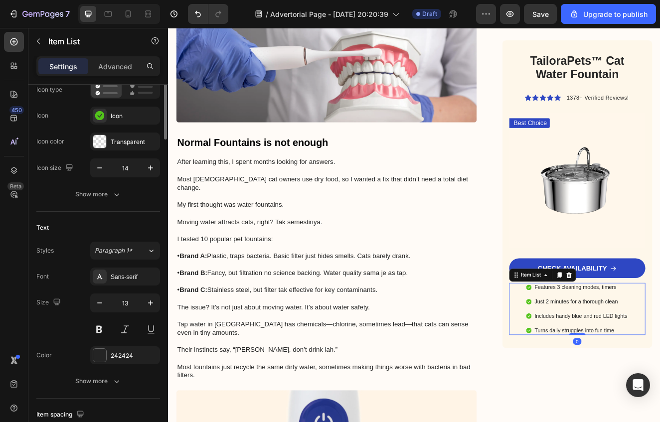
scroll to position [0, 0]
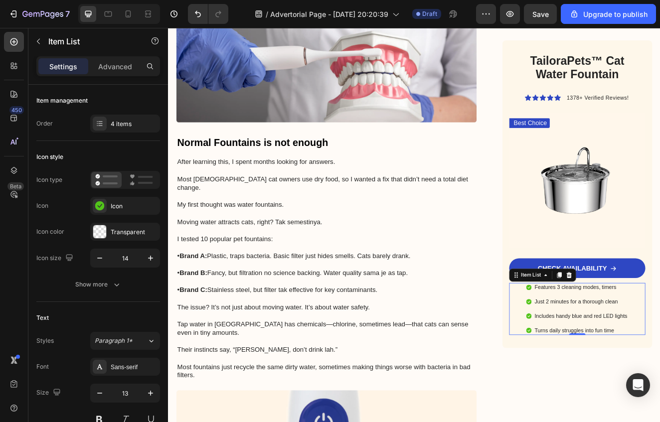
click at [660, 384] on div "Features 3 cleaning modes, timers Just 2 minutes for a thorough clean Includes …" at bounding box center [665, 370] width 125 height 64
click at [660, 395] on p "Turns daily struggles into fun time" at bounding box center [669, 396] width 113 height 8
click at [660, 392] on div "Features 3 cleaning modes, timers Just 2 minutes for a thorough clean Includes …" at bounding box center [665, 370] width 166 height 64
click at [660, 394] on p "Turns daily struggles into fun time" at bounding box center [669, 396] width 113 height 8
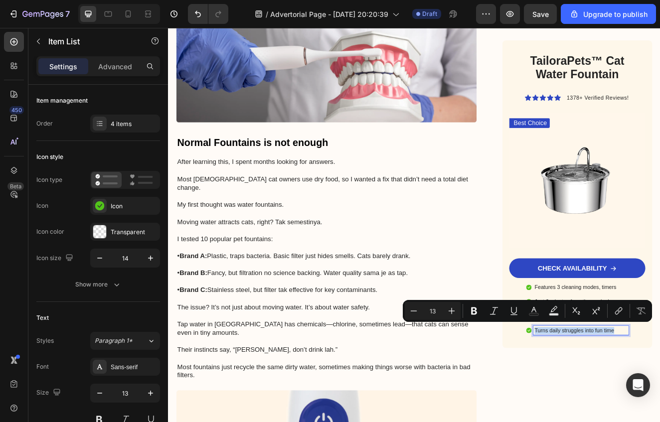
drag, startPoint x: 711, startPoint y: 394, endPoint x: 598, endPoint y: 355, distance: 118.7
click at [595, 358] on div "Features 3 cleaning modes, timers Just 2 minutes for a thorough clean Includes …" at bounding box center [665, 370] width 166 height 64
drag, startPoint x: 598, startPoint y: 355, endPoint x: 603, endPoint y: 350, distance: 6.7
click at [603, 352] on div "Features 3 cleaning modes, timers Just 2 minutes for a thorough clean Includes …" at bounding box center [665, 370] width 125 height 64
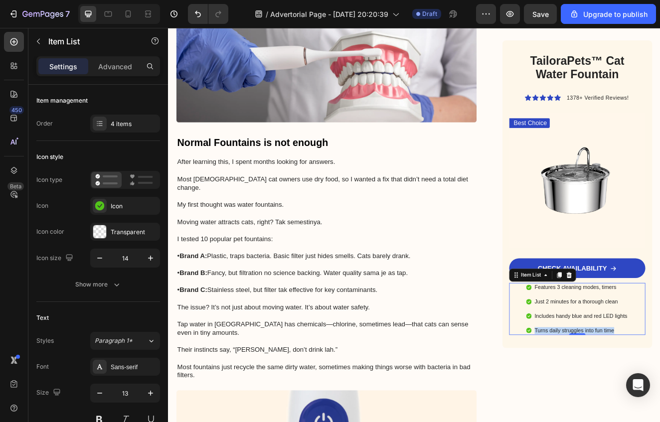
drag, startPoint x: 702, startPoint y: 350, endPoint x: 706, endPoint y: 343, distance: 8.3
click at [660, 350] on div "Features 3 cleaning modes, timers Just 2 minutes for a thorough clean Includes …" at bounding box center [665, 370] width 125 height 64
click at [660, 343] on p "Features 3 cleaning modes, timers" at bounding box center [669, 344] width 113 height 8
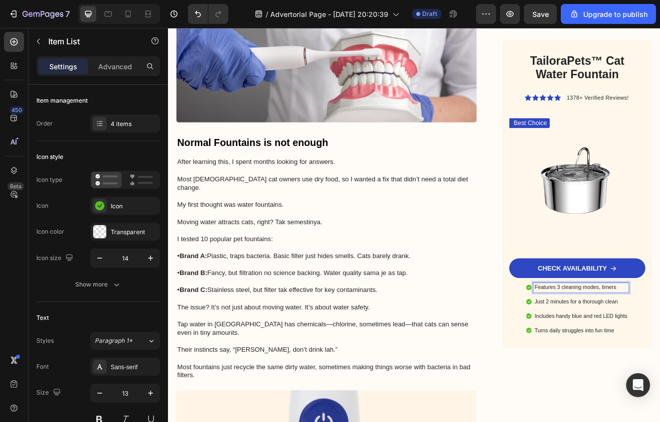
click at [660, 343] on p "Features 3 cleaning modes, timers" at bounding box center [669, 344] width 113 height 8
click at [660, 342] on p "Features 3 cleaning modes, time" at bounding box center [669, 344] width 113 height 8
click at [616, 343] on p "Features 3 cleaning modes, time" at bounding box center [669, 344] width 113 height 8
click at [595, 343] on div "Features 3 cleaning modes, time Just 2 minutes for a thorough clean Includes ha…" at bounding box center [665, 370] width 166 height 64
click at [652, 327] on icon at bounding box center [655, 328] width 6 height 7
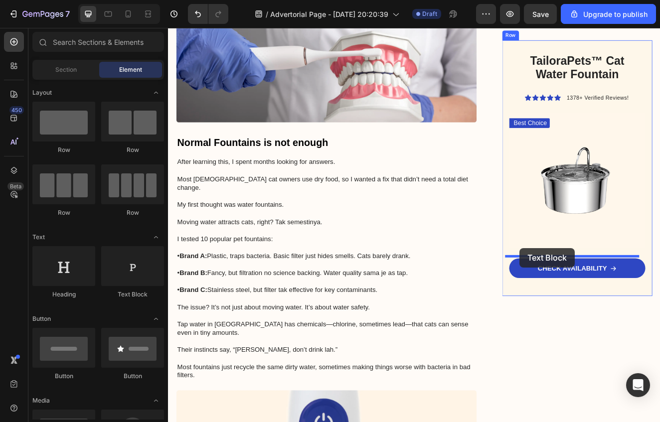
drag, startPoint x: 304, startPoint y: 298, endPoint x: 595, endPoint y: 296, distance: 290.7
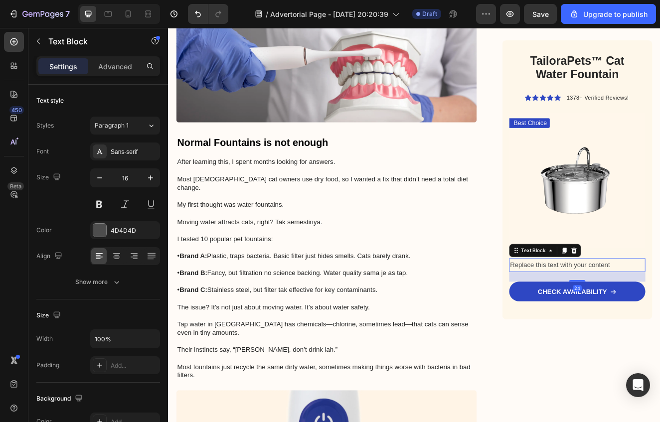
click at [660, 309] on div "Replace this text with your content" at bounding box center [665, 316] width 166 height 16
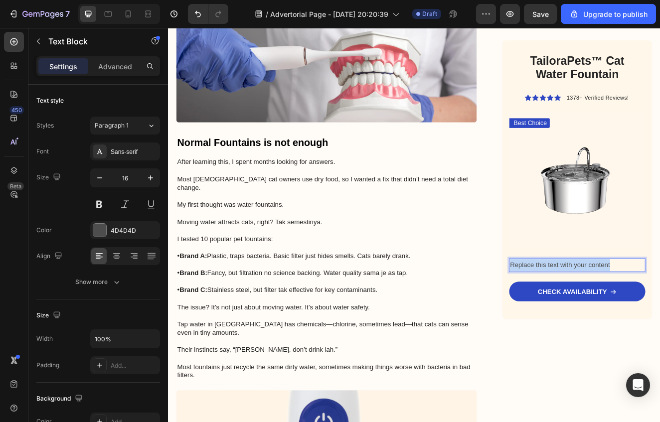
drag, startPoint x: 705, startPoint y: 312, endPoint x: 574, endPoint y: 307, distance: 130.7
click at [574, 307] on div "TailoraPets™ Cat Water Fountain Heading Icon Icon Icon Icon Icon Icon List 1378…" at bounding box center [665, 213] width 183 height 340
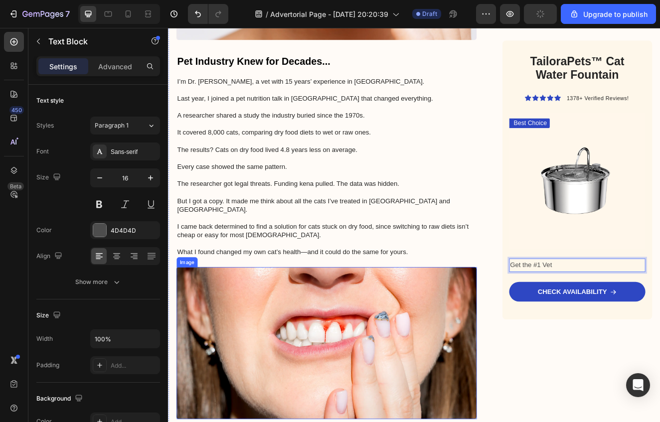
scroll to position [890, 0]
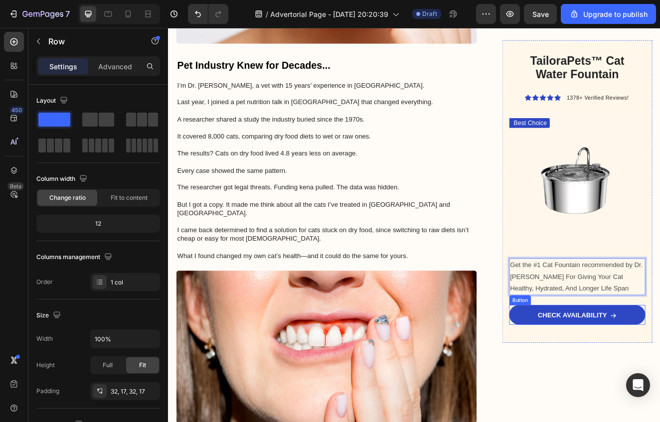
click at [655, 389] on div "CHECK AVAILABILITY Button" at bounding box center [665, 381] width 166 height 30
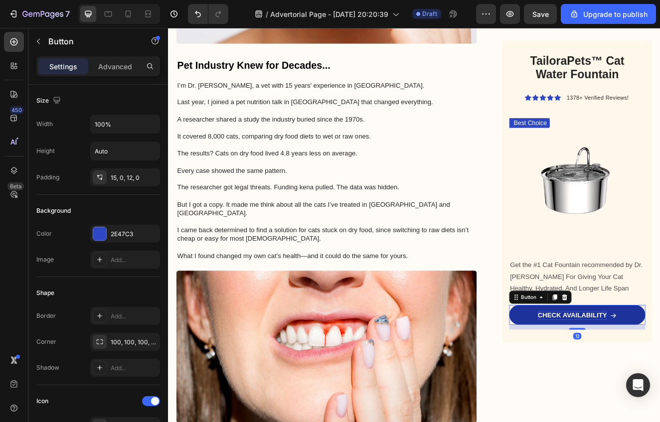
click at [660, 377] on p "CHECK AVAILABILITY" at bounding box center [659, 378] width 84 height 10
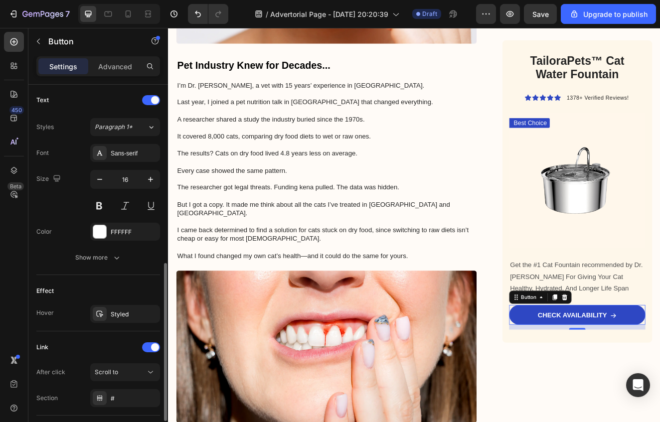
scroll to position [480, 0]
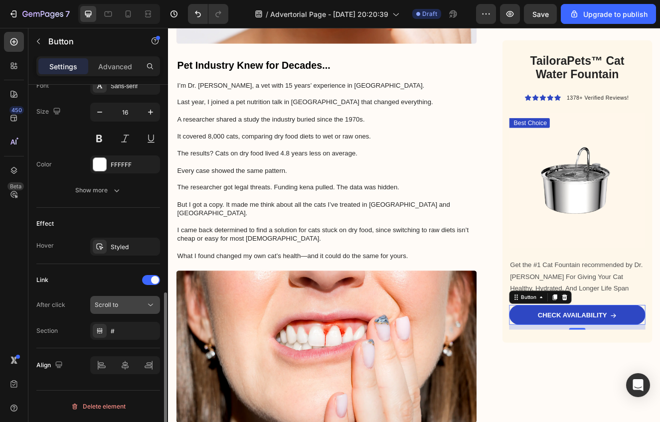
click at [131, 303] on div "Scroll to" at bounding box center [120, 305] width 51 height 9
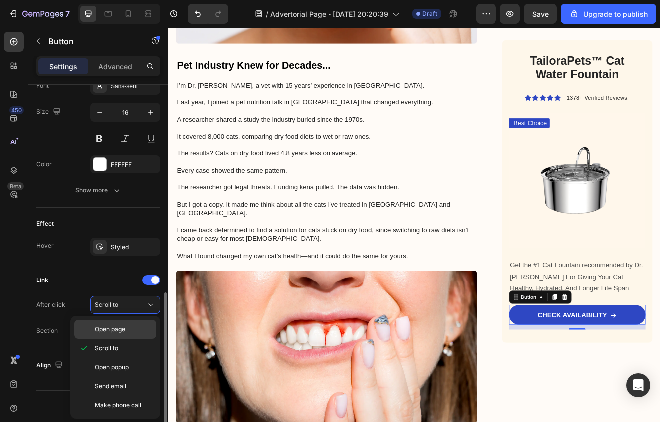
click at [123, 325] on span "Open page" at bounding box center [110, 329] width 30 height 9
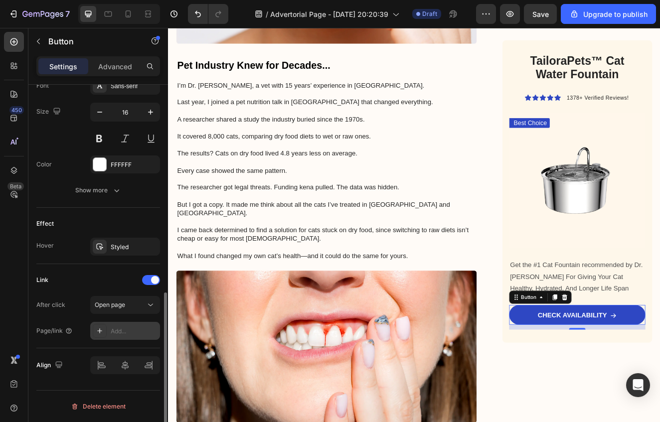
click at [123, 331] on div "Add..." at bounding box center [134, 331] width 47 height 9
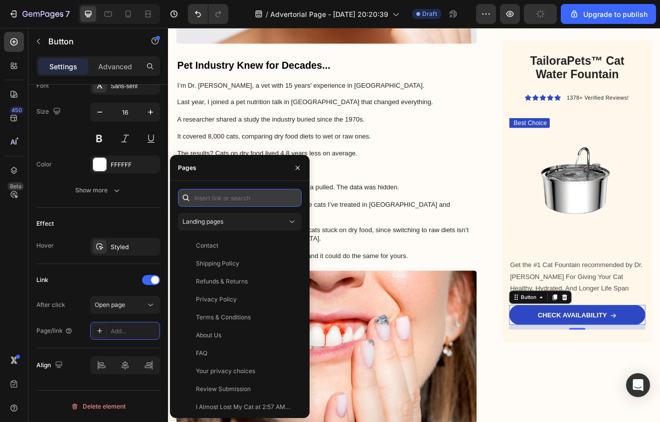
click at [222, 203] on input "text" at bounding box center [240, 198] width 124 height 18
click at [262, 194] on input "text" at bounding box center [240, 198] width 124 height 18
paste input "[URL][DOMAIN_NAME]"
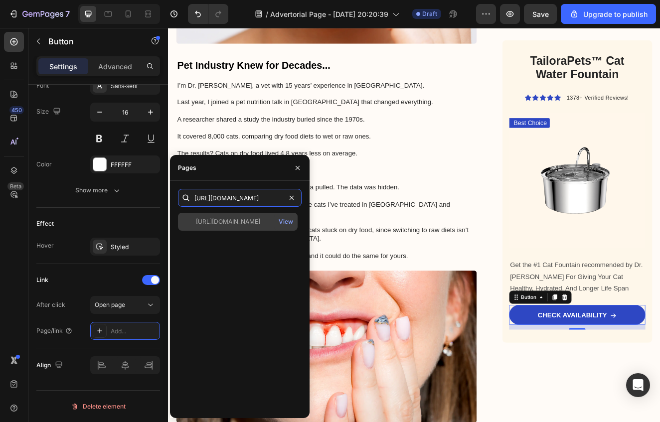
type input "[URL][DOMAIN_NAME]"
click at [248, 228] on div "[URL][DOMAIN_NAME] View" at bounding box center [238, 222] width 120 height 18
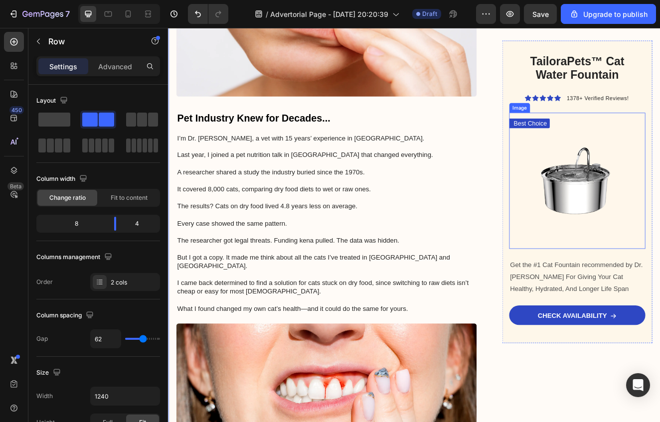
scroll to position [818, 0]
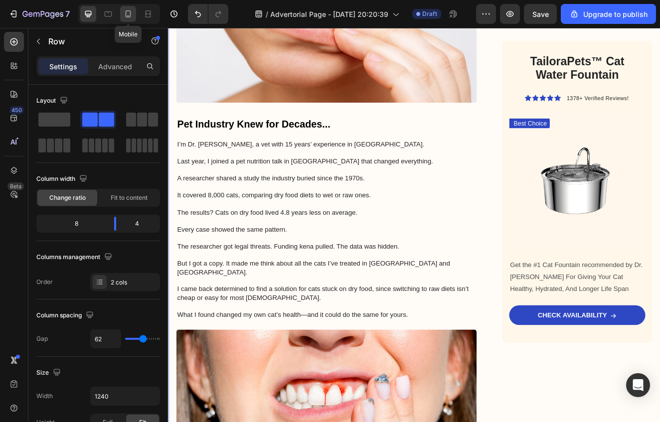
click at [123, 15] on icon at bounding box center [128, 14] width 10 height 10
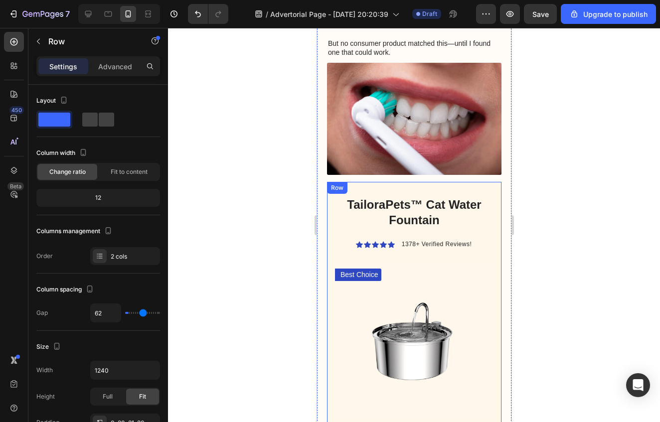
scroll to position [2370, 0]
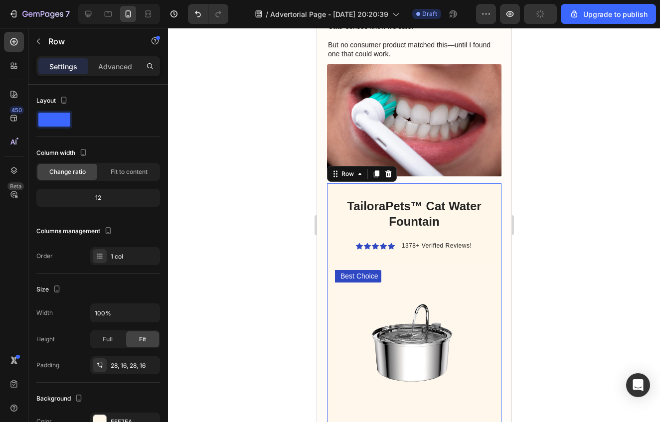
click at [336, 183] on div "TailoraPets™ Cat Water Fountain Heading Icon Icon Icon Icon Icon Icon List 1378…" at bounding box center [414, 353] width 175 height 341
click at [373, 170] on icon at bounding box center [376, 174] width 8 height 8
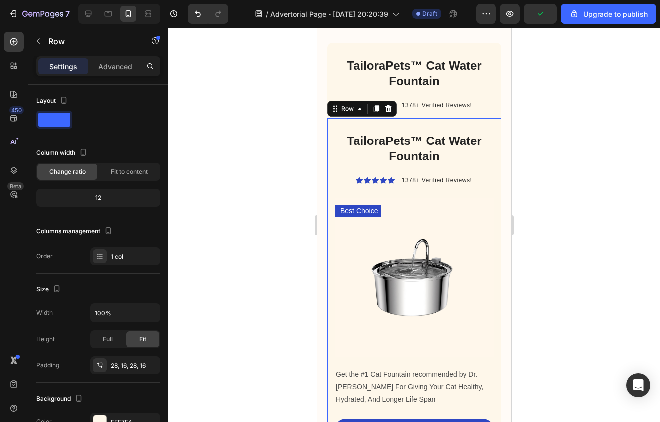
scroll to position [2777, 0]
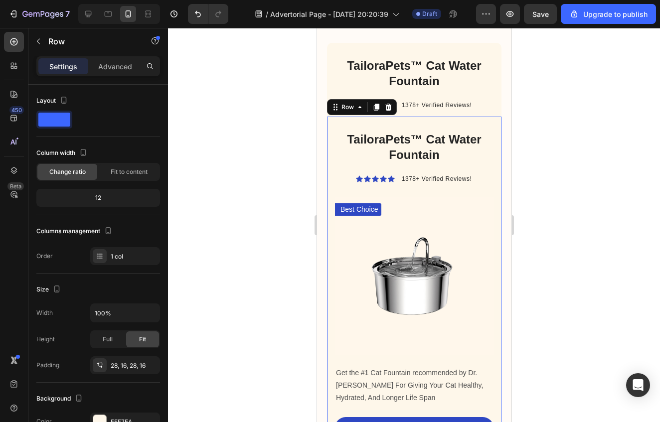
click at [584, 198] on div at bounding box center [414, 225] width 492 height 394
drag, startPoint x: 452, startPoint y: 66, endPoint x: 430, endPoint y: 93, distance: 35.1
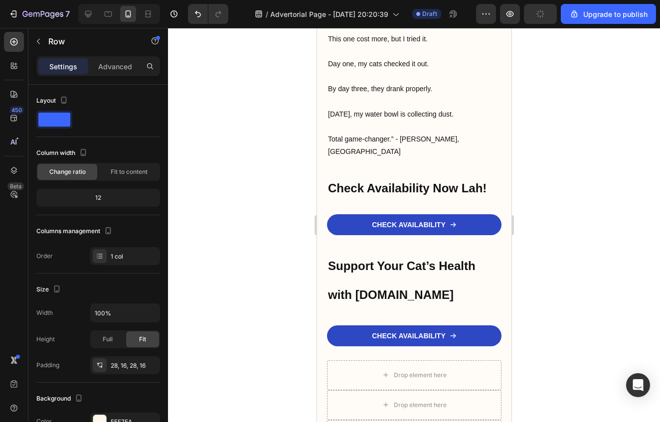
scroll to position [6455, 0]
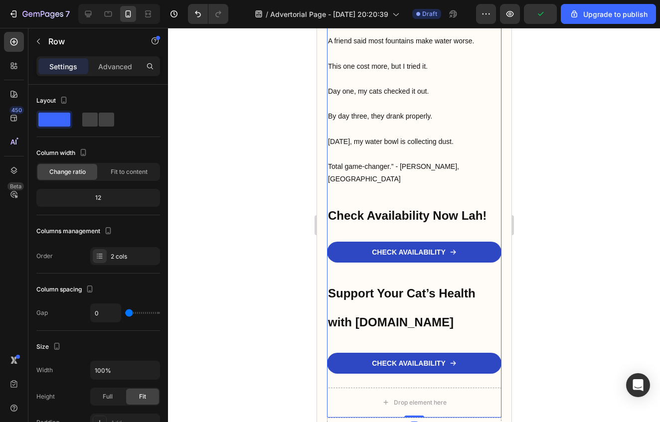
drag, startPoint x: 370, startPoint y: 196, endPoint x: 356, endPoint y: 197, distance: 14.0
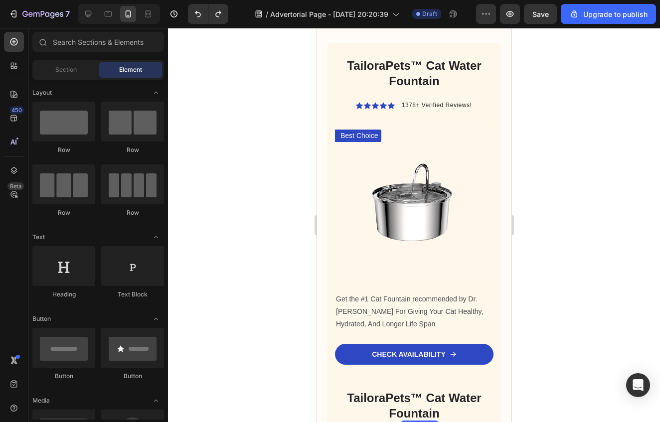
scroll to position [2646, 0]
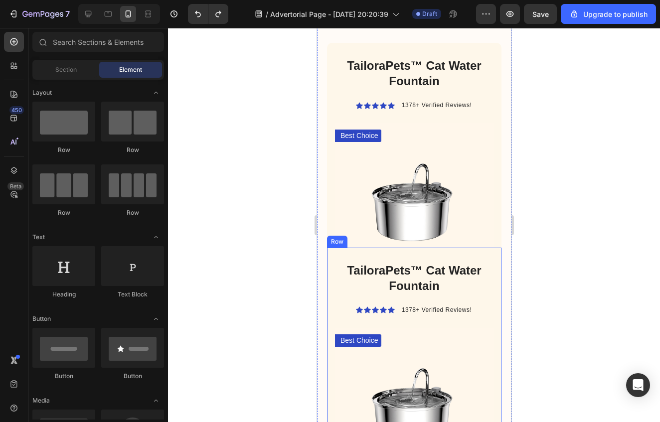
click at [343, 248] on div "TailoraPets™ Cat Water Fountain Heading Icon Icon Icon Icon Icon Icon List 1378…" at bounding box center [414, 418] width 175 height 341
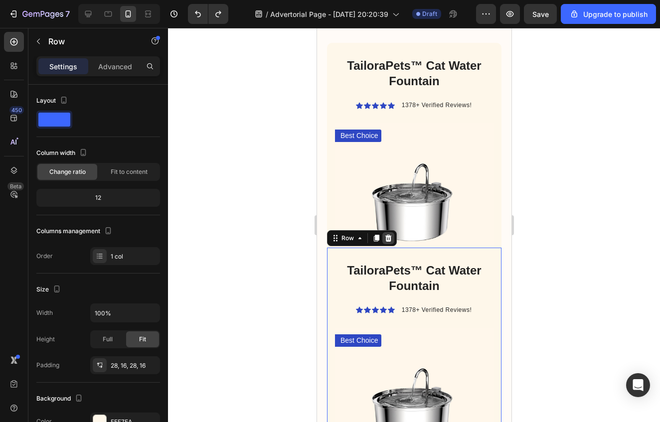
click at [390, 234] on icon at bounding box center [388, 238] width 8 height 8
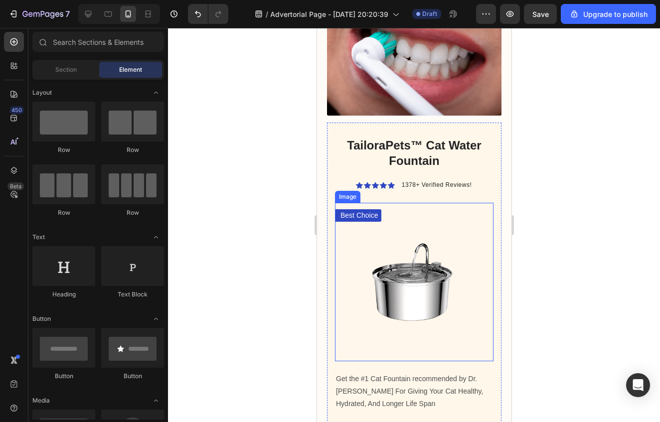
scroll to position [2427, 0]
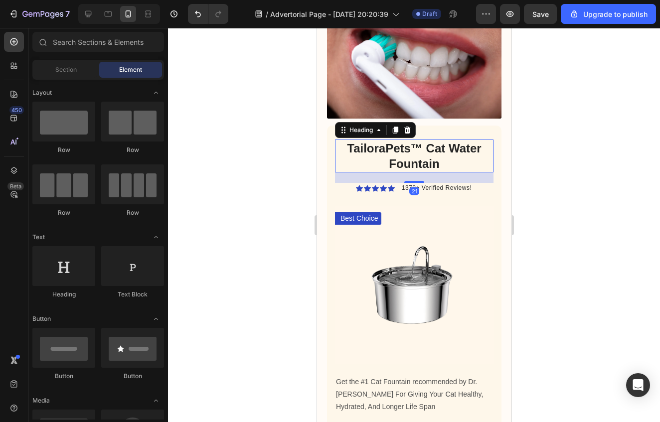
click at [341, 140] on h2 "TailoraPets™ Cat Water Fountain" at bounding box center [414, 156] width 159 height 33
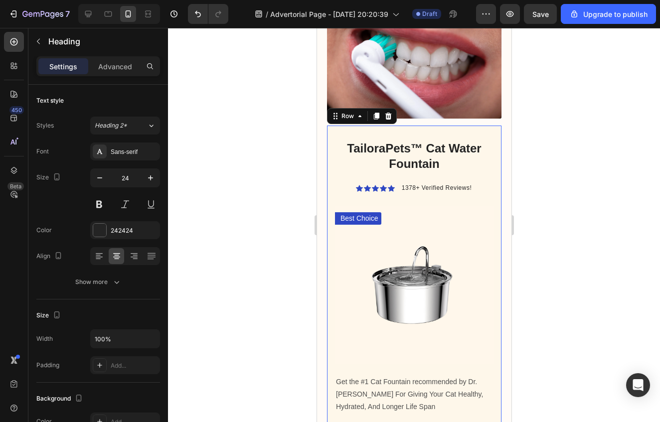
click at [328, 126] on div "TailoraPets™ Cat Water Fountain Heading Icon Icon Icon Icon Icon Icon List 1378…" at bounding box center [414, 296] width 175 height 341
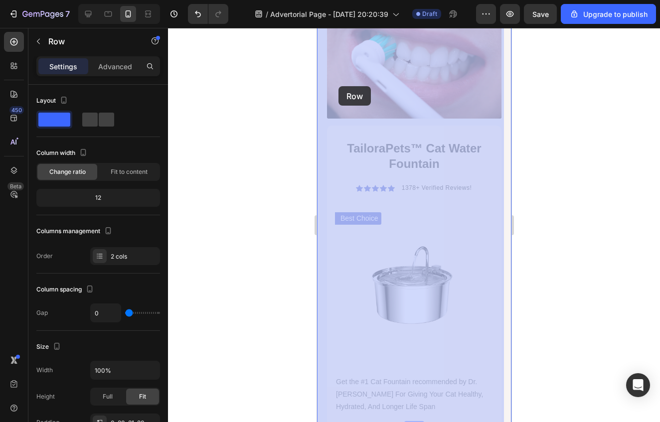
drag, startPoint x: 327, startPoint y: 80, endPoint x: 338, endPoint y: 86, distance: 12.5
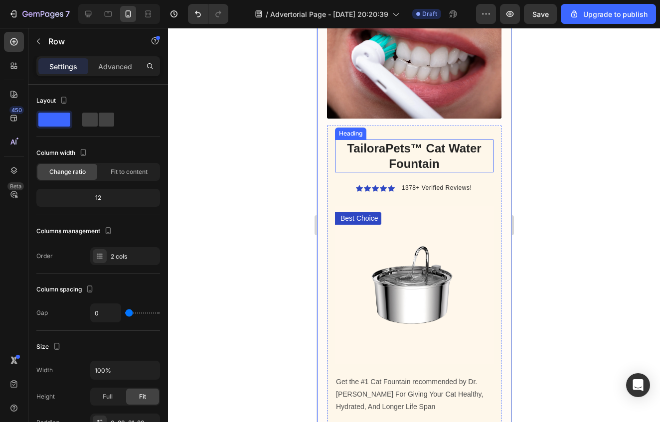
drag, startPoint x: 638, startPoint y: 131, endPoint x: 631, endPoint y: 130, distance: 7.0
click at [637, 131] on div at bounding box center [414, 225] width 492 height 394
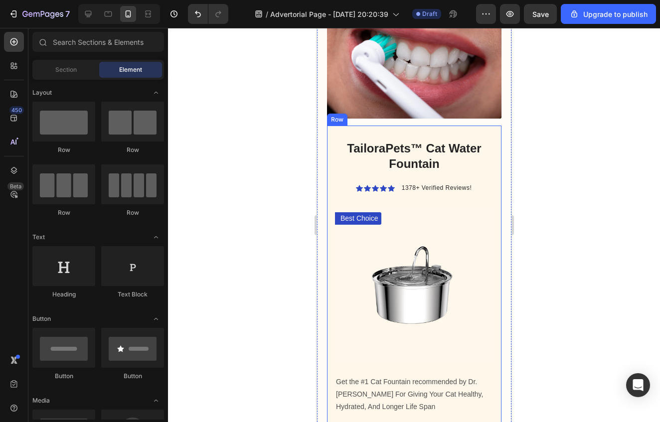
click at [493, 126] on div "TailoraPets™ Cat Water Fountain Heading Icon Icon Icon Icon Icon Icon List 1378…" at bounding box center [414, 296] width 175 height 341
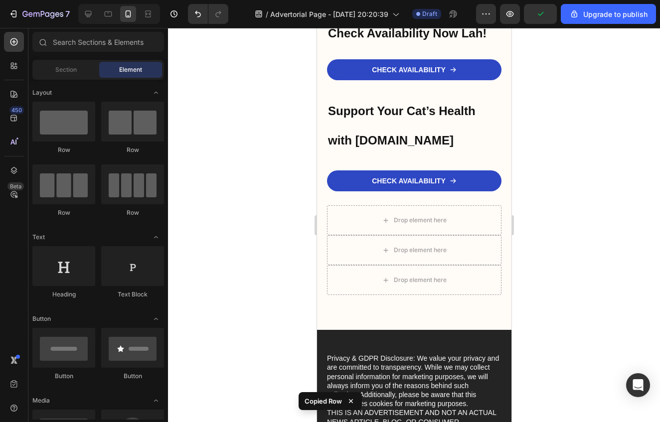
scroll to position [6096, 0]
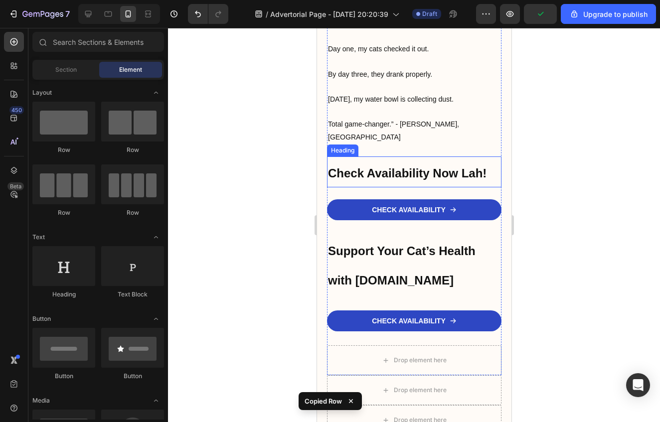
click at [378, 157] on h2 "Check Availability Now Lah!" at bounding box center [414, 172] width 175 height 31
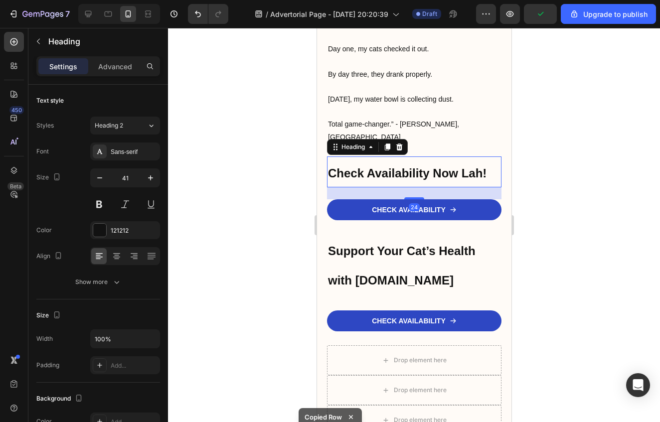
click at [353, 187] on div "24" at bounding box center [414, 193] width 175 height 12
click at [327, 187] on div "24" at bounding box center [414, 193] width 175 height 12
drag, startPoint x: 336, startPoint y: 158, endPoint x: 327, endPoint y: 167, distance: 12.7
click at [334, 187] on div "24" at bounding box center [414, 193] width 175 height 12
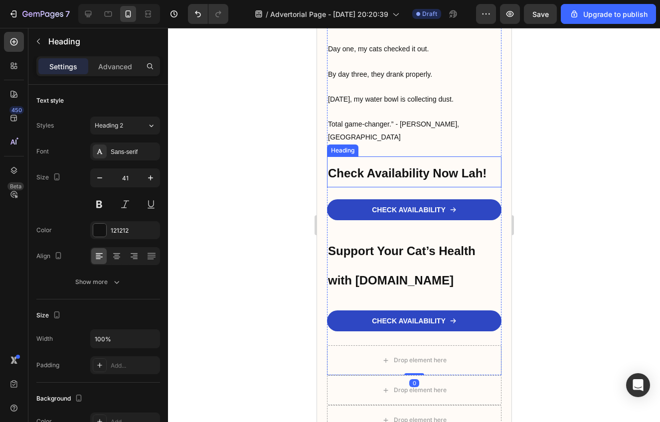
click at [358, 157] on h2 "Check Availability Now Lah!" at bounding box center [414, 172] width 175 height 31
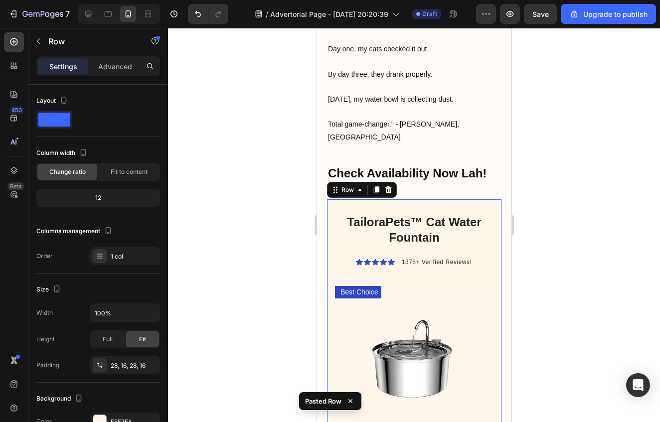
click at [642, 203] on div at bounding box center [414, 225] width 492 height 394
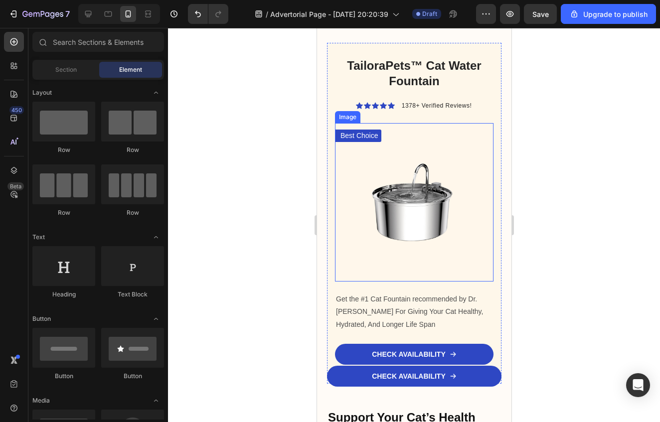
scroll to position [6232, 0]
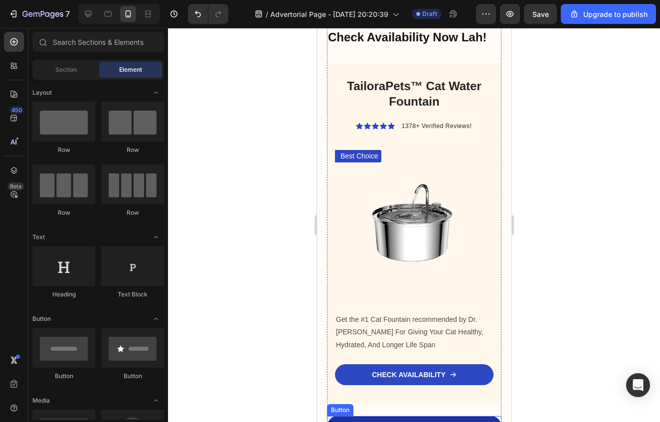
click at [484, 416] on link "CHECK AVAILABILITY" at bounding box center [414, 426] width 175 height 21
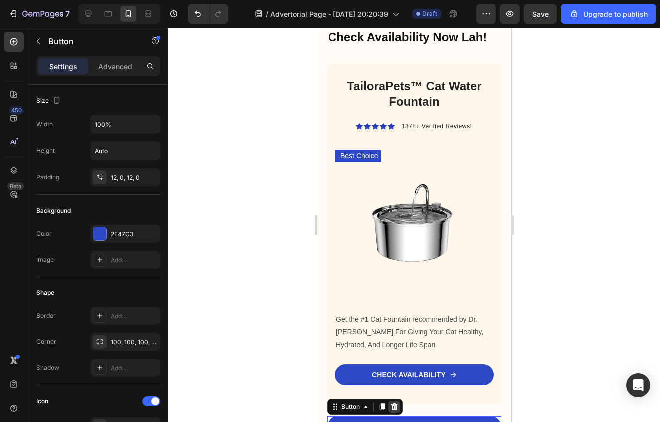
click at [396, 403] on icon at bounding box center [394, 406] width 6 height 7
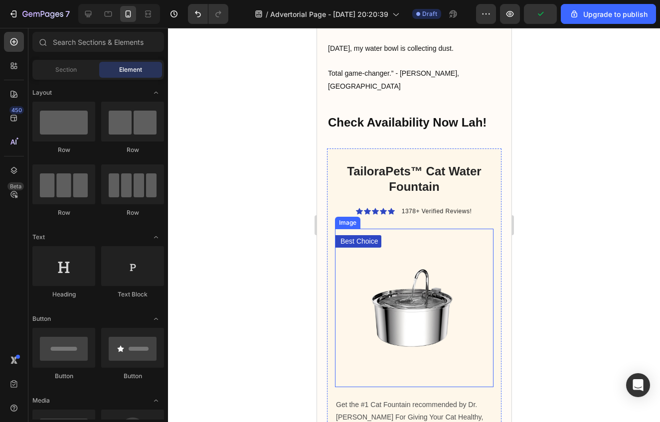
scroll to position [6143, 0]
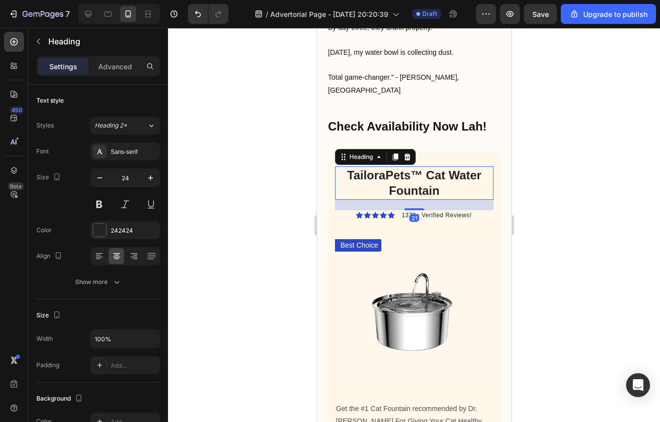
drag, startPoint x: 478, startPoint y: 162, endPoint x: 491, endPoint y: 199, distance: 39.6
click at [479, 167] on h2 "TailoraPets™ Cat Water Fountain" at bounding box center [414, 183] width 159 height 33
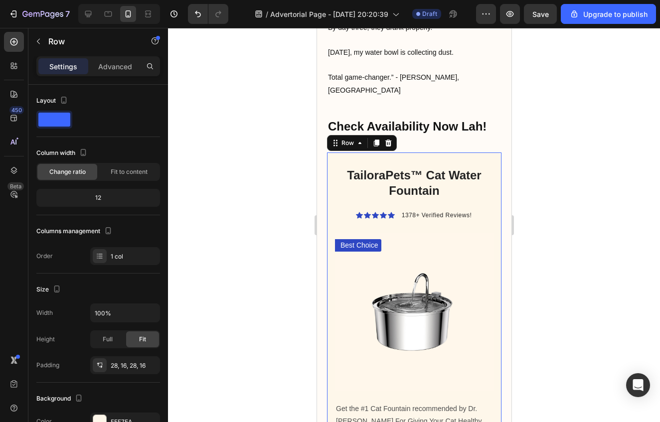
click at [454, 153] on div "TailoraPets™ Cat Water Fountain Heading Icon Icon Icon Icon Icon Icon List 1378…" at bounding box center [414, 323] width 175 height 341
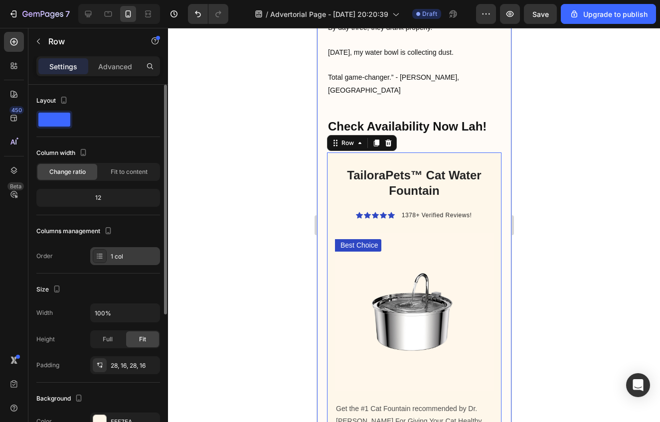
click at [128, 256] on div "1 col" at bounding box center [134, 256] width 47 height 9
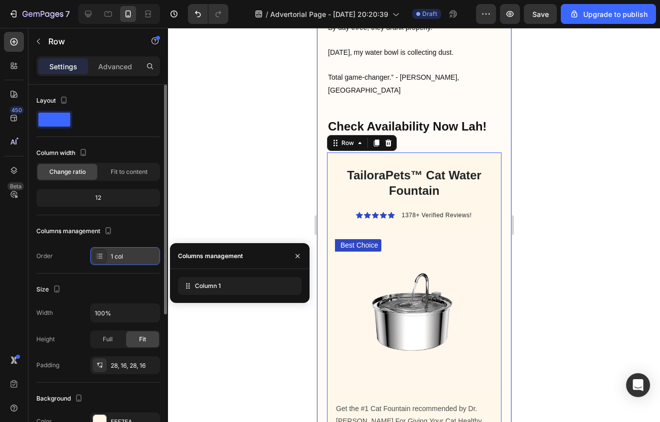
click at [128, 256] on div "1 col" at bounding box center [134, 256] width 47 height 9
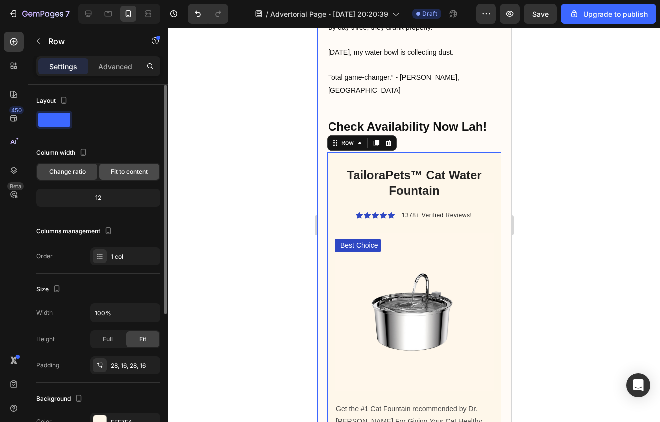
click at [114, 179] on div "Fit to content" at bounding box center [129, 172] width 60 height 16
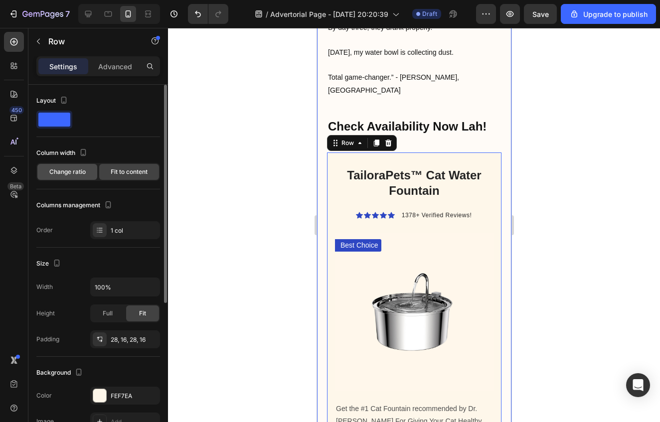
click at [81, 178] on div "Change ratio" at bounding box center [67, 172] width 60 height 16
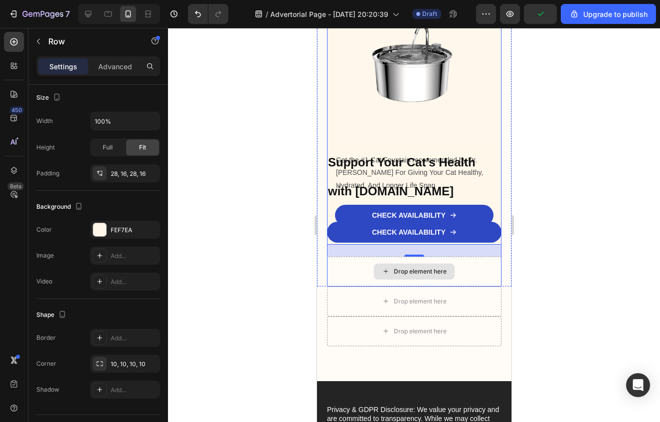
scroll to position [6486, 0]
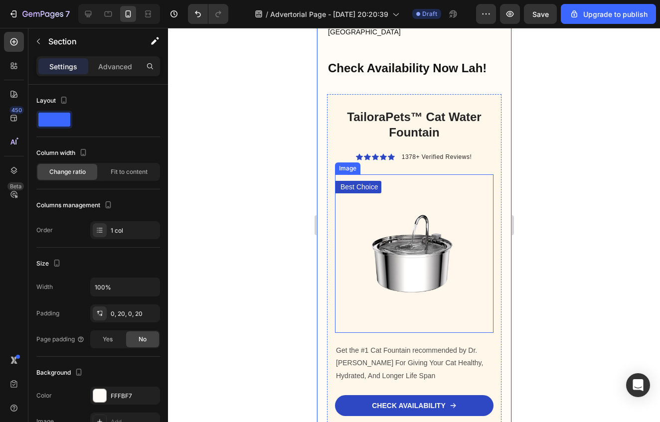
scroll to position [6200, 0]
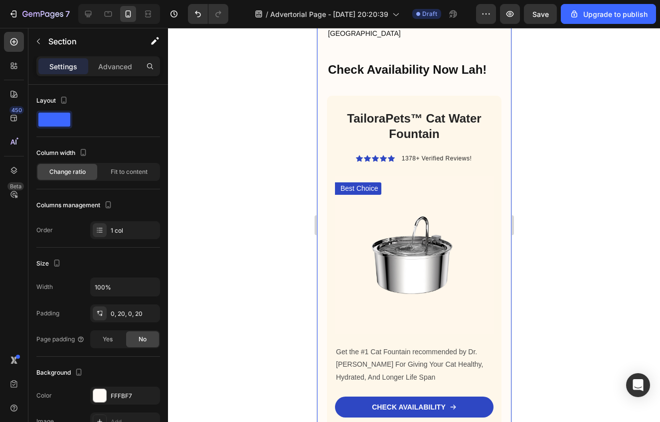
click at [238, 203] on div at bounding box center [414, 225] width 492 height 394
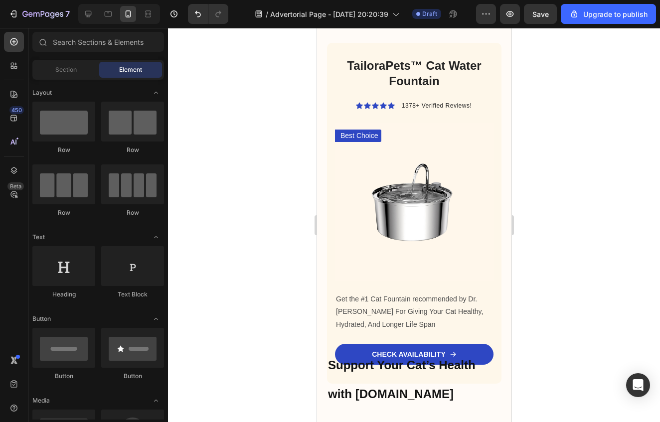
scroll to position [6263, 0]
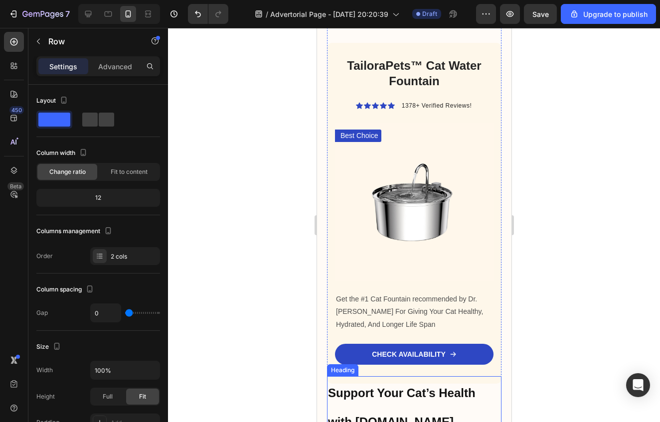
scroll to position [6280, 0]
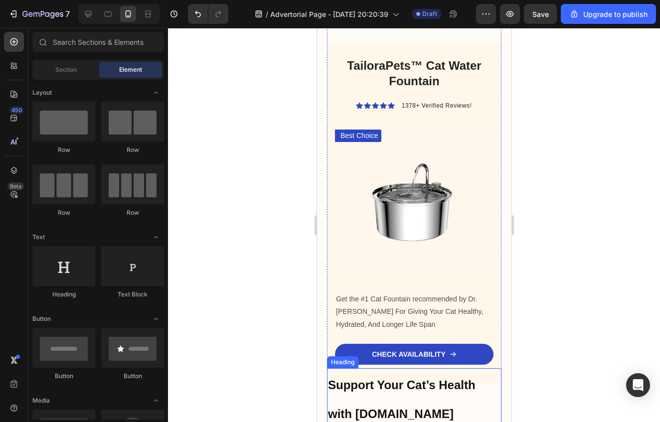
click at [445, 384] on h2 "Support Your Cat’s Health with [DOMAIN_NAME]" at bounding box center [414, 398] width 175 height 60
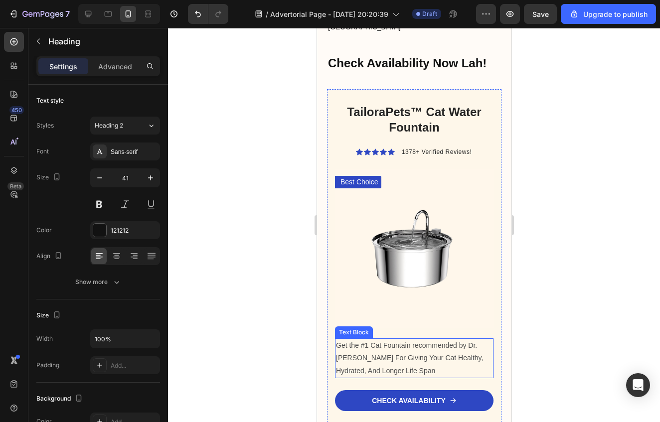
scroll to position [6200, 0]
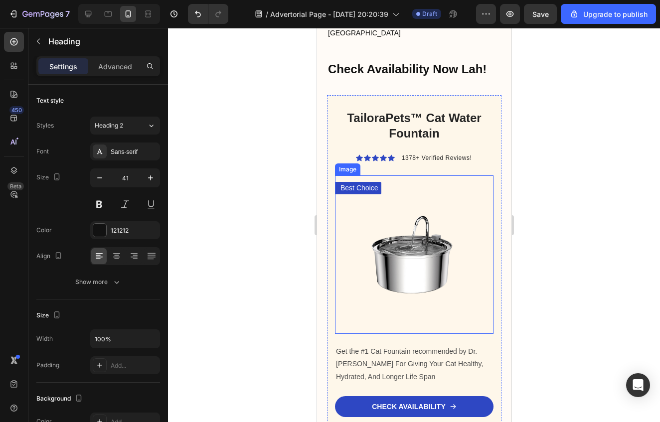
click at [458, 245] on img at bounding box center [414, 255] width 159 height 159
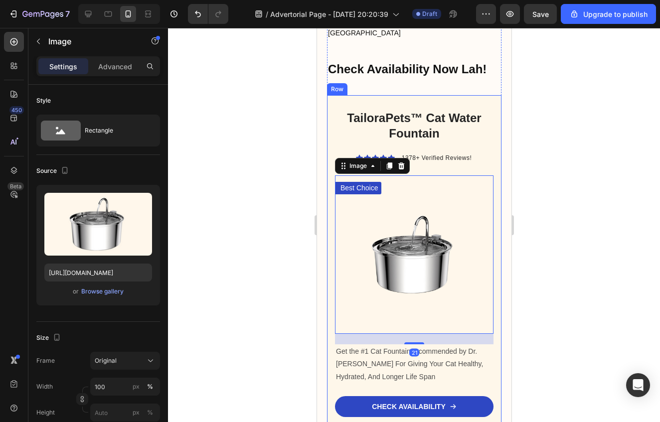
click at [479, 153] on div "Icon Icon Icon Icon Icon Icon List 1378+ Verified Reviews! Text Block Row" at bounding box center [414, 158] width 159 height 10
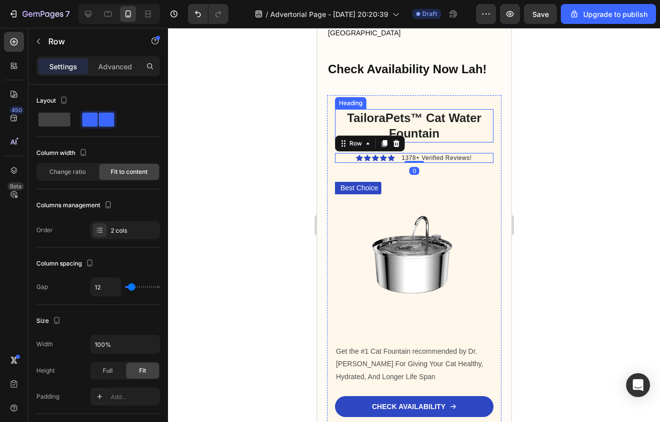
click at [475, 109] on h2 "TailoraPets™ Cat Water Fountain" at bounding box center [414, 125] width 159 height 33
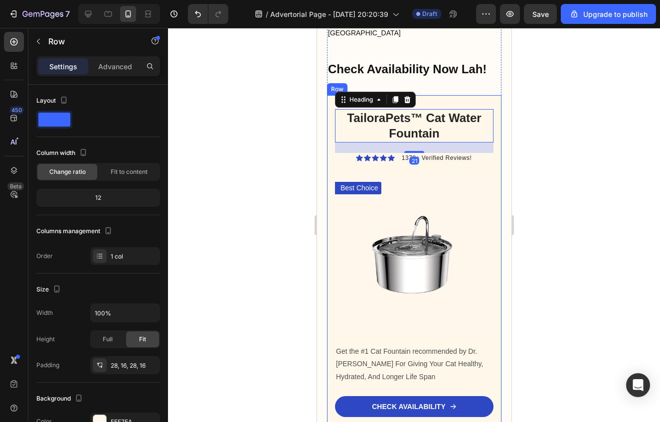
click at [467, 95] on div "TailoraPets™ Cat Water Fountain Heading 21 Icon Icon Icon Icon Icon Icon List 1…" at bounding box center [414, 265] width 175 height 341
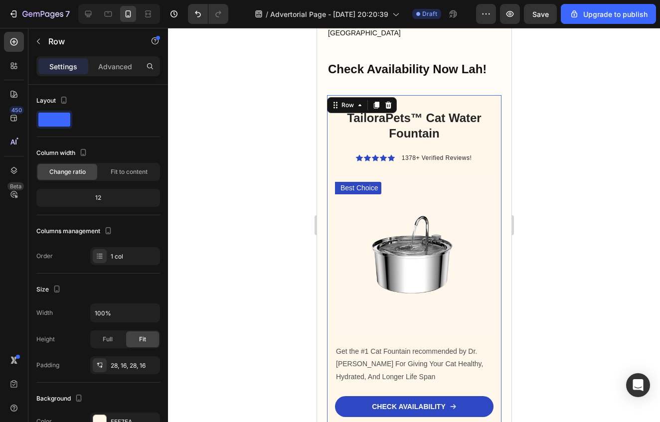
click at [387, 102] on icon at bounding box center [388, 105] width 6 height 7
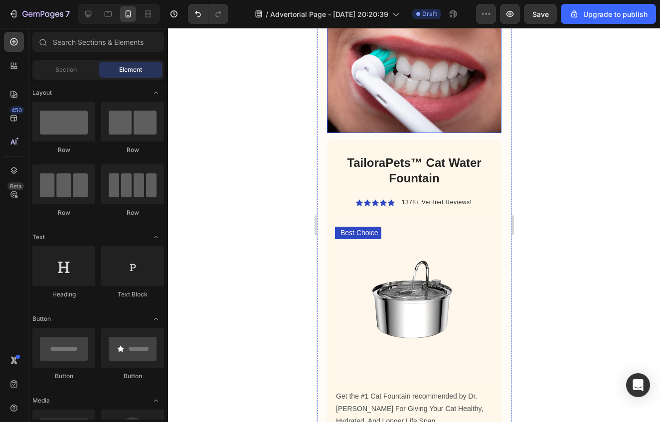
scroll to position [2427, 0]
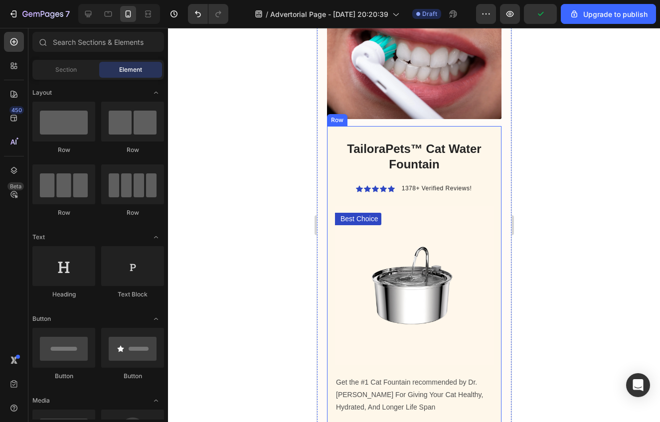
click at [331, 126] on div "TailoraPets™ Cat Water Fountain Heading Icon Icon Icon Icon Icon Icon List 1378…" at bounding box center [414, 296] width 175 height 341
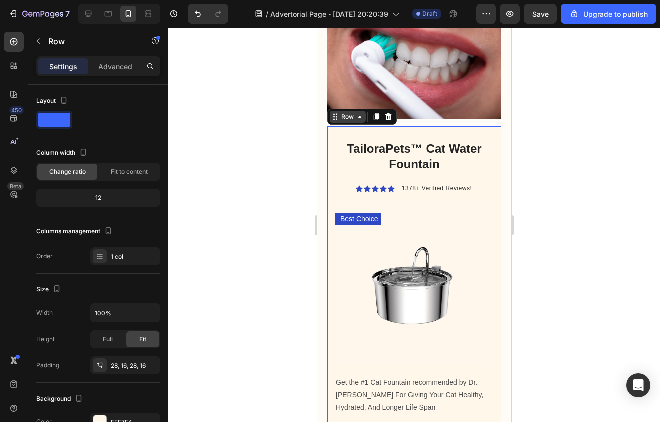
click at [357, 113] on icon at bounding box center [360, 117] width 8 height 8
click at [341, 112] on div "Row" at bounding box center [347, 116] width 16 height 9
click at [348, 112] on div "Row" at bounding box center [347, 116] width 16 height 9
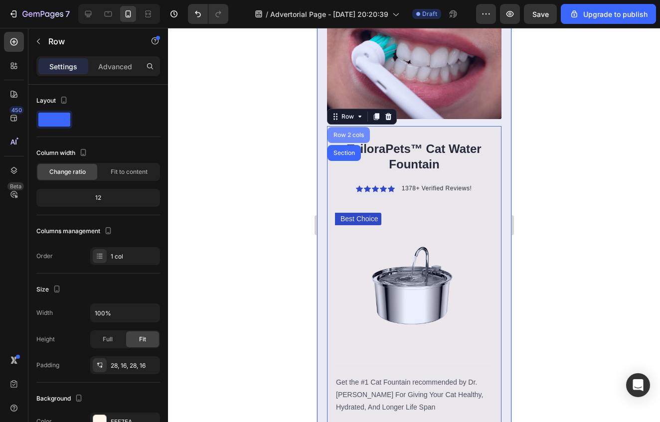
click at [351, 132] on div "Row 2 cols" at bounding box center [348, 135] width 34 height 6
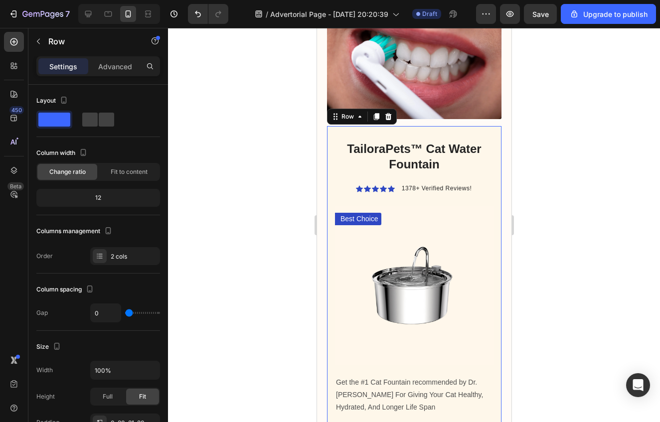
click at [346, 109] on div "Row" at bounding box center [362, 117] width 70 height 16
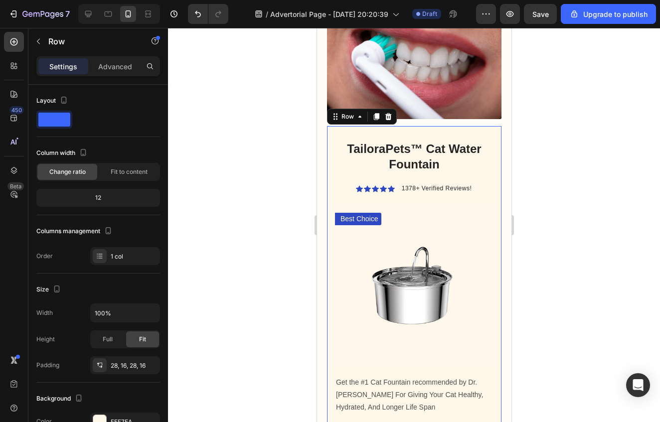
click at [366, 140] on div "TailoraPets™ Cat Water Fountain Heading Icon Icon Icon Icon Icon Icon List 1378…" at bounding box center [414, 296] width 159 height 313
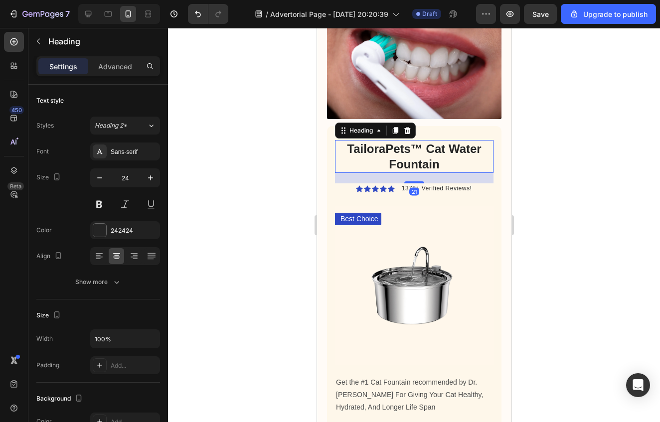
click at [342, 140] on h2 "TailoraPets™ Cat Water Fountain" at bounding box center [414, 156] width 159 height 33
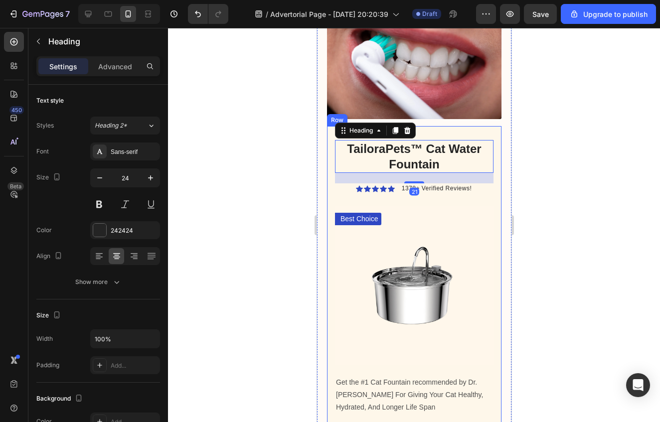
click at [329, 126] on div "TailoraPets™ Cat Water Fountain Heading 21 Icon Icon Icon Icon Icon Icon List 1…" at bounding box center [414, 296] width 175 height 341
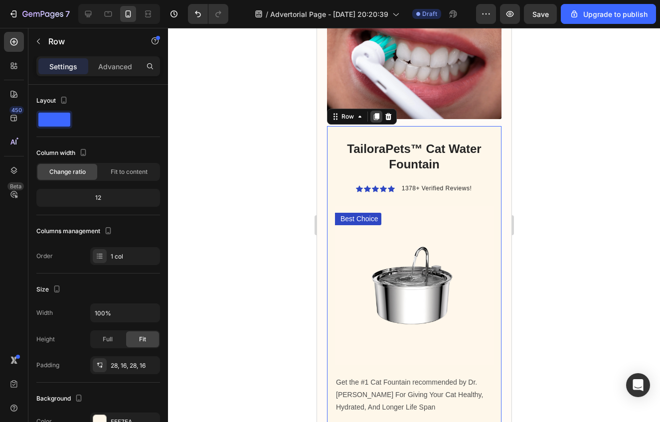
click at [377, 113] on icon at bounding box center [375, 116] width 5 height 7
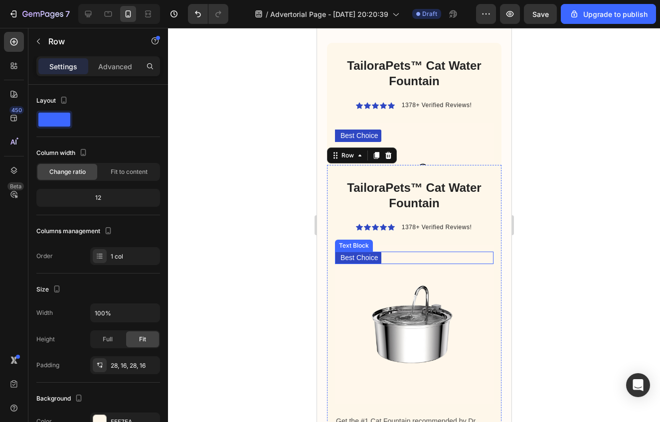
scroll to position [2727, 0]
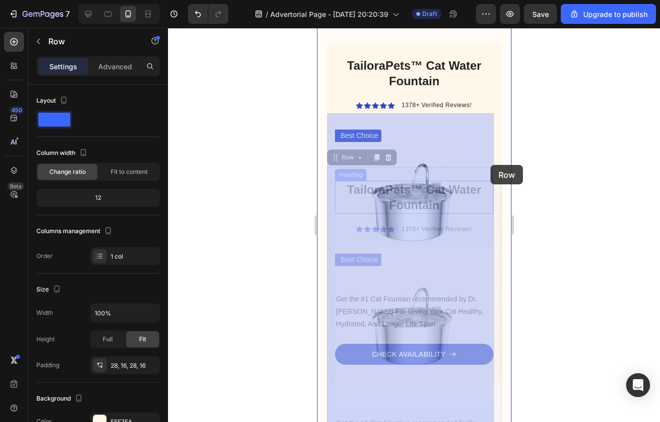
drag, startPoint x: 465, startPoint y: 120, endPoint x: 490, endPoint y: 167, distance: 53.5
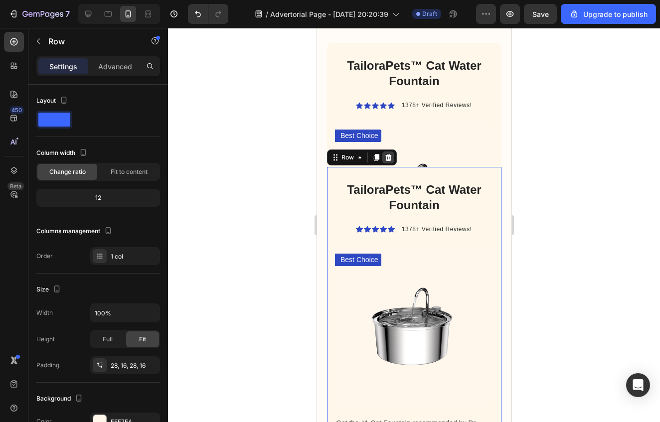
click at [390, 154] on icon at bounding box center [388, 157] width 6 height 7
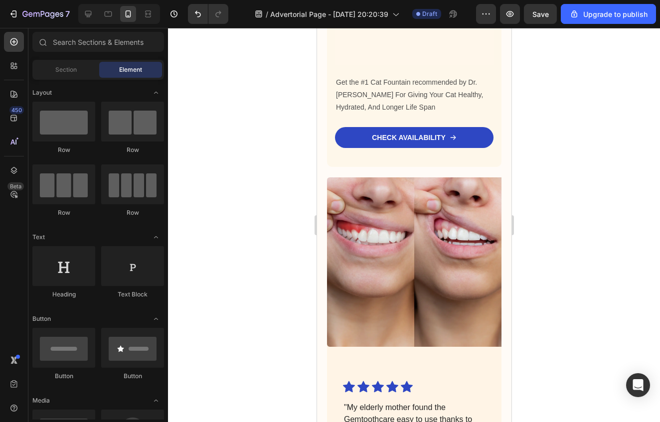
scroll to position [2518, 0]
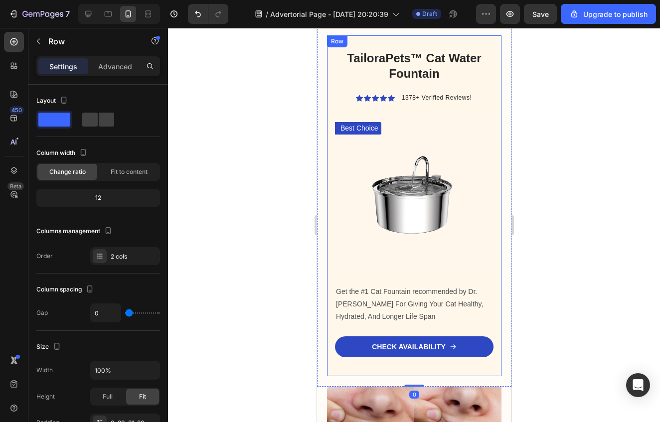
click at [330, 187] on div "TailoraPets™ Cat Water Fountain Heading Icon Icon Icon Icon Icon Icon List 1378…" at bounding box center [414, 205] width 175 height 341
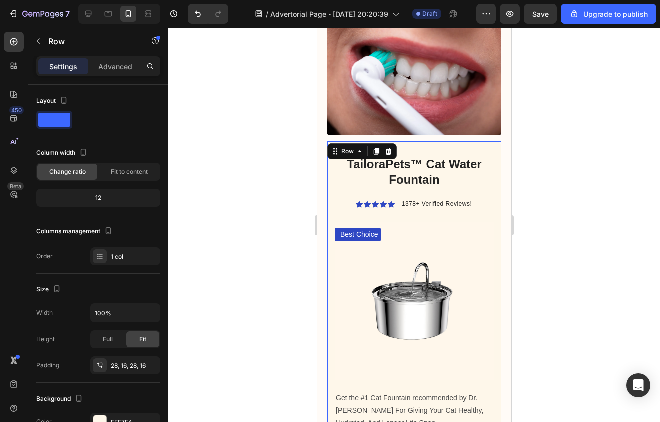
scroll to position [2411, 0]
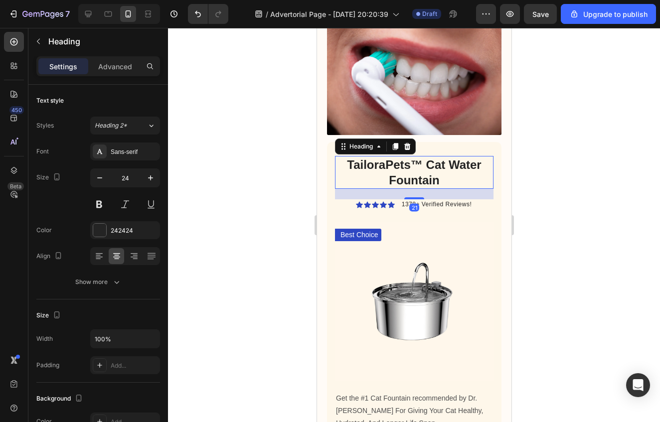
click at [341, 156] on h2 "TailoraPets™ Cat Water Fountain" at bounding box center [414, 172] width 159 height 33
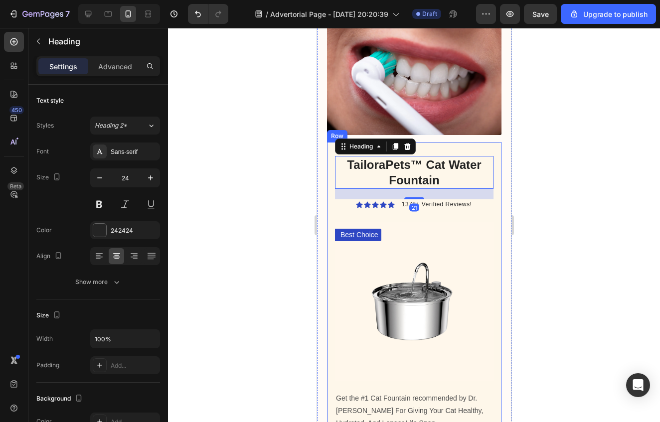
click at [332, 142] on div "TailoraPets™ Cat Water Fountain Heading 21 Icon Icon Icon Icon Icon Icon List 1…" at bounding box center [414, 312] width 175 height 341
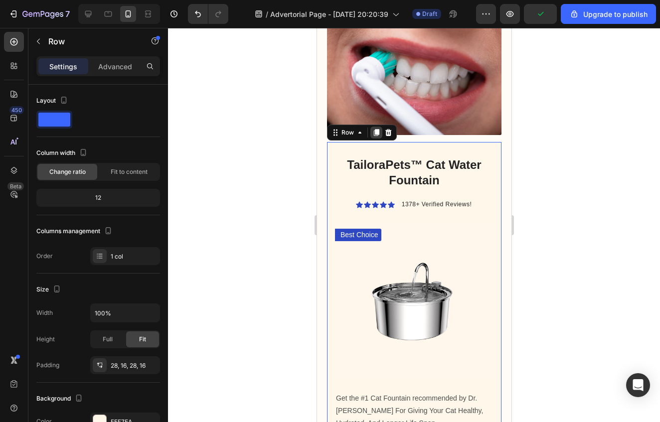
click at [372, 129] on icon at bounding box center [376, 133] width 8 height 8
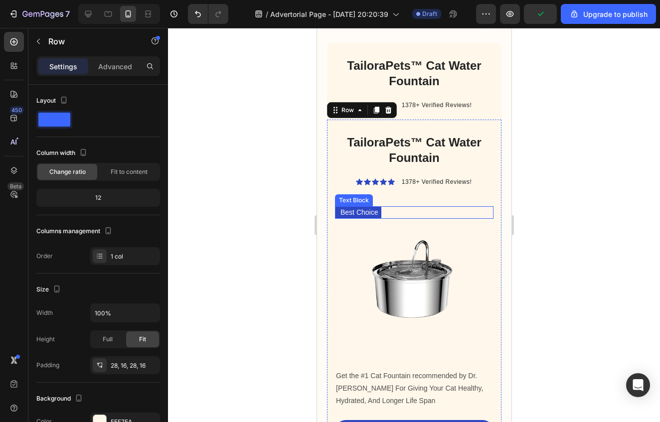
scroll to position [2777, 0]
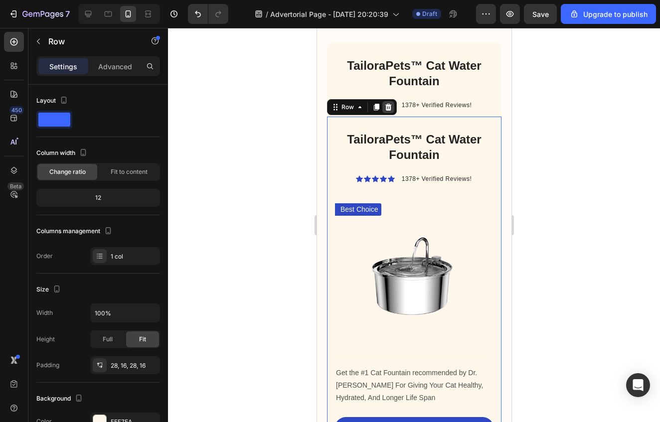
click at [386, 103] on icon at bounding box center [388, 107] width 8 height 8
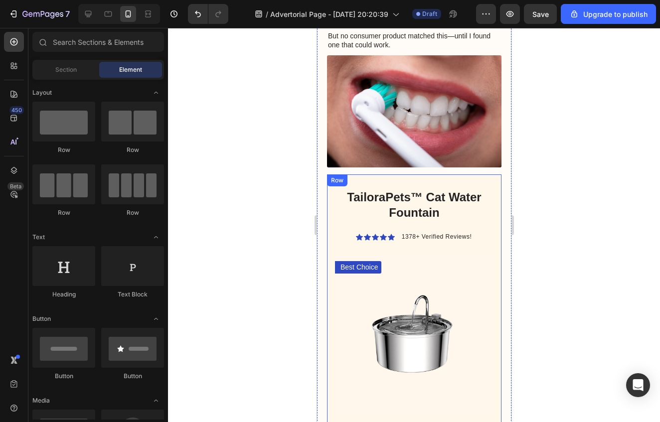
scroll to position [2377, 0]
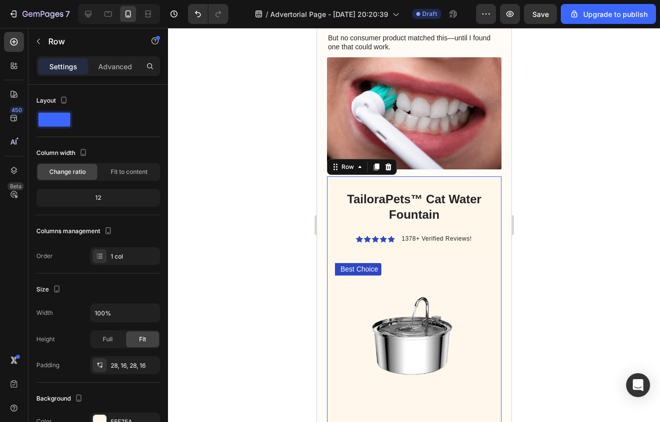
click at [334, 177] on div "TailoraPets™ Cat Water Fountain Heading Icon Icon Icon Icon Icon Icon List 1378…" at bounding box center [414, 347] width 175 height 341
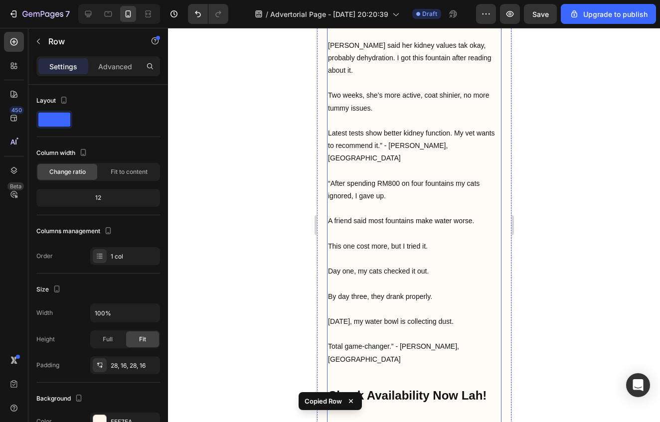
scroll to position [5875, 0]
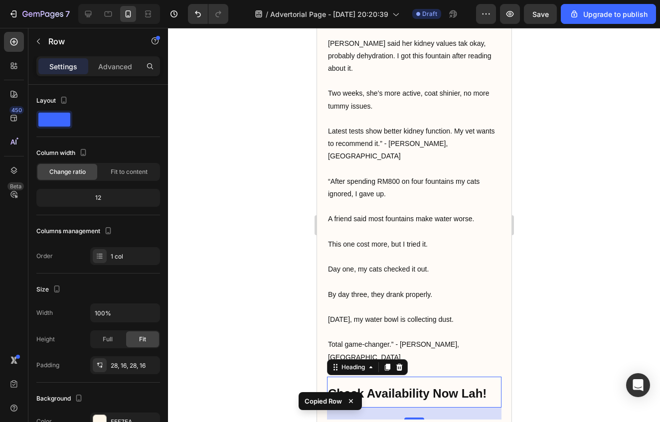
click at [419, 377] on h2 "Check Availability Now Lah!" at bounding box center [414, 392] width 175 height 31
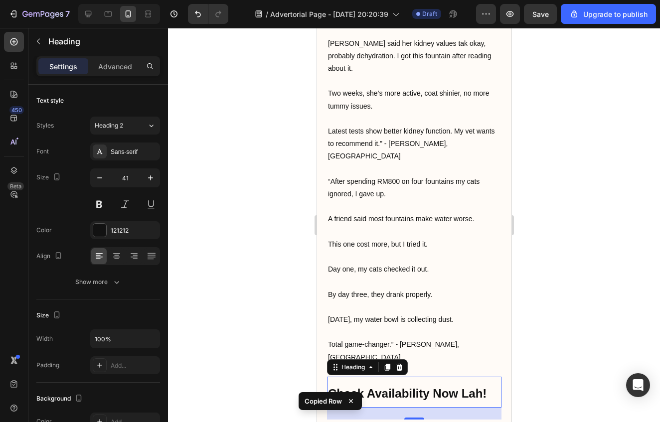
click at [348, 408] on div "24" at bounding box center [414, 414] width 175 height 12
click at [336, 408] on div "24" at bounding box center [414, 414] width 175 height 12
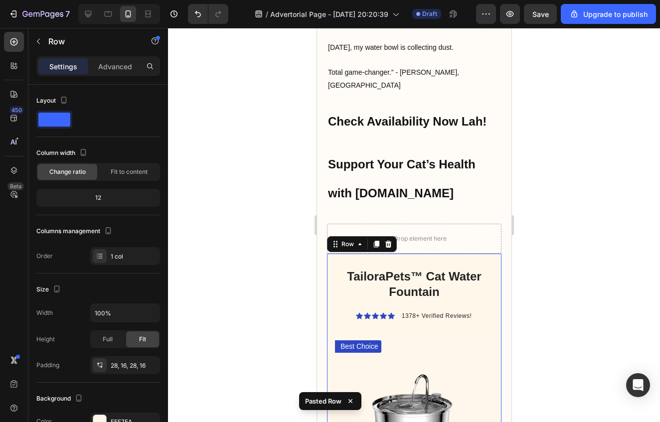
scroll to position [6147, 0]
click at [548, 266] on div at bounding box center [414, 225] width 492 height 394
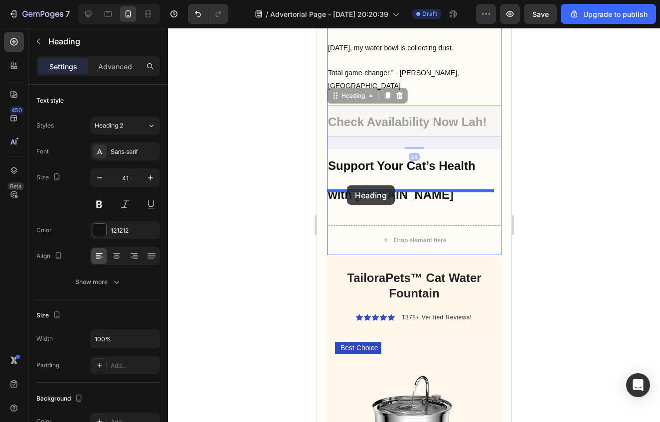
drag, startPoint x: 363, startPoint y: 71, endPoint x: 347, endPoint y: 185, distance: 115.8
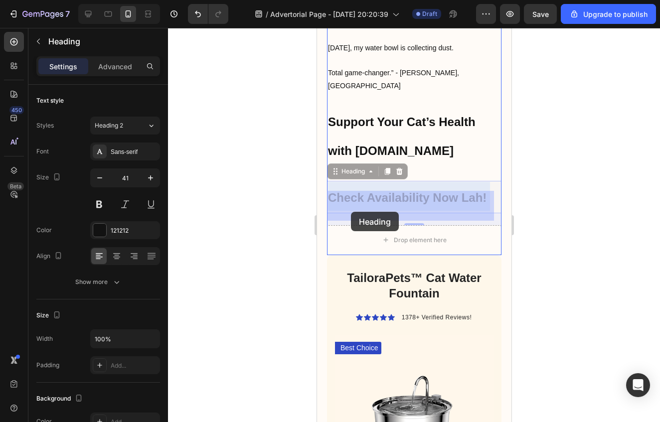
drag, startPoint x: 352, startPoint y: 147, endPoint x: 351, endPoint y: 217, distance: 70.3
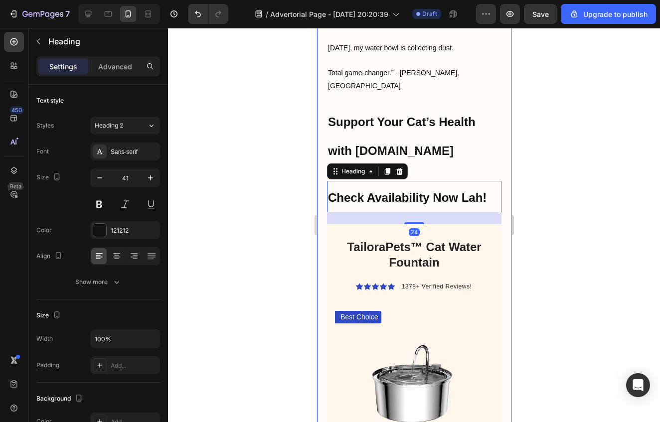
click at [566, 209] on div at bounding box center [414, 225] width 492 height 394
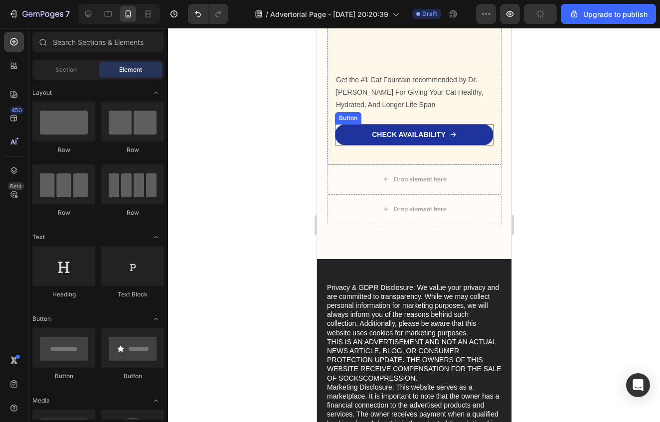
scroll to position [6502, 0]
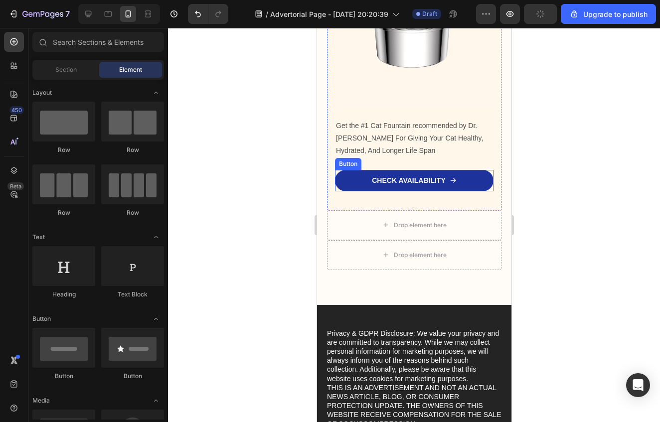
click at [461, 170] on link "CHECK AVAILABILITY" at bounding box center [414, 180] width 159 height 21
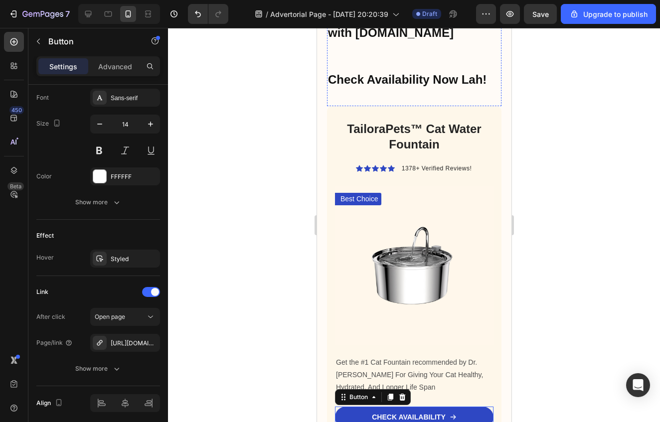
scroll to position [5859, 0]
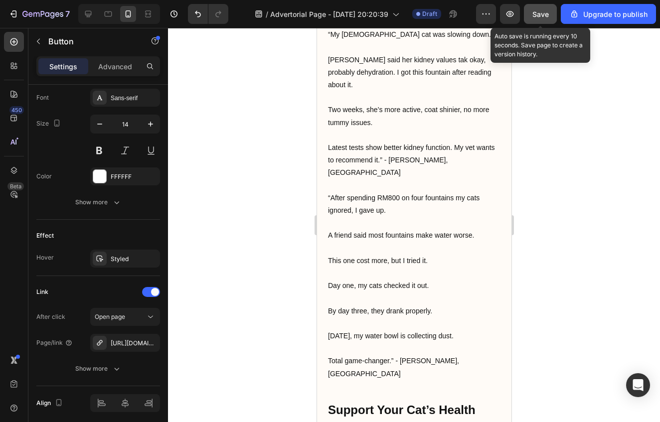
click at [538, 11] on span "Save" at bounding box center [541, 14] width 16 height 8
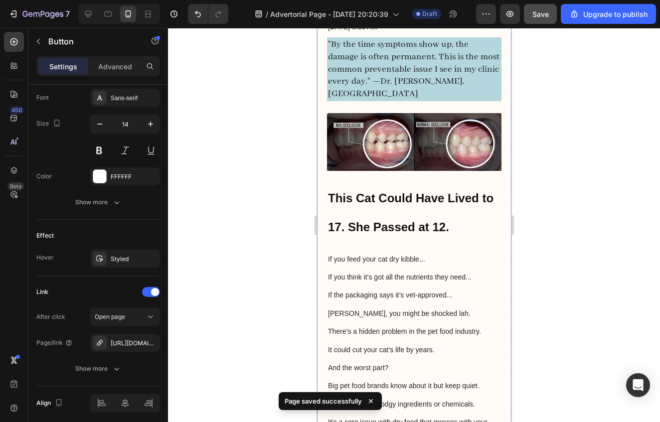
scroll to position [0, 0]
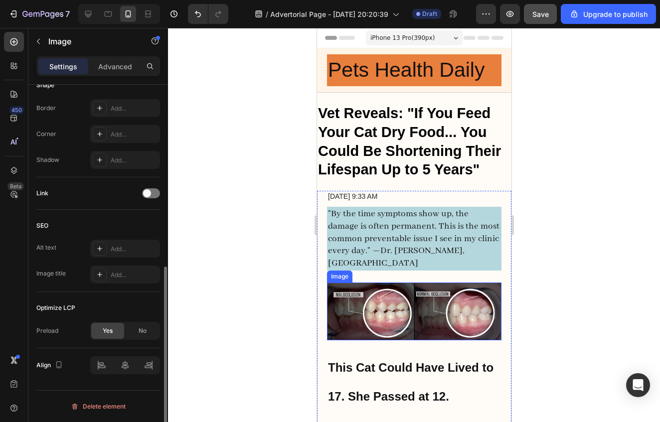
click at [429, 306] on img at bounding box center [414, 312] width 175 height 58
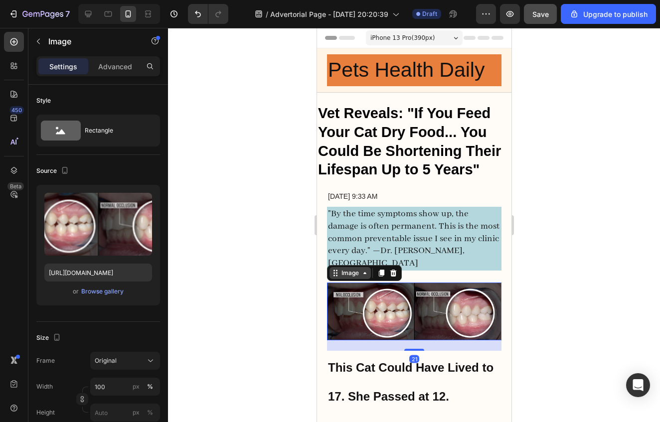
click at [339, 276] on div "Image" at bounding box center [349, 273] width 21 height 9
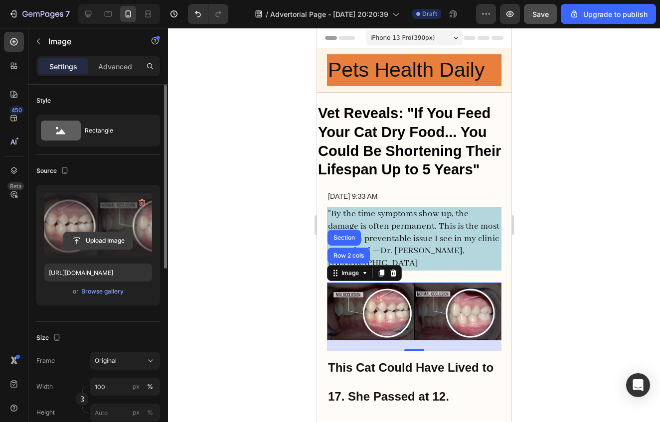
click at [106, 242] on input "file" at bounding box center [98, 240] width 69 height 17
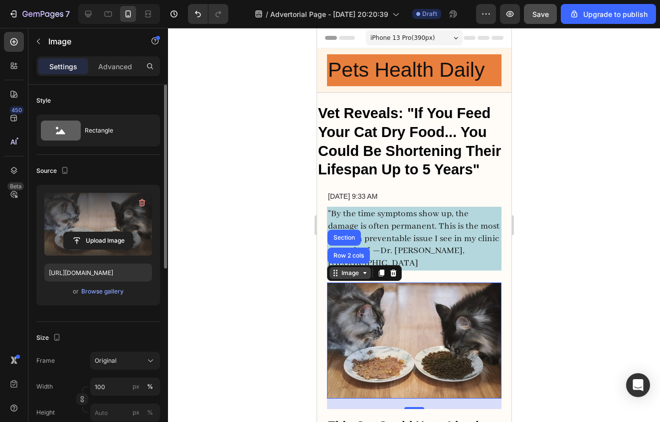
click at [347, 275] on div "Image" at bounding box center [349, 273] width 21 height 9
click at [62, 215] on label at bounding box center [98, 224] width 108 height 63
click at [64, 232] on input "file" at bounding box center [98, 240] width 69 height 17
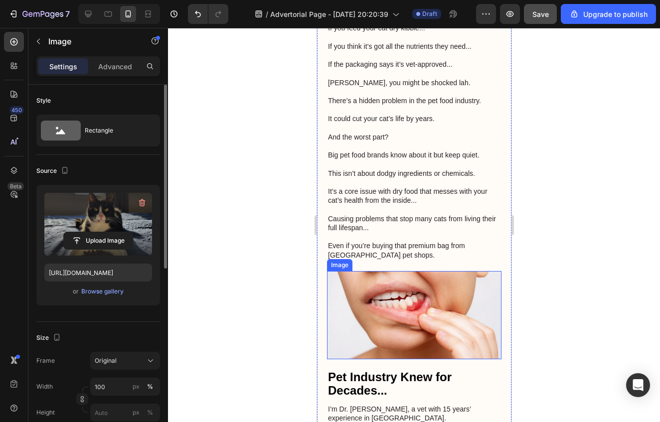
scroll to position [573, 0]
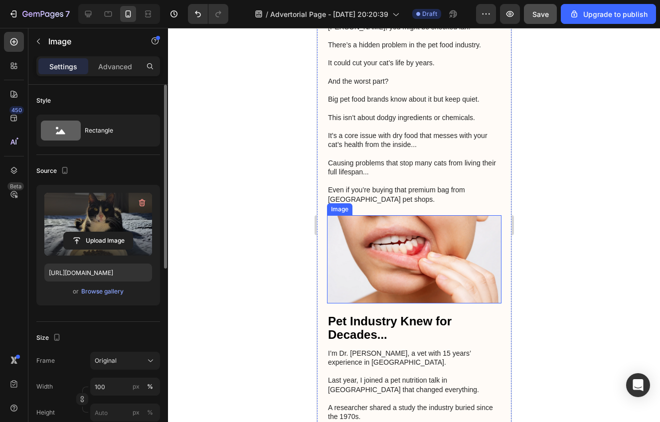
click at [371, 250] on img at bounding box center [414, 259] width 175 height 88
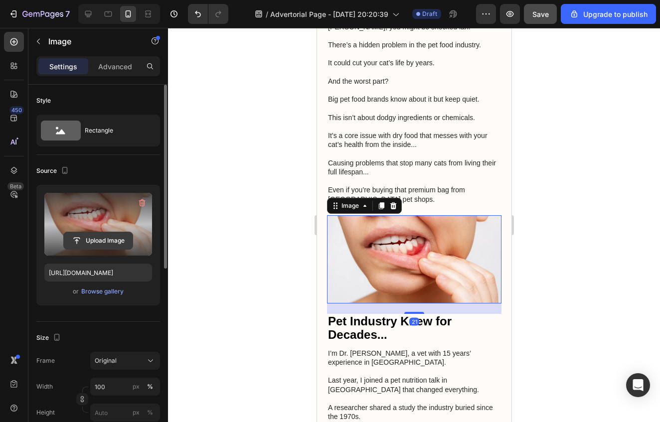
click at [103, 238] on input "file" at bounding box center [98, 240] width 69 height 17
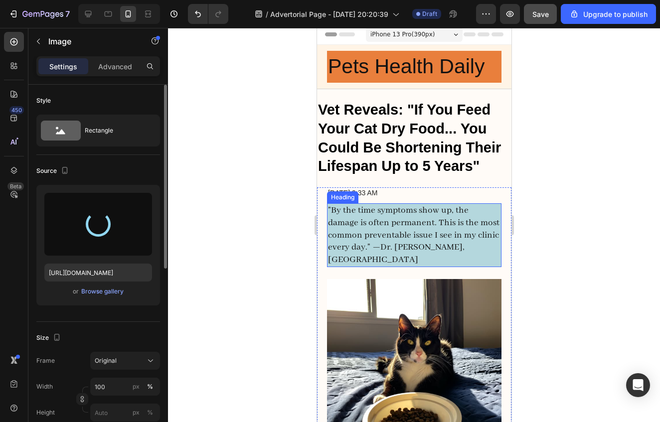
scroll to position [0, 0]
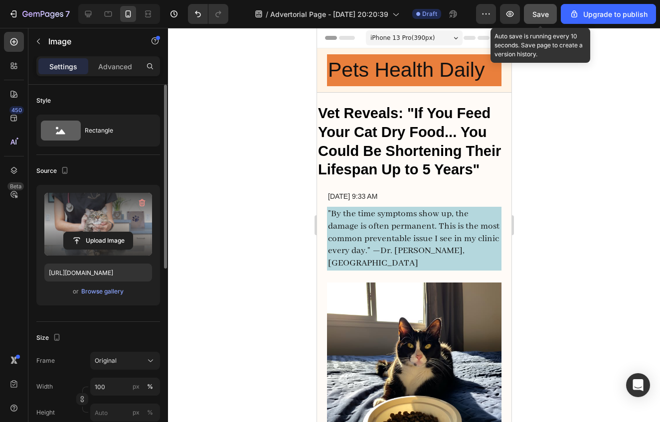
click at [544, 17] on span "Save" at bounding box center [541, 14] width 16 height 8
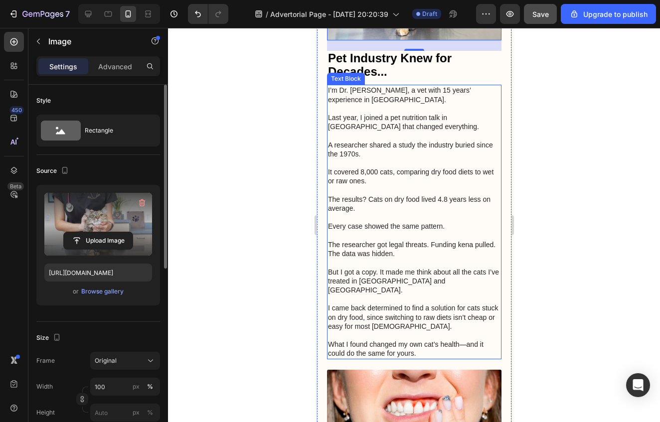
scroll to position [1030, 0]
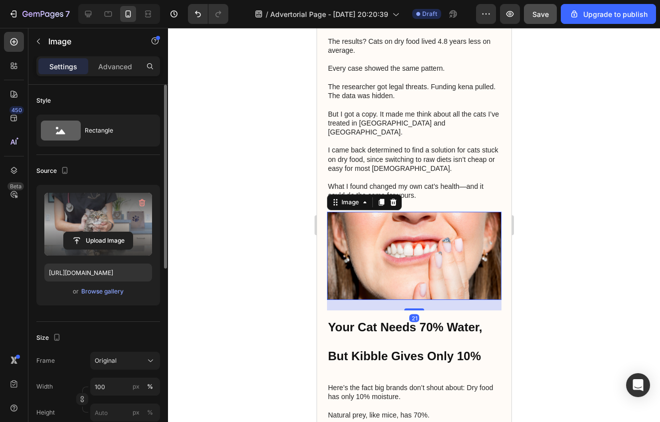
click at [436, 223] on img at bounding box center [414, 256] width 175 height 88
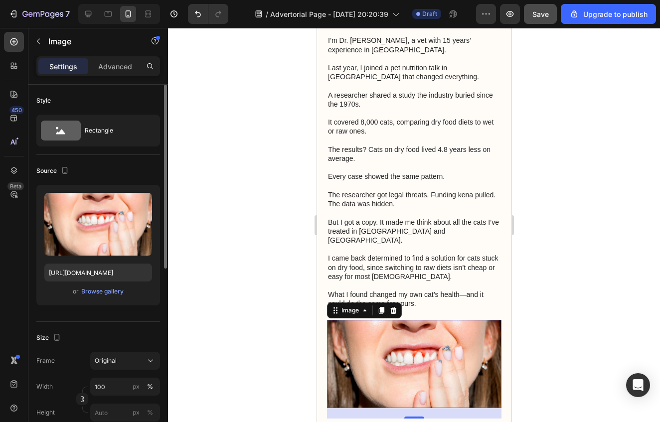
scroll to position [922, 0]
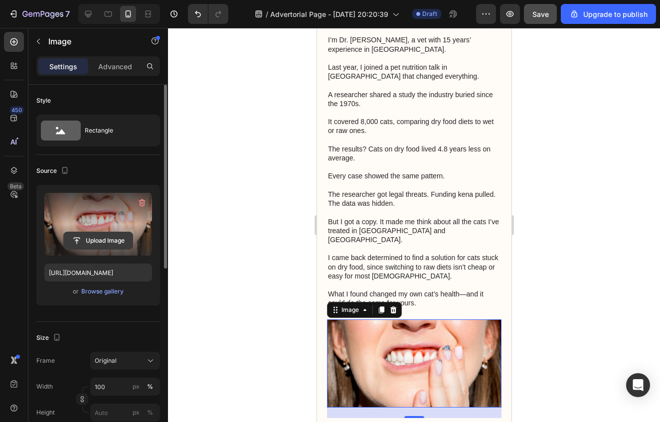
click at [101, 243] on input "file" at bounding box center [98, 240] width 69 height 17
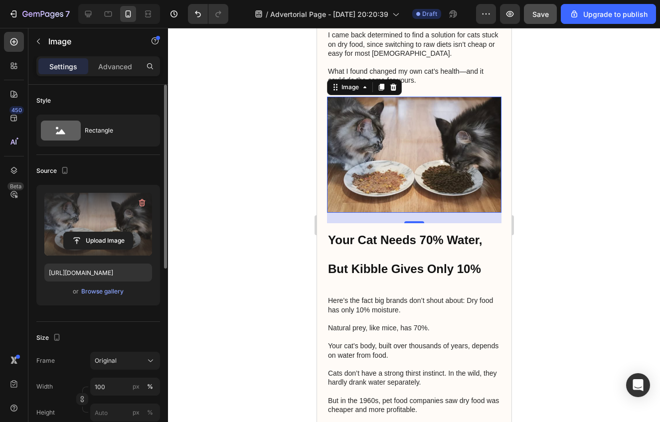
scroll to position [1287, 0]
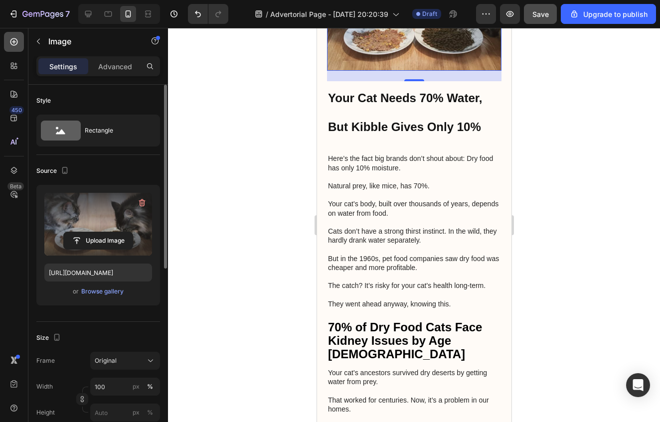
click at [9, 46] on icon at bounding box center [14, 42] width 10 height 10
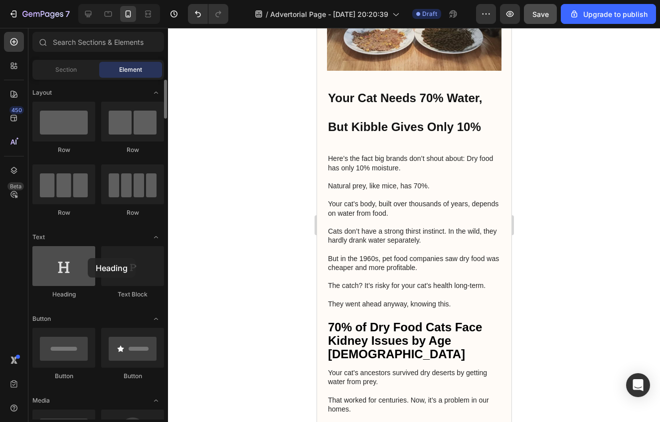
drag, startPoint x: 72, startPoint y: 256, endPoint x: 84, endPoint y: 258, distance: 12.1
click at [86, 258] on div at bounding box center [63, 266] width 63 height 40
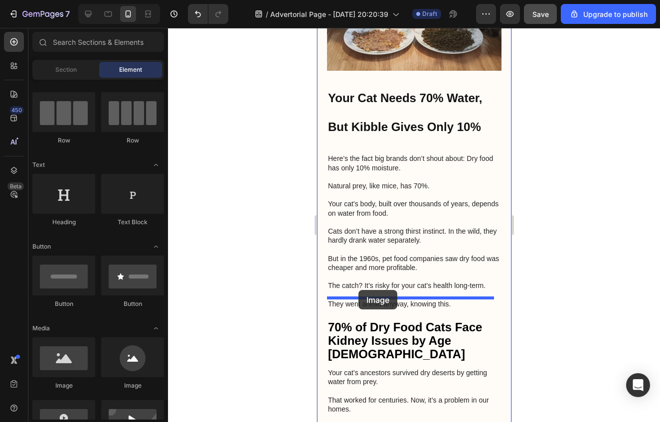
drag, startPoint x: 387, startPoint y: 384, endPoint x: 358, endPoint y: 290, distance: 98.7
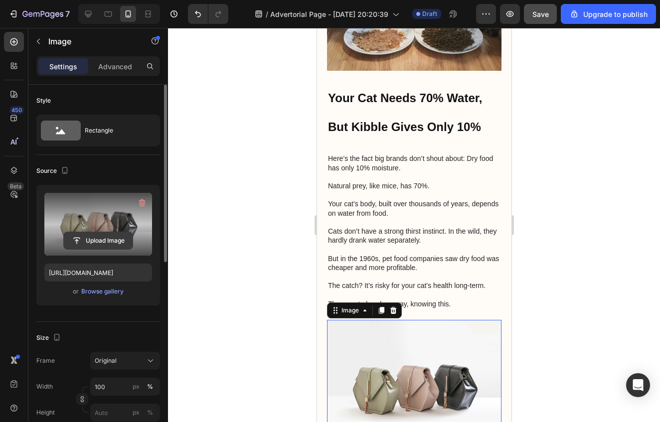
click at [105, 242] on input "file" at bounding box center [98, 240] width 69 height 17
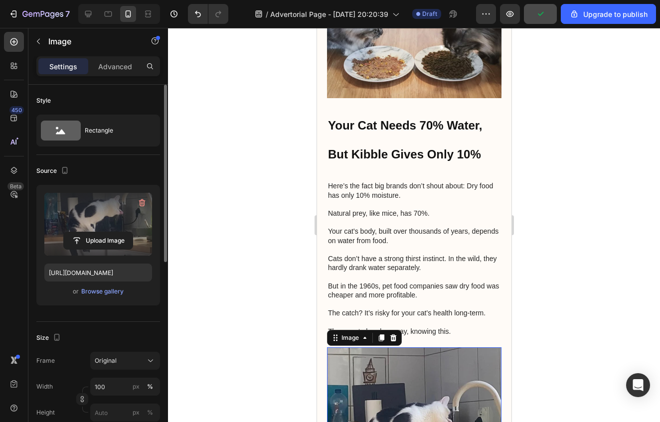
scroll to position [1259, 0]
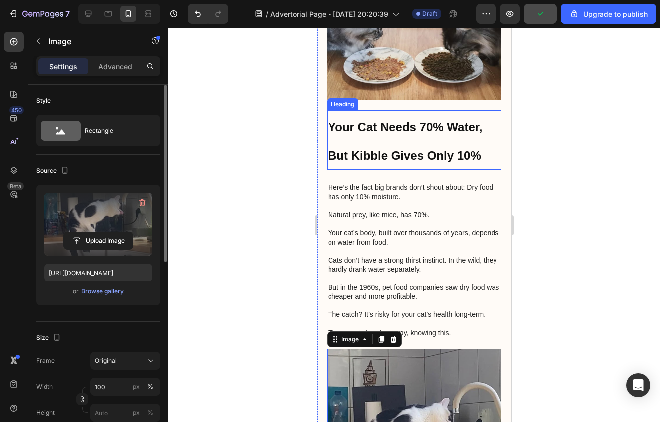
click at [348, 126] on h2 "Your Cat Needs 70% Water, But Kibble Gives Only 10%" at bounding box center [414, 140] width 175 height 60
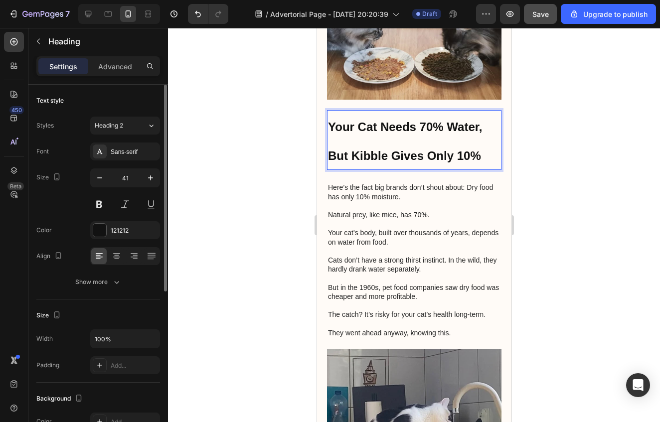
click at [336, 130] on strong "Your Cat Needs 70% Water, But Kibble Gives Only 10%" at bounding box center [405, 141] width 154 height 42
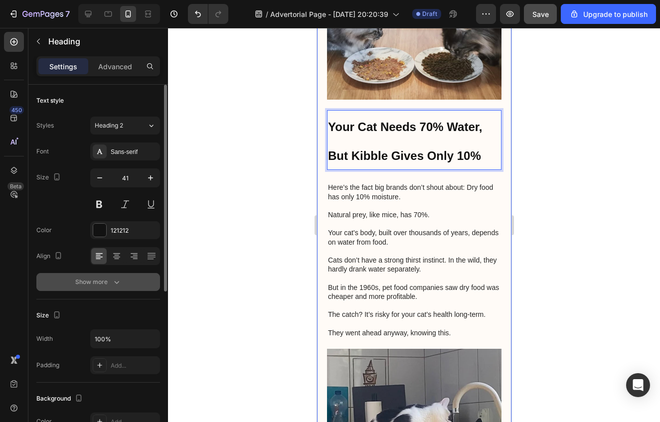
click at [122, 285] on button "Show more" at bounding box center [98, 282] width 124 height 18
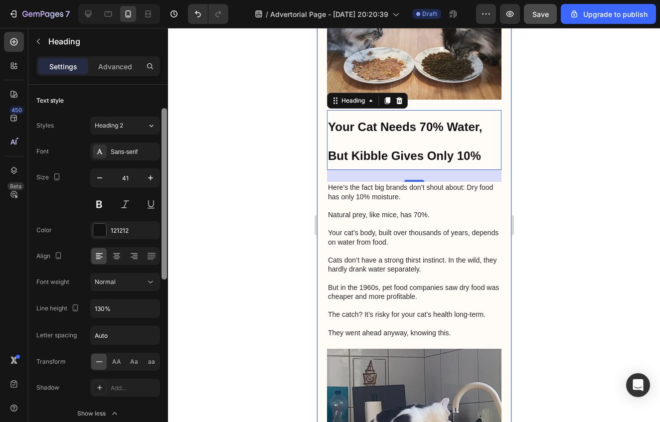
scroll to position [16, 0]
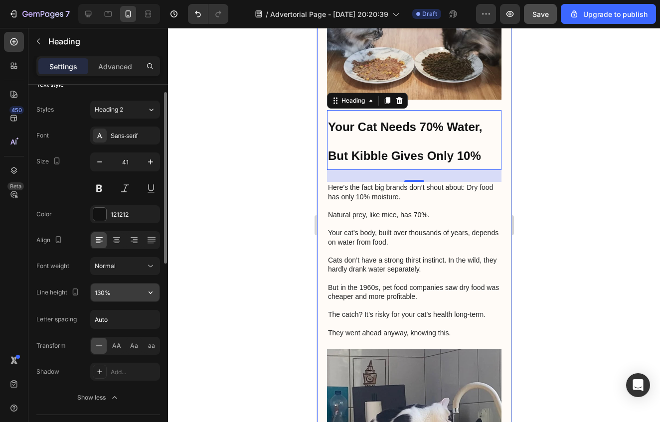
click at [133, 288] on input "130%" at bounding box center [125, 293] width 69 height 18
click at [137, 294] on input "130%" at bounding box center [125, 293] width 69 height 18
click at [123, 322] on input "Auto" at bounding box center [125, 320] width 69 height 18
click at [113, 297] on input "130%" at bounding box center [125, 293] width 69 height 18
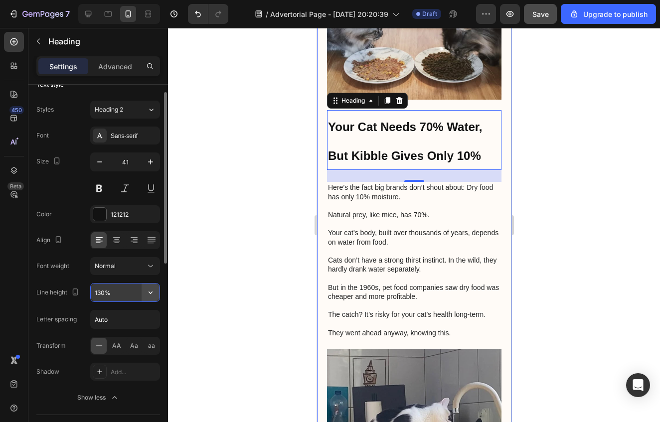
click at [145, 295] on button "button" at bounding box center [151, 293] width 18 height 18
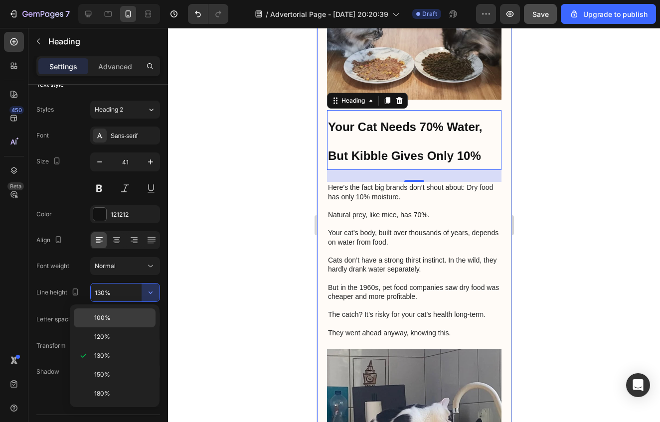
click at [115, 317] on p "100%" at bounding box center [122, 318] width 57 height 9
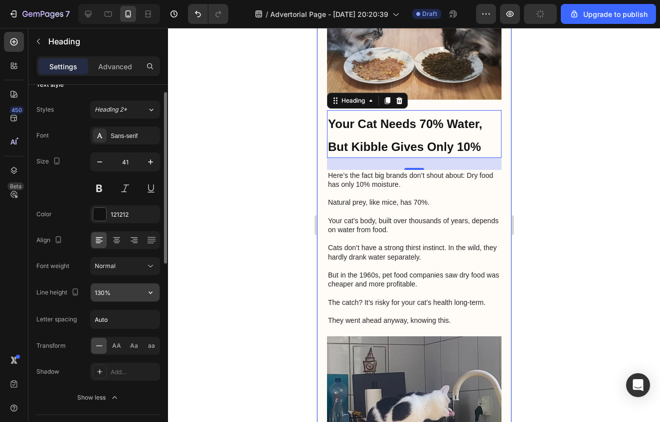
click at [123, 300] on input "130%" at bounding box center [125, 293] width 69 height 18
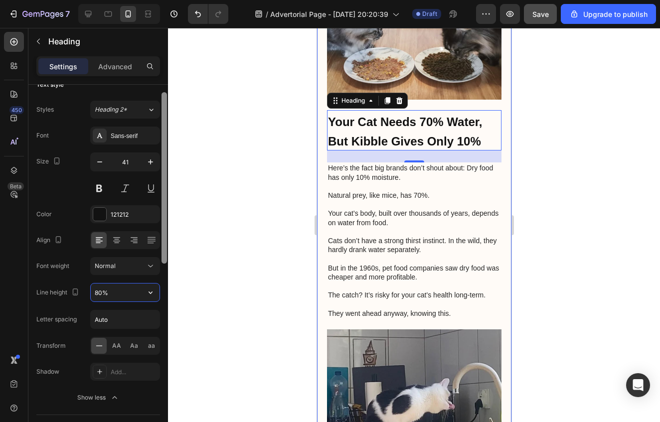
type input "80%"
click at [161, 297] on div at bounding box center [164, 268] width 7 height 366
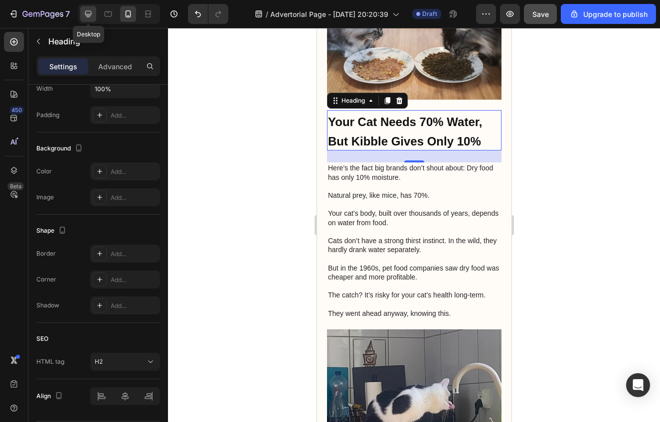
click at [91, 16] on icon at bounding box center [88, 14] width 10 height 10
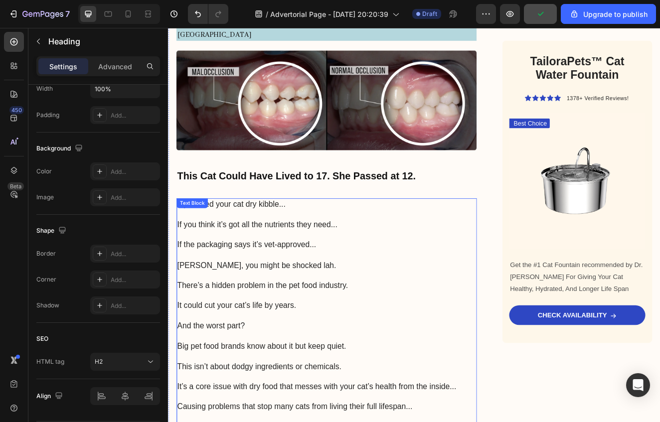
scroll to position [1, 0]
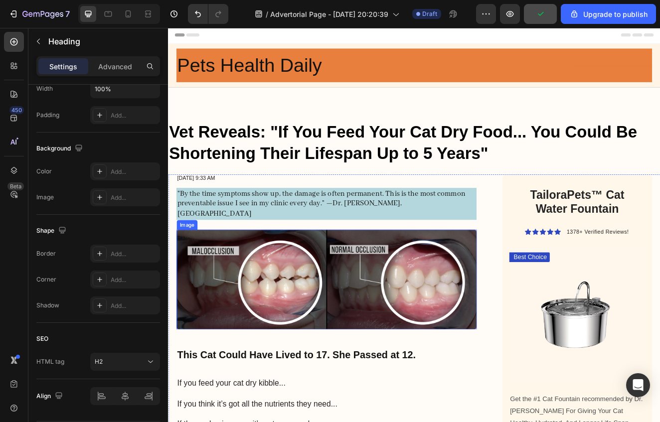
click at [448, 316] on img at bounding box center [360, 333] width 365 height 121
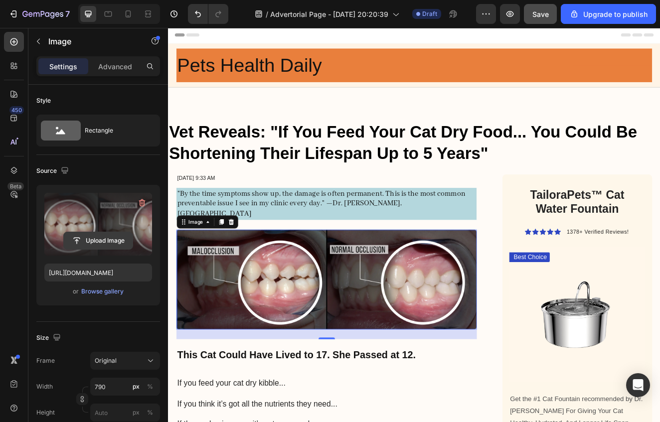
click at [96, 238] on input "file" at bounding box center [98, 240] width 69 height 17
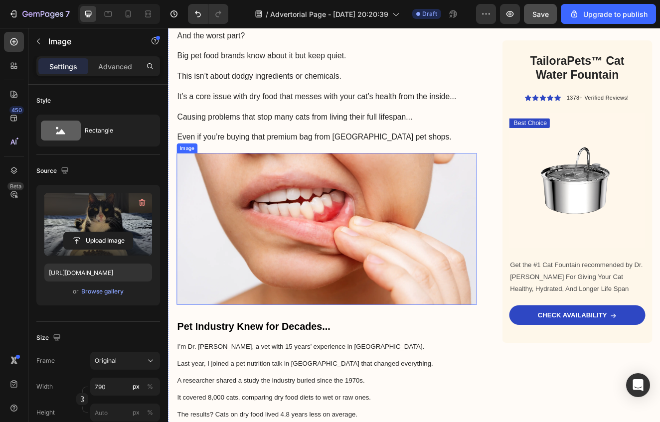
scroll to position [818, 0]
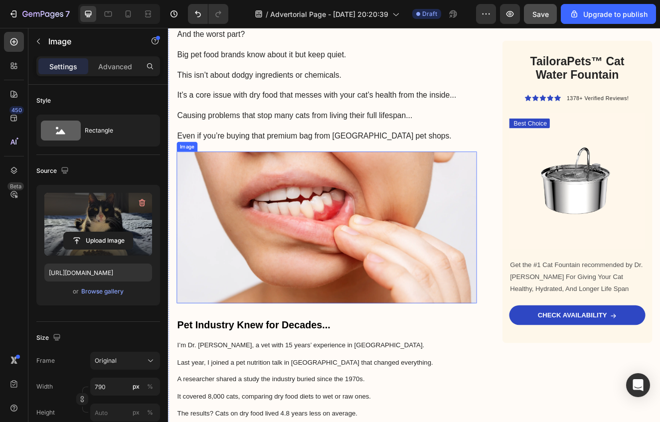
click at [359, 316] on img at bounding box center [360, 271] width 365 height 185
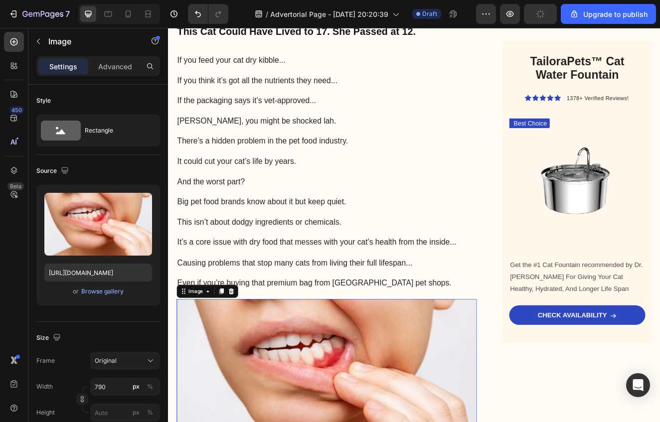
scroll to position [751, 0]
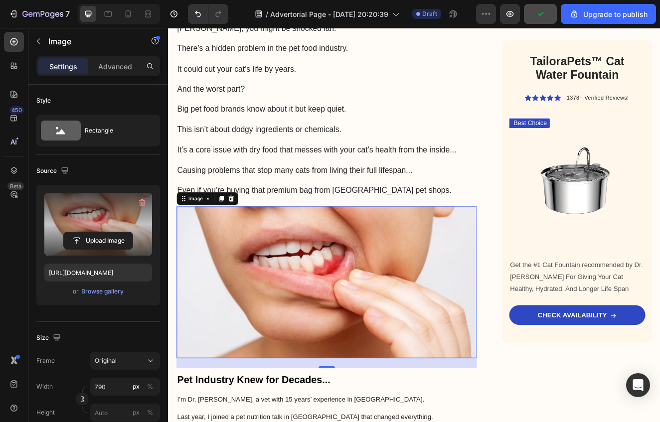
click at [96, 226] on label at bounding box center [98, 224] width 108 height 63
click at [96, 232] on input "file" at bounding box center [98, 240] width 69 height 17
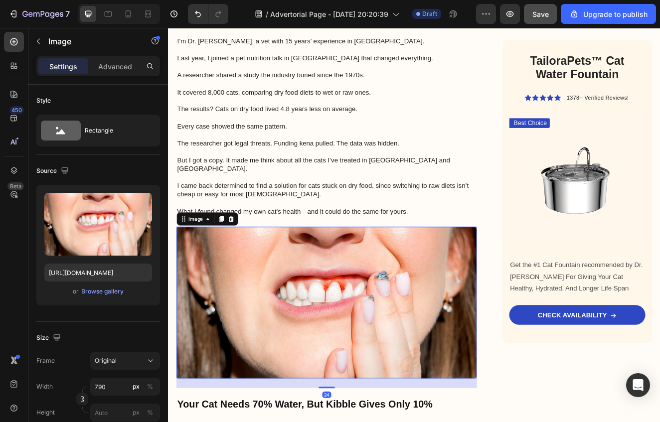
click at [413, 275] on img at bounding box center [360, 362] width 365 height 185
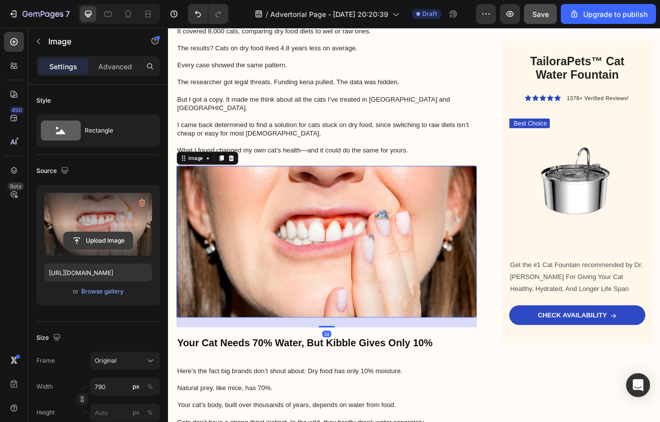
click at [107, 238] on input "file" at bounding box center [98, 240] width 69 height 17
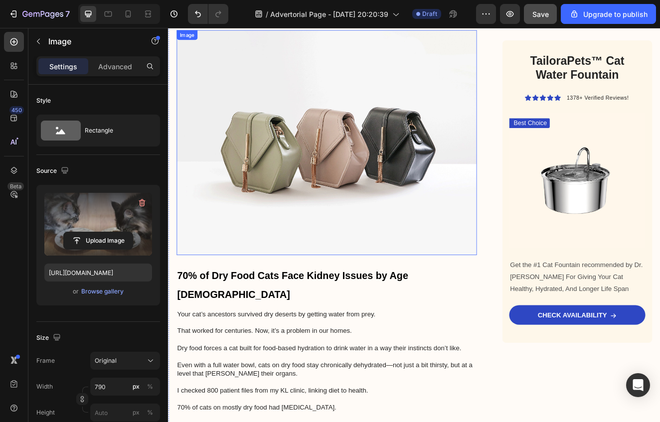
scroll to position [1948, 0]
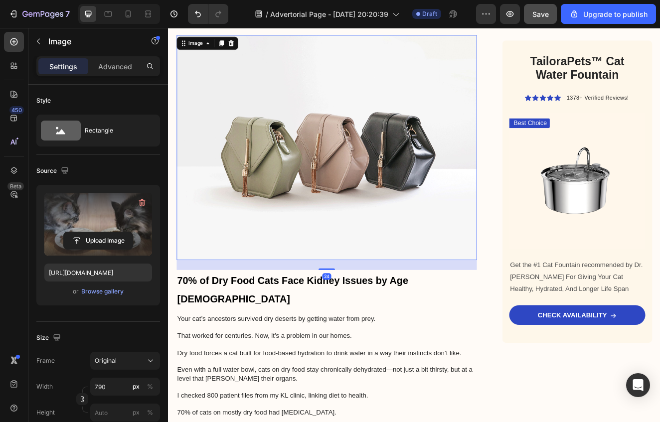
drag, startPoint x: 331, startPoint y: 193, endPoint x: 322, endPoint y: 198, distance: 10.7
click at [332, 194] on img at bounding box center [360, 173] width 365 height 274
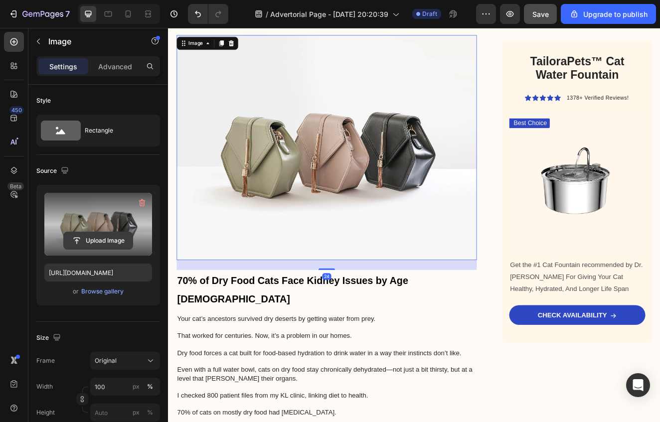
click at [95, 241] on input "file" at bounding box center [98, 240] width 69 height 17
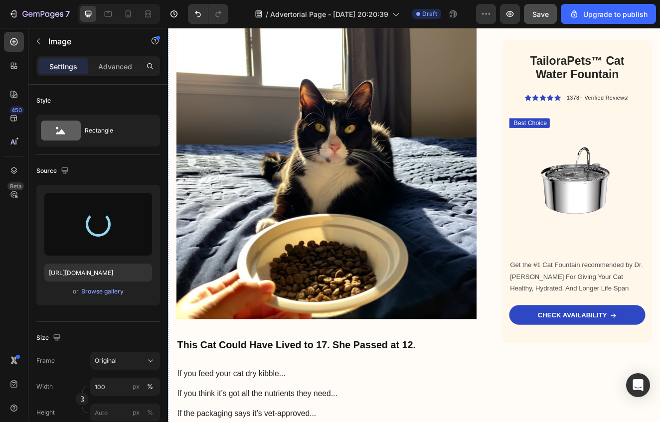
scroll to position [2, 0]
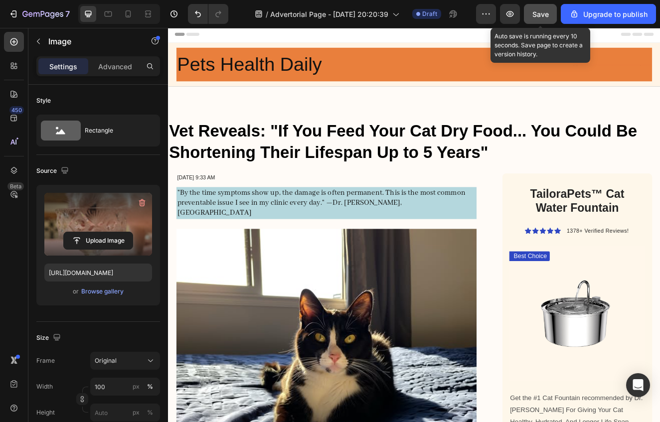
click at [542, 14] on span "Save" at bounding box center [541, 14] width 16 height 8
